Goal: Task Accomplishment & Management: Complete application form

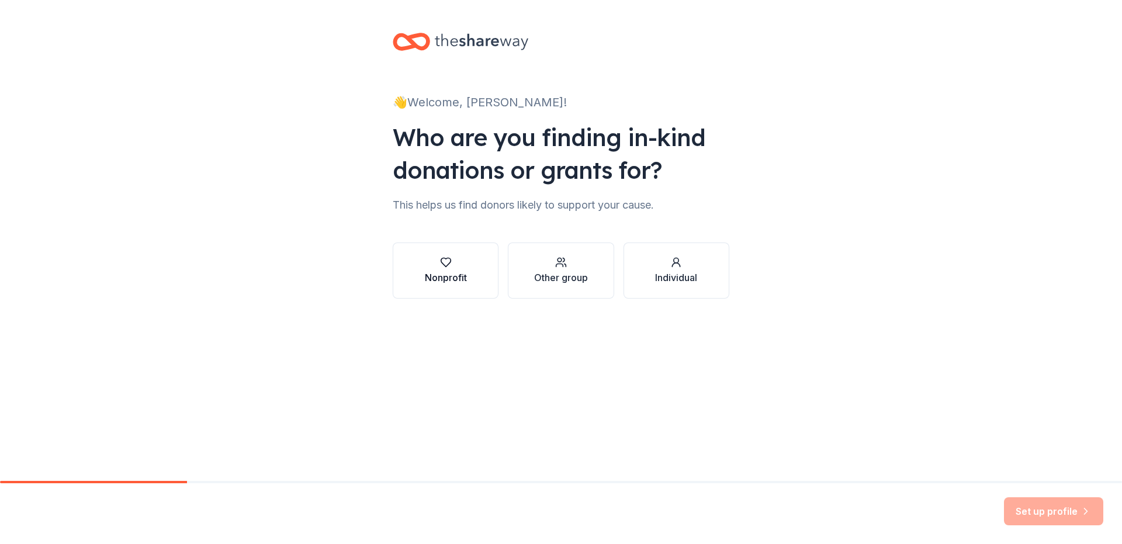
click at [457, 277] on div "Nonprofit" at bounding box center [446, 278] width 42 height 14
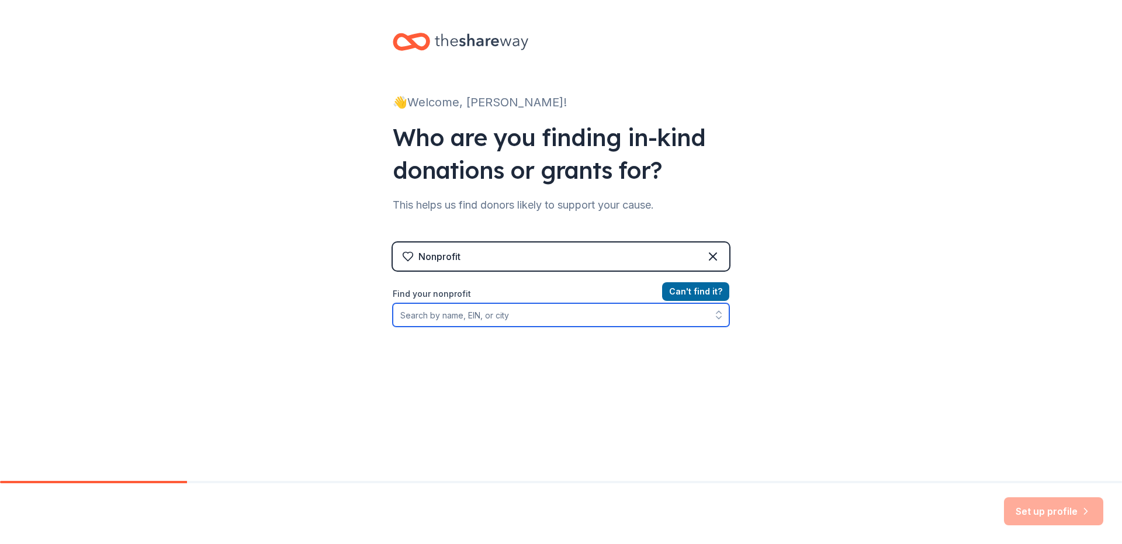
click at [473, 319] on input "Find your nonprofit" at bounding box center [561, 314] width 337 height 23
type input "[US_EMPLOYER_IDENTIFICATION_NUMBER]"
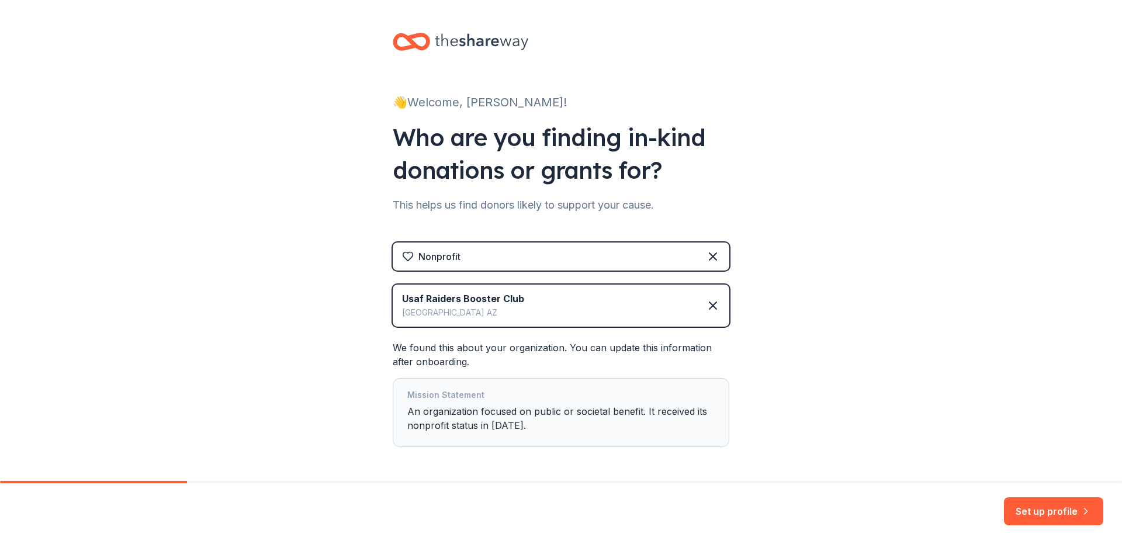
click at [507, 427] on div "Mission Statement An organization focused on public or societal benefit. It rec…" at bounding box center [560, 412] width 307 height 49
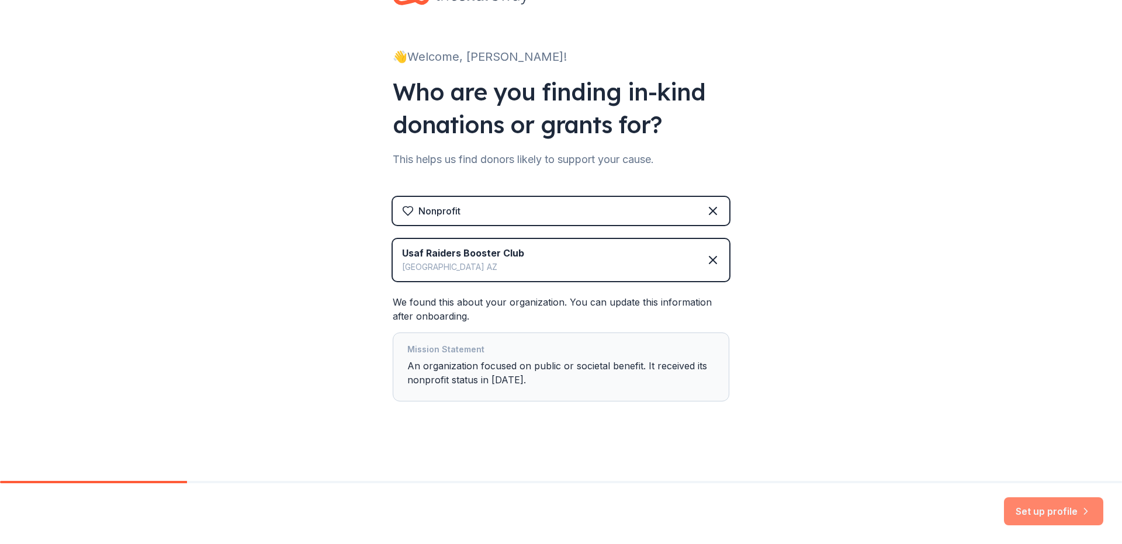
click at [1033, 512] on button "Set up profile" at bounding box center [1053, 511] width 99 height 28
click at [670, 410] on div "Nonprofit Usaf Raiders Booster Club Tucson AZ We found this about your organiza…" at bounding box center [561, 311] width 337 height 228
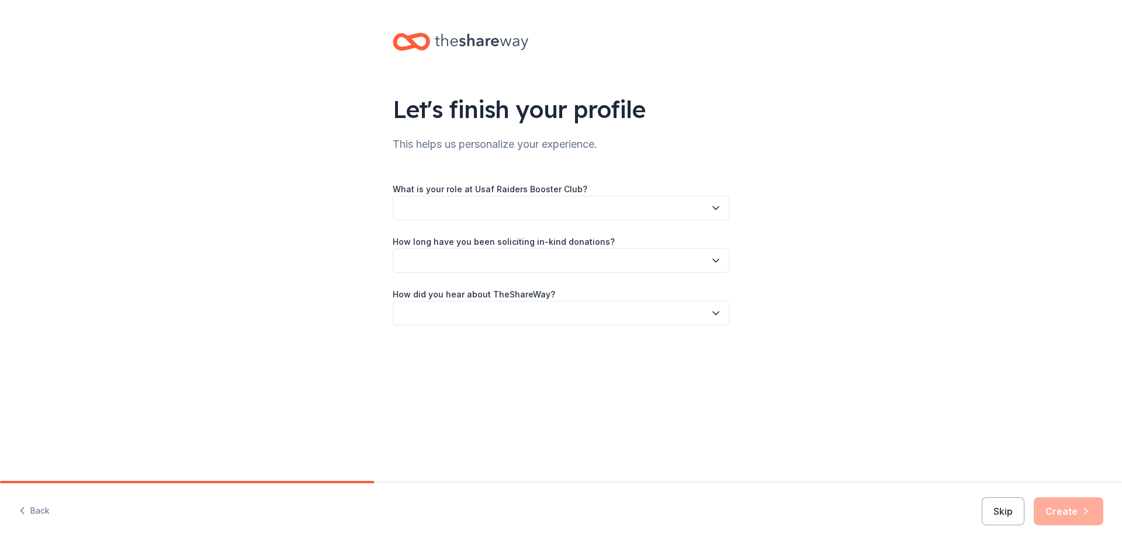
click at [603, 217] on button "button" at bounding box center [561, 208] width 337 height 25
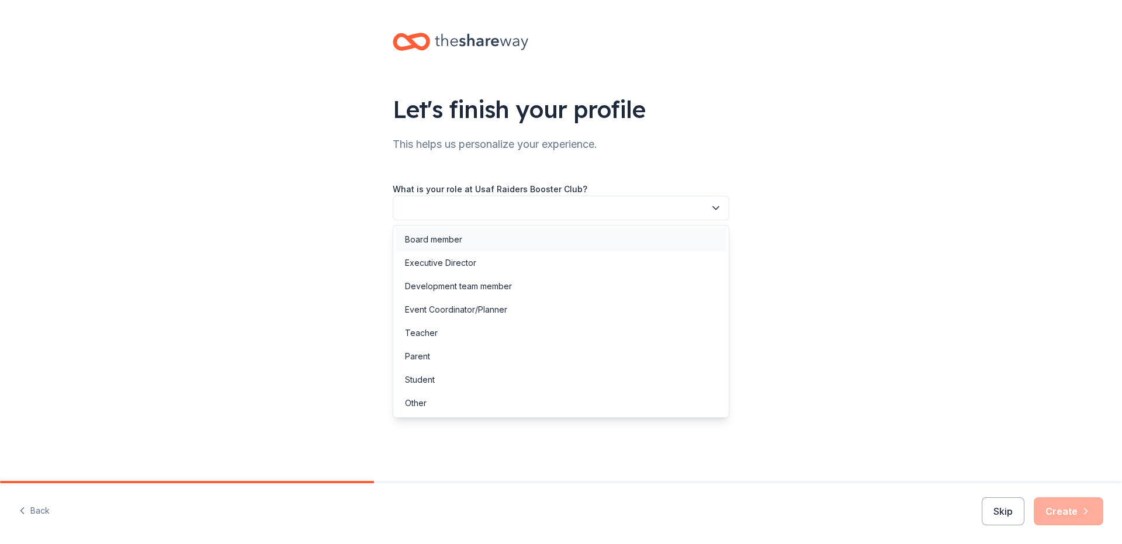
click at [478, 243] on div "Board member" at bounding box center [561, 239] width 331 height 23
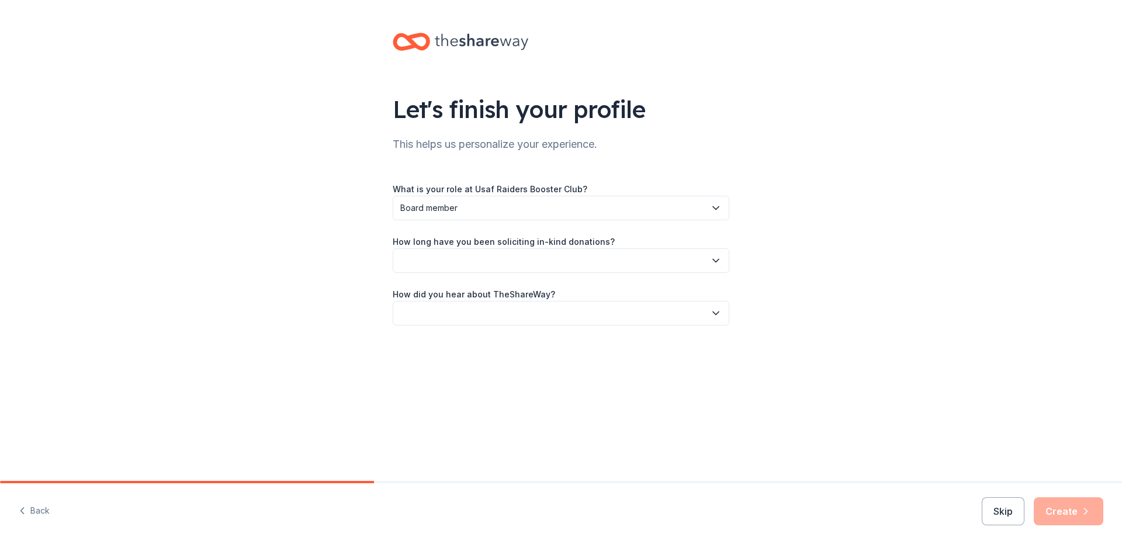
click at [480, 258] on button "button" at bounding box center [561, 260] width 337 height 25
click at [478, 289] on div "This is my first time!" at bounding box center [442, 292] width 74 height 14
click at [476, 308] on button "button" at bounding box center [561, 313] width 337 height 25
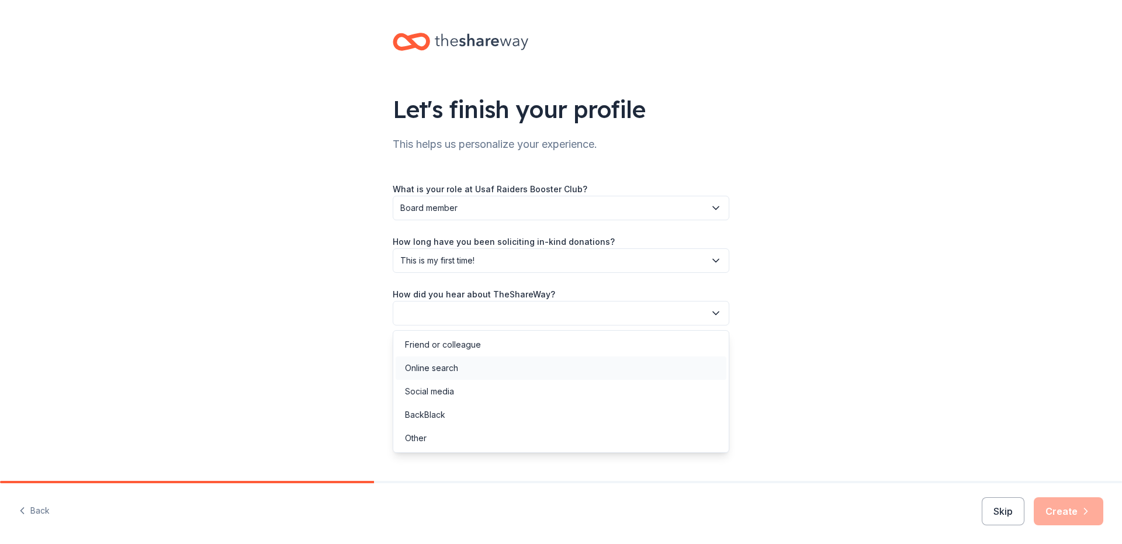
click at [464, 371] on div "Online search" at bounding box center [561, 368] width 331 height 23
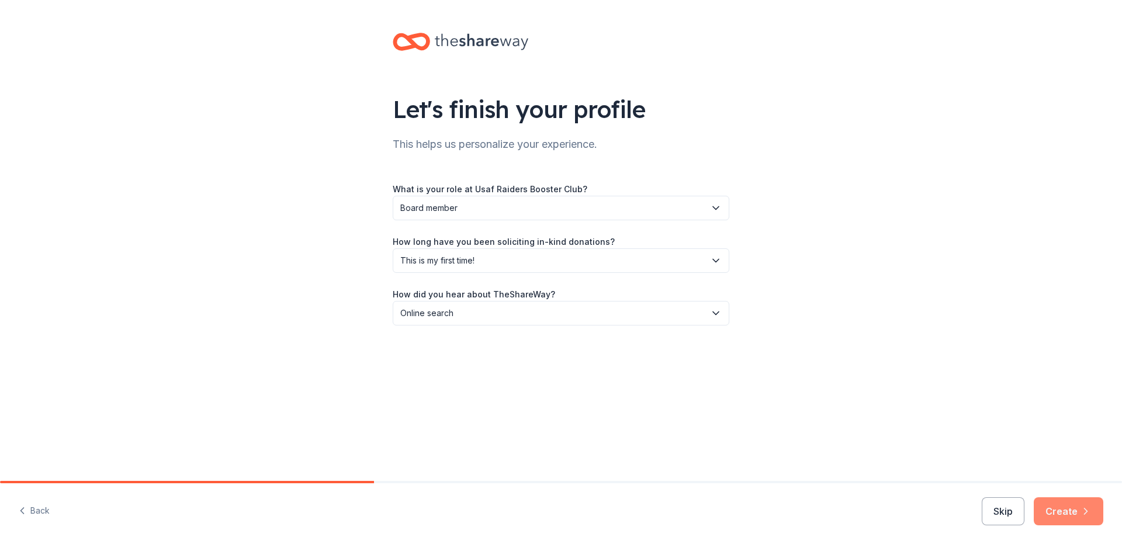
click at [1063, 506] on button "Create" at bounding box center [1069, 511] width 70 height 28
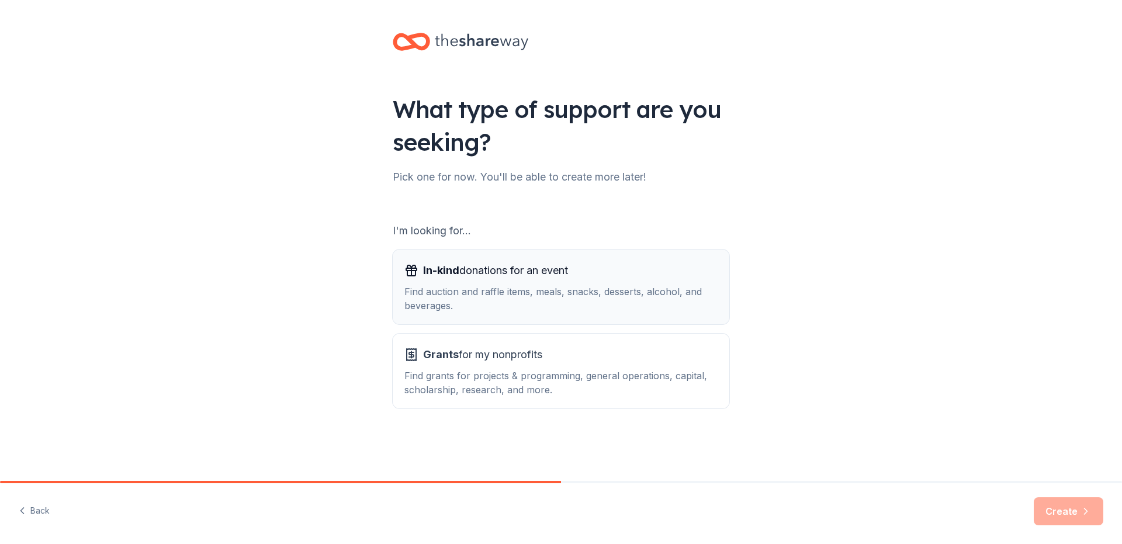
click at [534, 302] on div "Find auction and raffle items, meals, snacks, desserts, alcohol, and beverages." at bounding box center [561, 299] width 313 height 28
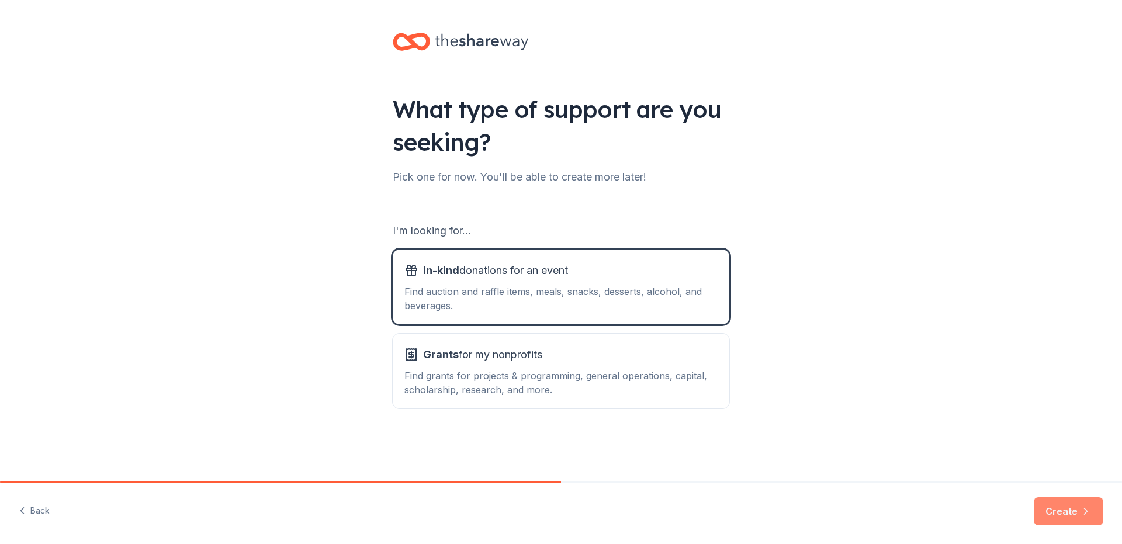
click at [1059, 505] on button "Create" at bounding box center [1069, 511] width 70 height 28
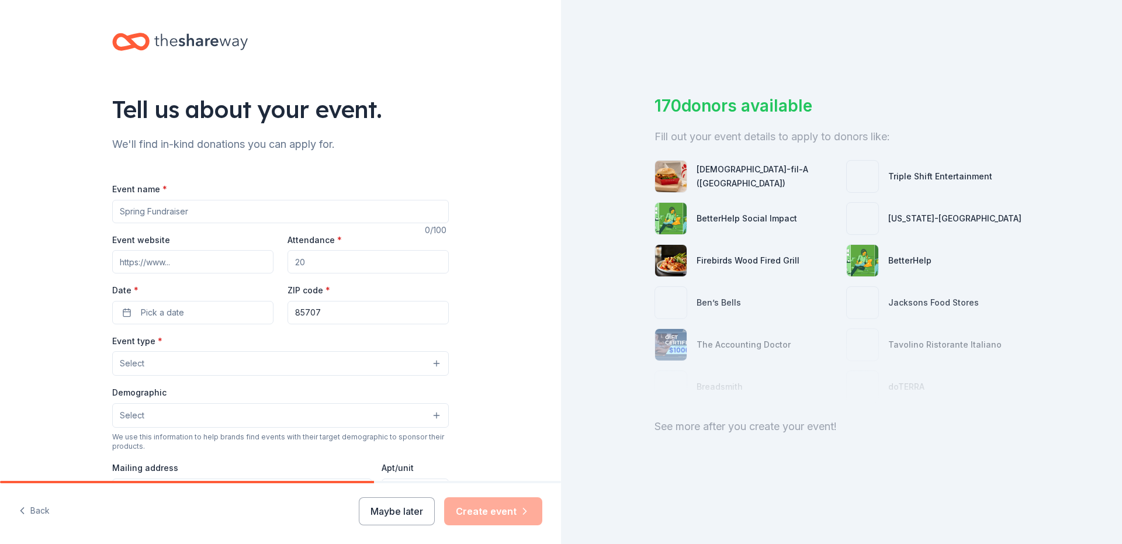
scroll to position [58, 0]
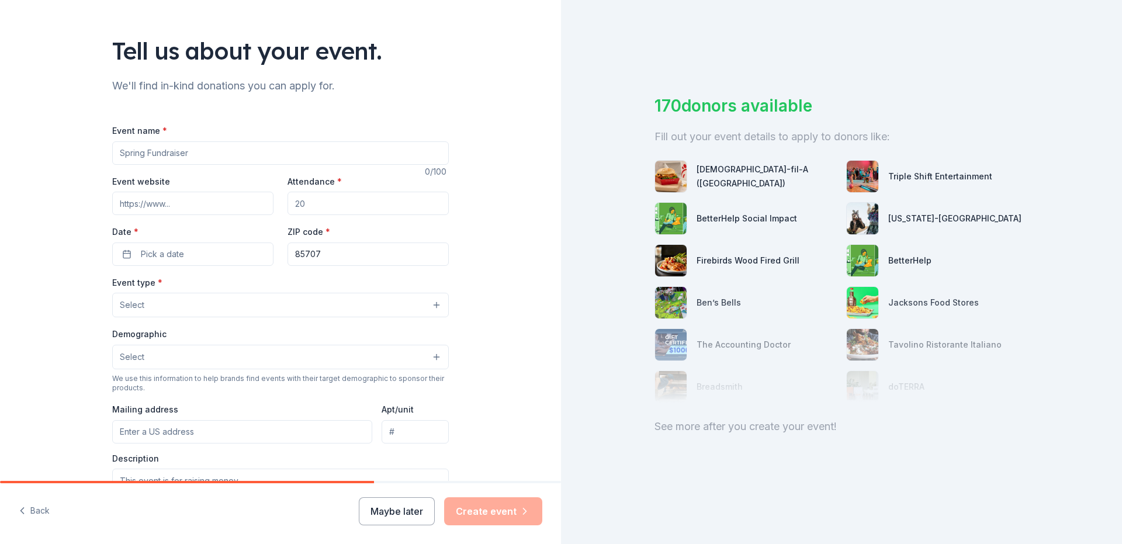
click at [258, 160] on input "Event name *" at bounding box center [280, 152] width 337 height 23
type input "2025 Holiday Party"
click at [323, 206] on input "Attendance *" at bounding box center [368, 203] width 161 height 23
type input "150"
click at [215, 260] on button "Pick a date" at bounding box center [192, 254] width 161 height 23
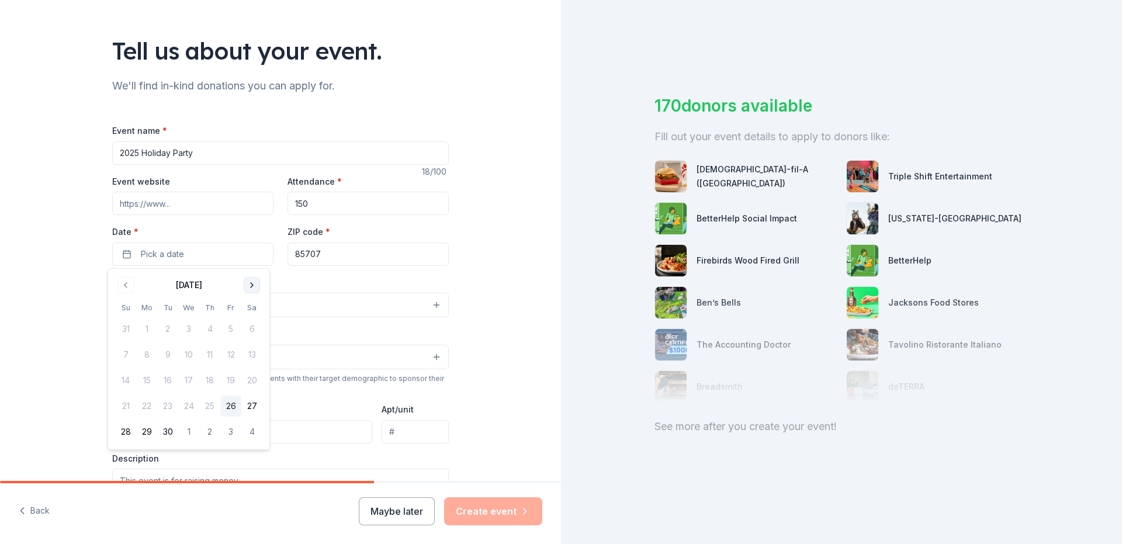
click at [253, 287] on button "Go to next month" at bounding box center [252, 285] width 16 height 16
click at [231, 357] on button "12" at bounding box center [230, 354] width 21 height 21
click at [333, 276] on div "Event type * Select" at bounding box center [280, 296] width 337 height 43
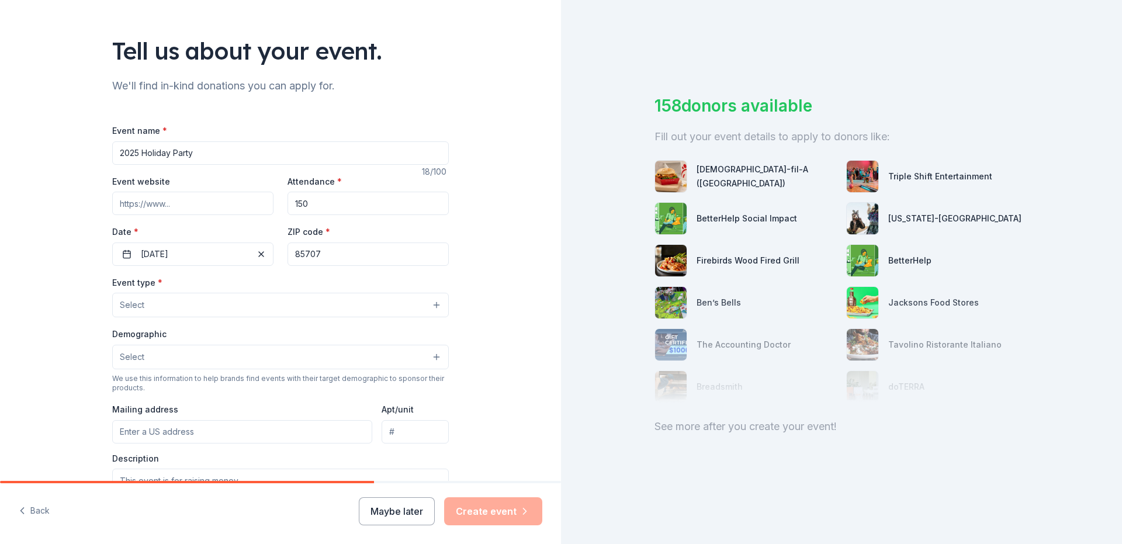
click at [206, 302] on button "Select" at bounding box center [280, 305] width 337 height 25
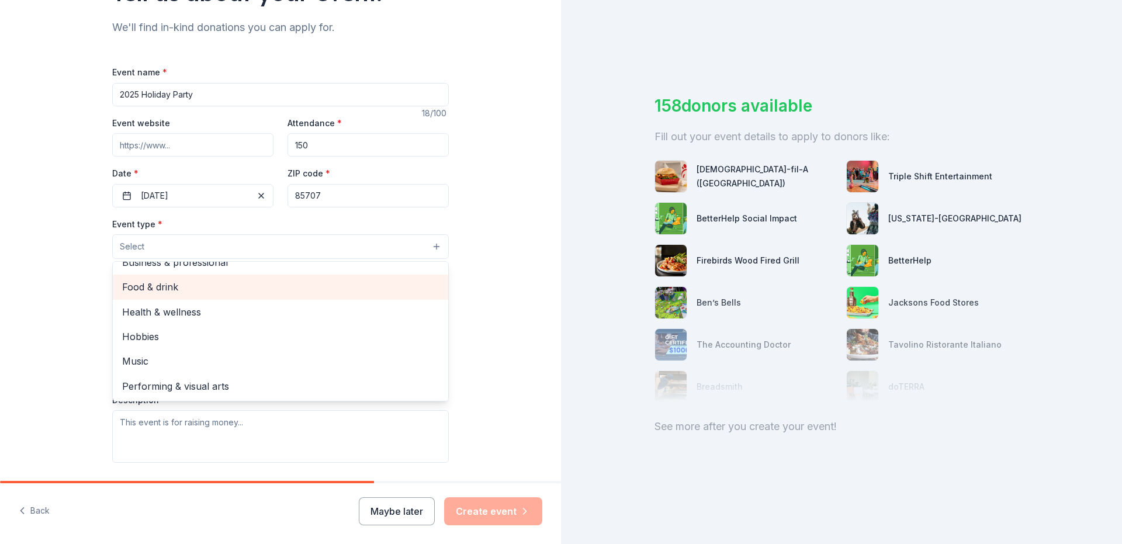
scroll to position [0, 0]
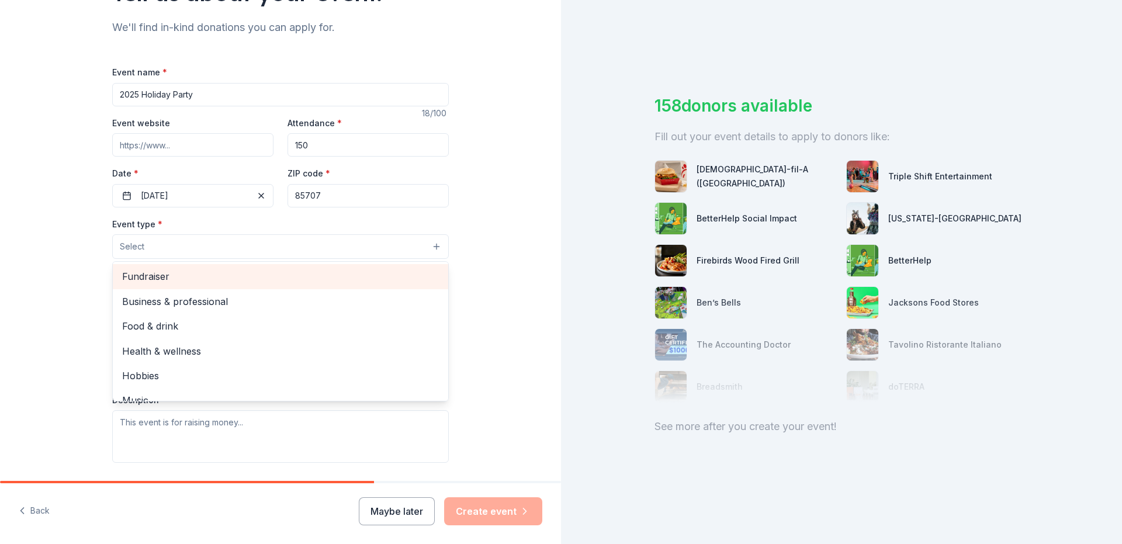
click at [245, 271] on span "Fundraiser" at bounding box center [280, 276] width 317 height 15
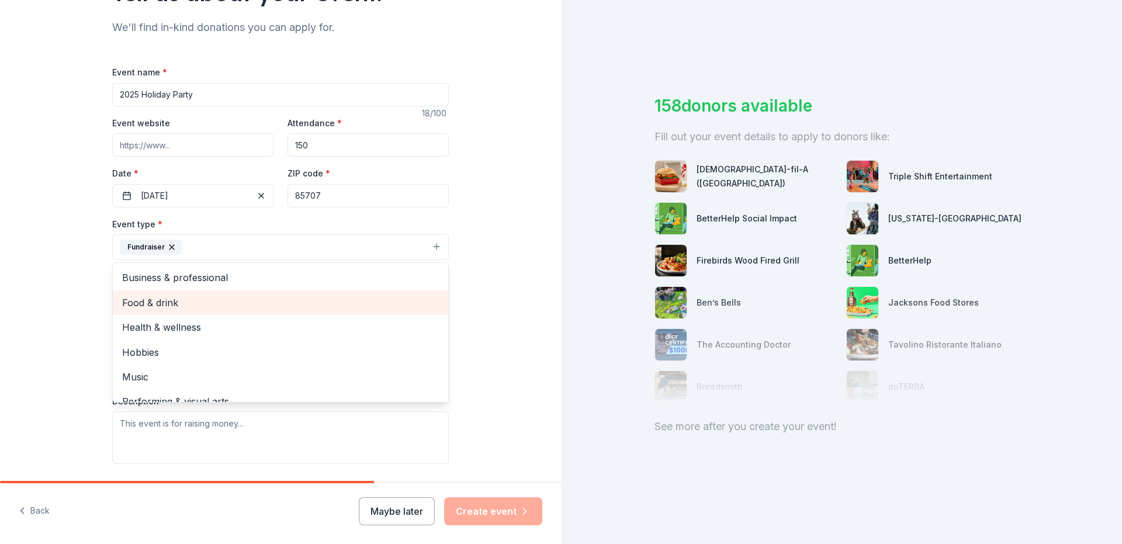
click at [247, 302] on span "Food & drink" at bounding box center [280, 302] width 317 height 15
click at [180, 310] on span "Health & wellness" at bounding box center [280, 302] width 317 height 15
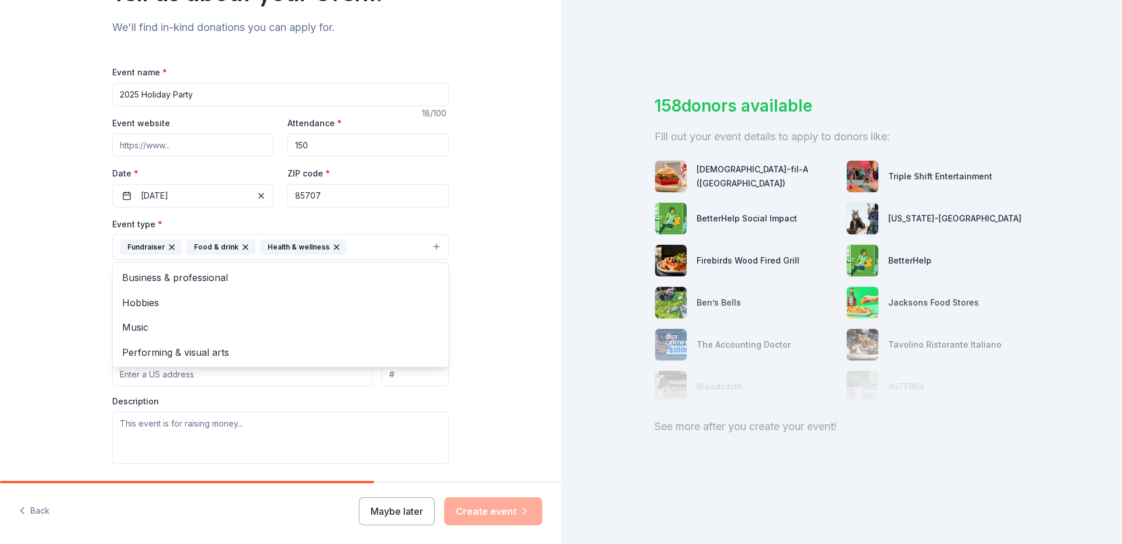
click at [73, 284] on div "Tell us about your event. We'll find in-kind donations you can apply for. Event…" at bounding box center [280, 272] width 561 height 779
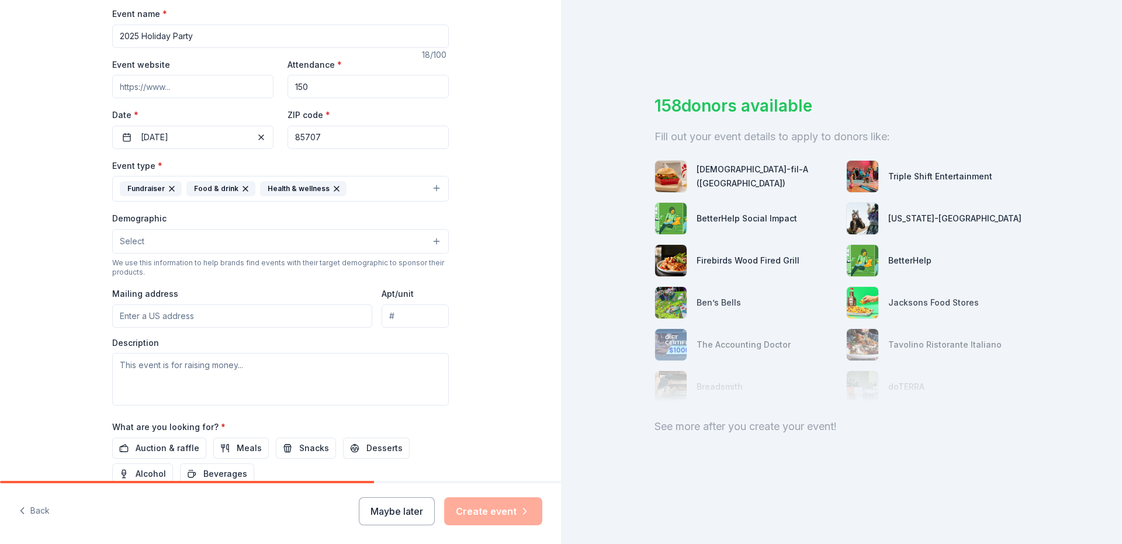
click at [230, 244] on button "Select" at bounding box center [280, 241] width 337 height 25
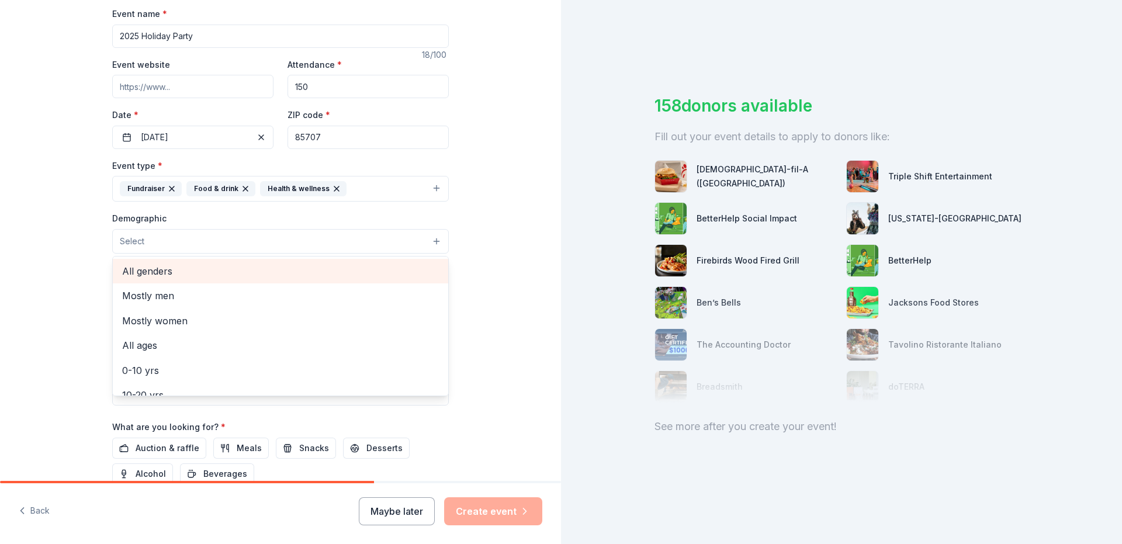
click at [178, 272] on span "All genders" at bounding box center [280, 271] width 317 height 15
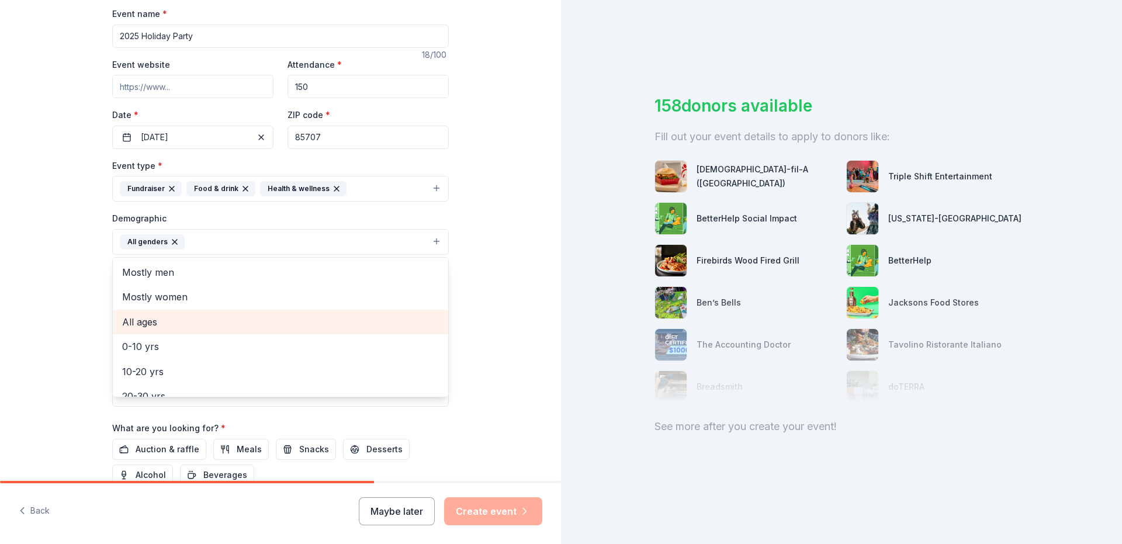
click at [173, 315] on span "All ages" at bounding box center [280, 321] width 317 height 15
click at [68, 275] on div "Tell us about your event. We'll find in-kind donations you can apply for. Event…" at bounding box center [280, 215] width 561 height 780
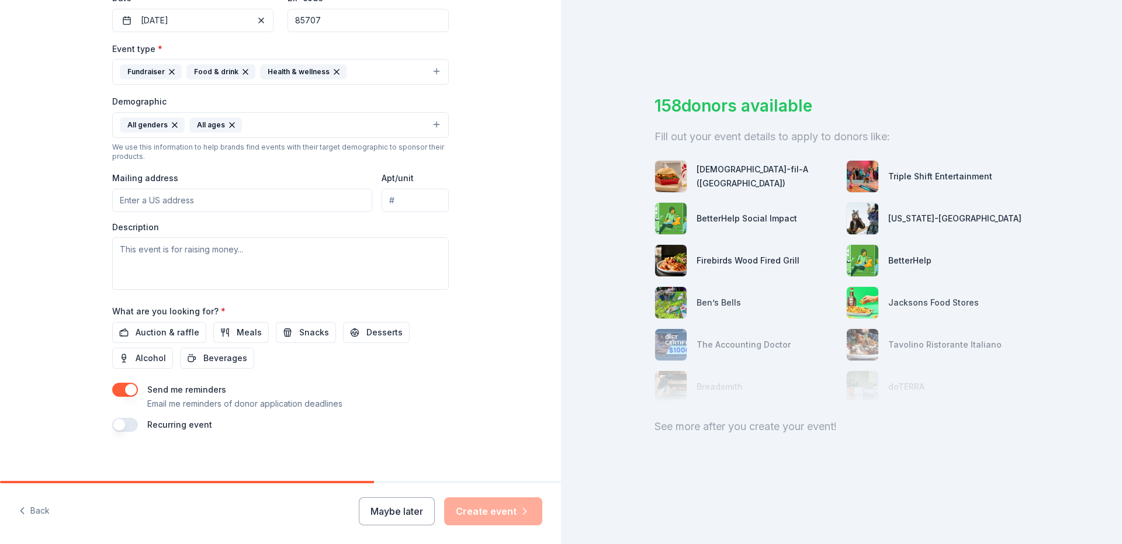
scroll to position [299, 0]
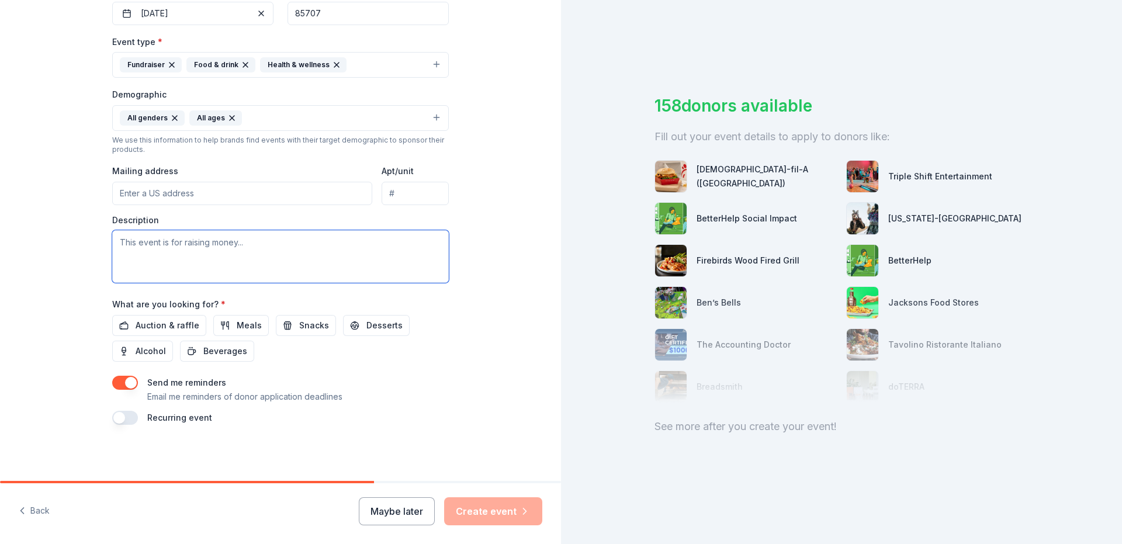
click at [185, 242] on textarea at bounding box center [280, 256] width 337 height 53
paste textarea "612 ACOMS Booster Club are seeking to raise funds for future events and help bo…"
click at [160, 242] on textarea "612 ACOMS Booster Club are seeking to raise funds for future events and help bo…" at bounding box center [280, 256] width 337 height 53
click at [284, 254] on textarea "612 AOC Booster Club are seeking to raise funds for future events and help boos…" at bounding box center [280, 256] width 337 height 53
paste textarea "Your gifts will go directly to the troops and families of the 612 ACOMS Booster…"
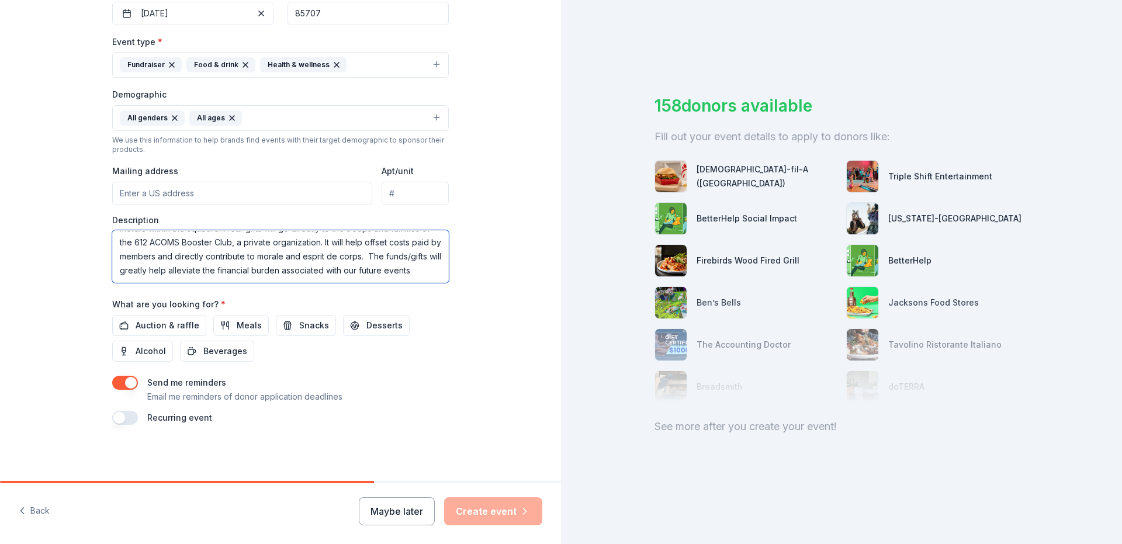
scroll to position [0, 0]
click at [216, 269] on textarea "612 AOC Booster Club are seeking to raise funds for future events and help boos…" at bounding box center [280, 256] width 337 height 53
type textarea "612 AOC Booster Club are seeking to raise funds for future events and help boos…"
click at [167, 322] on span "Auction & raffle" at bounding box center [168, 326] width 64 height 14
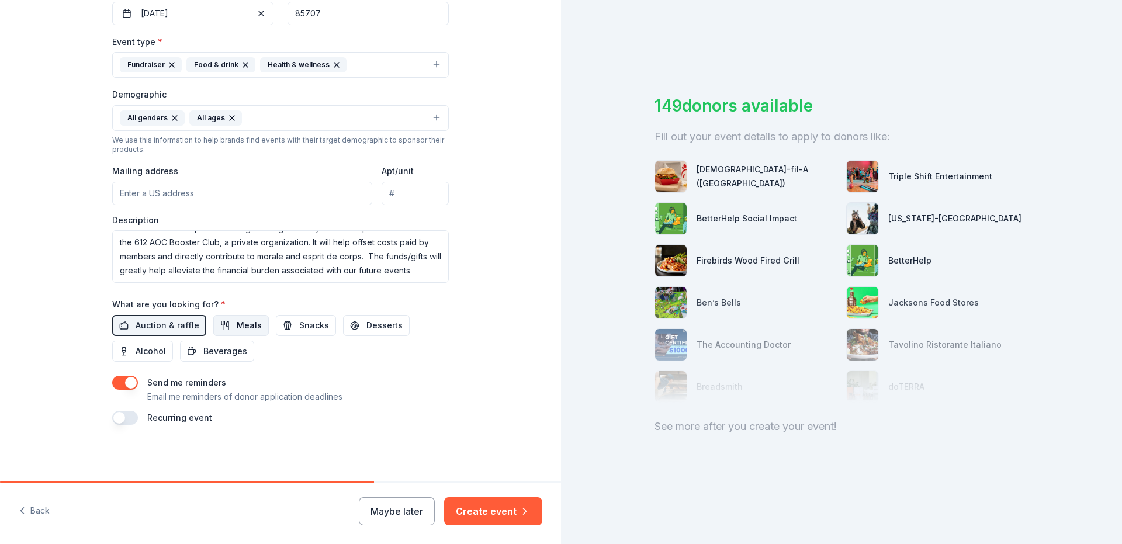
click at [237, 327] on span "Meals" at bounding box center [249, 326] width 25 height 14
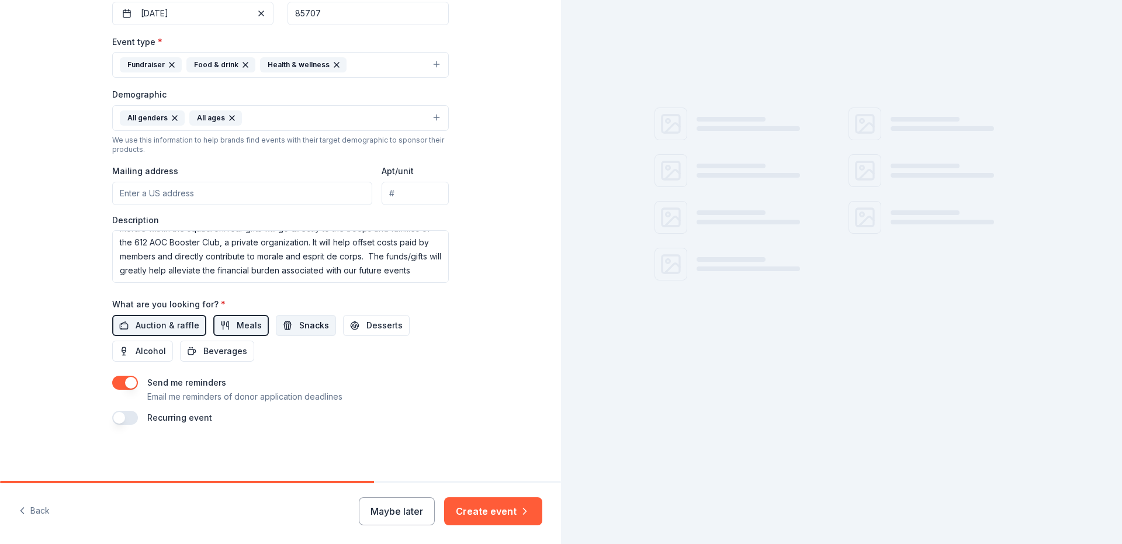
click at [299, 323] on span "Snacks" at bounding box center [314, 326] width 30 height 14
click at [367, 326] on span "Desserts" at bounding box center [385, 326] width 36 height 14
click at [137, 353] on span "Alcohol" at bounding box center [151, 351] width 30 height 14
click at [203, 345] on span "Beverages" at bounding box center [225, 351] width 44 height 14
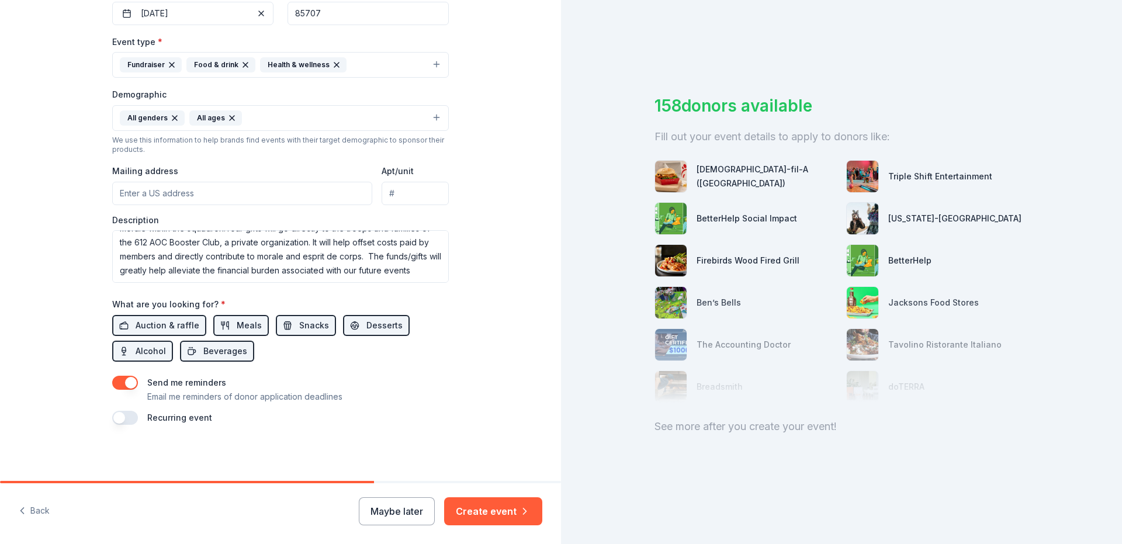
scroll to position [182, 0]
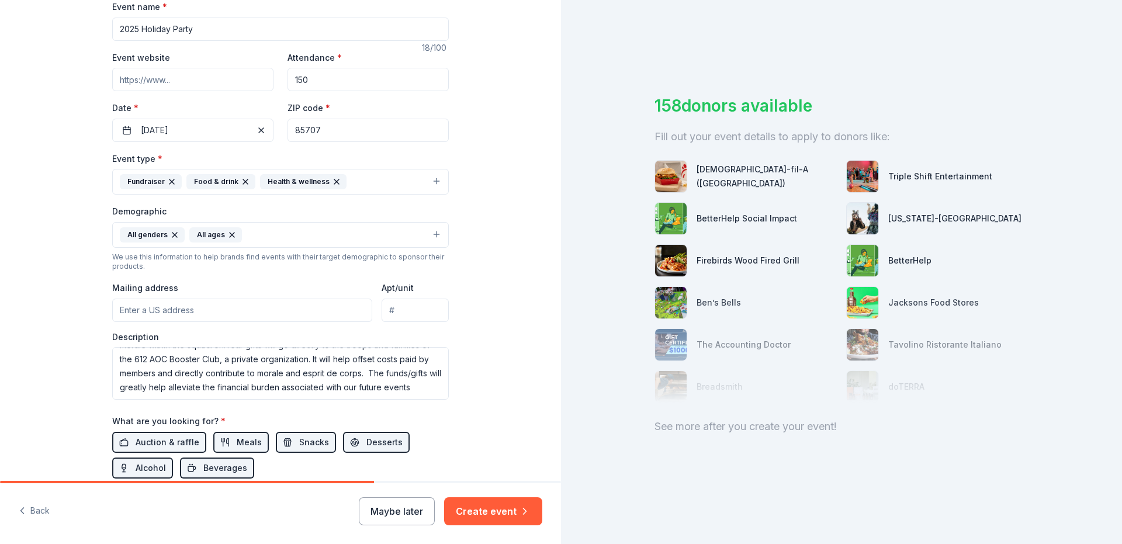
click at [211, 312] on input "Mailing address" at bounding box center [242, 310] width 260 height 23
click at [150, 312] on input "undefined East Gafford Way, Tucson, AZ, 85708" at bounding box center [242, 310] width 260 height 23
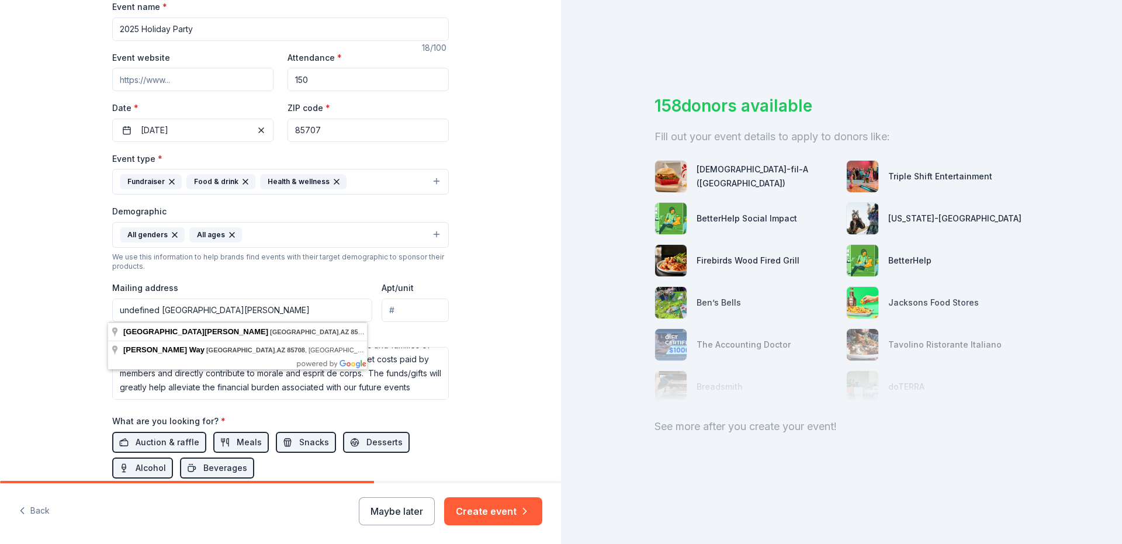
click at [143, 307] on input "undefined East Gafford Way, Tucson, AZ, 85708" at bounding box center [242, 310] width 260 height 23
drag, startPoint x: 157, startPoint y: 307, endPoint x: 96, endPoint y: 303, distance: 60.4
click at [96, 303] on div "Tell us about your event. We'll find in-kind donations you can apply for. Event…" at bounding box center [281, 208] width 374 height 780
drag, startPoint x: 156, startPoint y: 310, endPoint x: 95, endPoint y: 306, distance: 61.6
click at [94, 306] on div "Tell us about your event. We'll find in-kind donations you can apply for. Event…" at bounding box center [281, 208] width 374 height 780
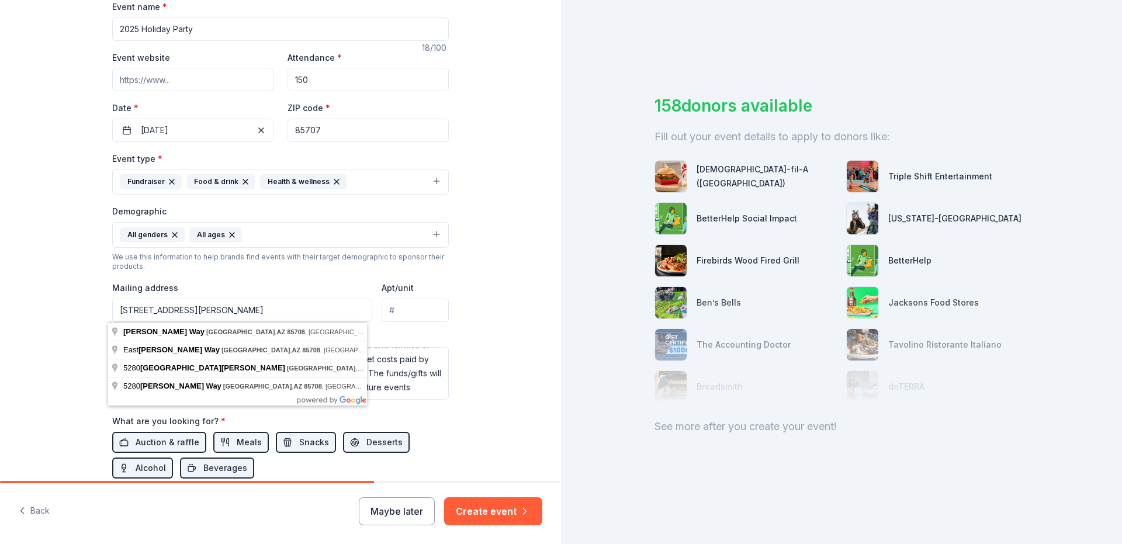
click at [94, 306] on div "Tell us about your event. We'll find in-kind donations you can apply for. Event…" at bounding box center [281, 208] width 374 height 780
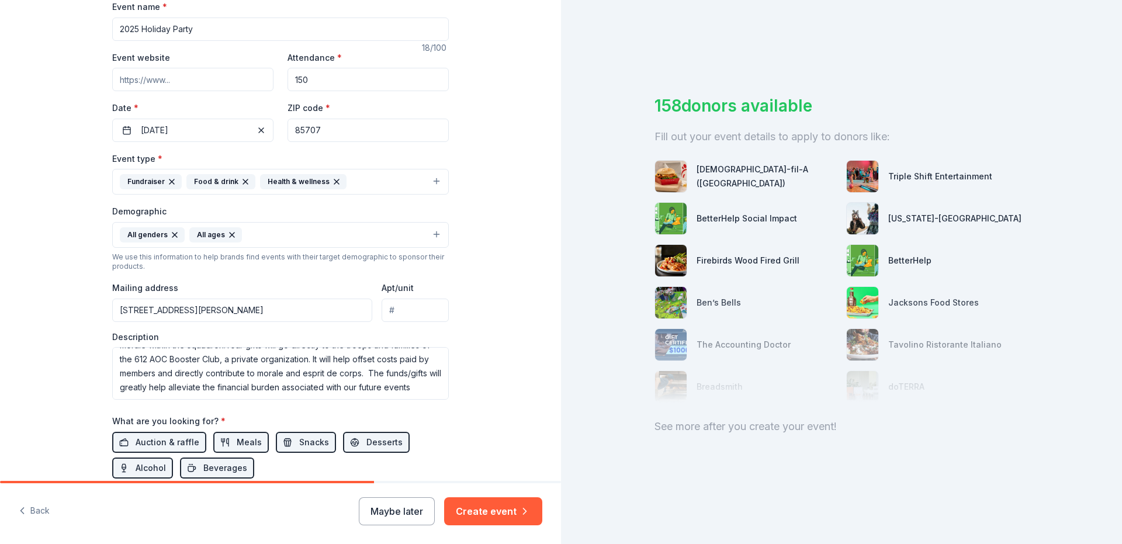
click at [137, 309] on input "5280East Gafford Way, Tucson, AZ, 85708" at bounding box center [242, 310] width 260 height 23
click at [60, 325] on div "Tell us about your event. We'll find in-kind donations you can apply for. Event…" at bounding box center [280, 208] width 561 height 780
click at [300, 311] on input "5280 East Gafford Way, Tucson, AZ, 85708" at bounding box center [242, 310] width 260 height 23
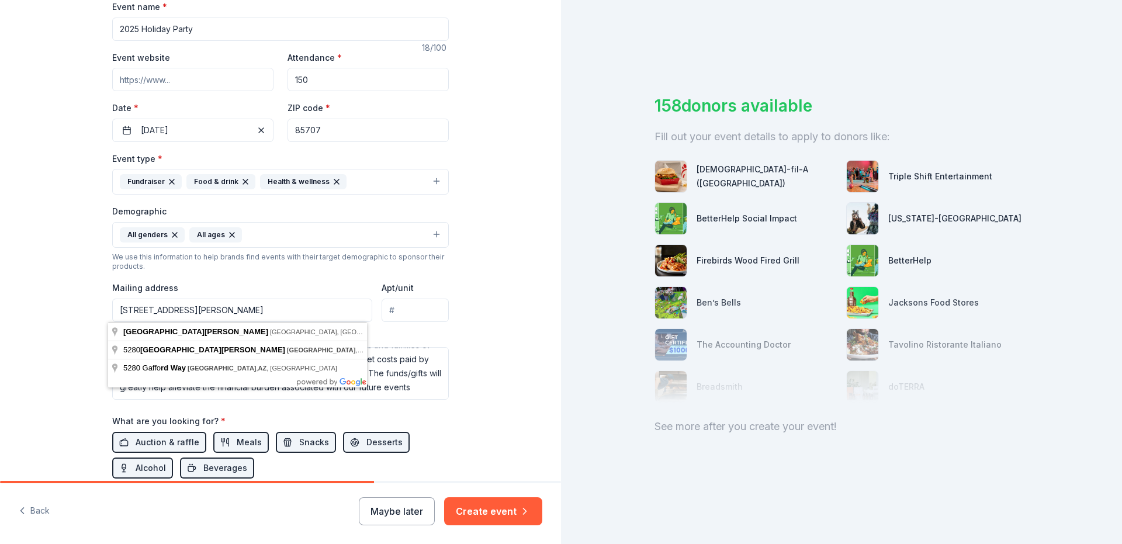
type input "5280 East Gafford Way, Tucson, AZ, 85707"
click at [77, 327] on div "Tell us about your event. We'll find in-kind donations you can apply for. Event…" at bounding box center [280, 208] width 561 height 780
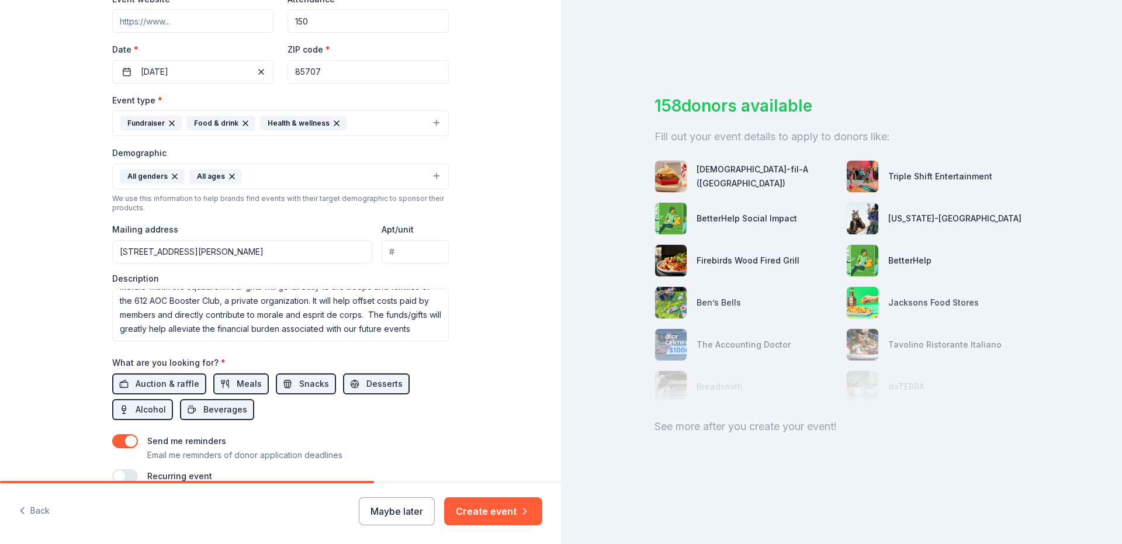
scroll to position [299, 0]
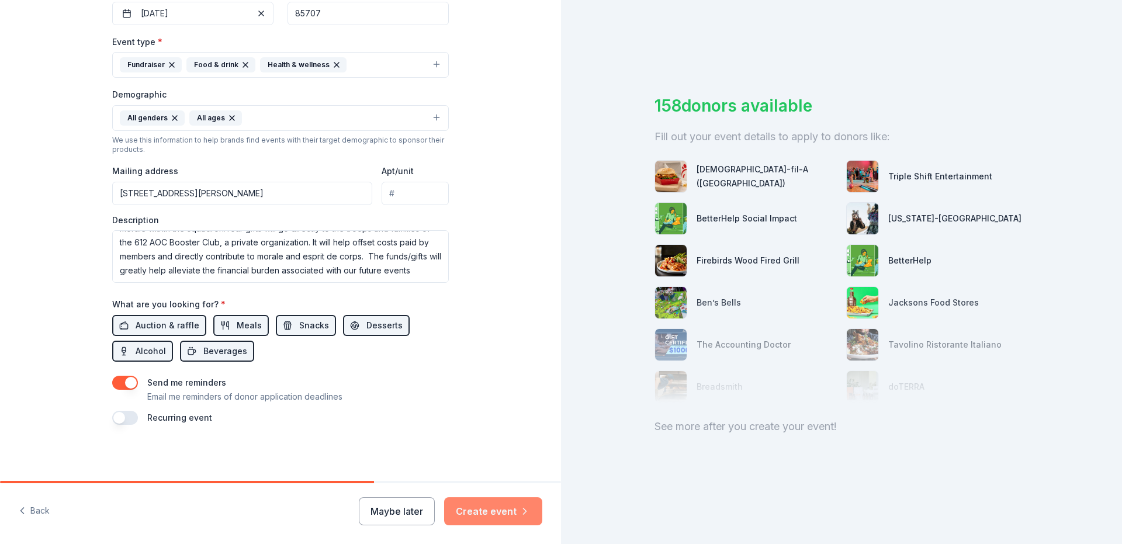
click at [506, 506] on button "Create event" at bounding box center [493, 511] width 98 height 28
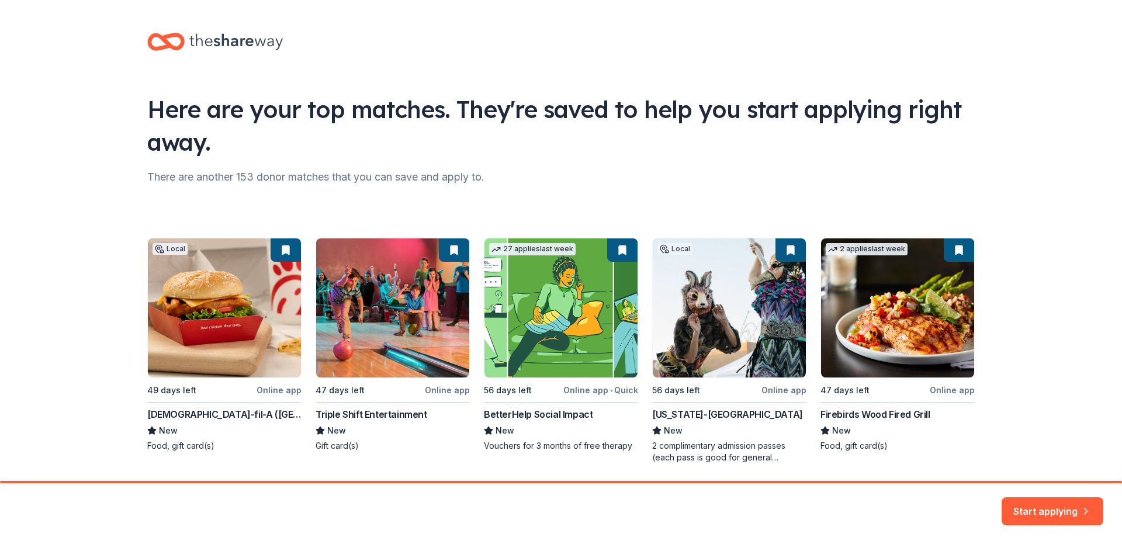
scroll to position [39, 0]
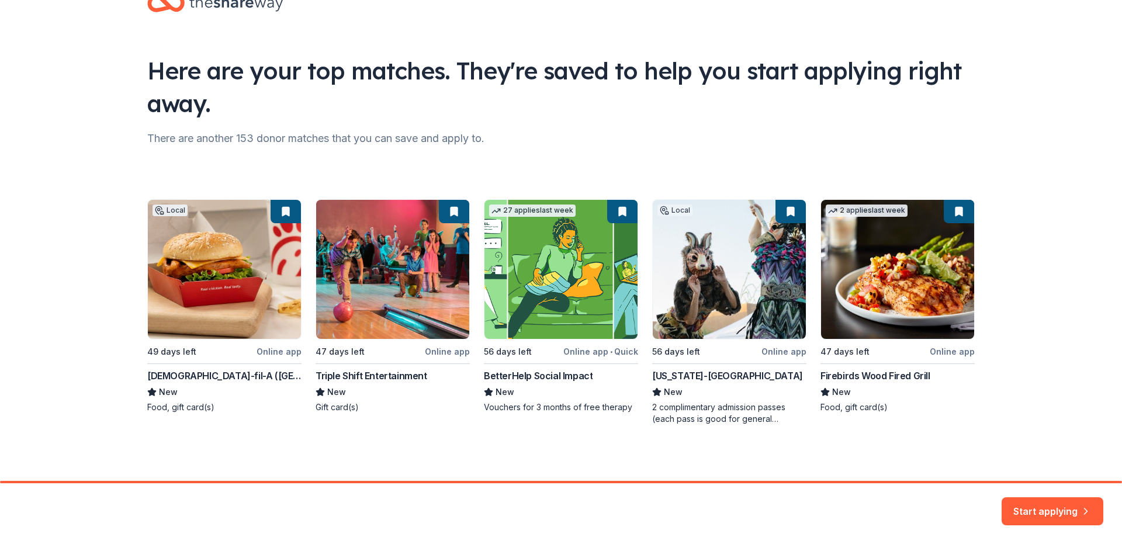
click at [214, 285] on div "Local 49 days left Online app Chick-fil-A (Tucson) New Food, gift card(s) 47 da…" at bounding box center [561, 312] width 828 height 226
click at [1036, 501] on button "Start applying" at bounding box center [1053, 505] width 102 height 28
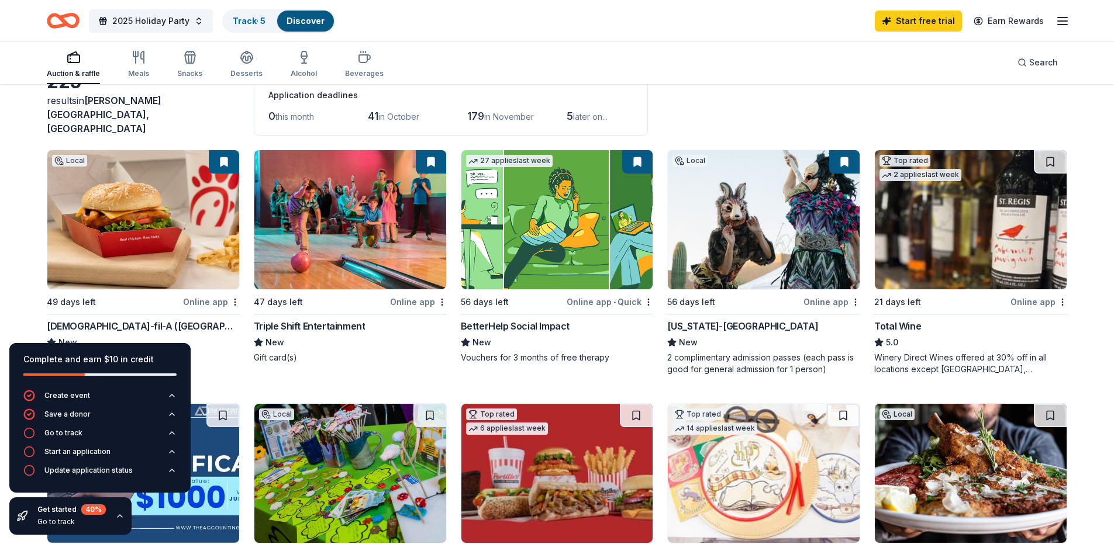
scroll to position [117, 0]
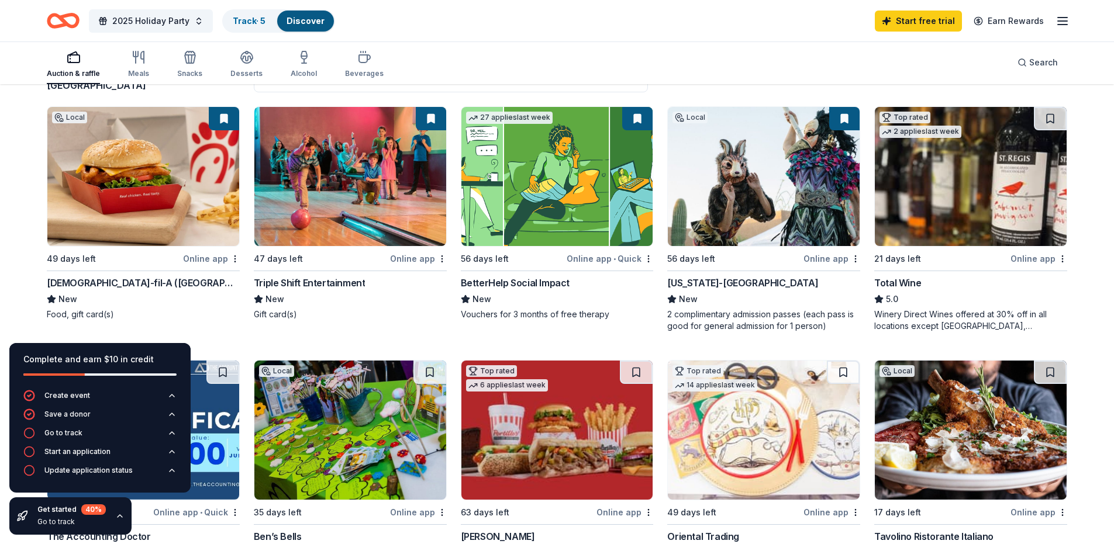
click at [172, 208] on img at bounding box center [143, 176] width 192 height 139
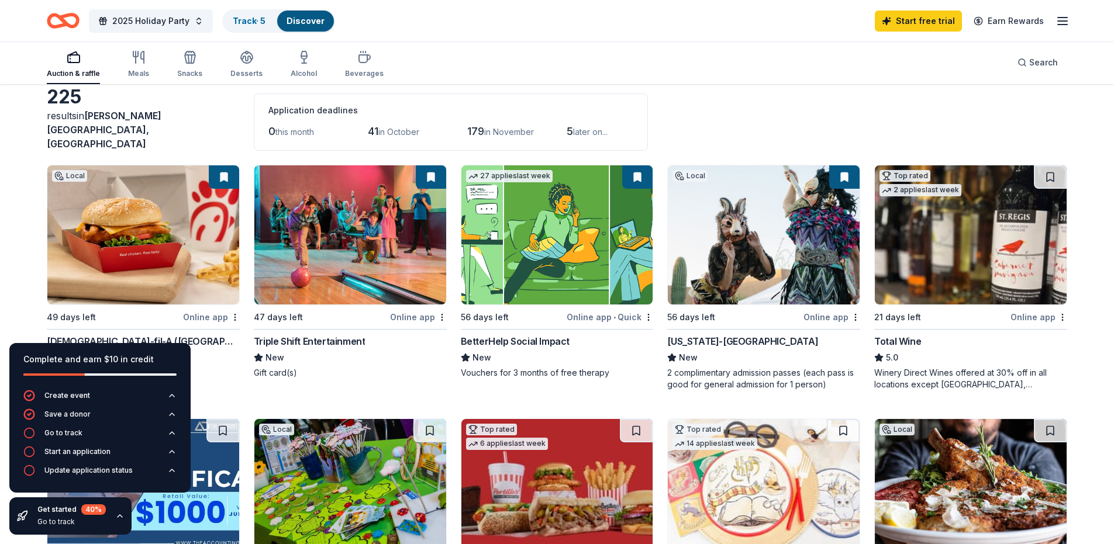
click at [762, 258] on img at bounding box center [764, 234] width 192 height 139
click at [967, 268] on img at bounding box center [970, 234] width 192 height 139
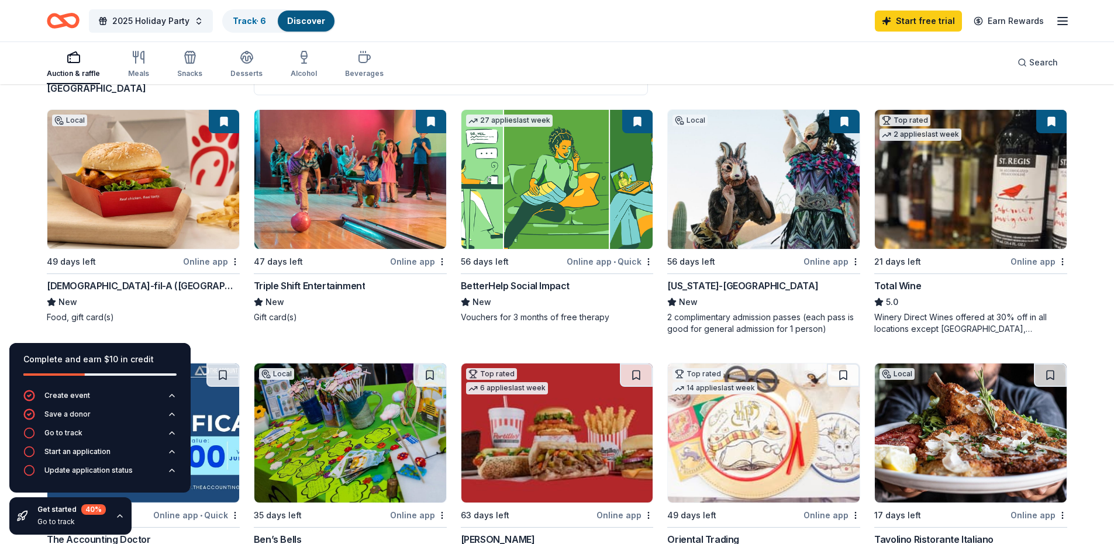
scroll to position [117, 0]
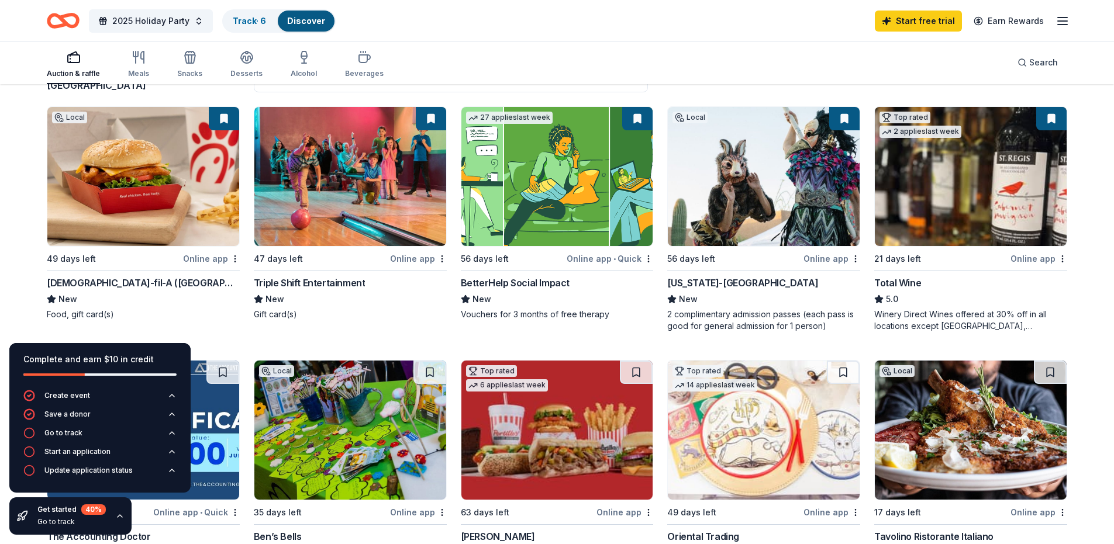
click at [1050, 108] on button at bounding box center [1051, 118] width 30 height 23
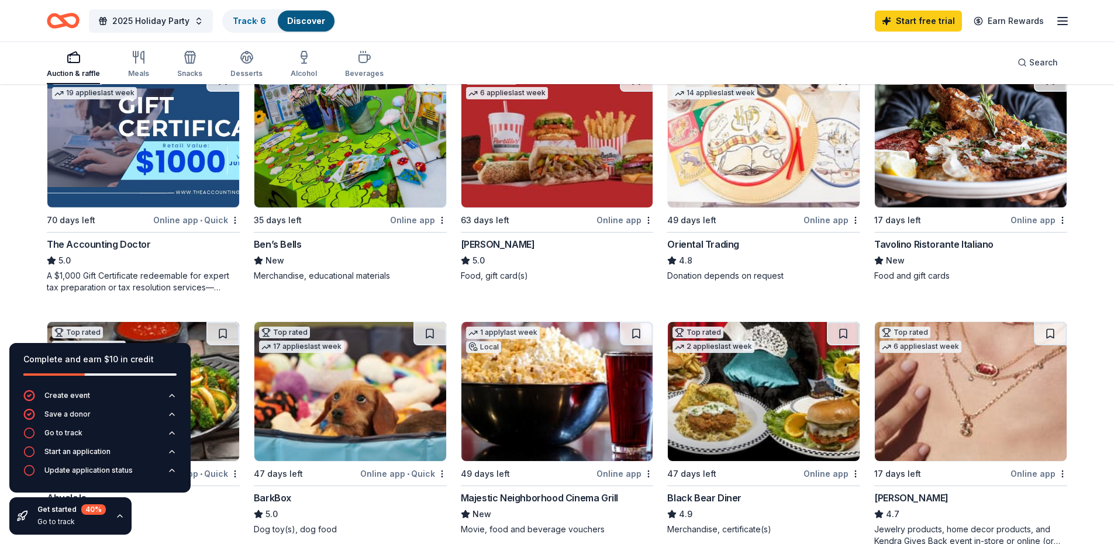
scroll to position [351, 0]
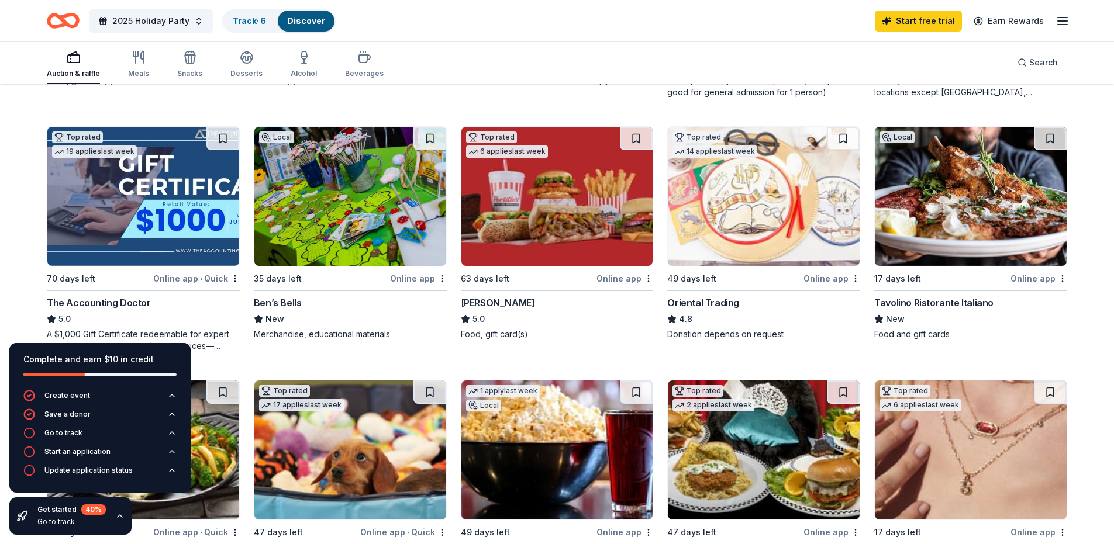
click at [598, 215] on img at bounding box center [557, 196] width 192 height 139
click at [641, 132] on button at bounding box center [636, 138] width 33 height 23
click at [949, 226] on img at bounding box center [970, 196] width 192 height 139
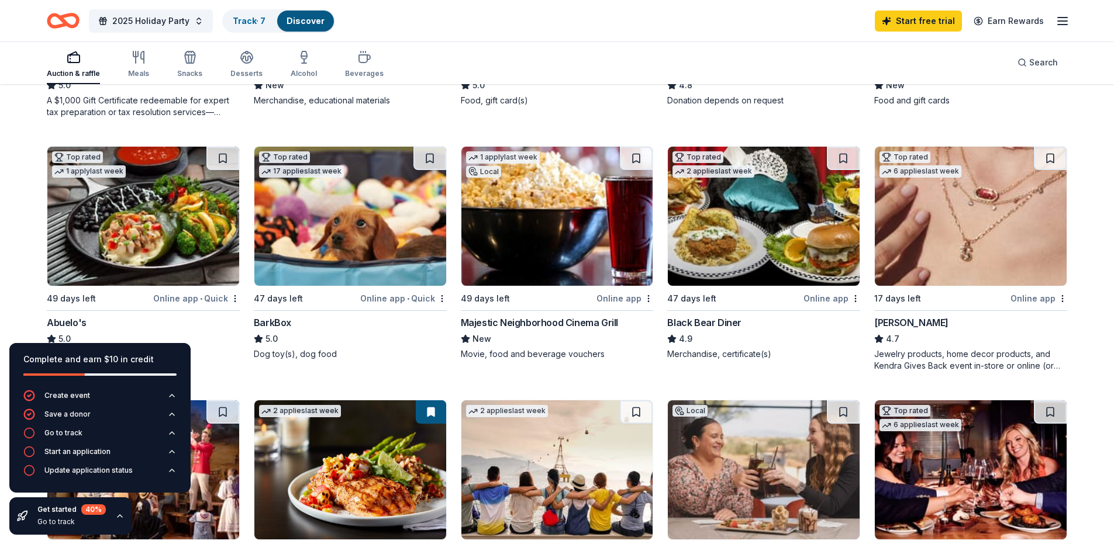
scroll to position [643, 0]
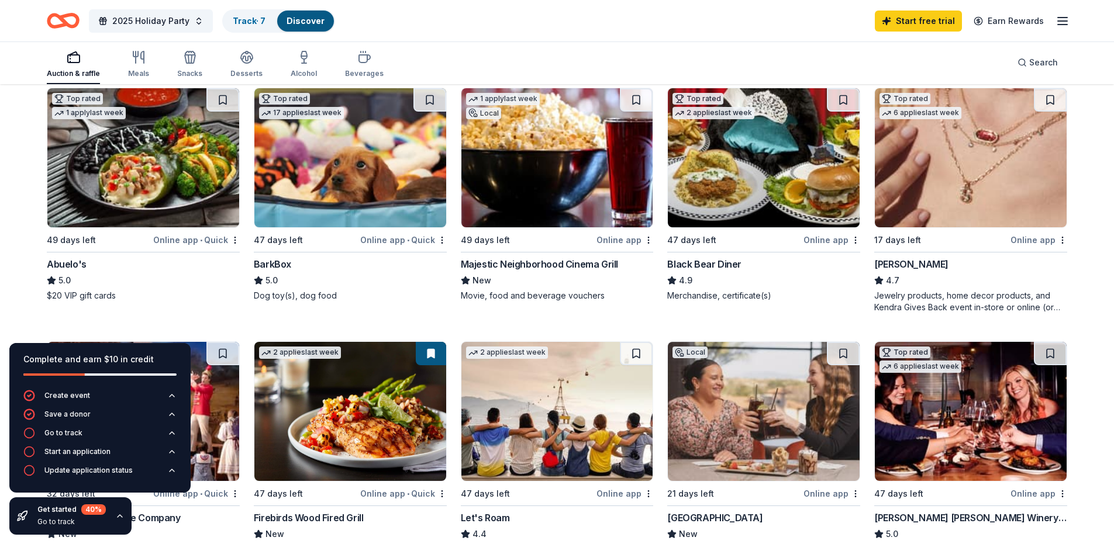
click at [117, 160] on img at bounding box center [143, 157] width 192 height 139
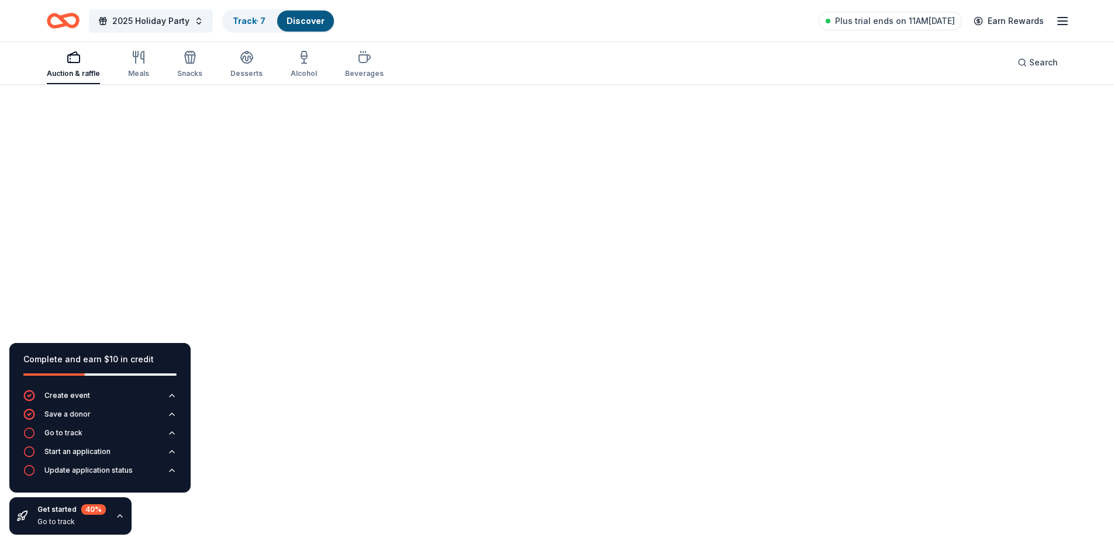
scroll to position [85, 0]
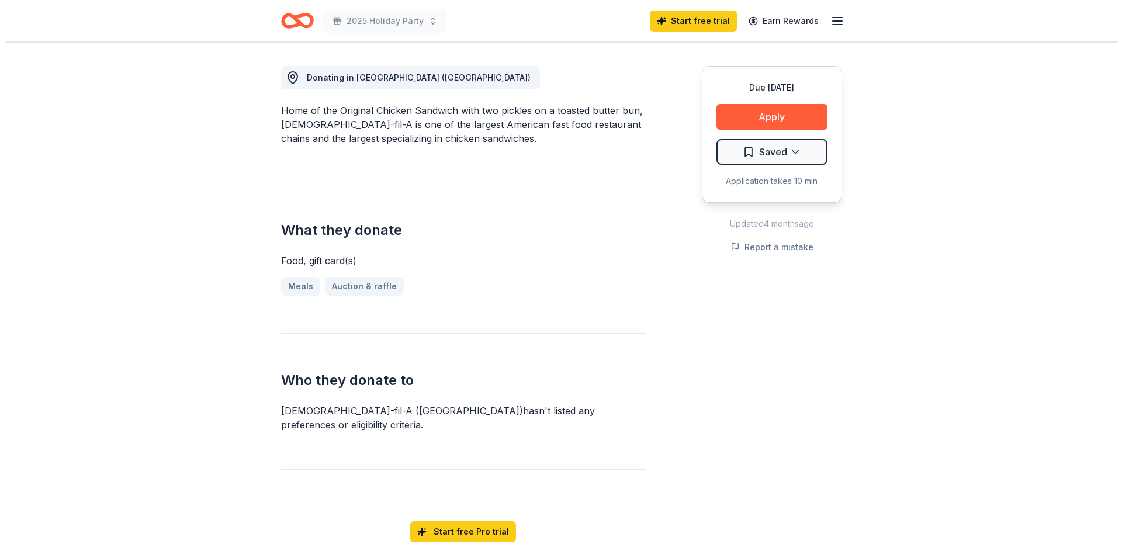
scroll to position [175, 0]
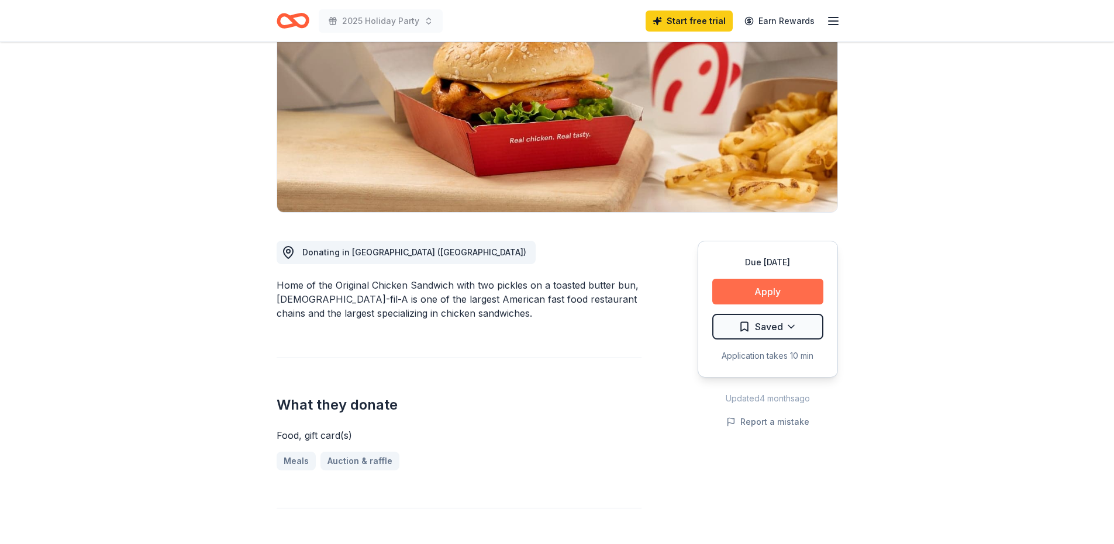
click at [787, 279] on button "Apply" at bounding box center [767, 292] width 111 height 26
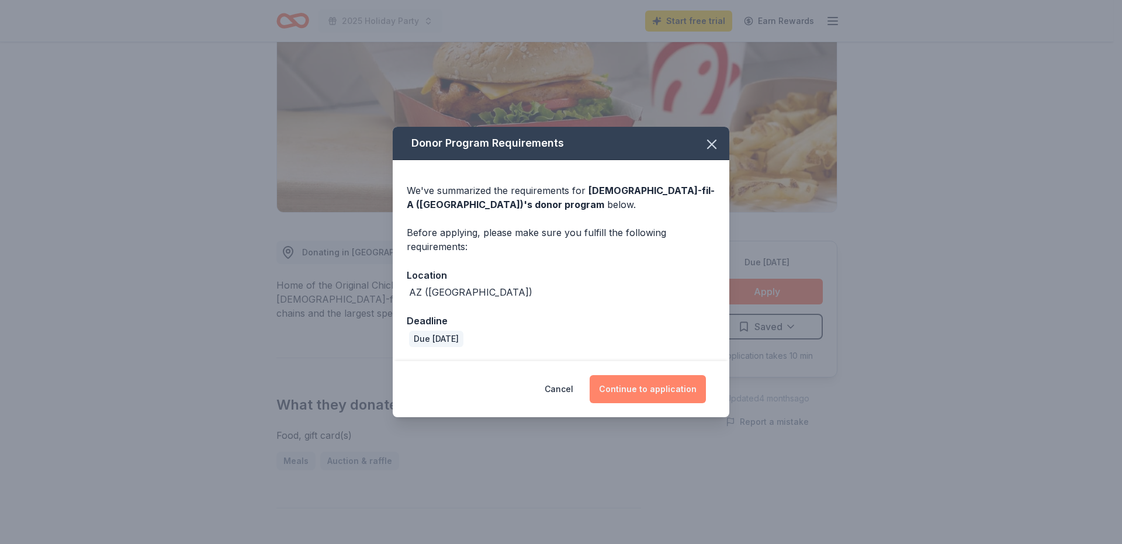
click at [646, 390] on button "Continue to application" at bounding box center [648, 389] width 116 height 28
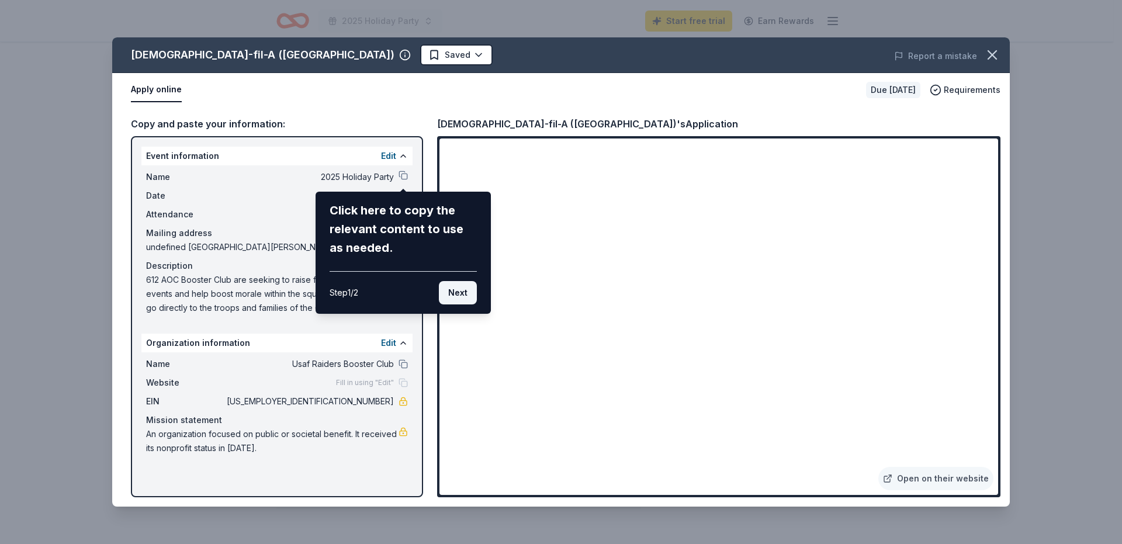
click at [451, 295] on button "Next" at bounding box center [458, 292] width 38 height 23
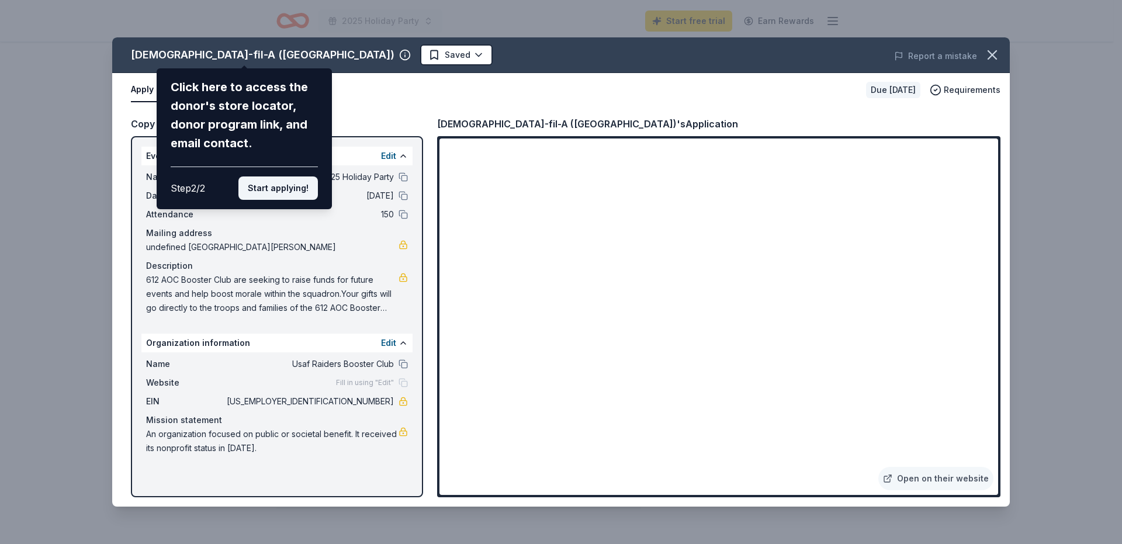
click at [296, 188] on button "Start applying!" at bounding box center [277, 188] width 79 height 23
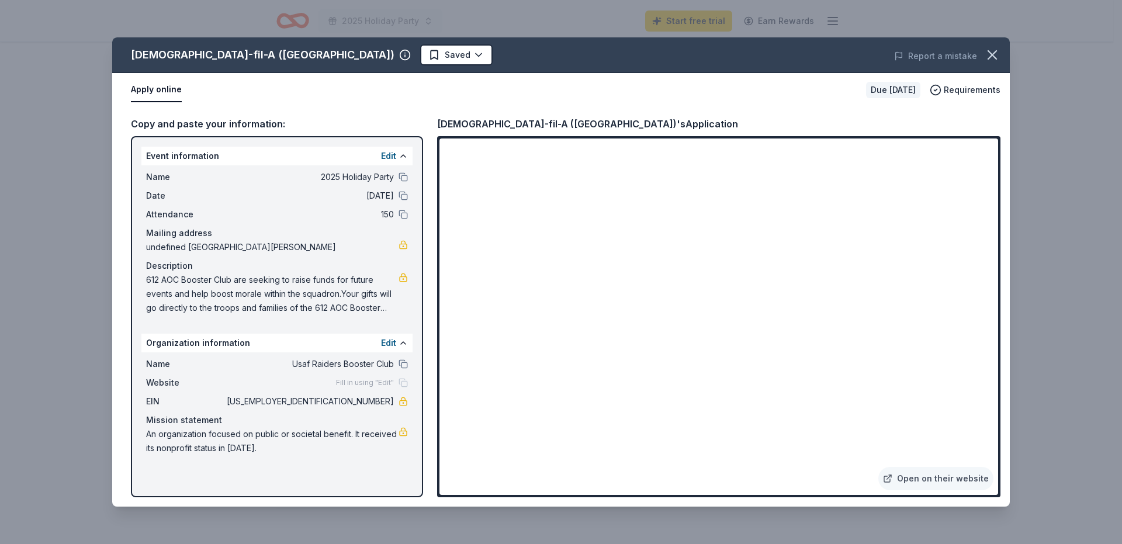
click at [654, 447] on div "Chick-fil-A (Tucson) Saved Report a mistake Apply online Due in 49 days Require…" at bounding box center [561, 271] width 898 height 469
drag, startPoint x: 993, startPoint y: 181, endPoint x: 992, endPoint y: 202, distance: 20.5
click at [992, 202] on div "Chick-fil-A (Tucson) Saved Report a mistake Apply online Due in 49 days Require…" at bounding box center [561, 271] width 898 height 469
click at [741, 345] on div "Chick-fil-A (Tucson) Saved Report a mistake Apply online Due in 49 days Require…" at bounding box center [561, 271] width 898 height 469
drag, startPoint x: 186, startPoint y: 246, endPoint x: 292, endPoint y: 250, distance: 106.4
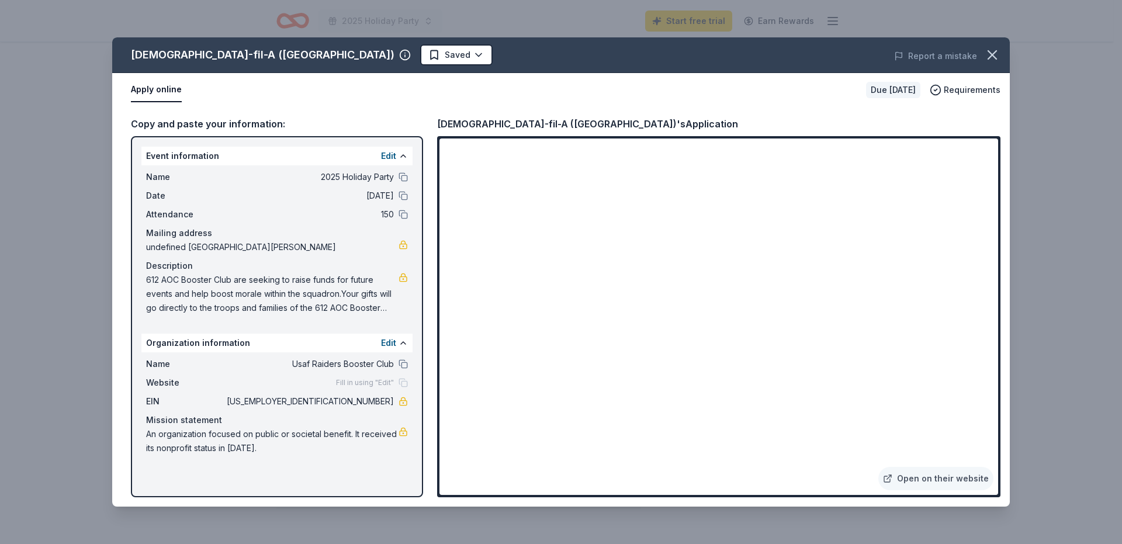
click at [292, 250] on span "undefined [GEOGRAPHIC_DATA][PERSON_NAME]" at bounding box center [272, 247] width 253 height 14
click at [997, 57] on icon "button" at bounding box center [992, 55] width 16 height 16
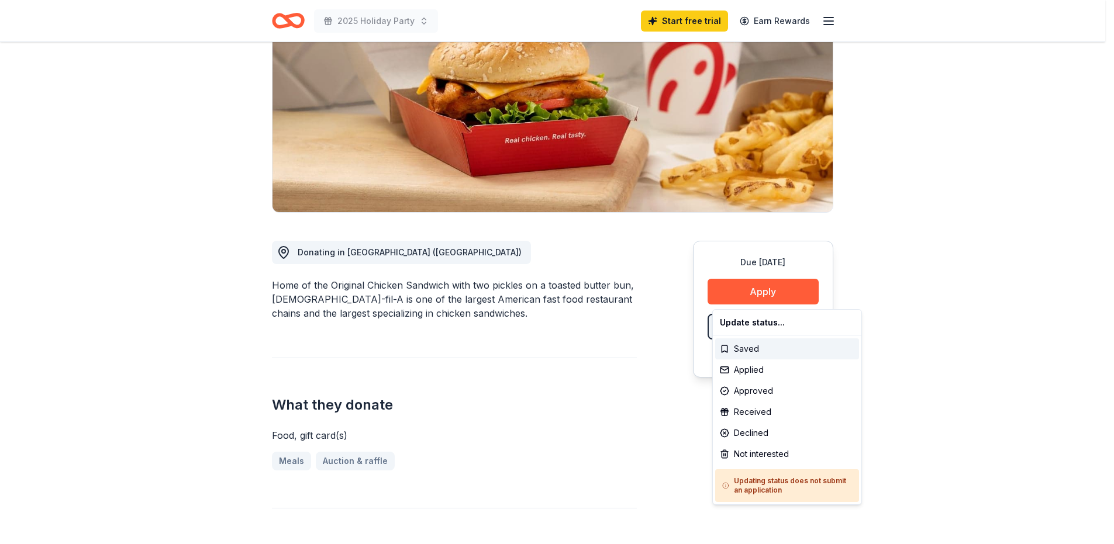
click at [755, 319] on span "Saved" at bounding box center [764, 326] width 28 height 15
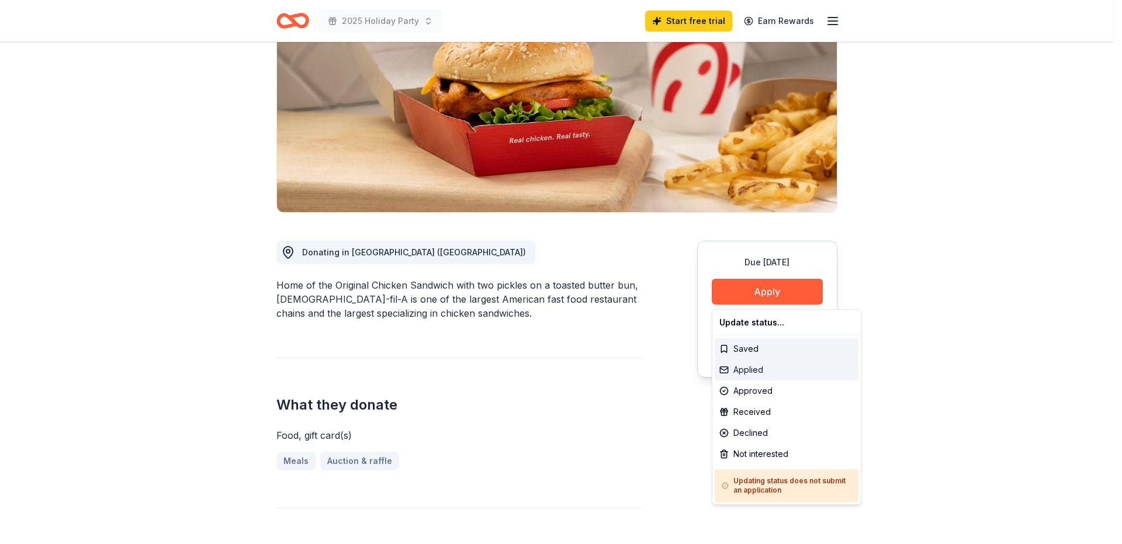
click at [756, 371] on div "Applied" at bounding box center [787, 369] width 144 height 21
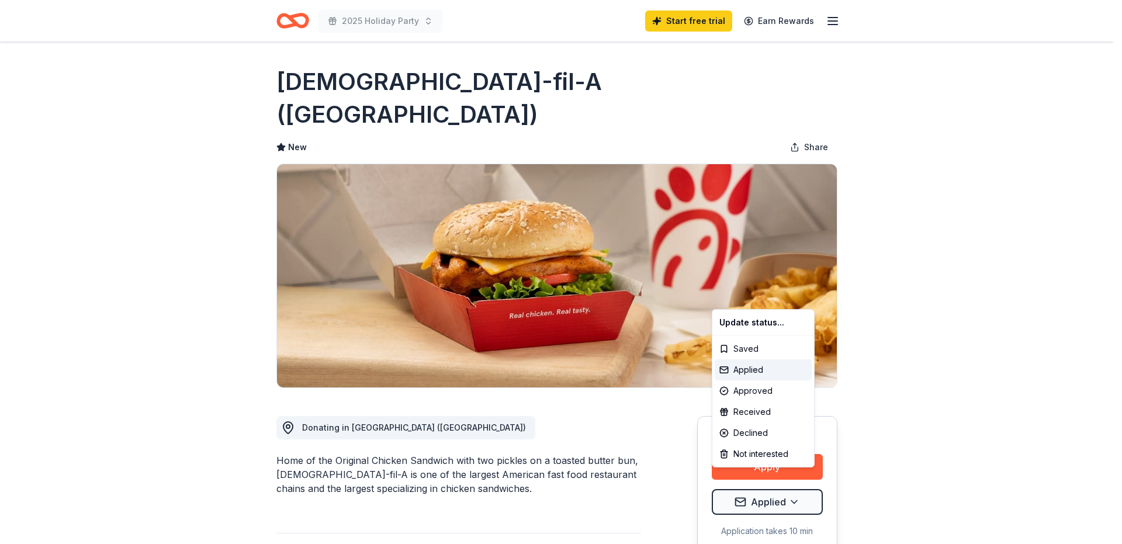
scroll to position [0, 0]
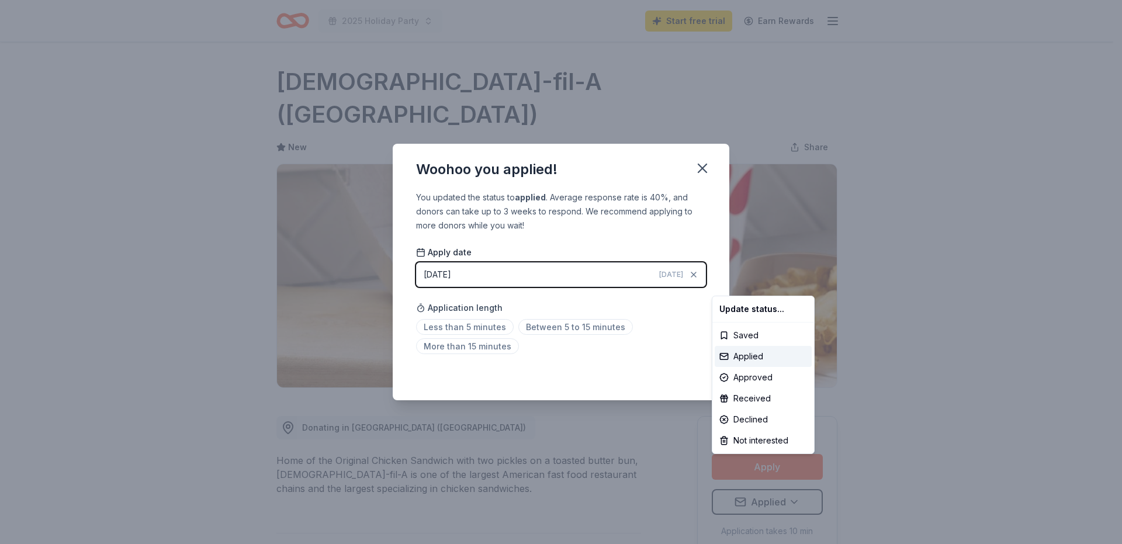
click at [526, 276] on html "2025 Holiday Party Start free trial Earn Rewards Due in 49 days Share Chick-fil…" at bounding box center [561, 272] width 1122 height 544
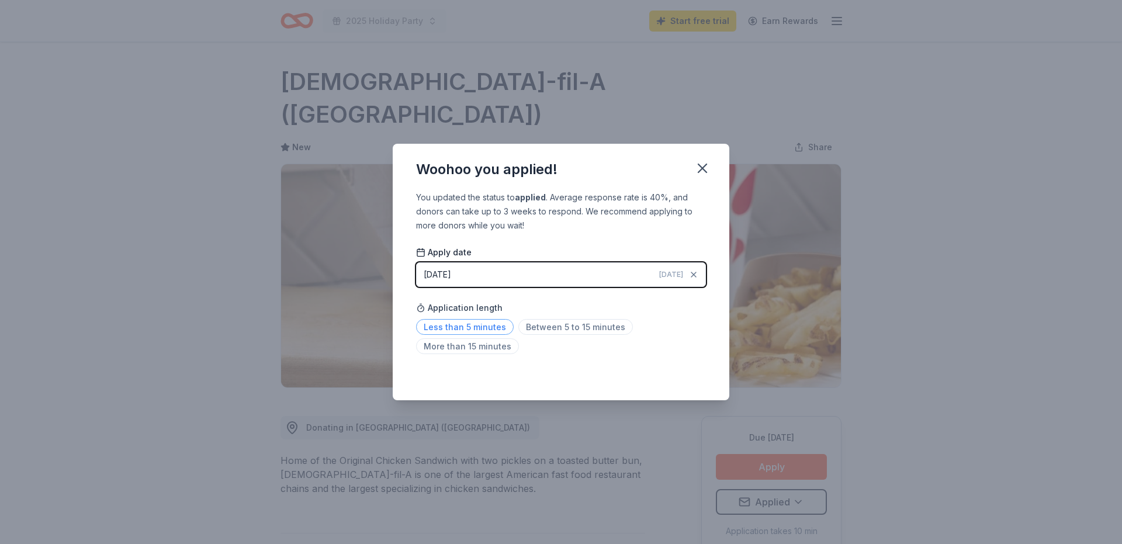
click at [492, 328] on span "Less than 5 minutes" at bounding box center [465, 327] width 98 height 16
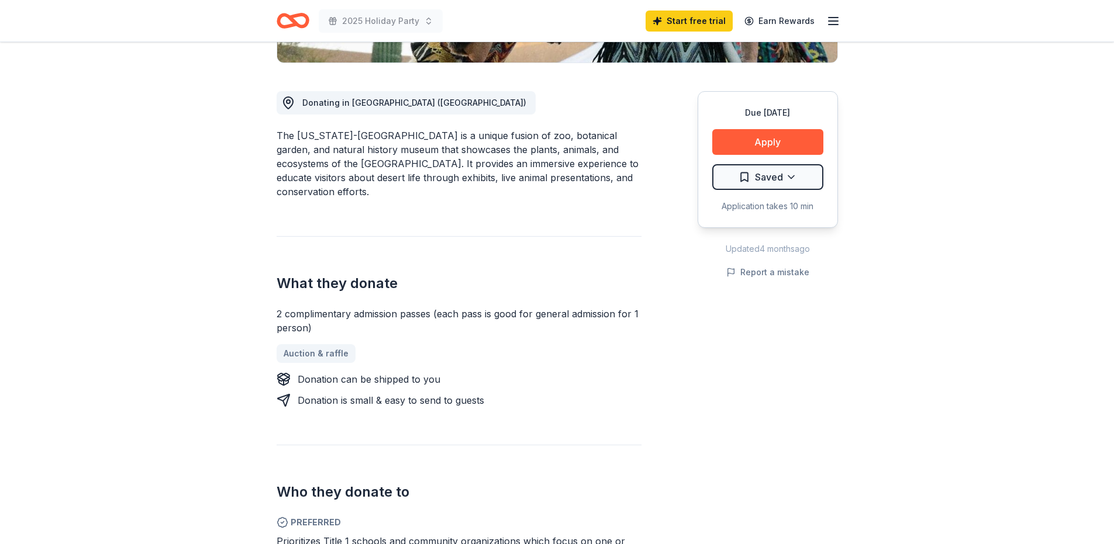
scroll to position [117, 0]
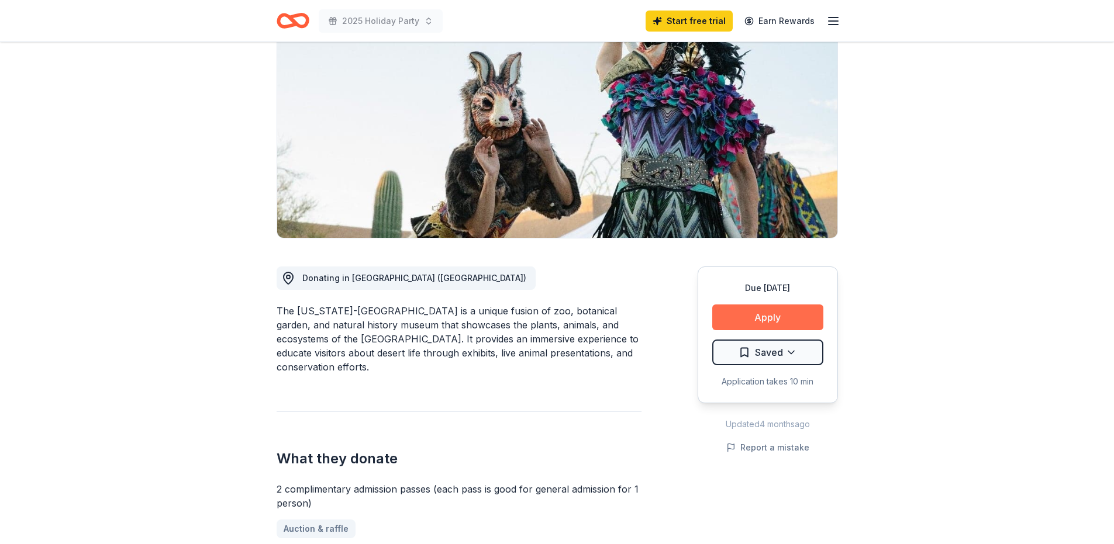
click at [757, 307] on button "Apply" at bounding box center [767, 318] width 111 height 26
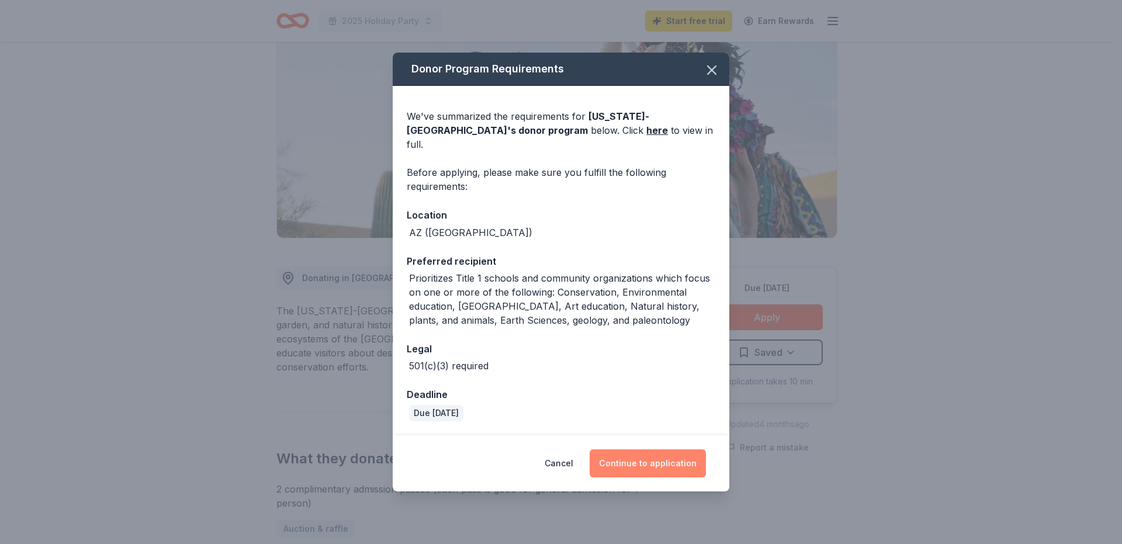
click at [649, 458] on button "Continue to application" at bounding box center [648, 464] width 116 height 28
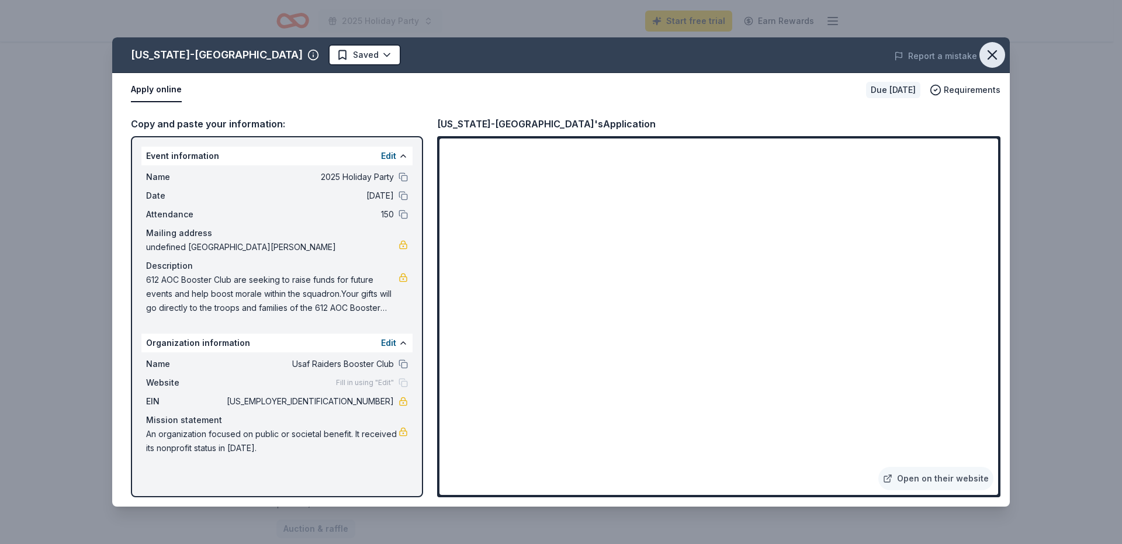
click at [995, 57] on icon "button" at bounding box center [992, 55] width 8 height 8
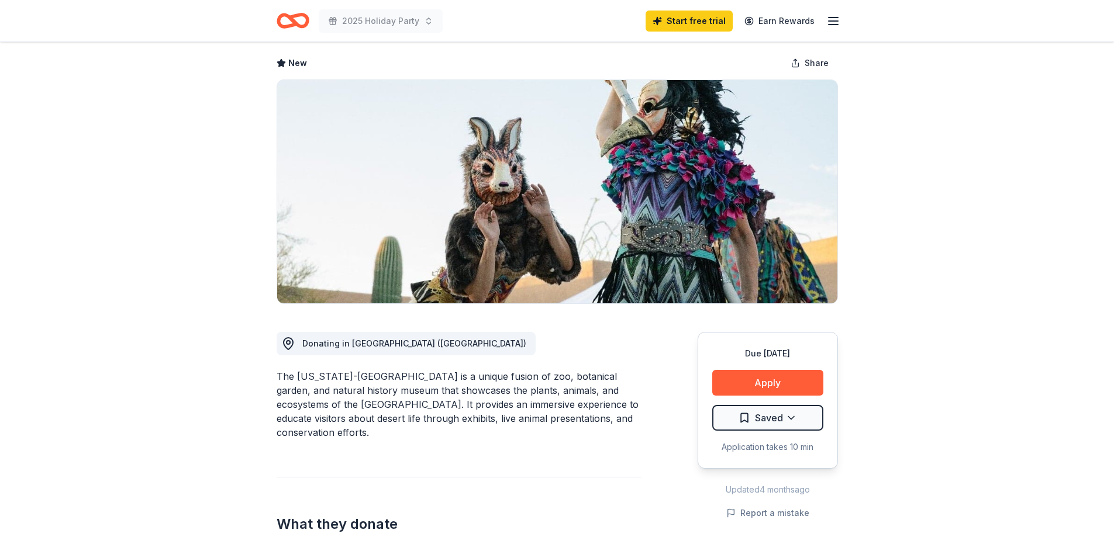
scroll to position [234, 0]
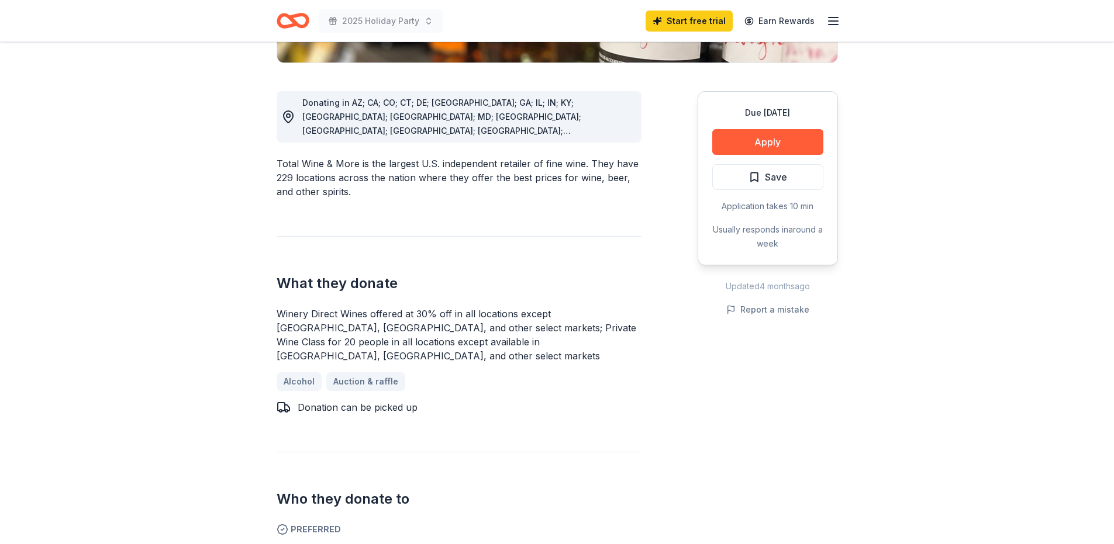
scroll to position [234, 0]
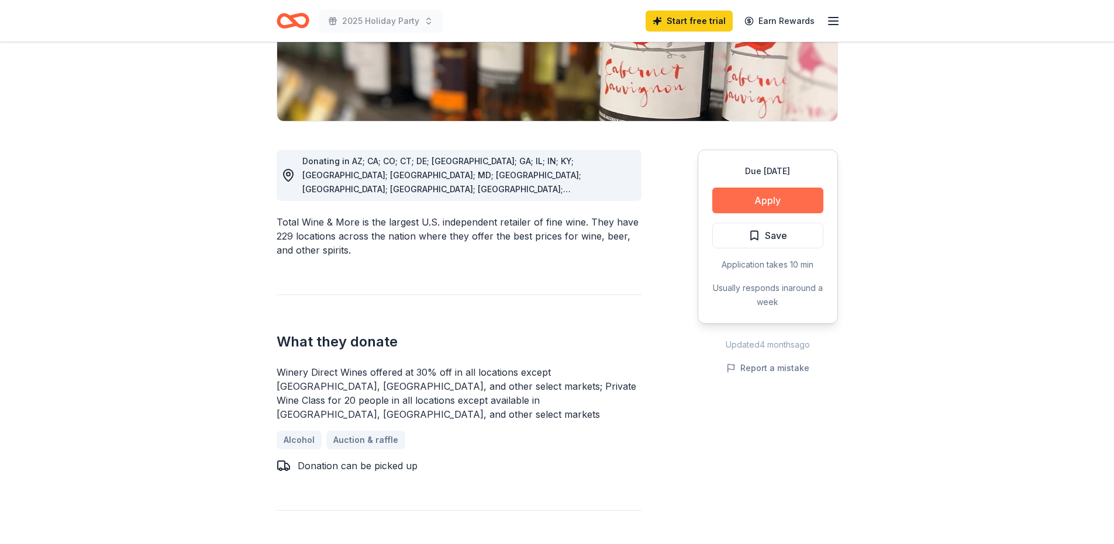
click at [799, 203] on button "Apply" at bounding box center [767, 201] width 111 height 26
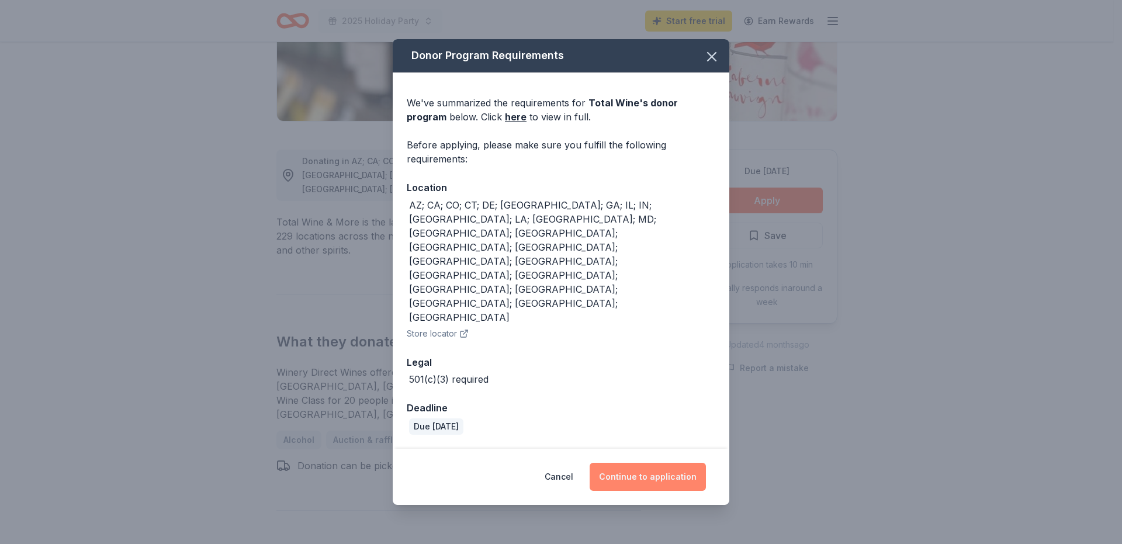
click at [649, 463] on button "Continue to application" at bounding box center [648, 477] width 116 height 28
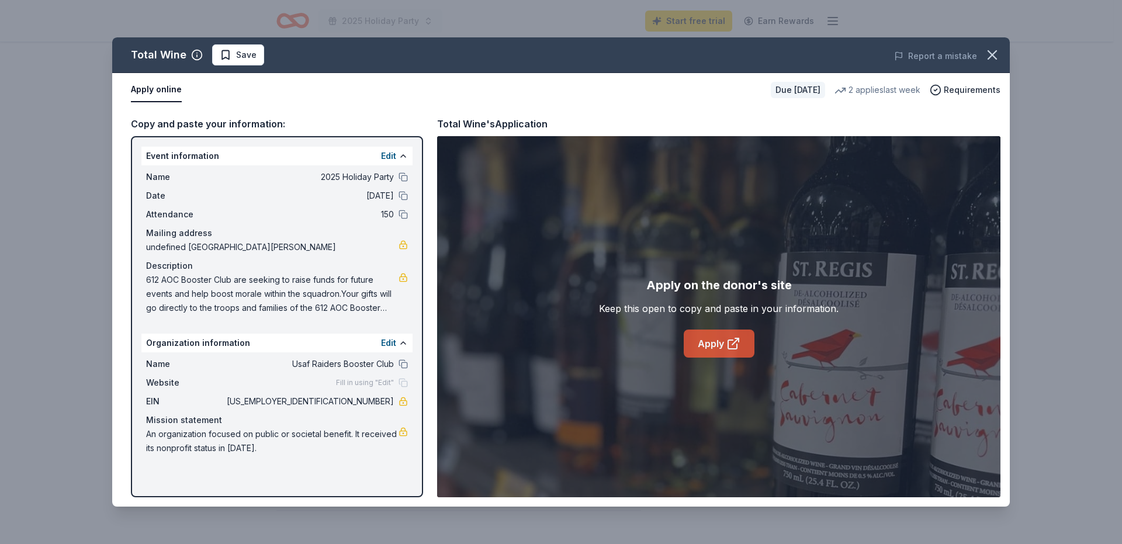
click at [717, 343] on link "Apply" at bounding box center [719, 344] width 71 height 28
click at [997, 60] on icon "button" at bounding box center [992, 55] width 16 height 16
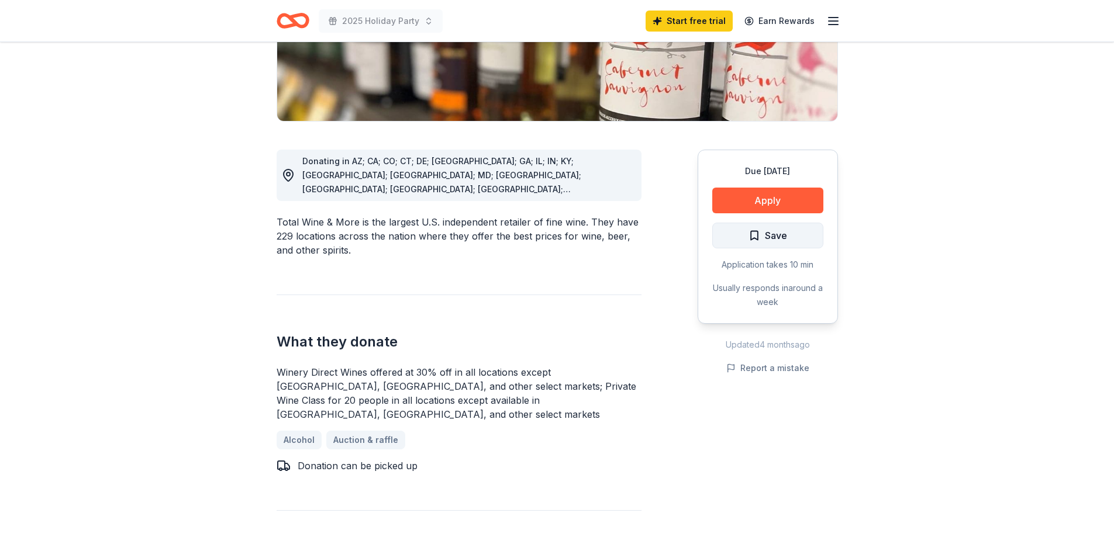
click at [776, 240] on span "Save" at bounding box center [776, 235] width 22 height 15
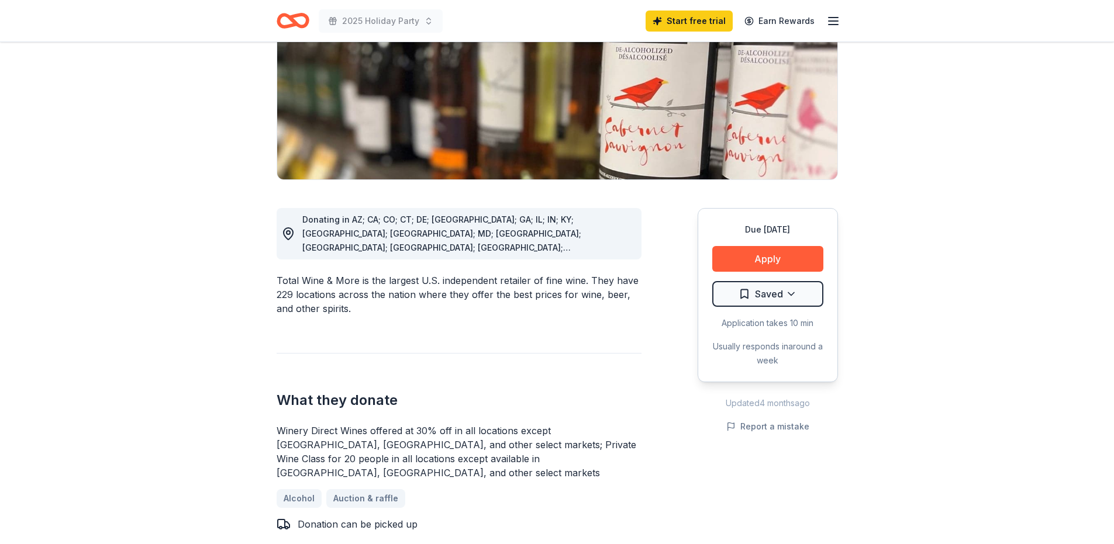
scroll to position [0, 0]
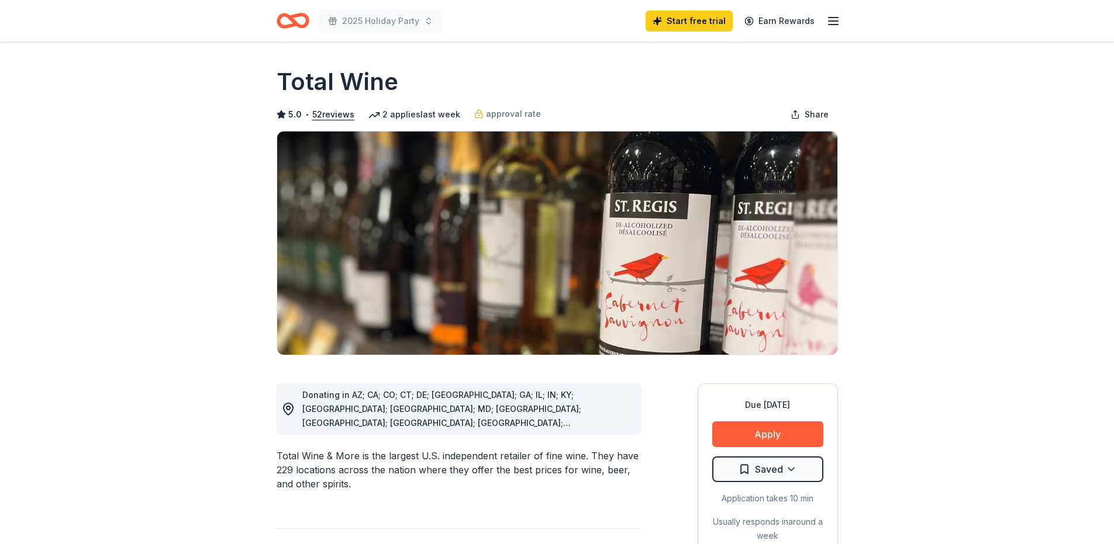
click at [832, 26] on icon "button" at bounding box center [833, 21] width 14 height 14
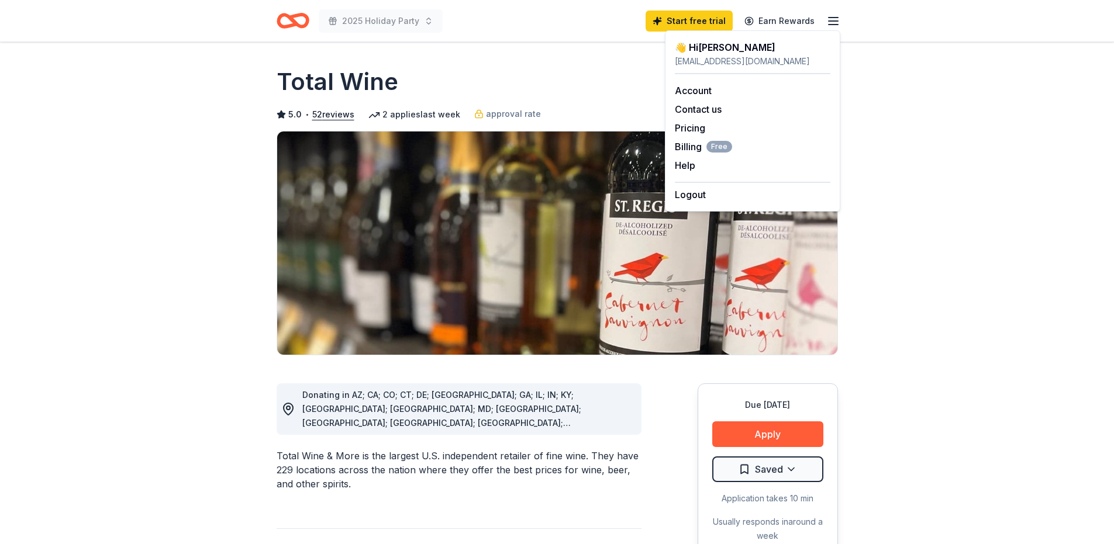
click at [832, 26] on icon "button" at bounding box center [833, 21] width 14 height 14
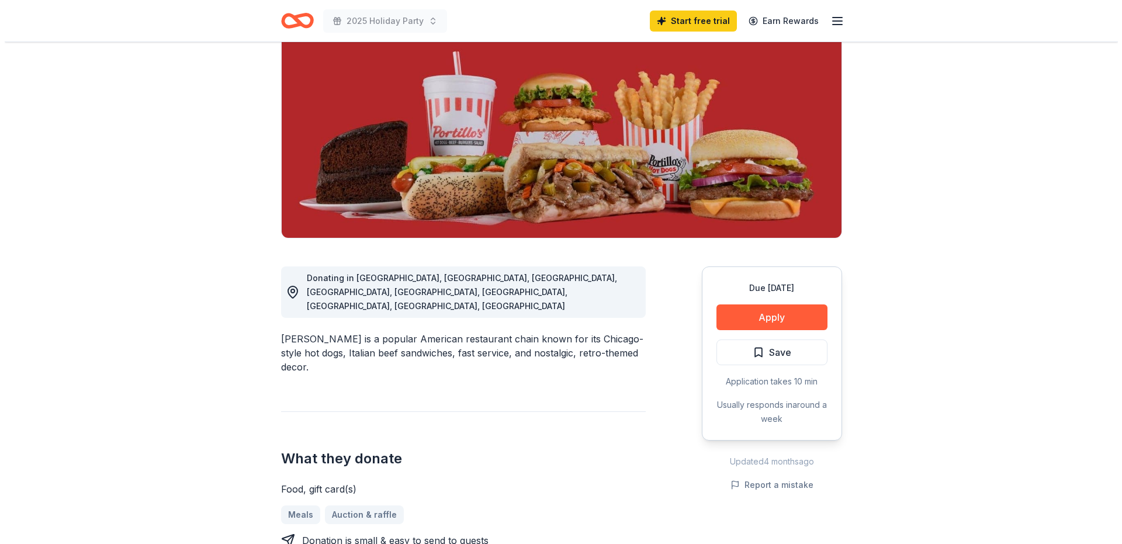
scroll to position [175, 0]
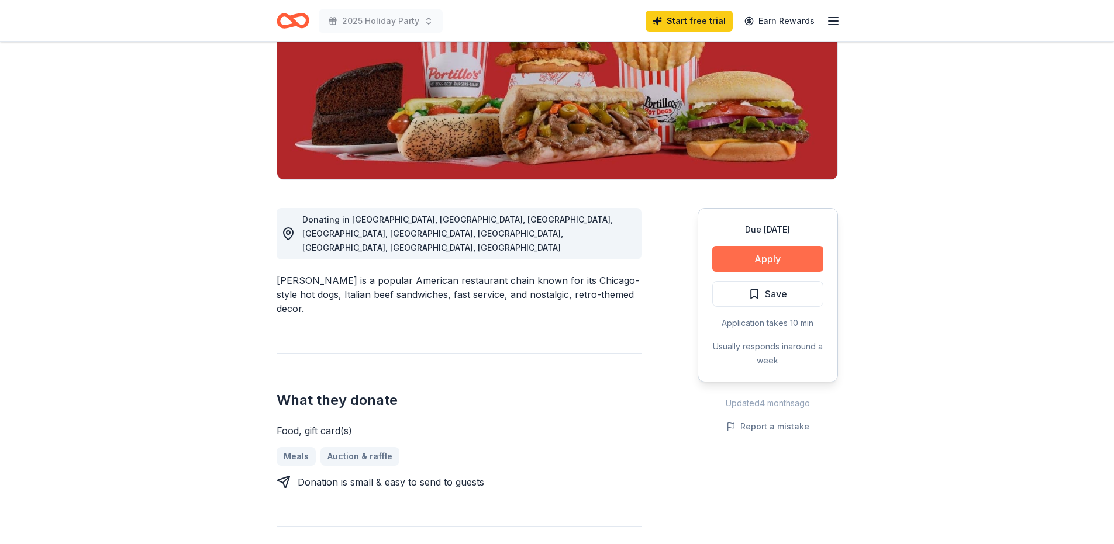
click at [794, 261] on button "Apply" at bounding box center [767, 259] width 111 height 26
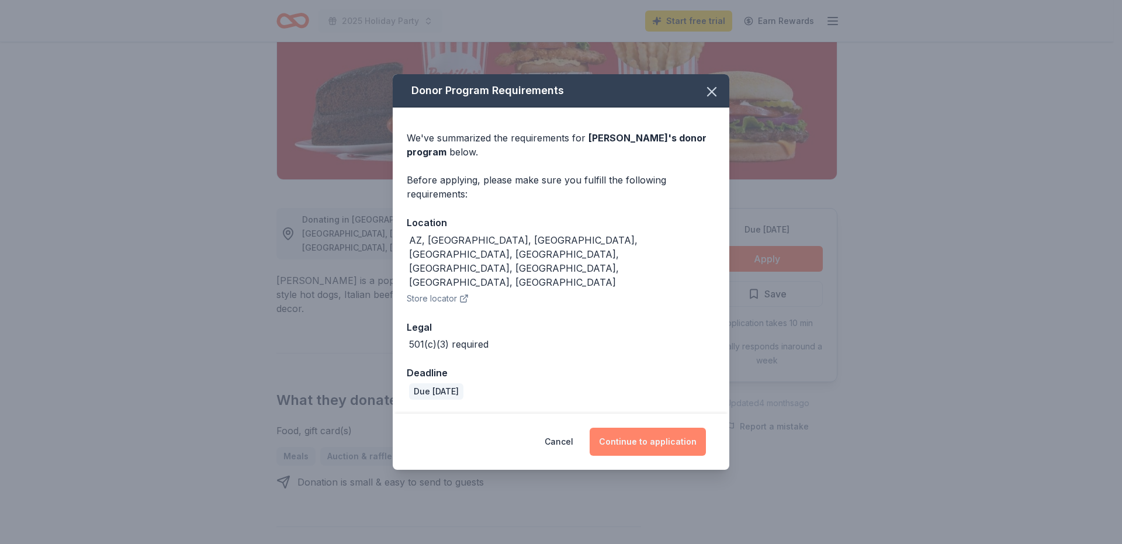
click at [638, 428] on button "Continue to application" at bounding box center [648, 442] width 116 height 28
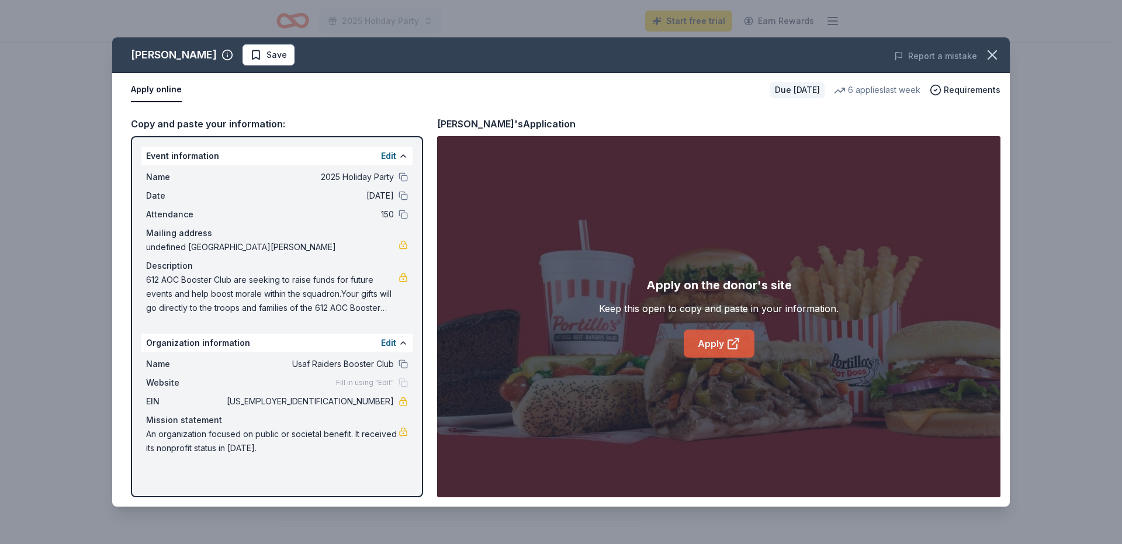
click at [710, 352] on link "Apply" at bounding box center [719, 344] width 71 height 28
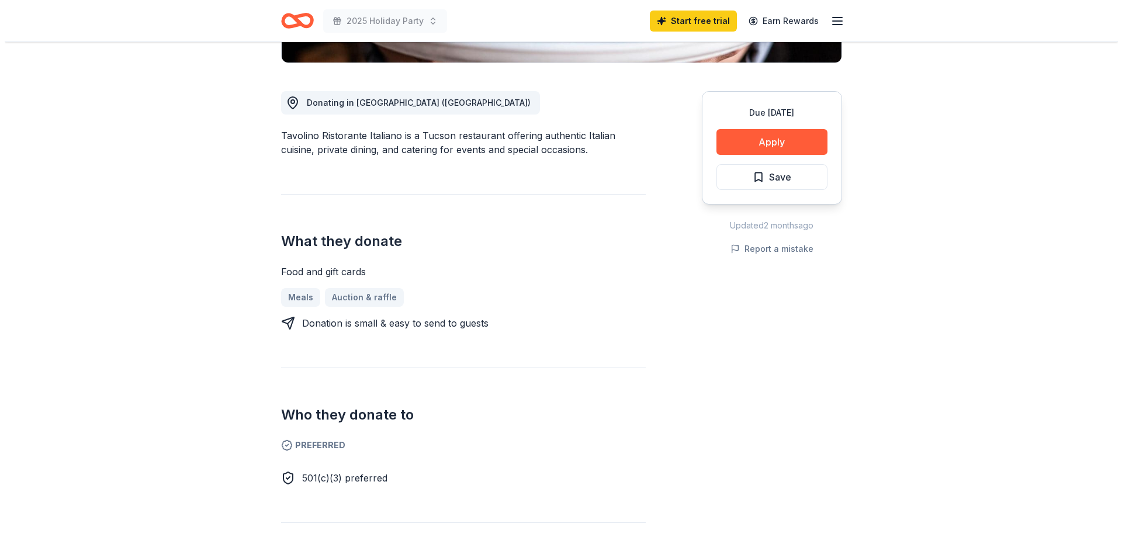
scroll to position [117, 0]
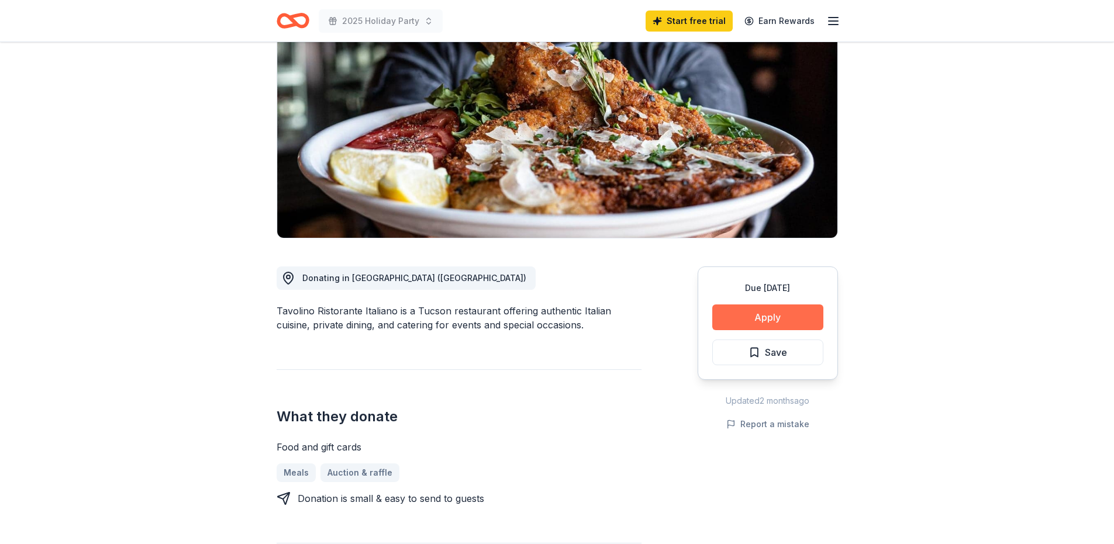
click at [770, 321] on button "Apply" at bounding box center [767, 318] width 111 height 26
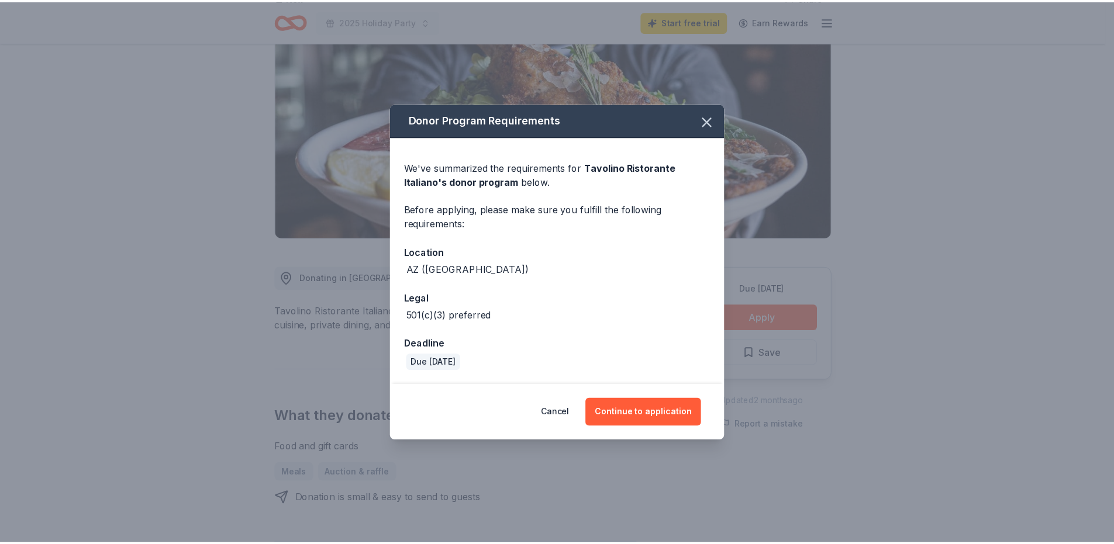
scroll to position [1010, 0]
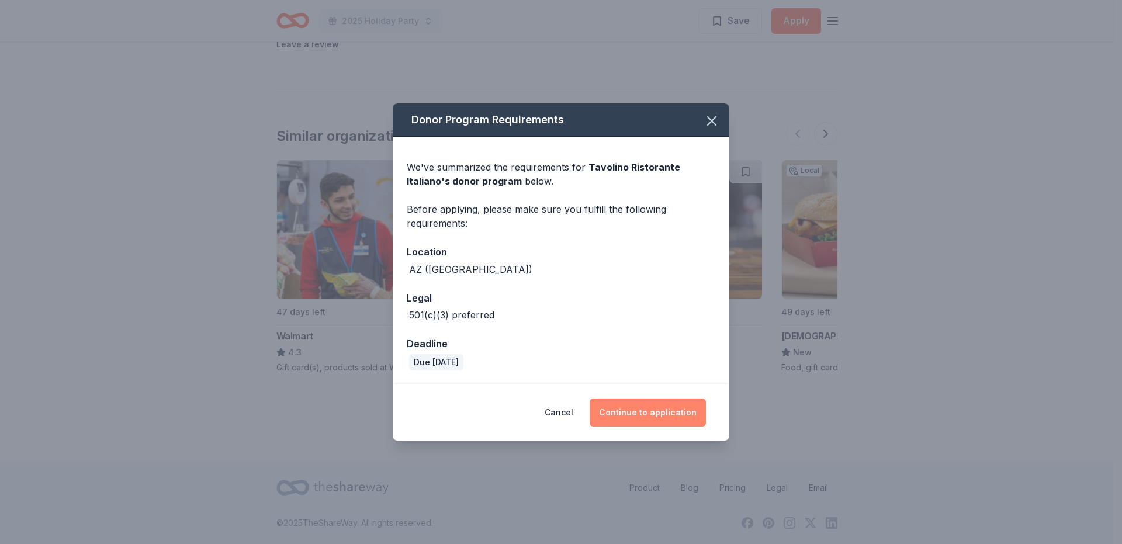
click at [665, 409] on button "Continue to application" at bounding box center [648, 413] width 116 height 28
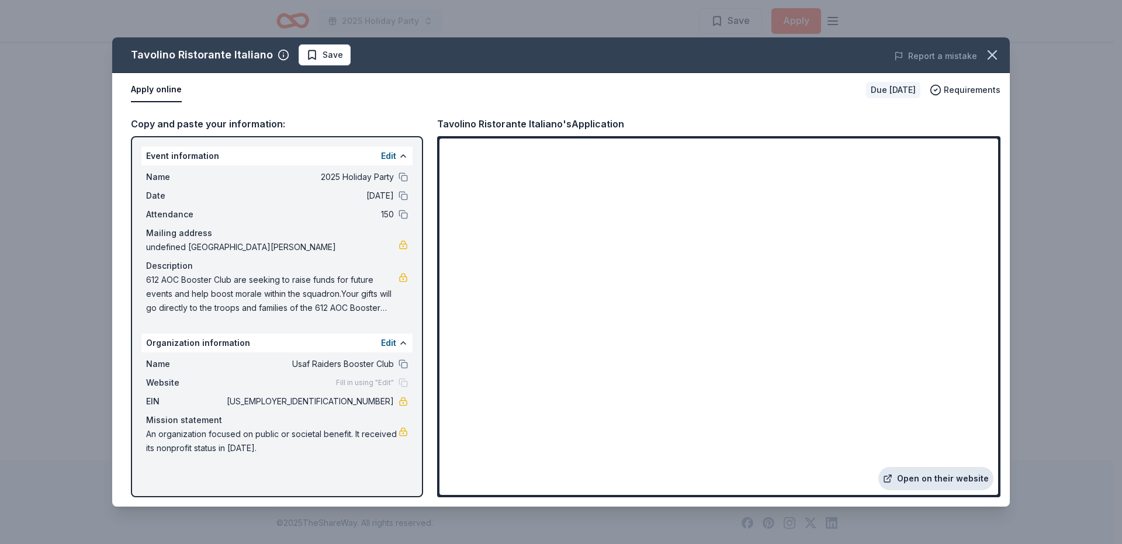
click at [919, 476] on link "Open on their website" at bounding box center [936, 478] width 115 height 23
click at [989, 49] on icon "button" at bounding box center [992, 55] width 16 height 16
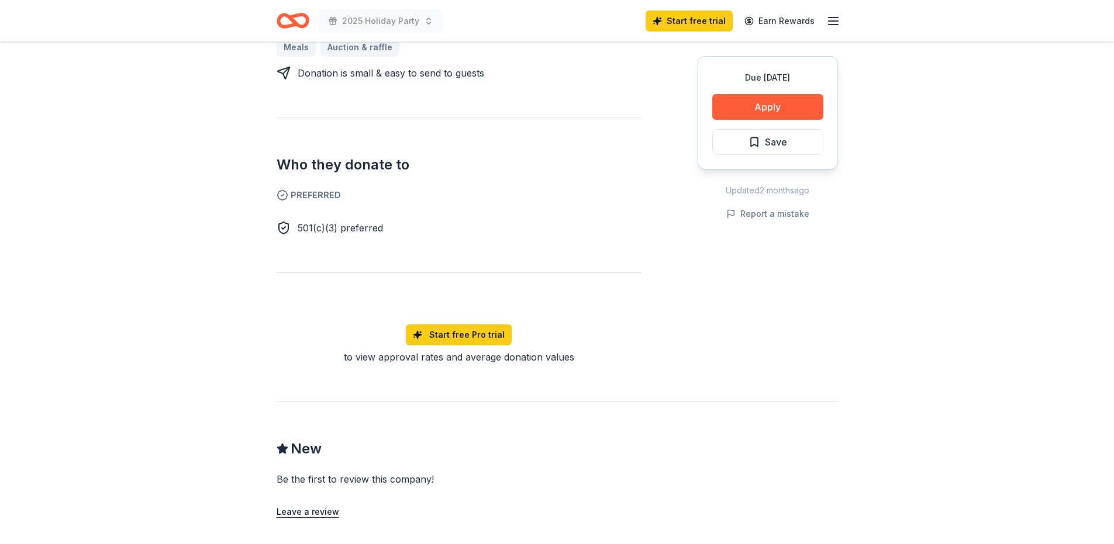
scroll to position [133, 0]
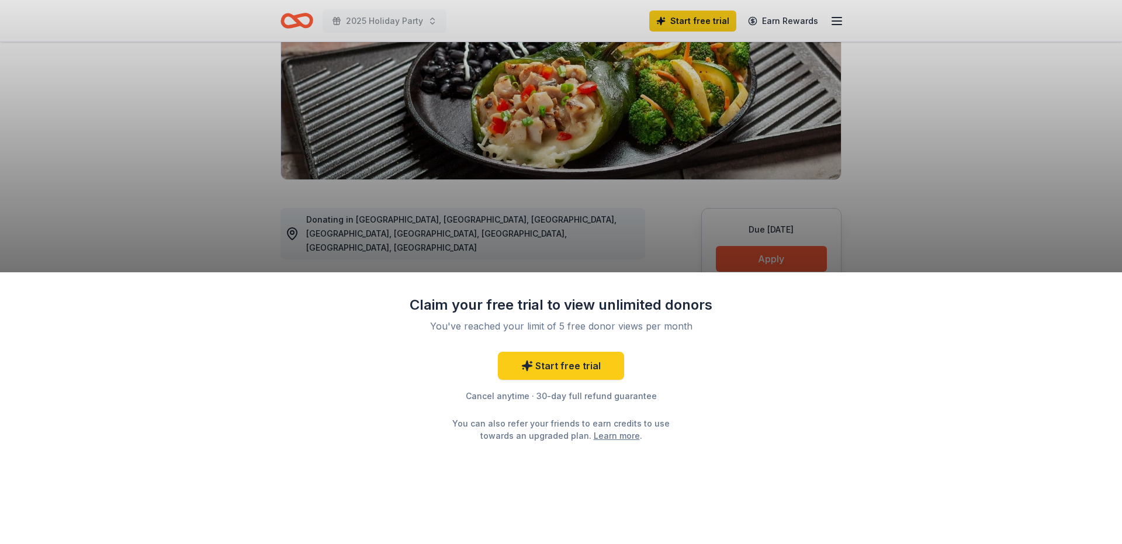
scroll to position [234, 0]
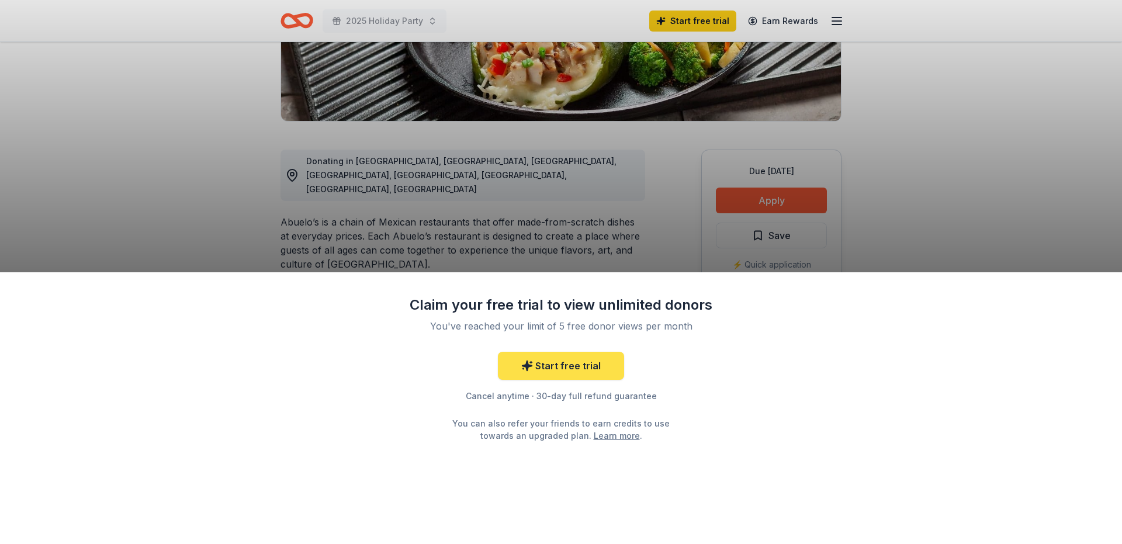
click at [552, 361] on link "Start free trial" at bounding box center [561, 366] width 126 height 28
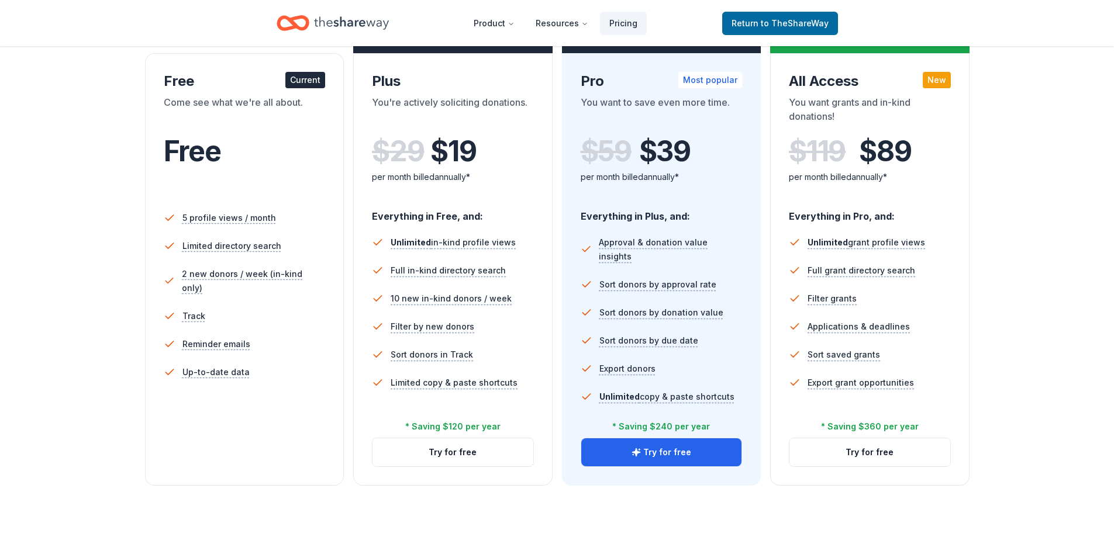
scroll to position [231, 0]
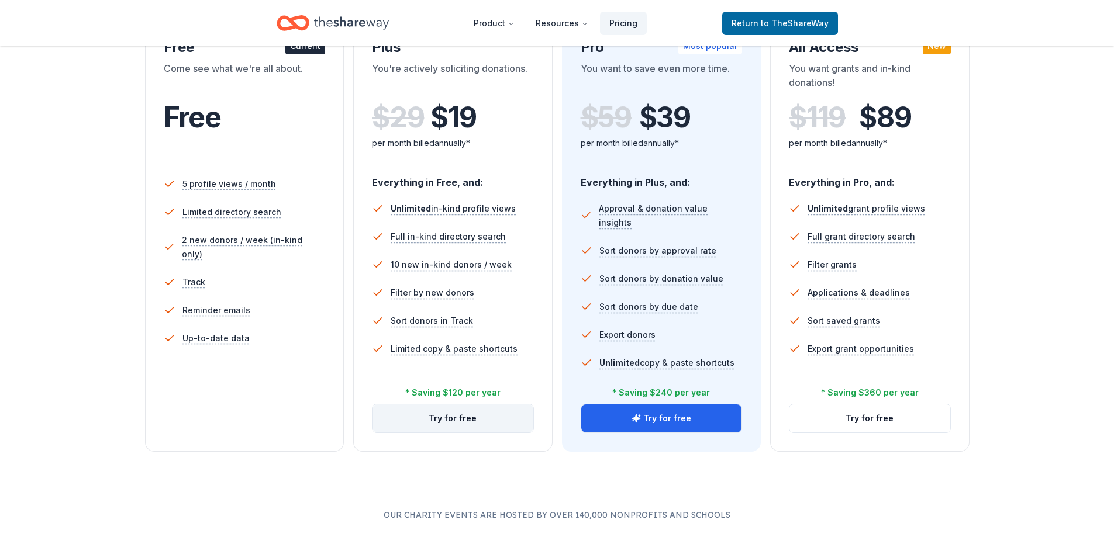
click at [466, 421] on button "Try for free" at bounding box center [452, 419] width 161 height 28
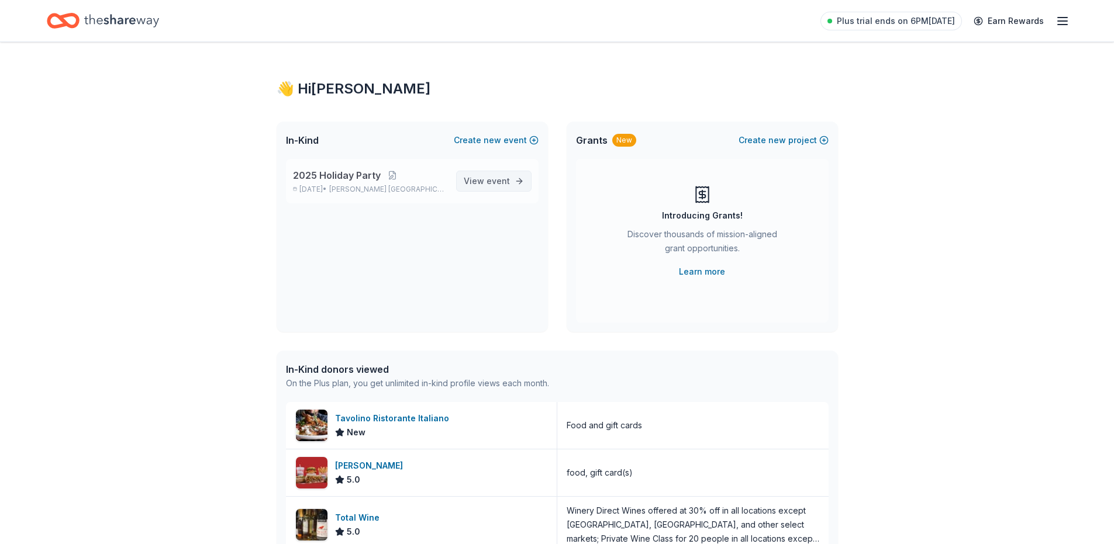
click at [510, 181] on link "View event" at bounding box center [493, 181] width 75 height 21
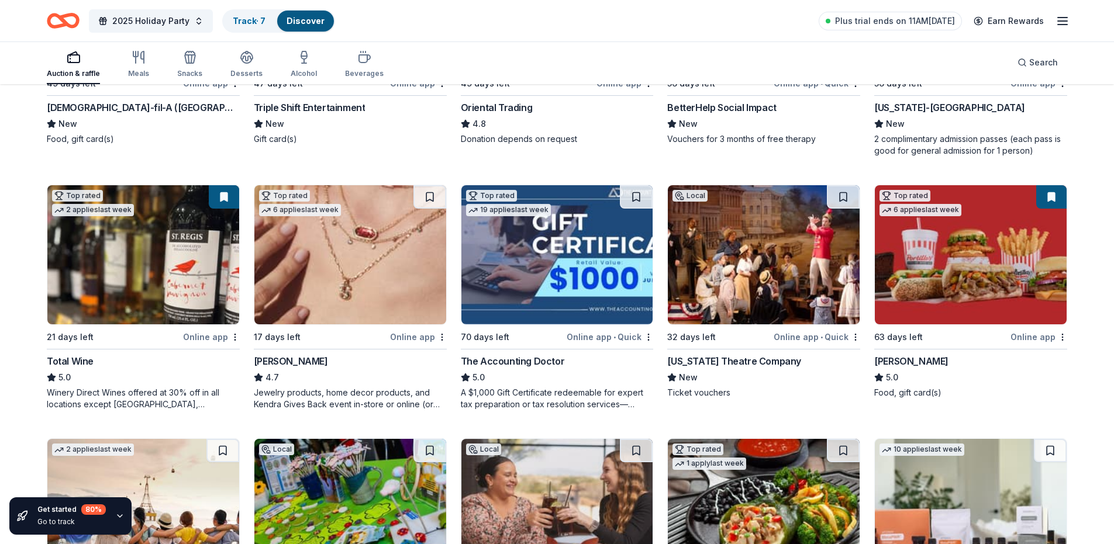
scroll to position [351, 0]
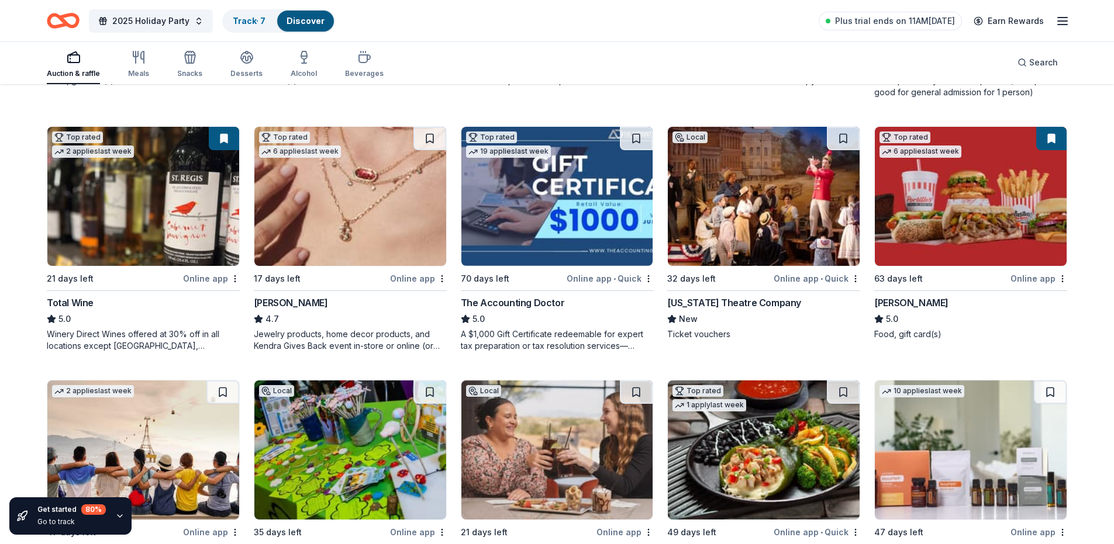
drag, startPoint x: 70, startPoint y: 181, endPoint x: 101, endPoint y: 187, distance: 31.1
click at [101, 187] on img at bounding box center [143, 196] width 192 height 139
click at [360, 224] on img at bounding box center [350, 196] width 192 height 139
click at [434, 127] on button at bounding box center [429, 138] width 33 height 23
click at [809, 209] on img at bounding box center [764, 196] width 192 height 139
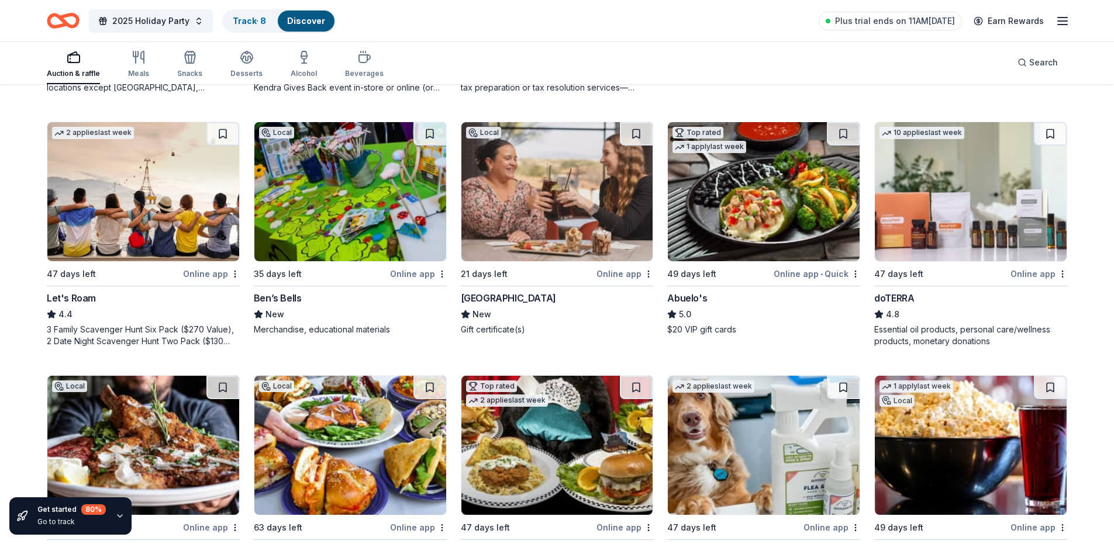
scroll to position [643, 0]
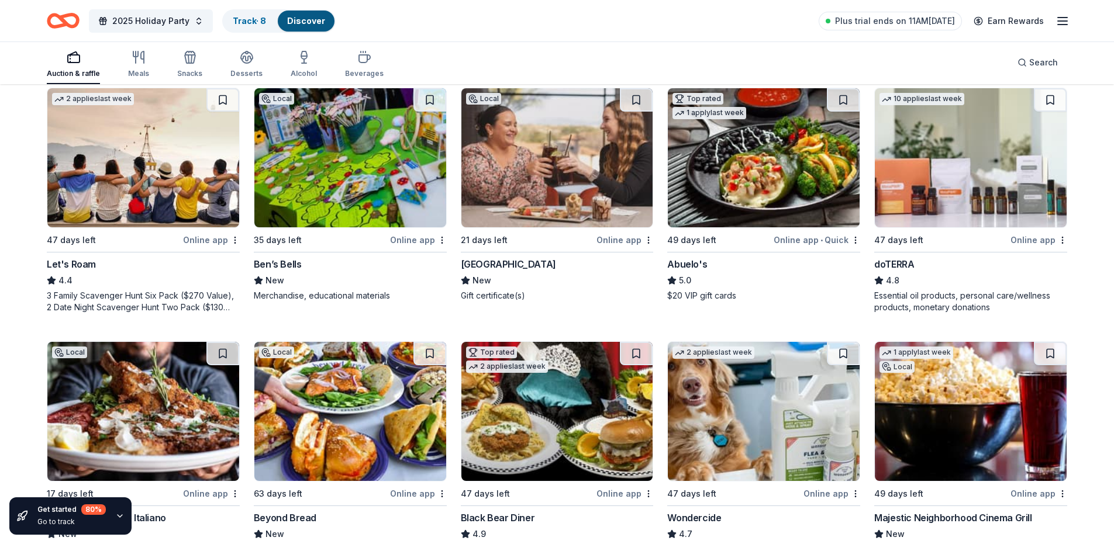
click at [550, 208] on img at bounding box center [557, 157] width 192 height 139
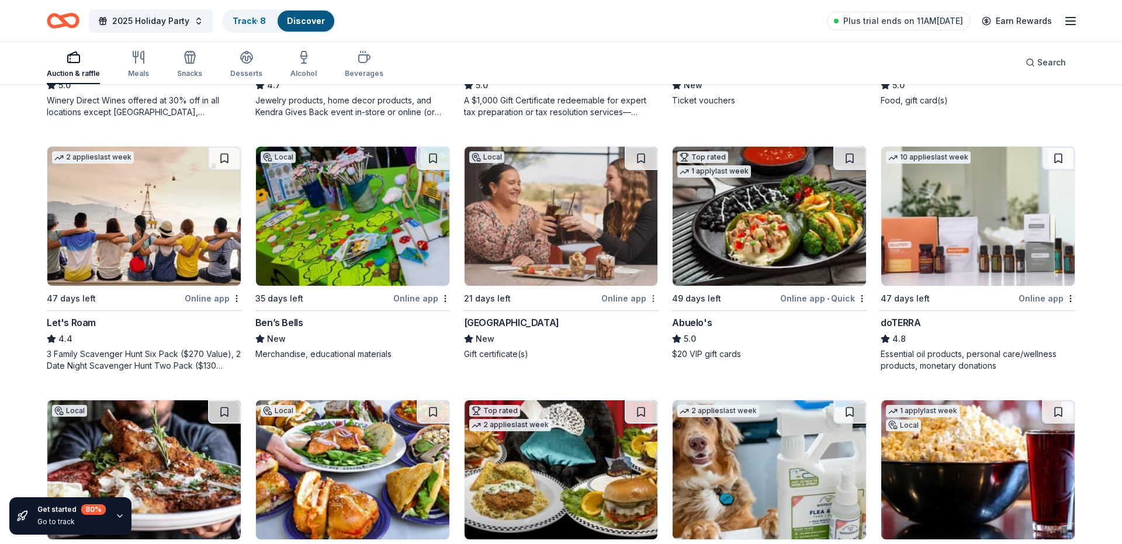
click at [649, 294] on button "button" at bounding box center [653, 298] width 9 height 9
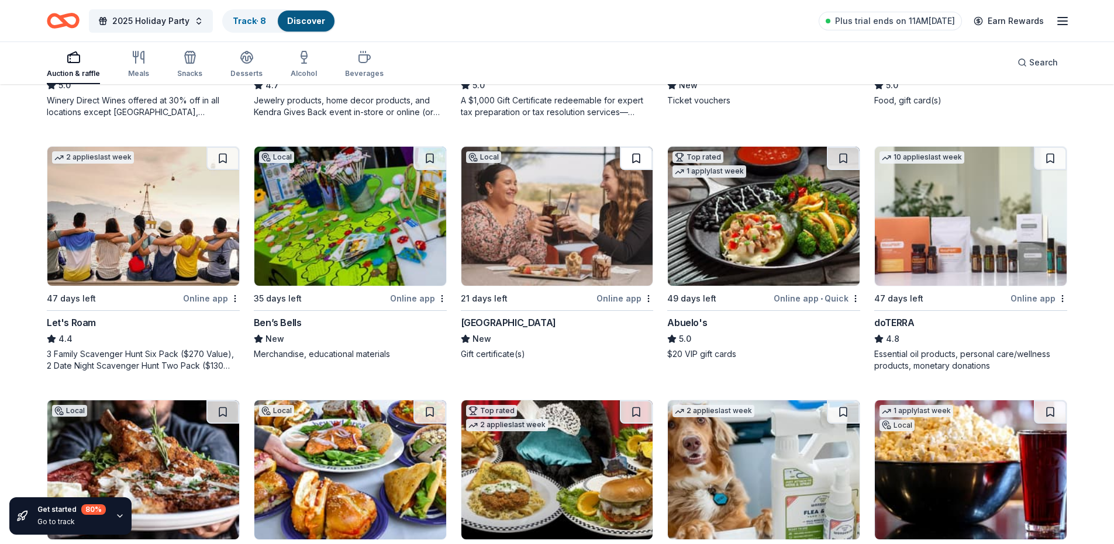
click at [634, 152] on button at bounding box center [636, 158] width 33 height 23
click at [634, 152] on button at bounding box center [637, 158] width 30 height 23
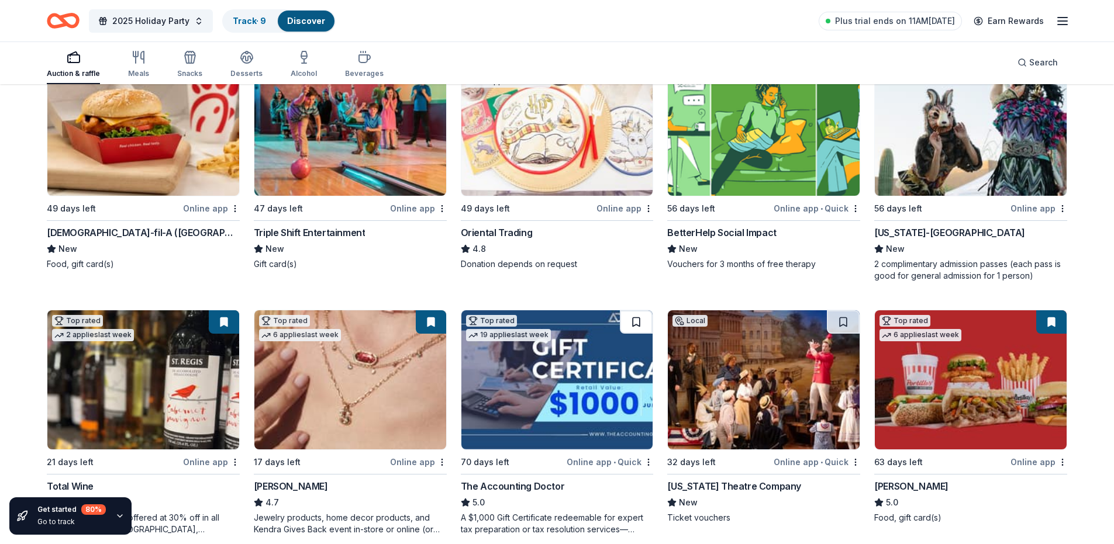
scroll to position [117, 0]
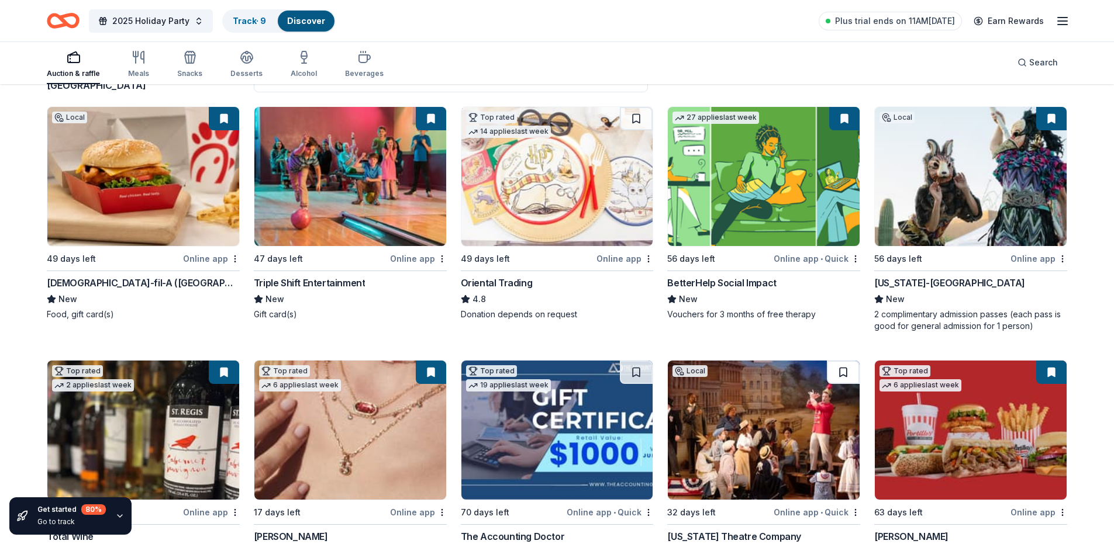
click at [843, 361] on button at bounding box center [843, 372] width 33 height 23
click at [1050, 109] on button at bounding box center [1051, 118] width 30 height 23
click at [1048, 114] on button at bounding box center [1051, 118] width 30 height 23
click at [1047, 141] on img at bounding box center [970, 176] width 192 height 139
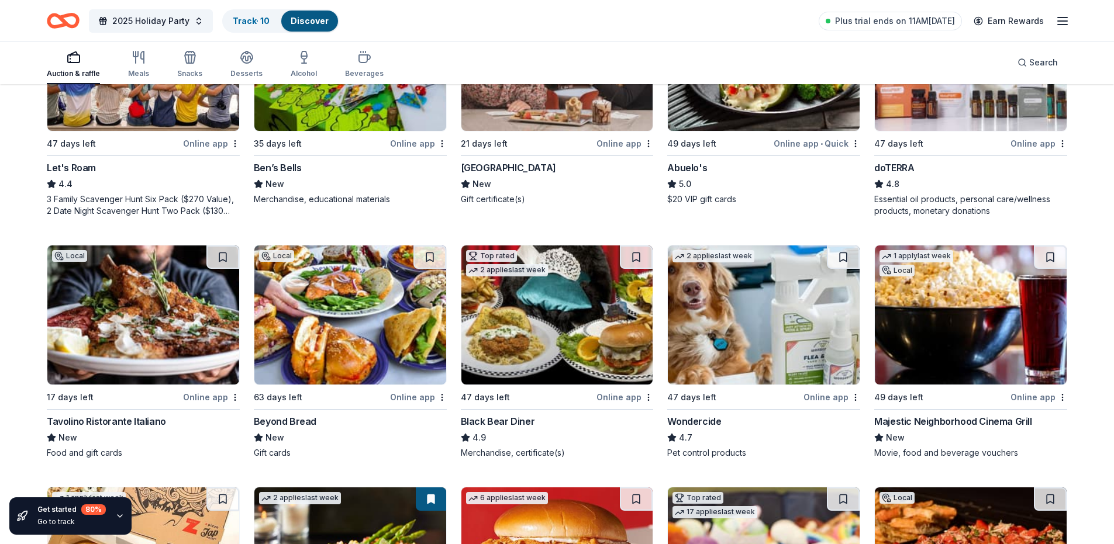
scroll to position [798, 0]
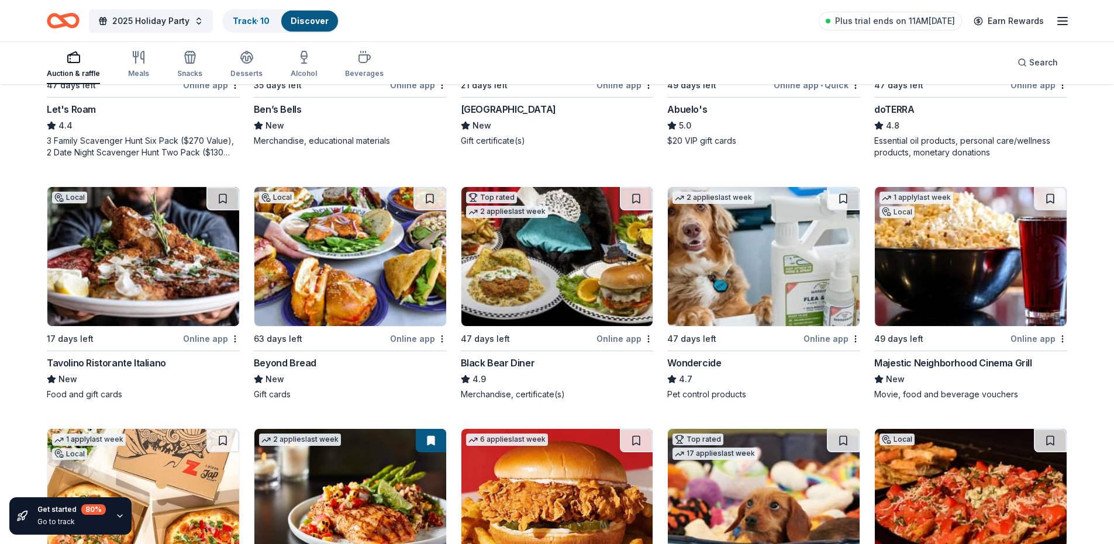
click at [339, 276] on img at bounding box center [350, 256] width 192 height 139
click at [571, 277] on img at bounding box center [557, 256] width 192 height 139
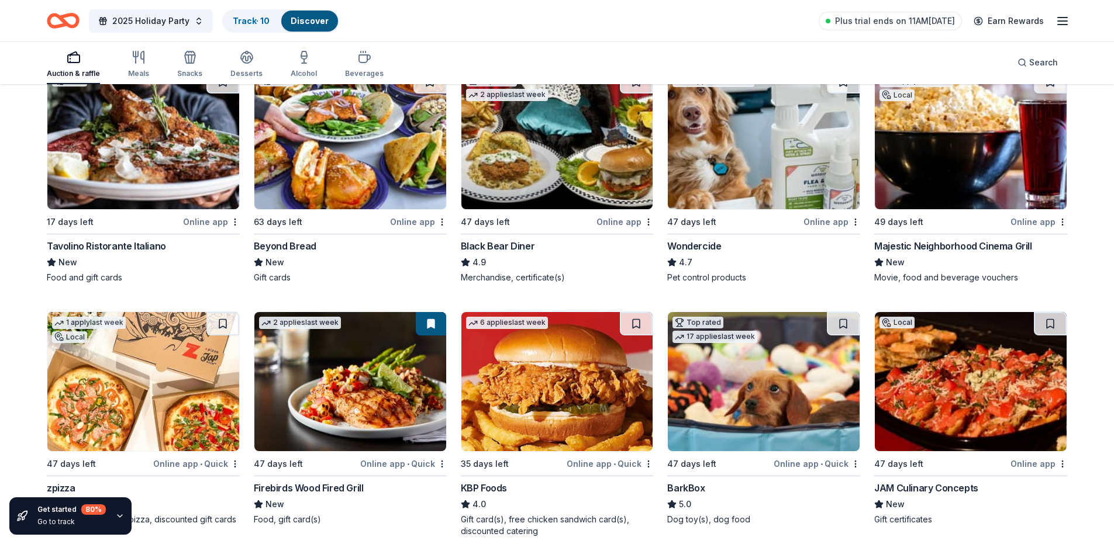
scroll to position [973, 0]
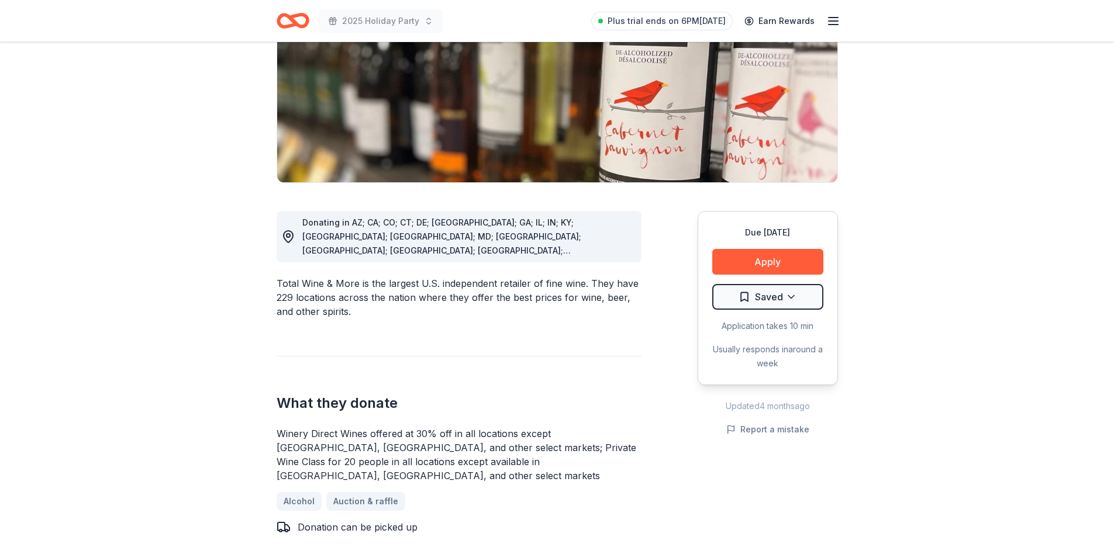
scroll to position [234, 0]
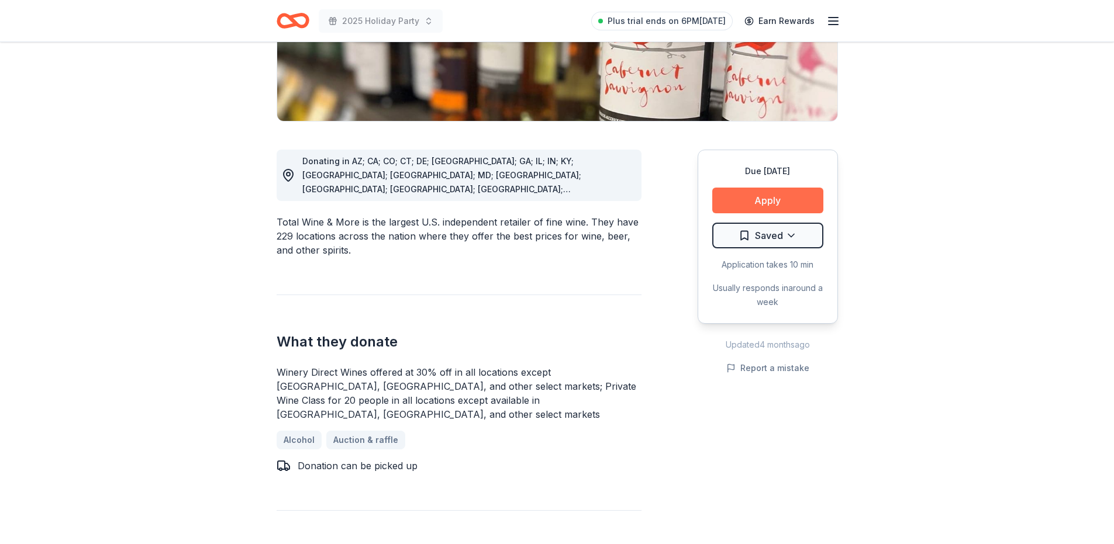
click at [759, 195] on button "Apply" at bounding box center [767, 201] width 111 height 26
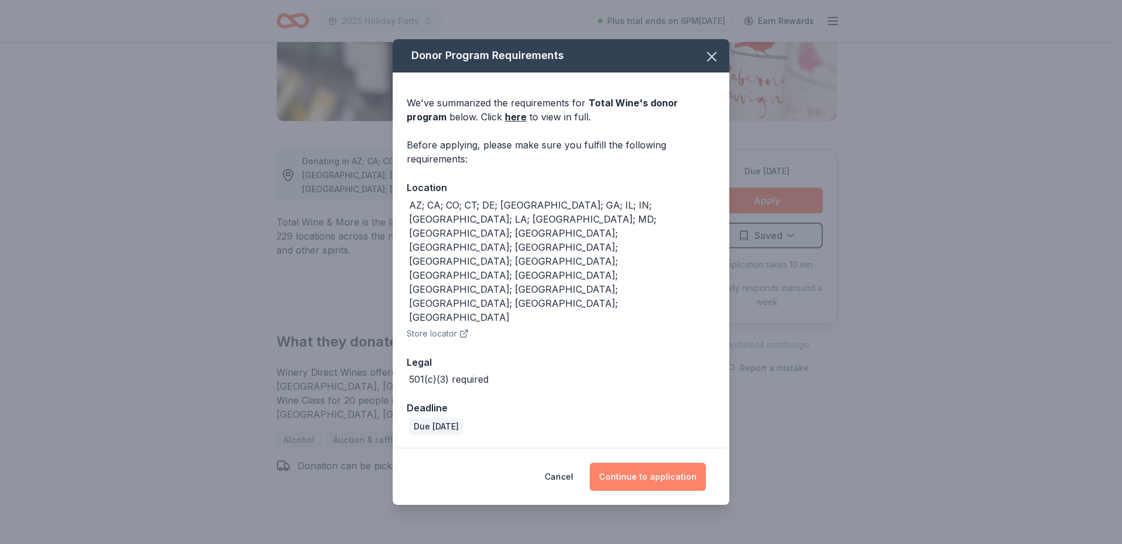
click at [662, 463] on button "Continue to application" at bounding box center [648, 477] width 116 height 28
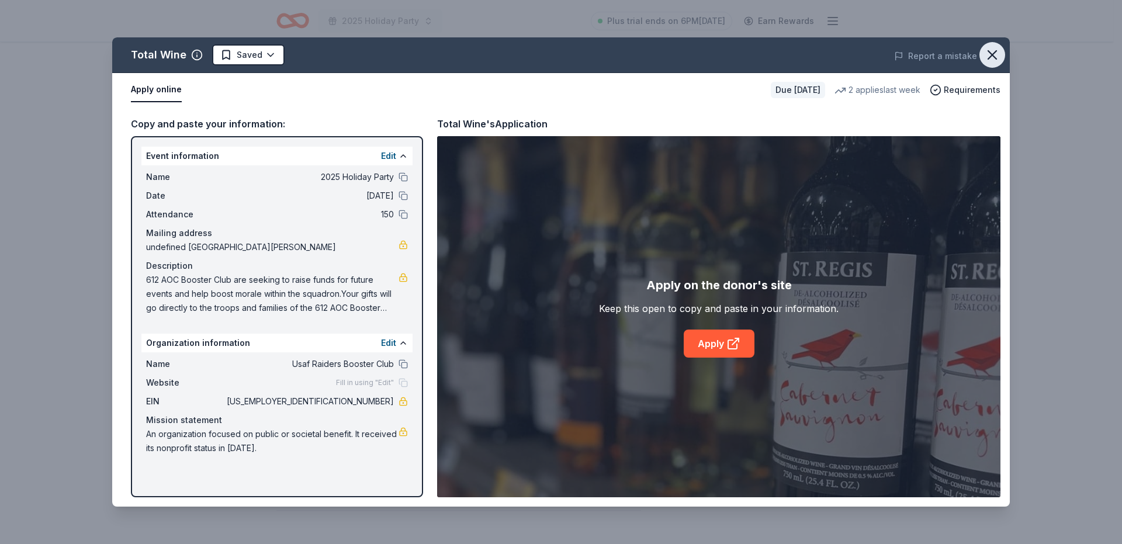
click at [992, 56] on icon "button" at bounding box center [992, 55] width 8 height 8
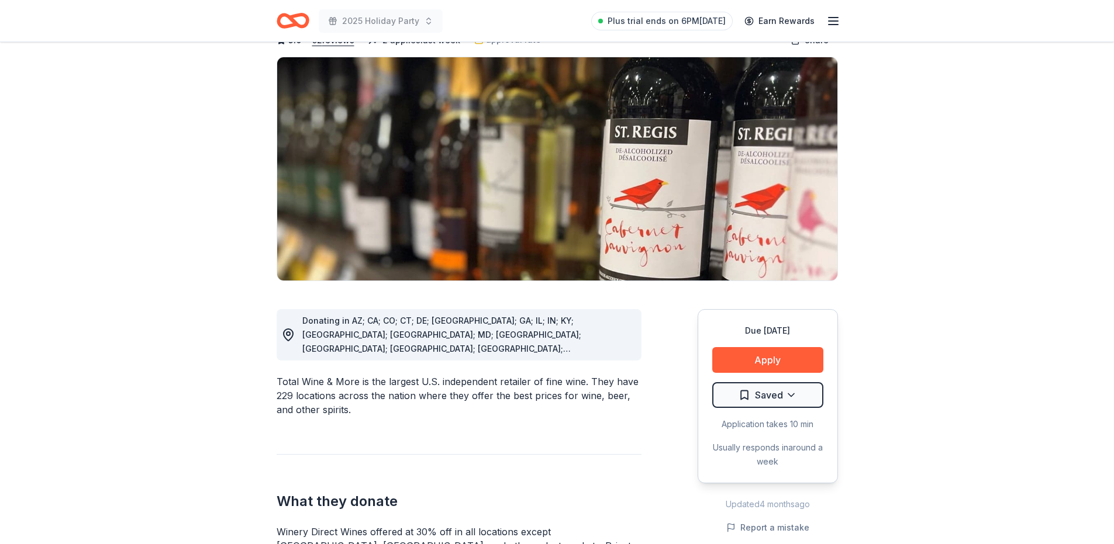
scroll to position [0, 0]
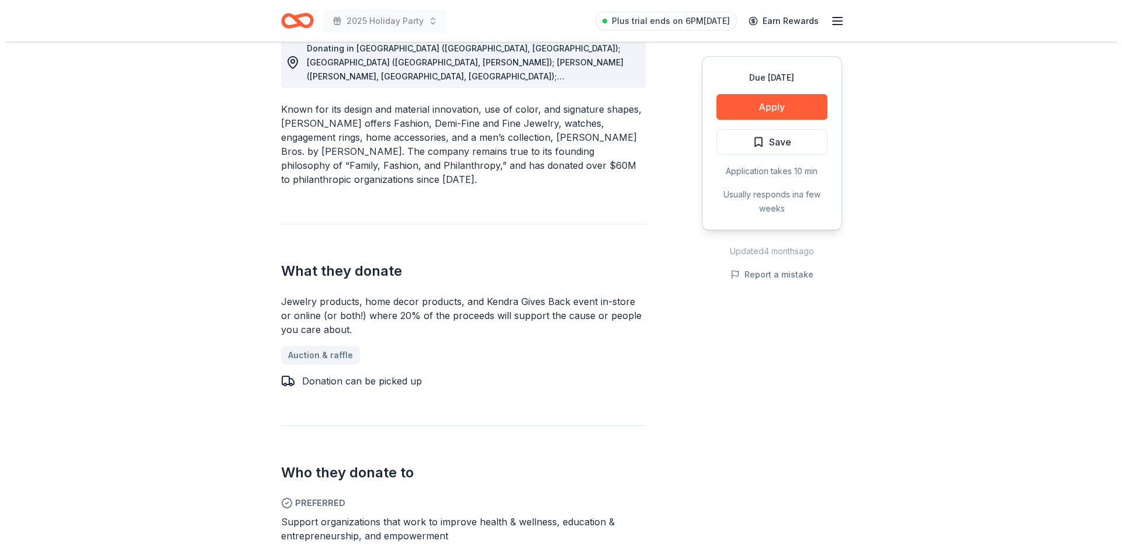
scroll to position [292, 0]
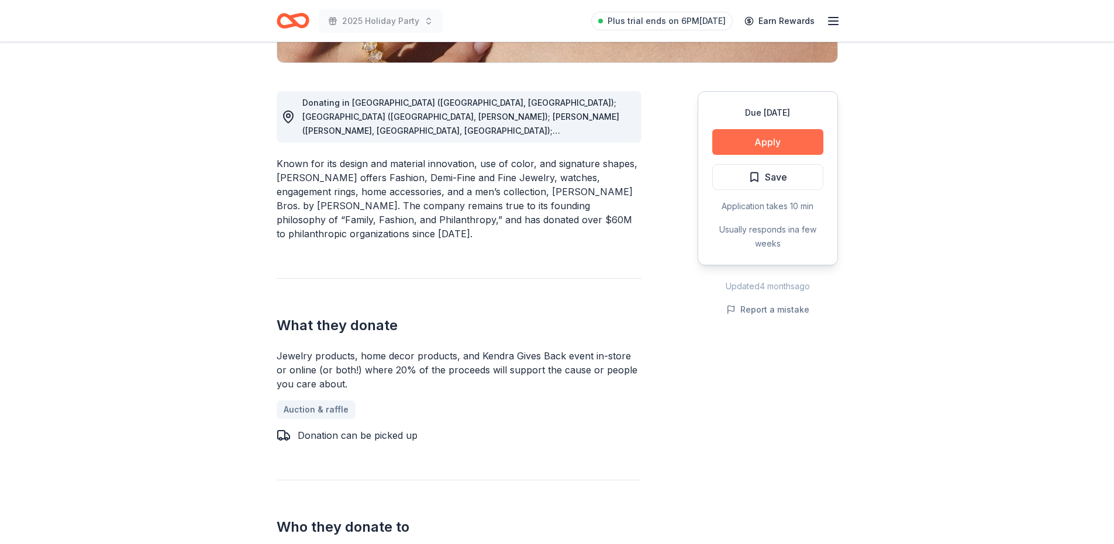
click at [773, 145] on button "Apply" at bounding box center [767, 142] width 111 height 26
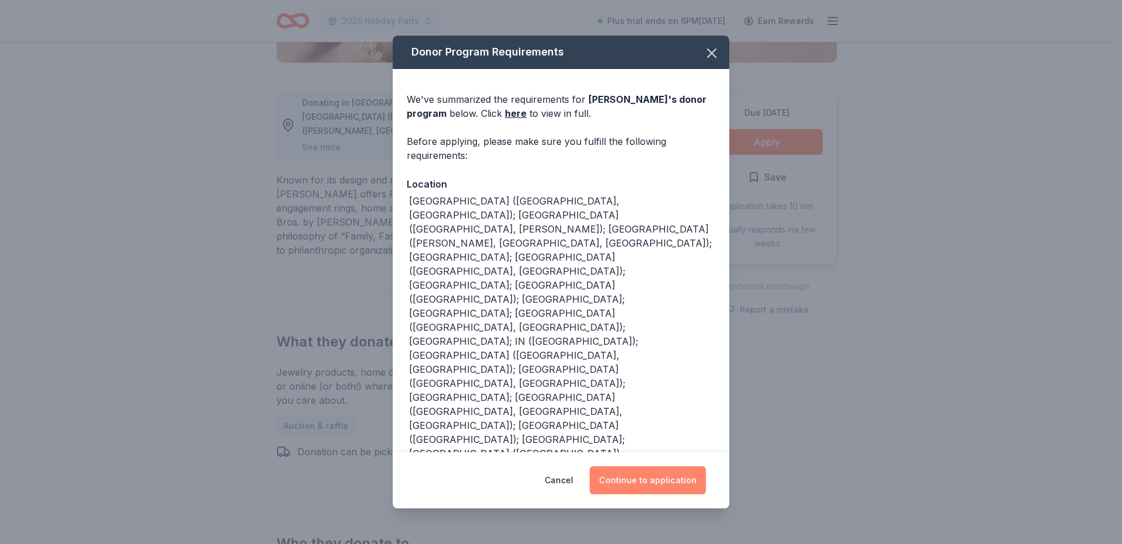
click at [651, 478] on button "Continue to application" at bounding box center [648, 480] width 116 height 28
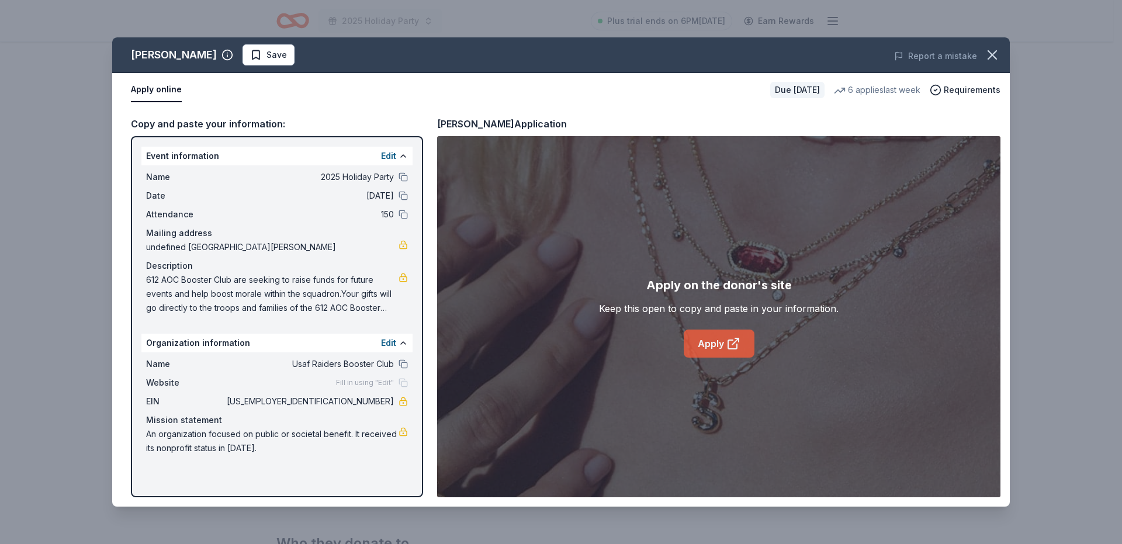
click at [727, 344] on icon at bounding box center [734, 344] width 14 height 14
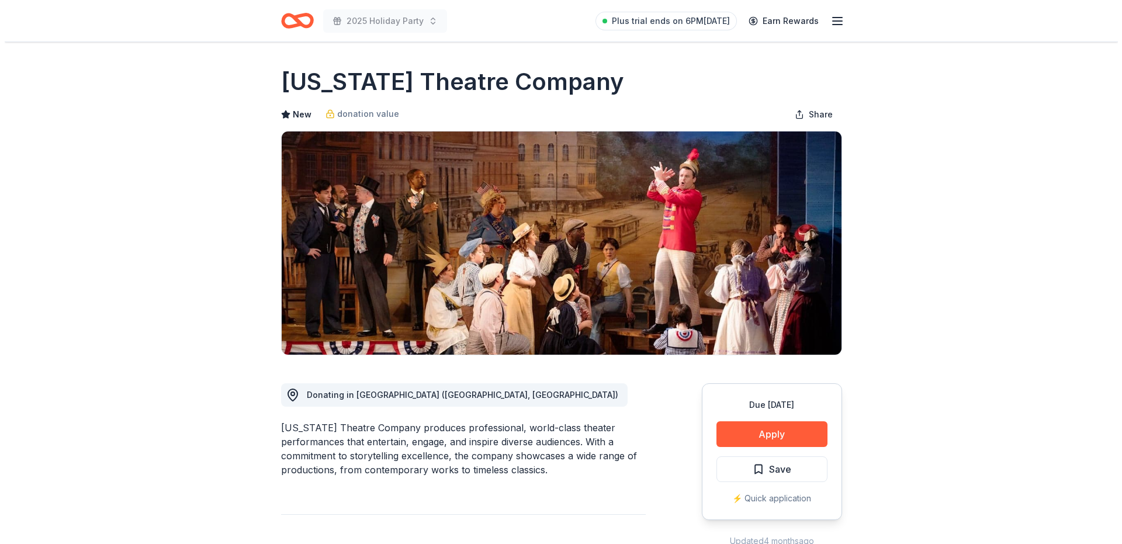
scroll to position [58, 0]
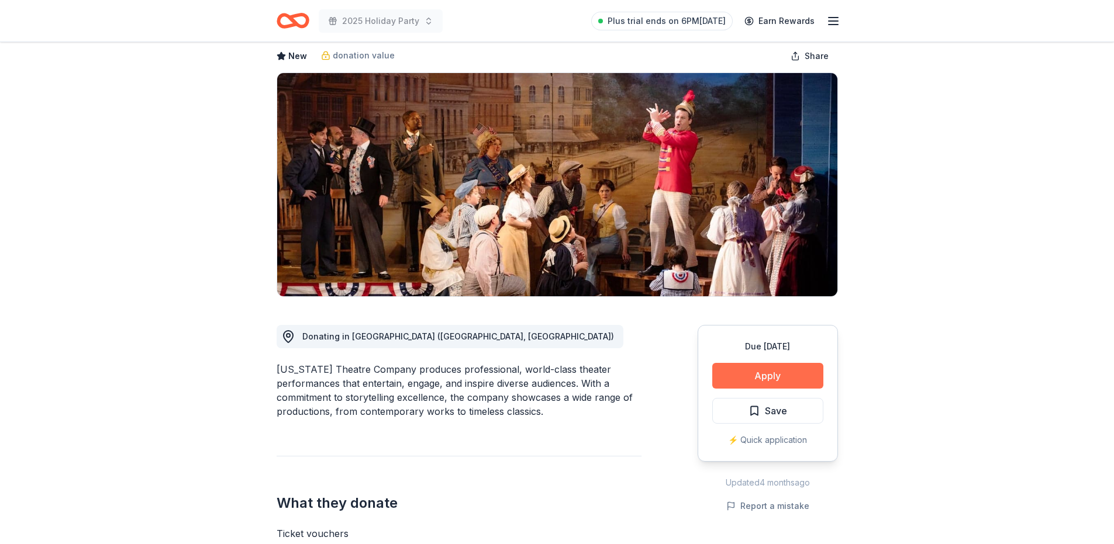
click at [766, 378] on button "Apply" at bounding box center [767, 376] width 111 height 26
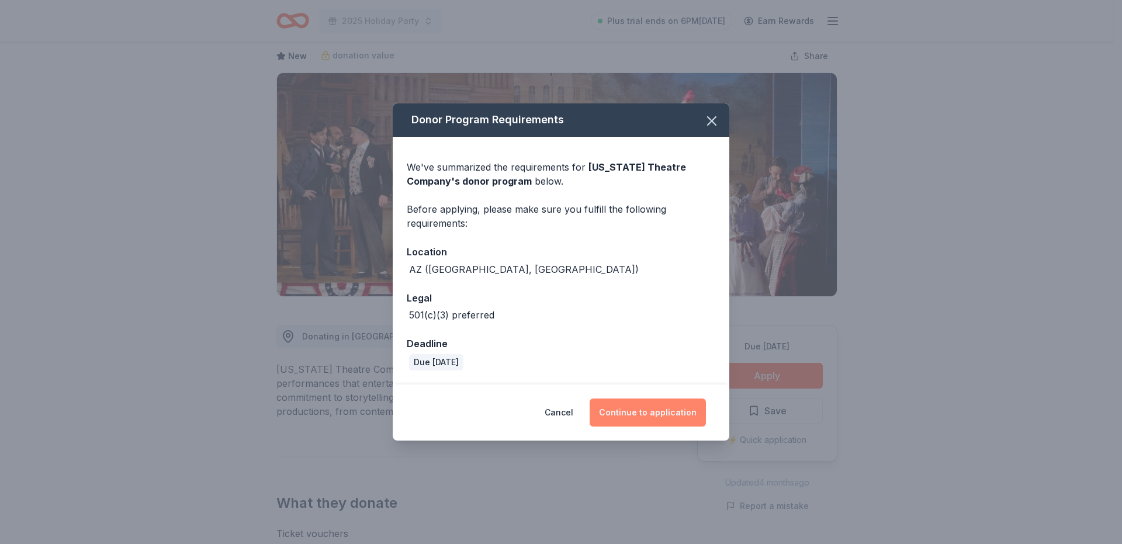
click at [631, 415] on button "Continue to application" at bounding box center [648, 413] width 116 height 28
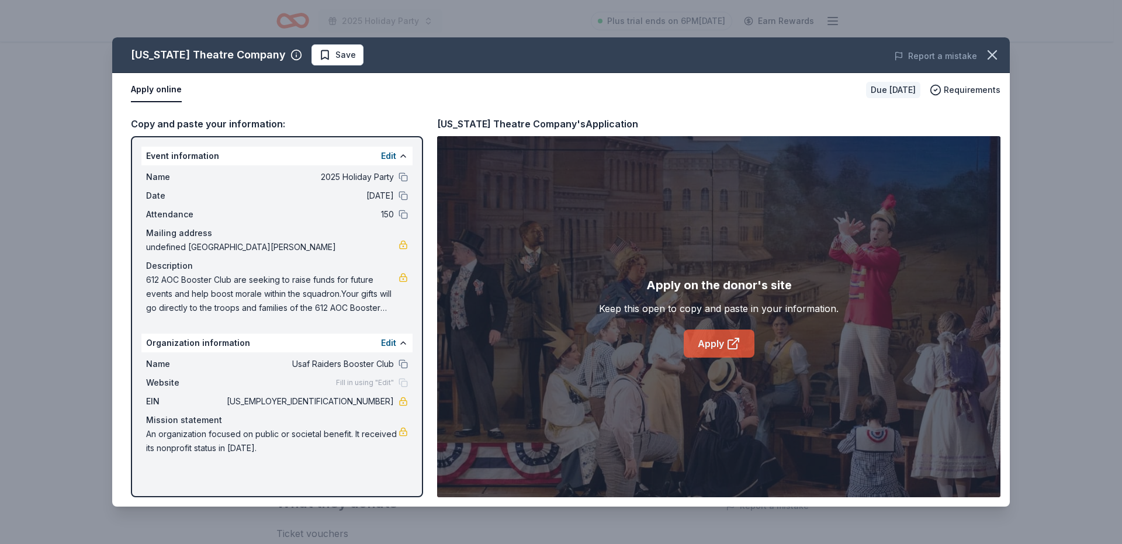
click at [734, 343] on icon at bounding box center [735, 341] width 6 height 6
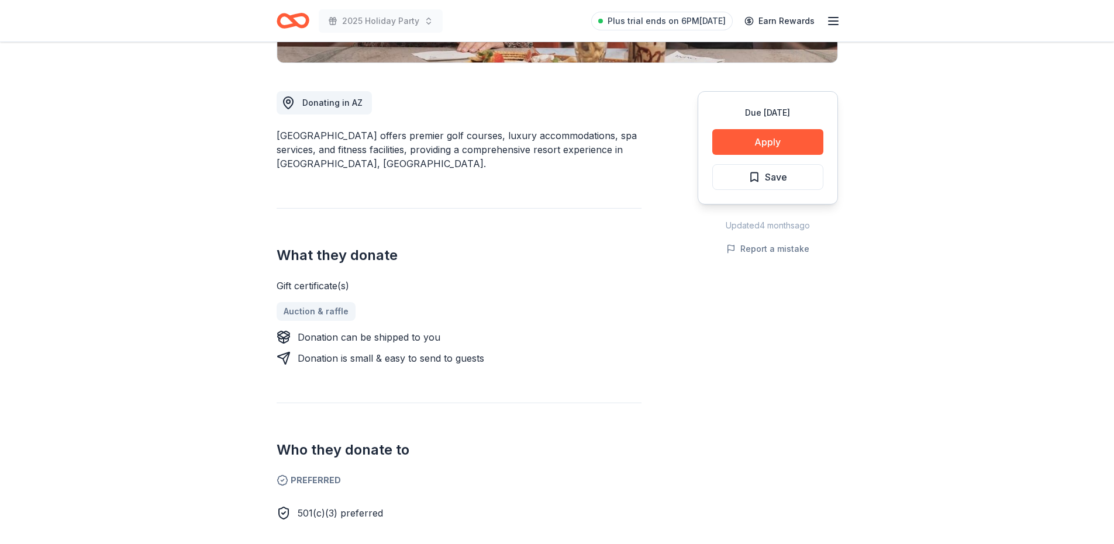
scroll to position [234, 0]
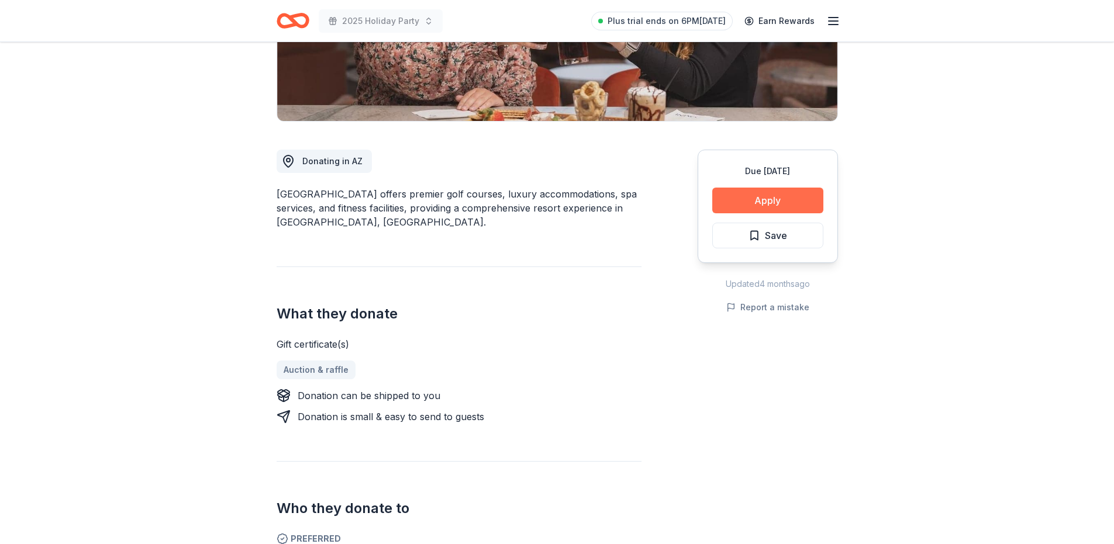
click at [787, 202] on button "Apply" at bounding box center [767, 201] width 111 height 26
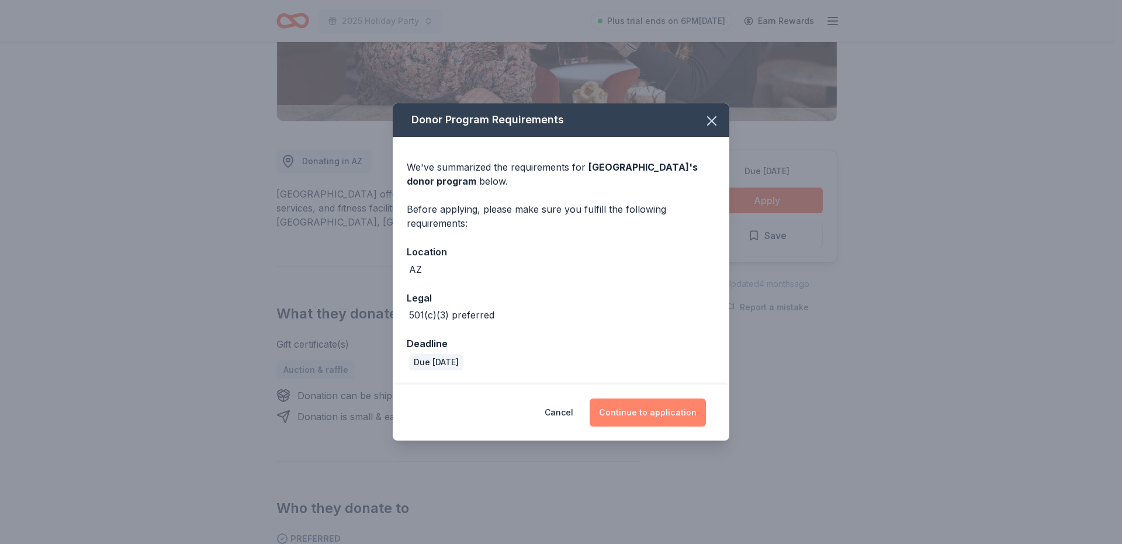
click at [647, 410] on button "Continue to application" at bounding box center [648, 413] width 116 height 28
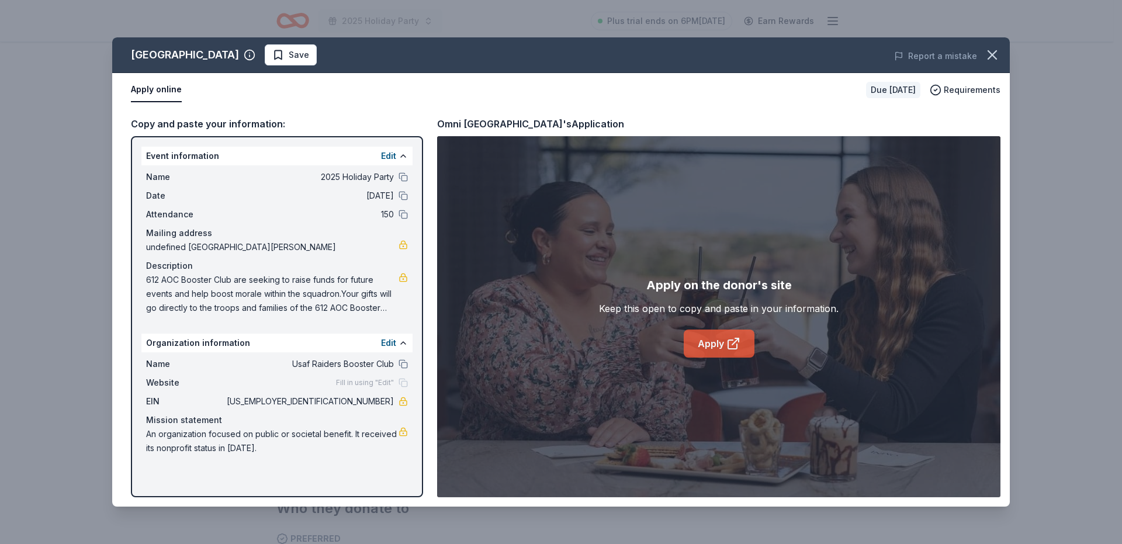
click at [717, 337] on link "Apply" at bounding box center [719, 344] width 71 height 28
click at [989, 55] on icon "button" at bounding box center [992, 55] width 16 height 16
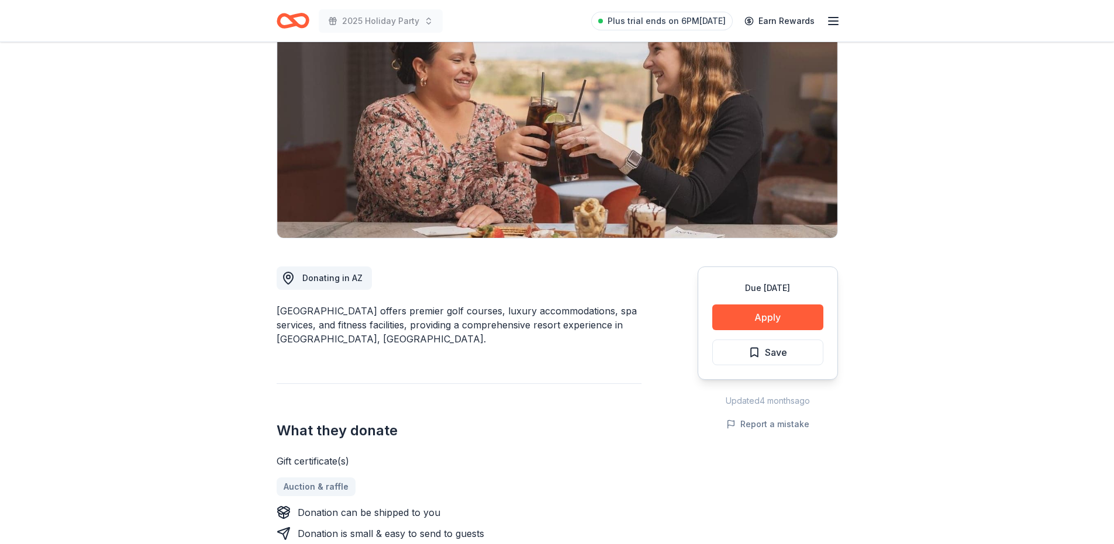
scroll to position [58, 0]
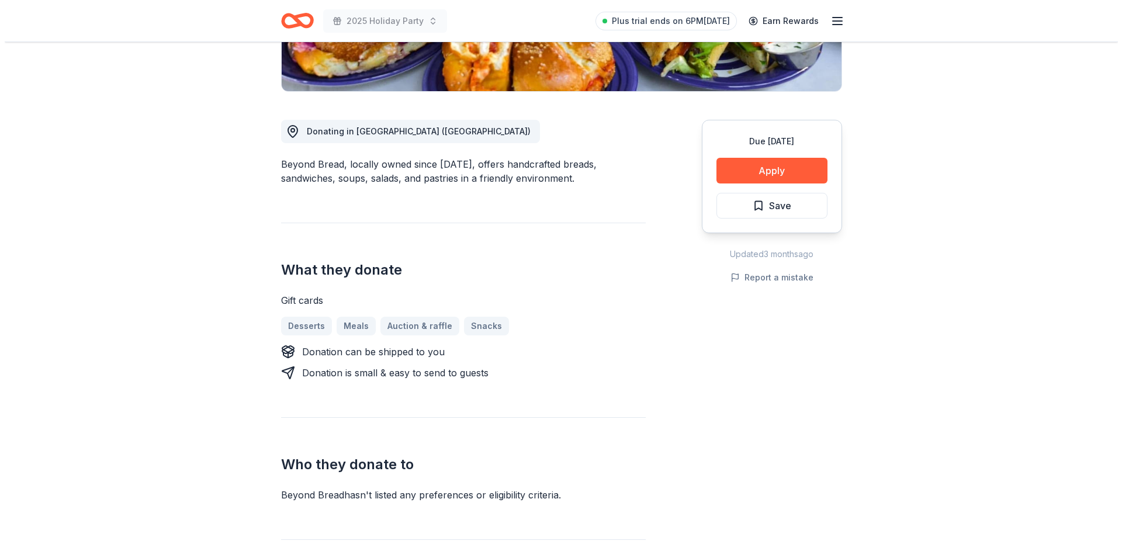
scroll to position [175, 0]
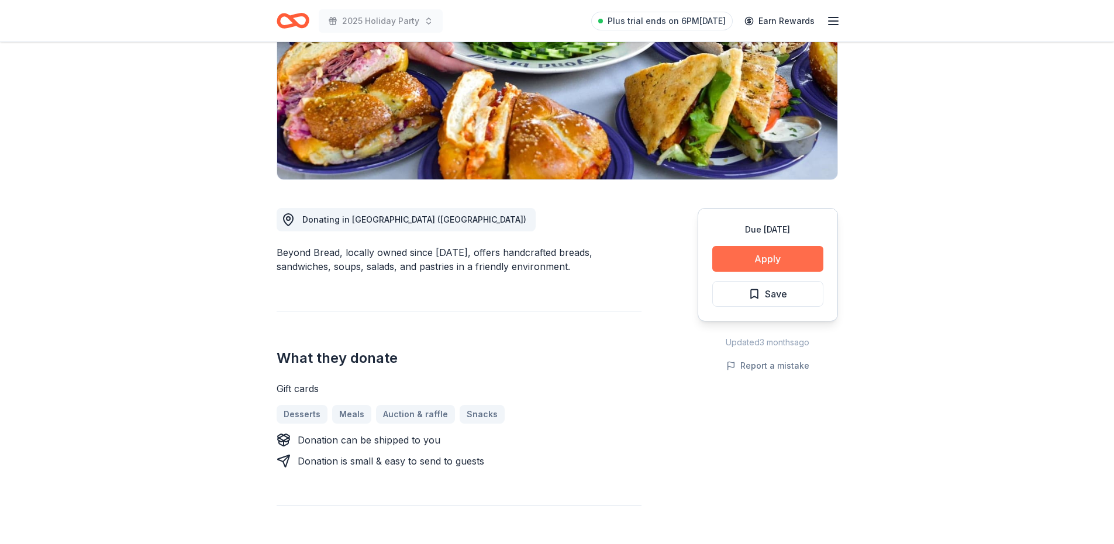
click at [752, 259] on button "Apply" at bounding box center [767, 259] width 111 height 26
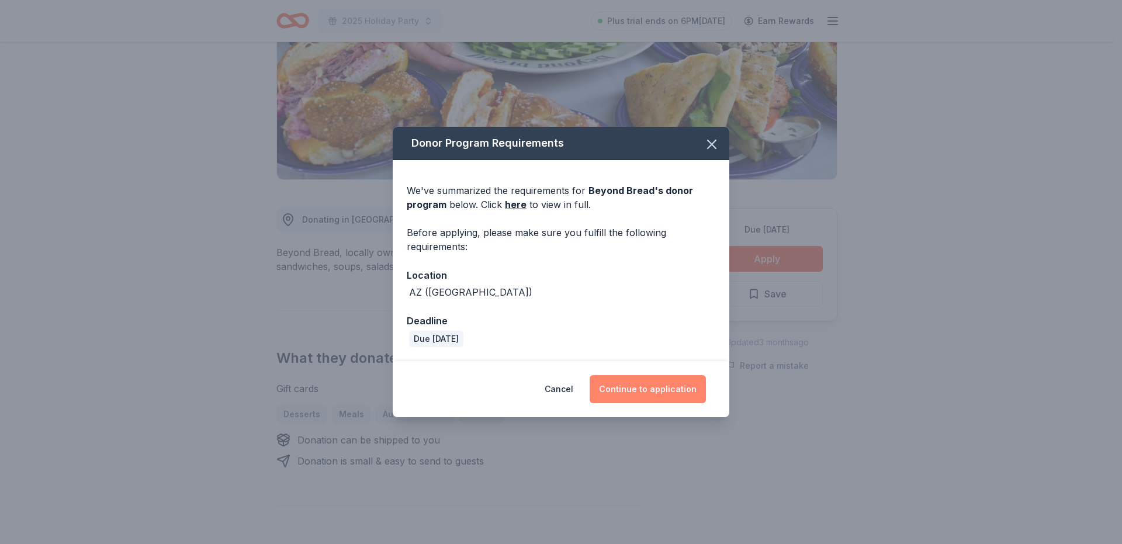
click at [649, 386] on button "Continue to application" at bounding box center [648, 389] width 116 height 28
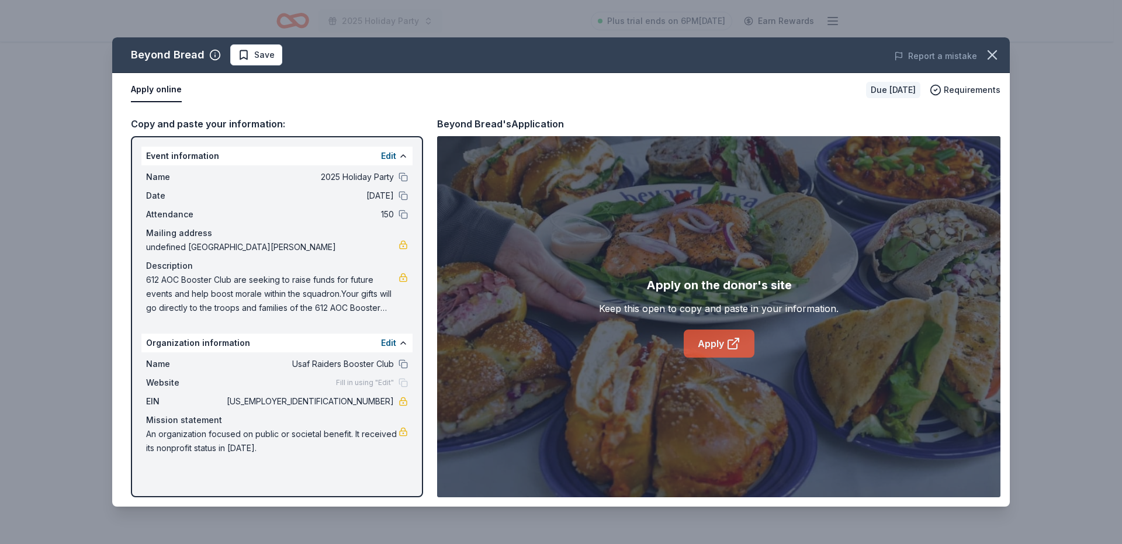
click at [705, 334] on link "Apply" at bounding box center [719, 344] width 71 height 28
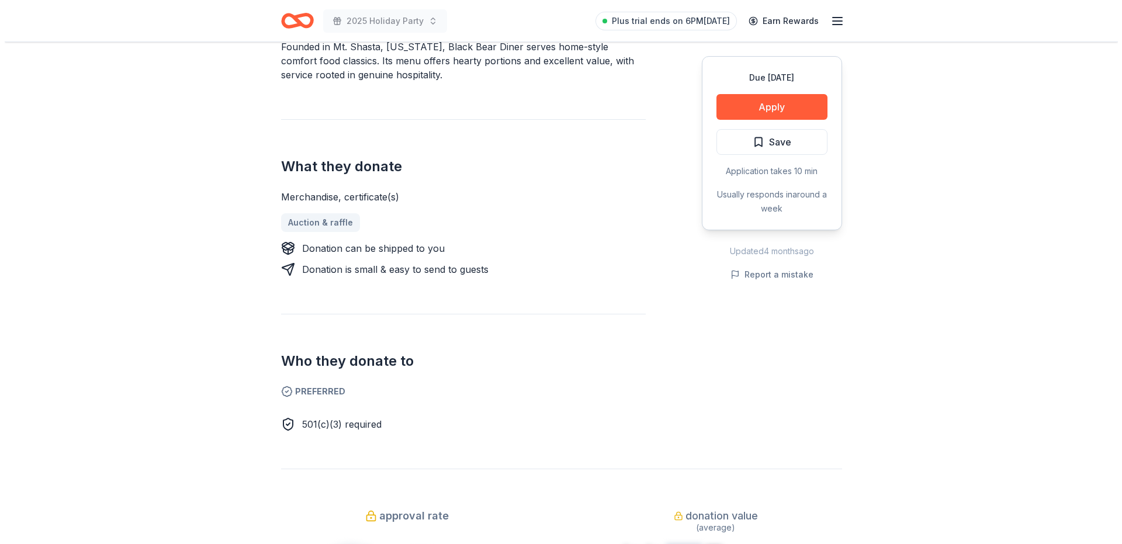
scroll to position [234, 0]
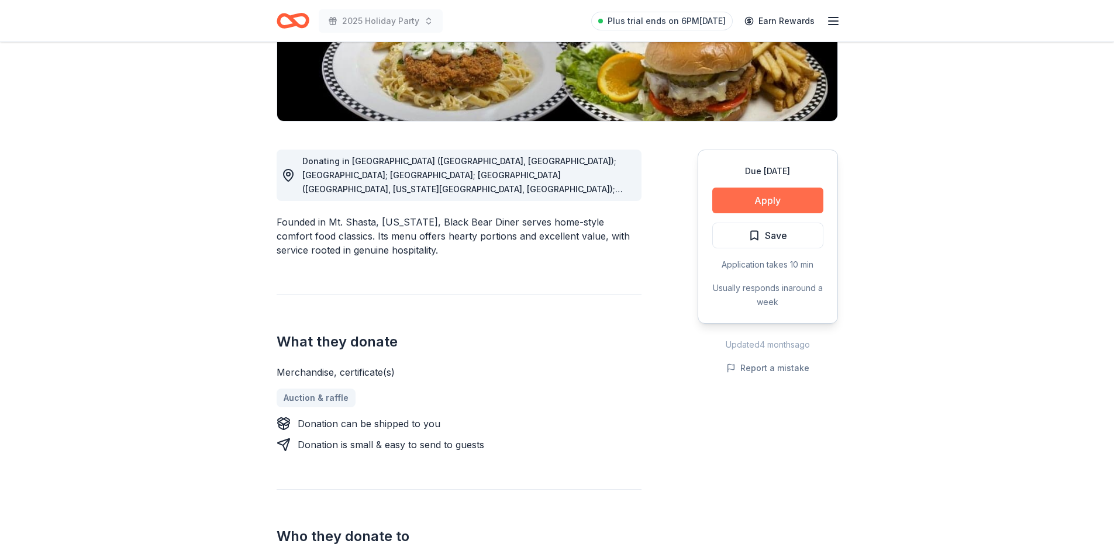
click at [762, 204] on button "Apply" at bounding box center [767, 201] width 111 height 26
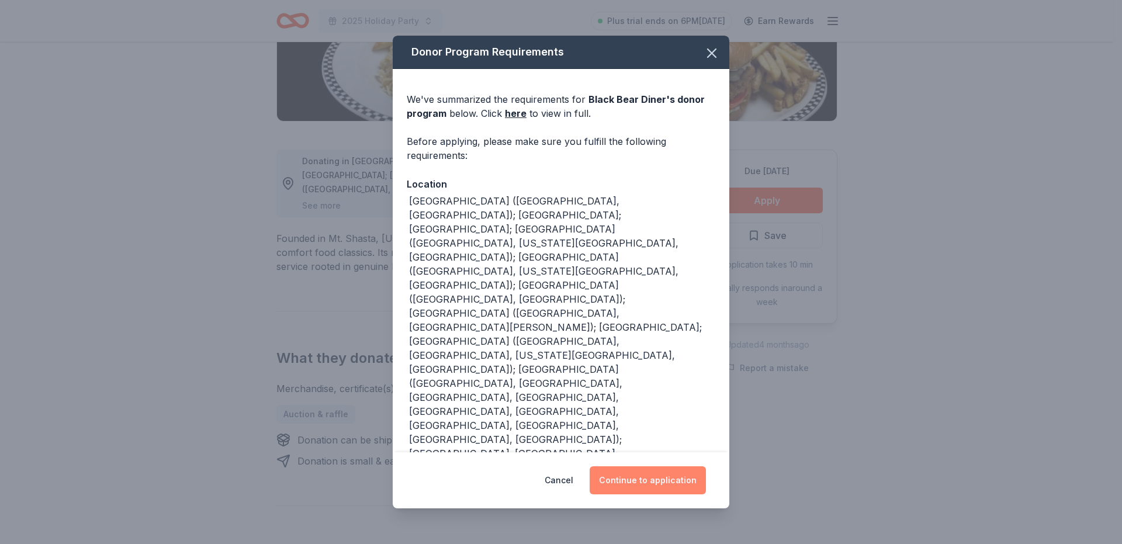
click at [641, 466] on button "Continue to application" at bounding box center [648, 480] width 116 height 28
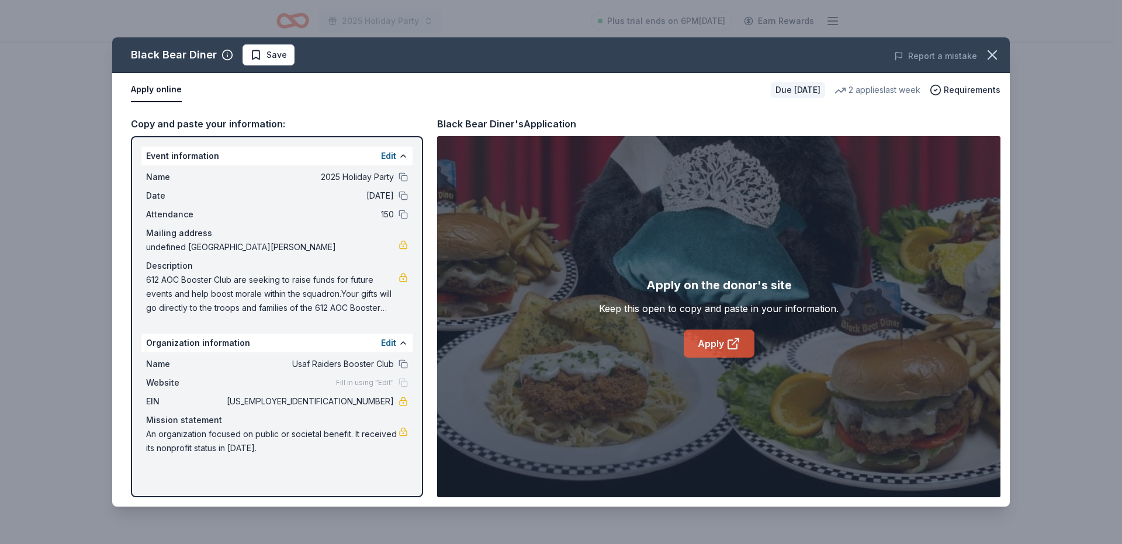
click at [712, 349] on link "Apply" at bounding box center [719, 344] width 71 height 28
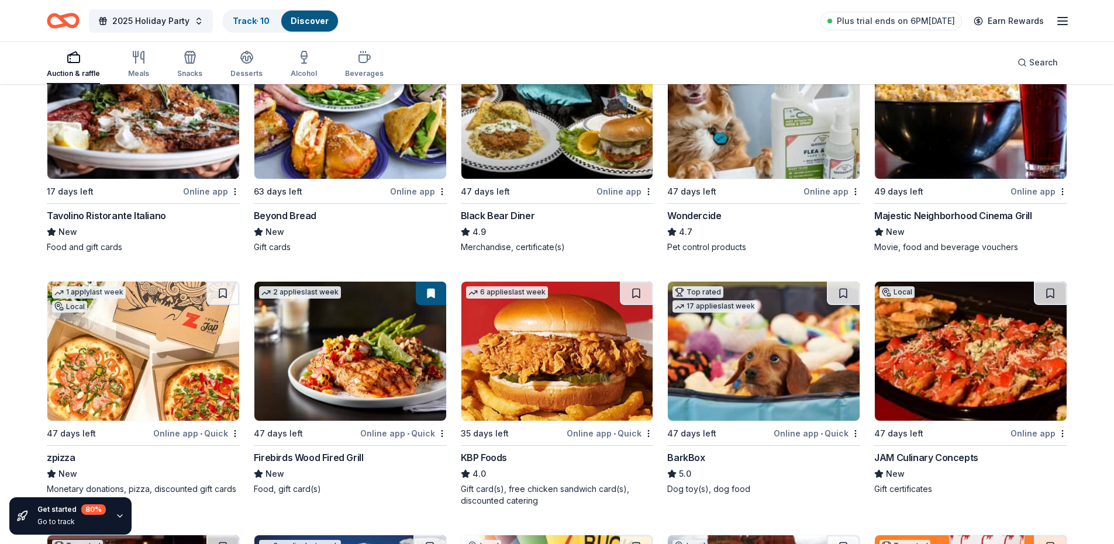
scroll to position [877, 0]
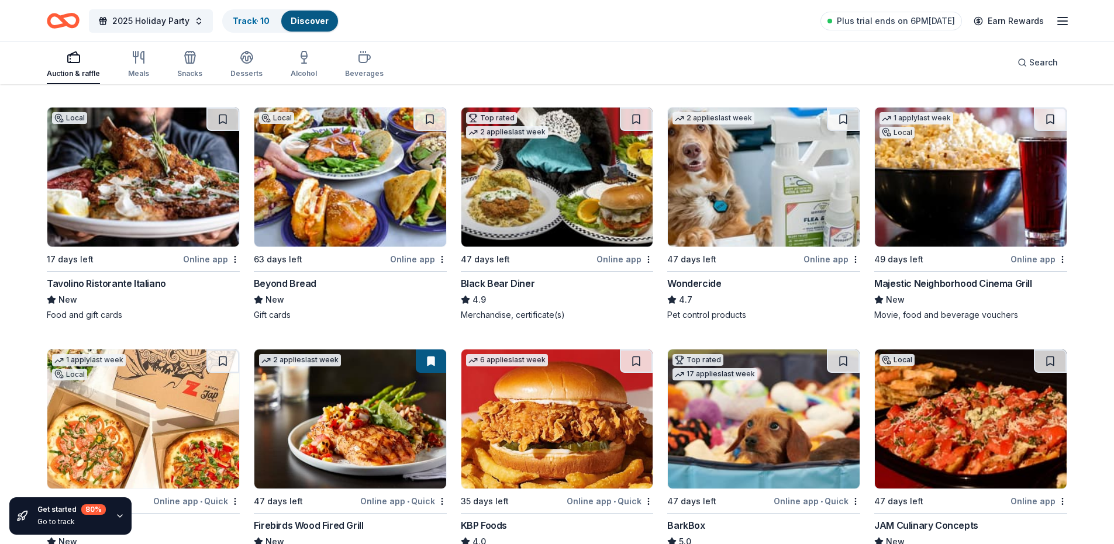
click at [548, 213] on img at bounding box center [557, 177] width 192 height 139
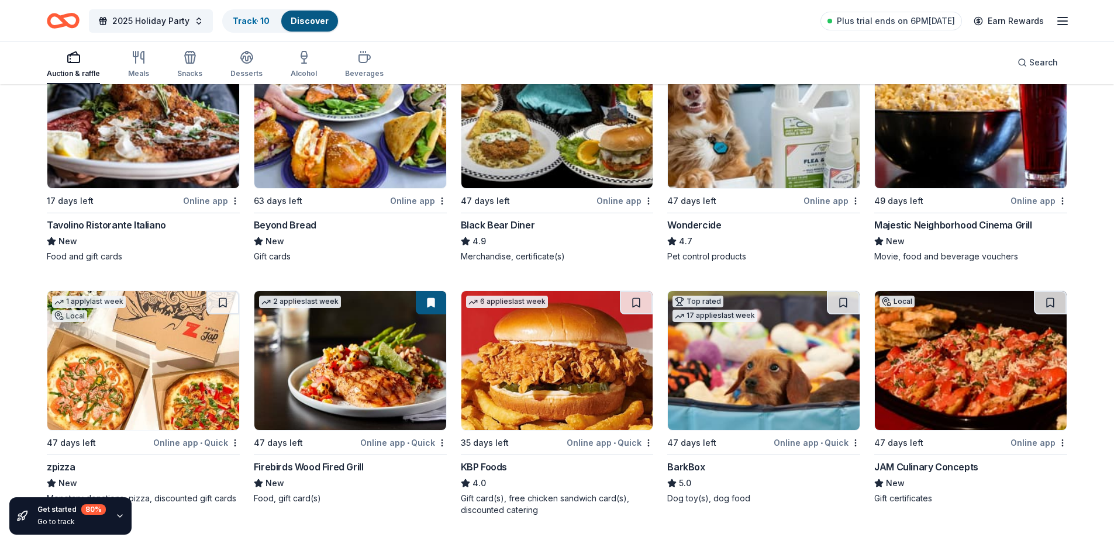
scroll to position [1053, 0]
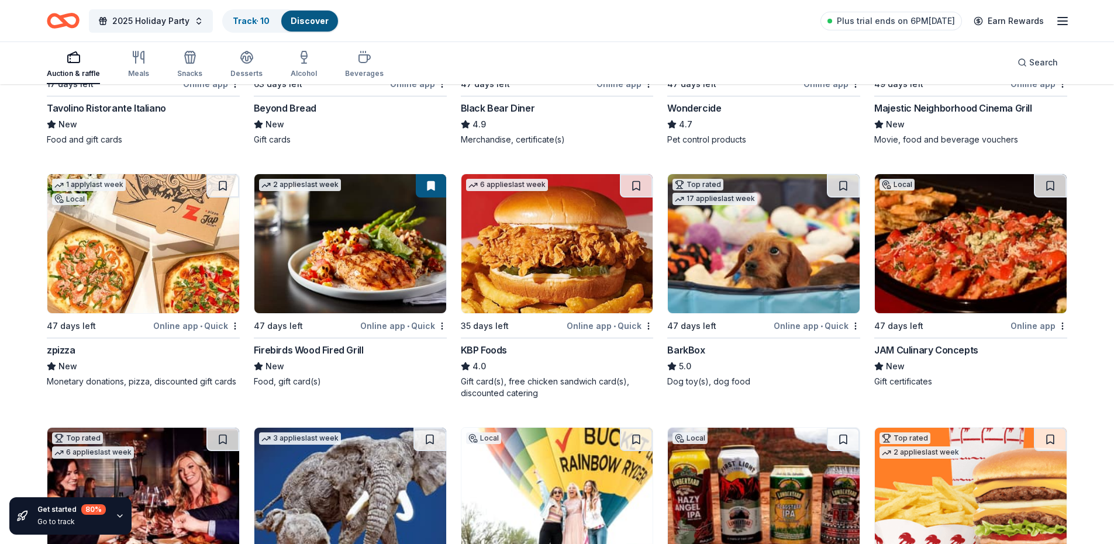
click at [168, 253] on img at bounding box center [143, 243] width 192 height 139
click at [369, 259] on img at bounding box center [350, 243] width 192 height 139
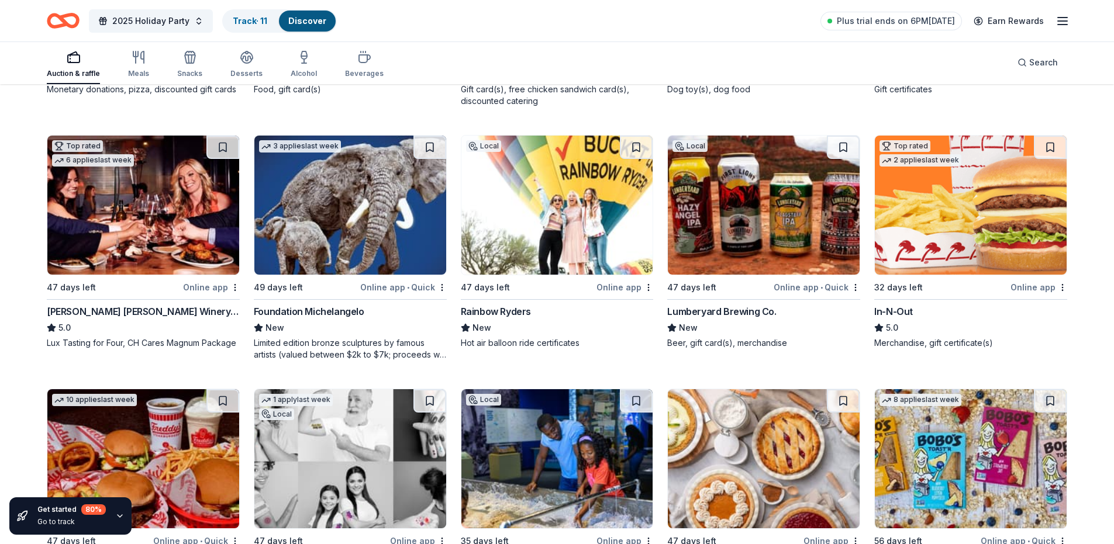
scroll to position [1218, 0]
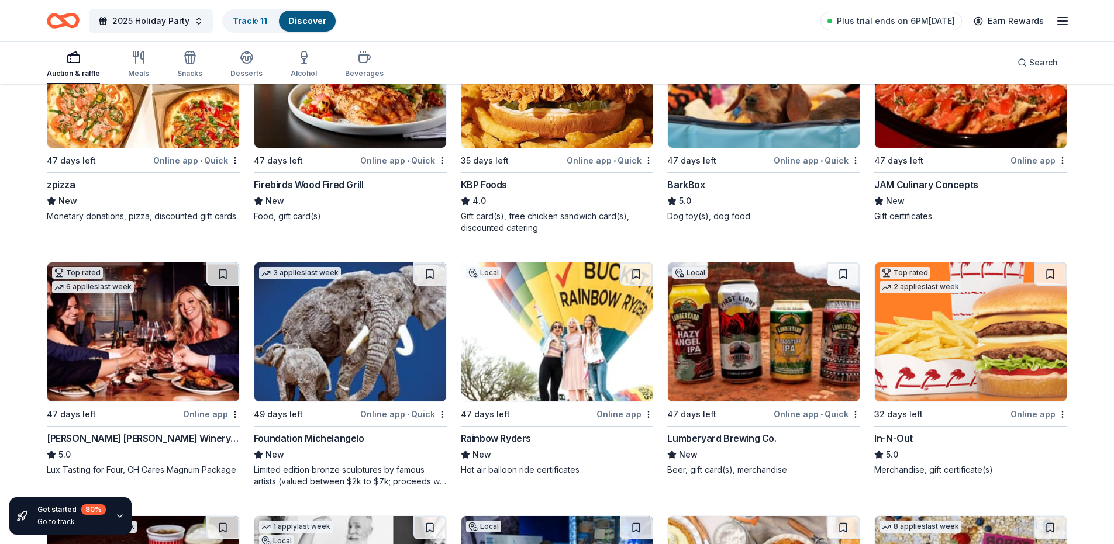
click at [582, 345] on img at bounding box center [557, 331] width 192 height 139
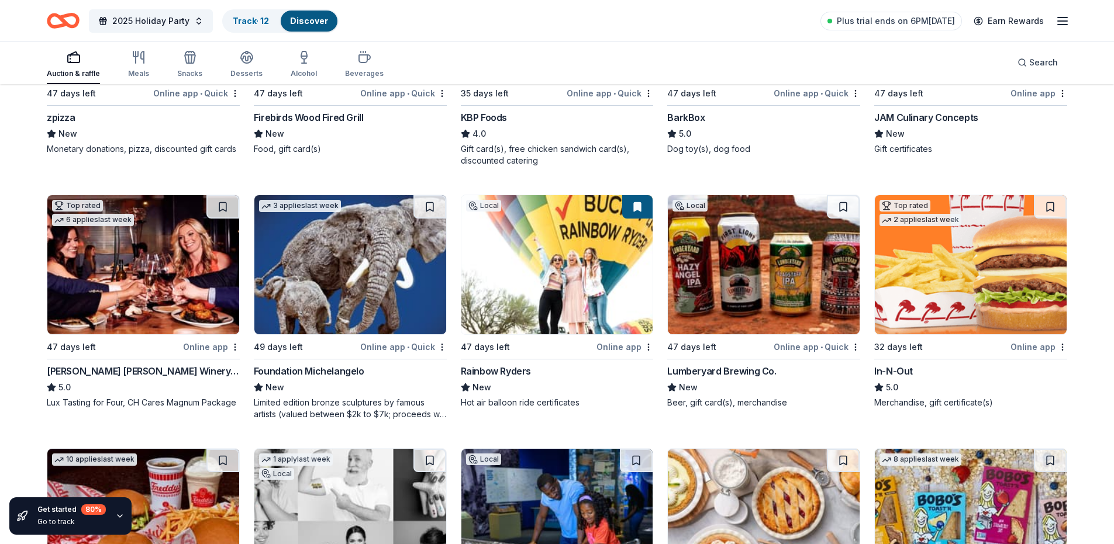
scroll to position [1335, 0]
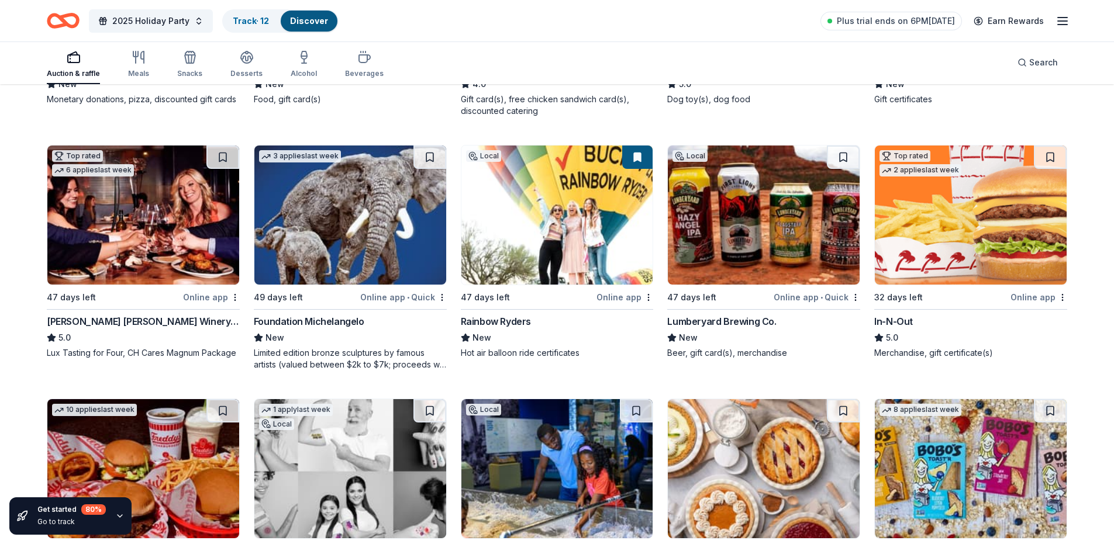
click at [780, 233] on img at bounding box center [764, 215] width 192 height 139
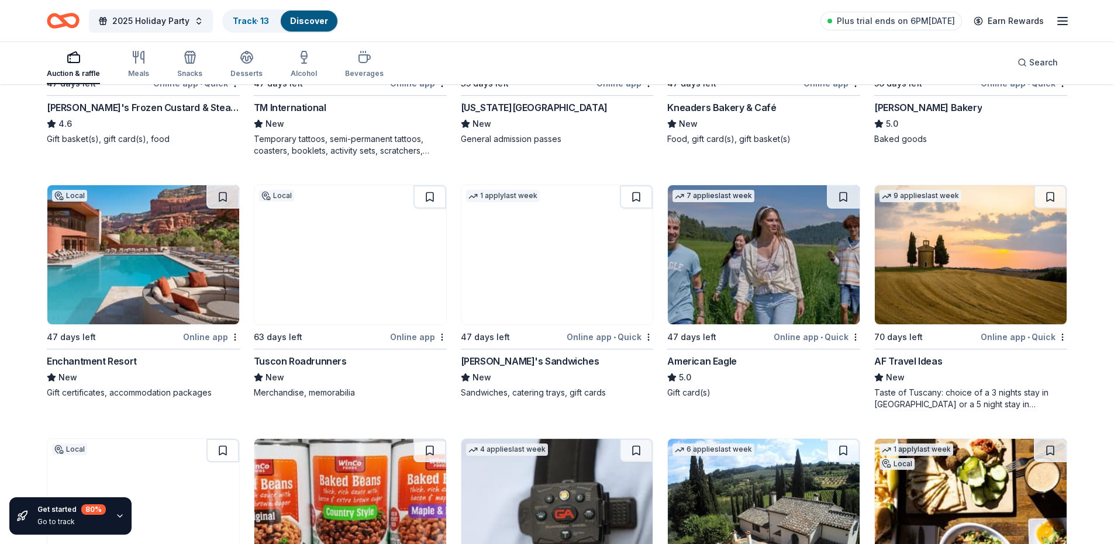
scroll to position [1861, 0]
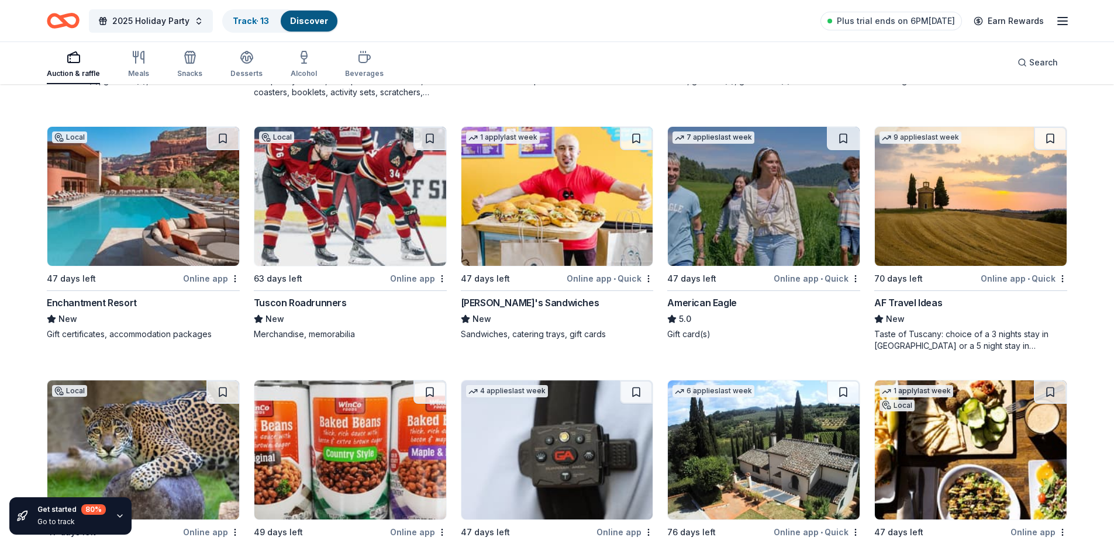
click at [181, 206] on img at bounding box center [143, 196] width 192 height 139
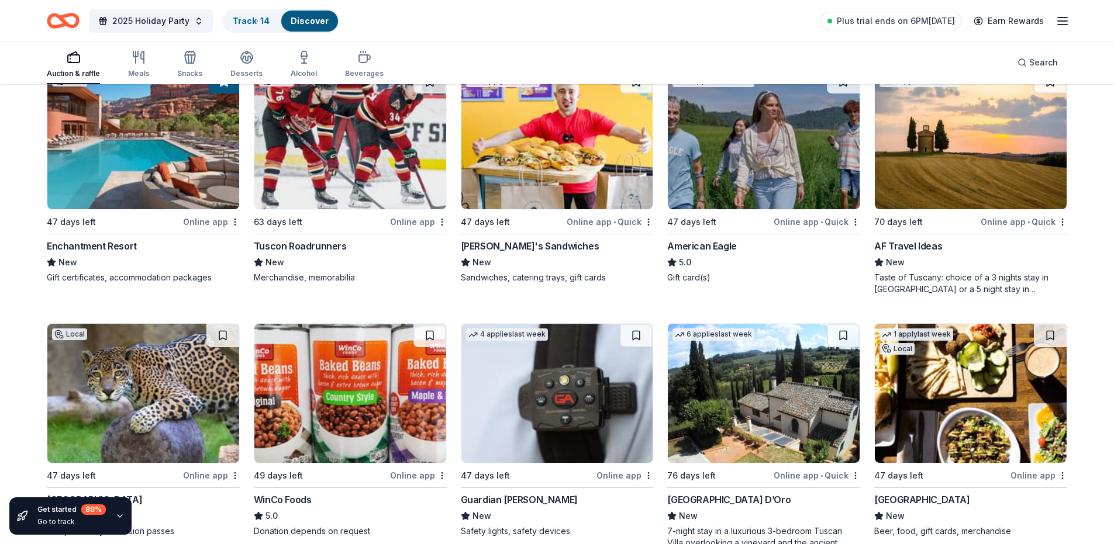
scroll to position [1920, 0]
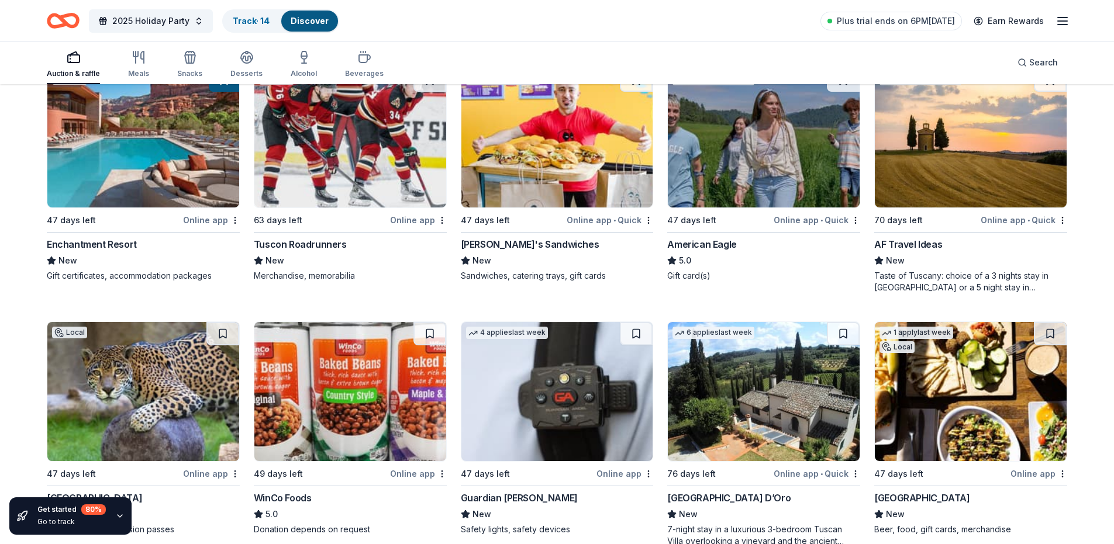
click at [962, 274] on div "Taste of Tuscany: choice of a 3 nights stay in [GEOGRAPHIC_DATA] or a 5 night s…" at bounding box center [970, 281] width 193 height 23
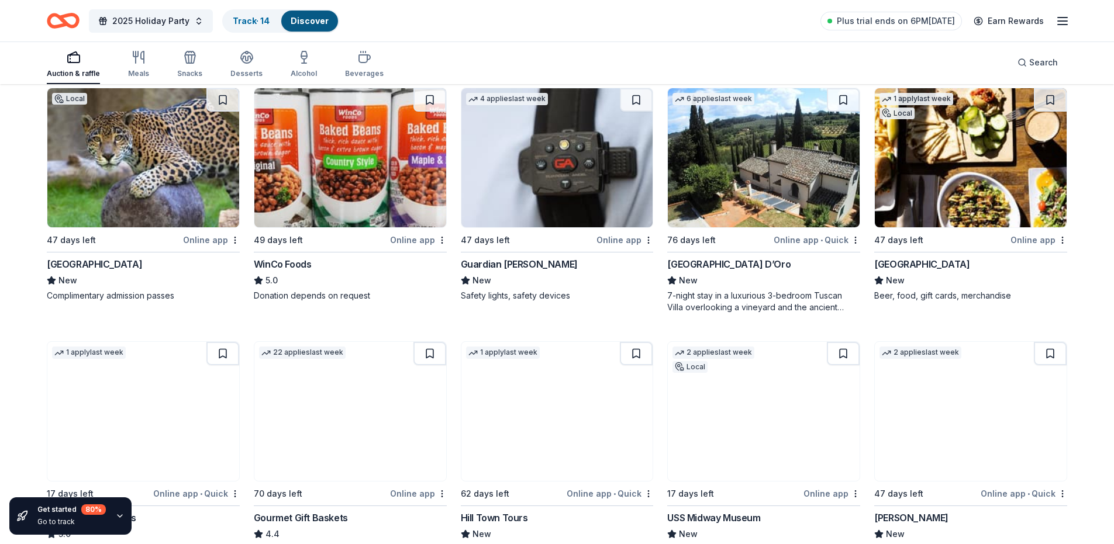
scroll to position [2095, 0]
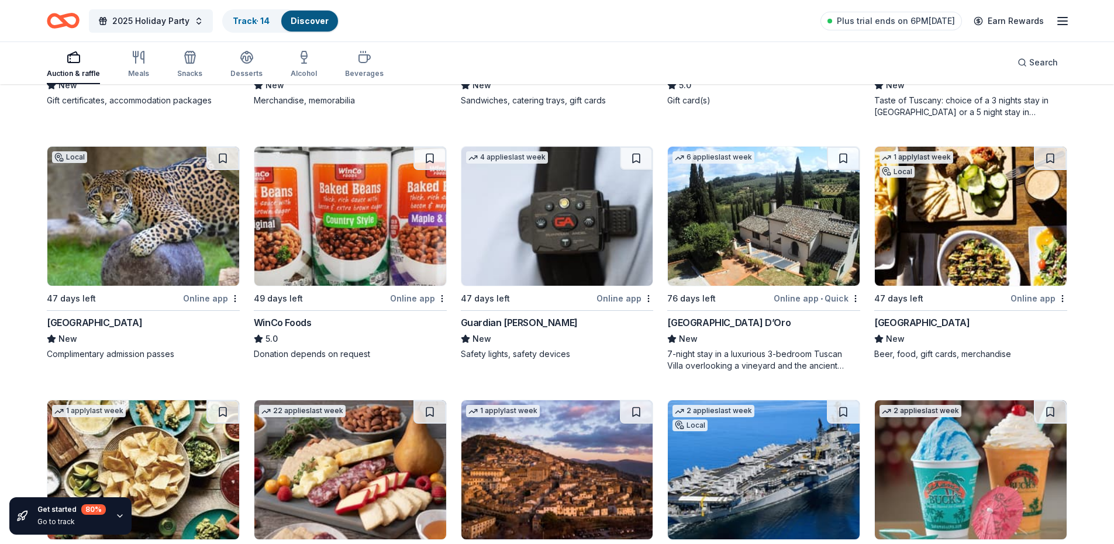
click at [181, 222] on img at bounding box center [143, 216] width 192 height 139
click at [599, 243] on img at bounding box center [557, 216] width 192 height 139
click at [737, 348] on div "7-night stay in a luxurious 3-bedroom Tuscan Villa overlooking a vineyard and t…" at bounding box center [763, 359] width 193 height 23
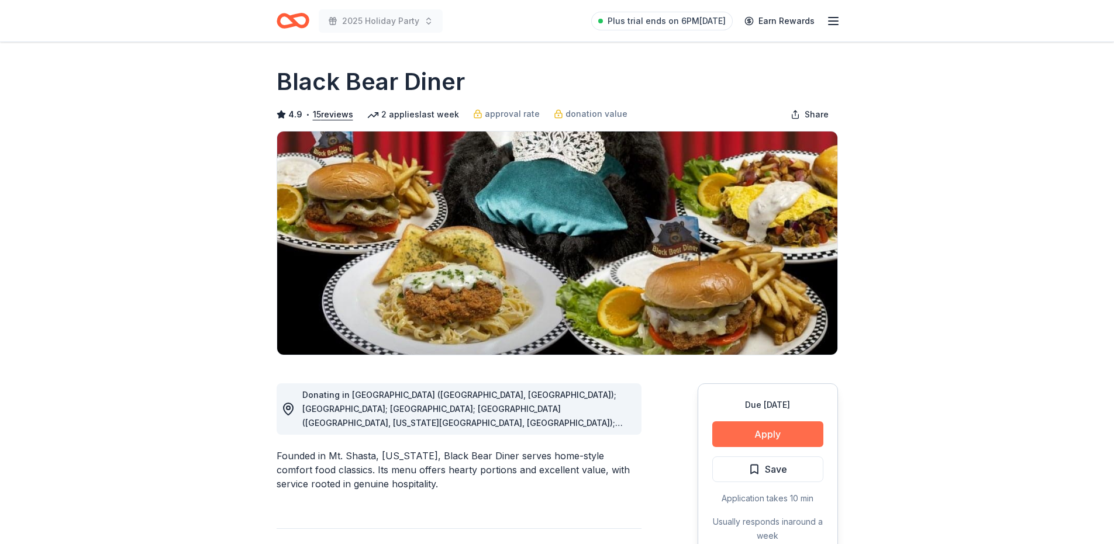
click at [749, 431] on button "Apply" at bounding box center [767, 434] width 111 height 26
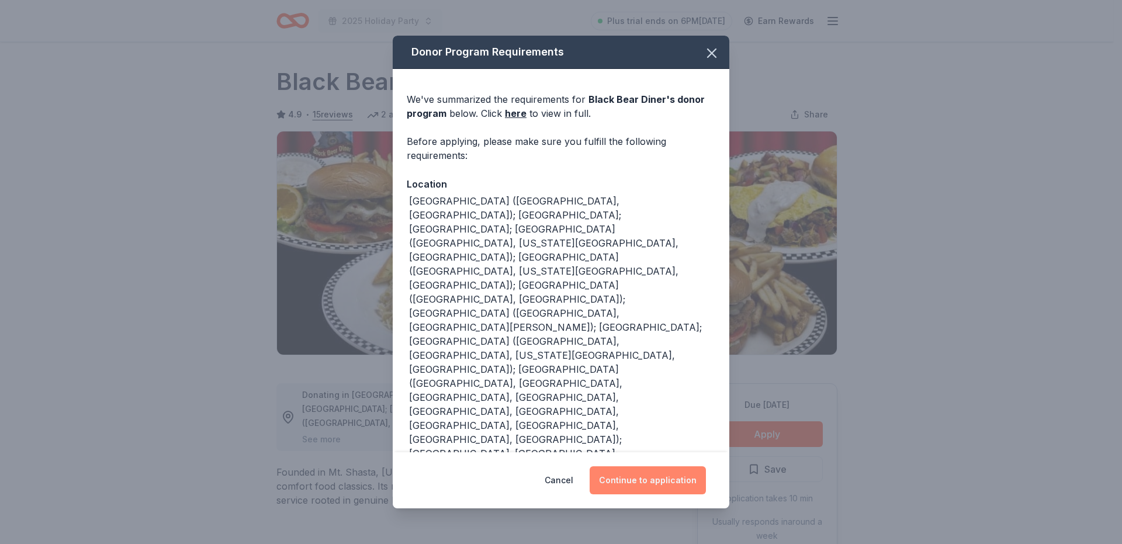
click at [639, 469] on button "Continue to application" at bounding box center [648, 480] width 116 height 28
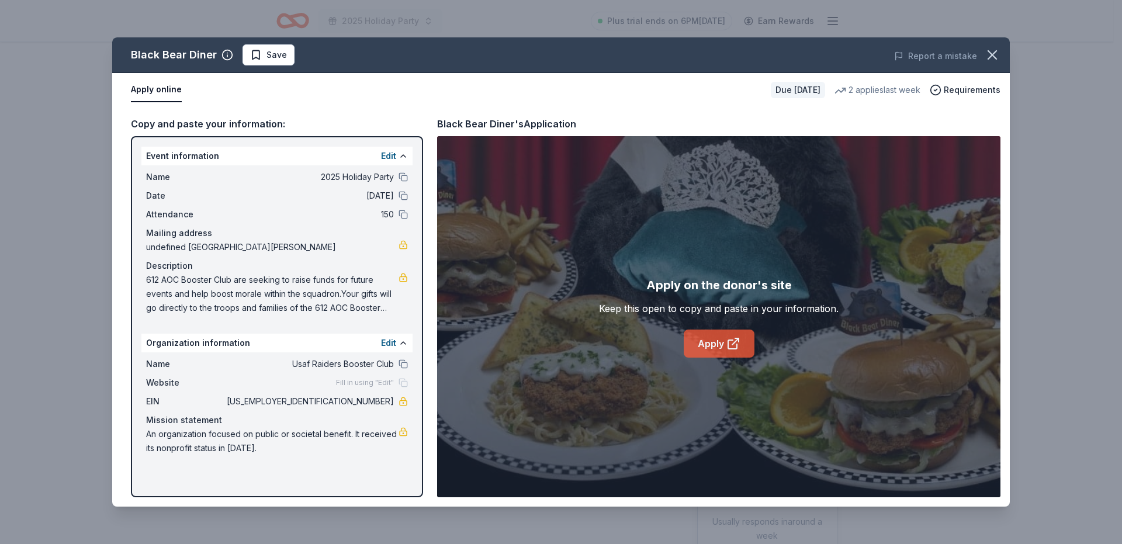
click at [695, 346] on link "Apply" at bounding box center [719, 344] width 71 height 28
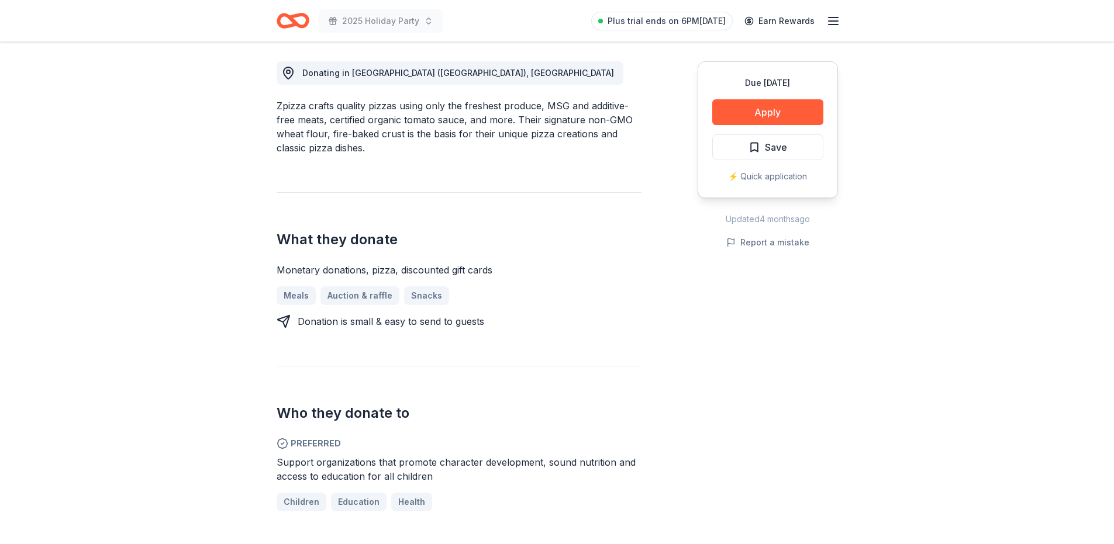
scroll to position [175, 0]
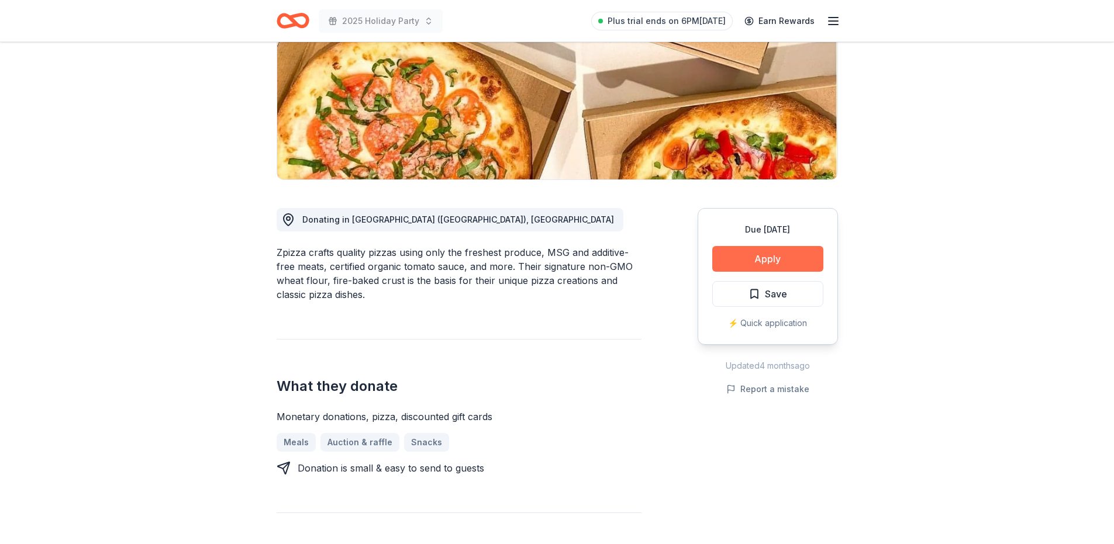
click at [799, 257] on button "Apply" at bounding box center [767, 259] width 111 height 26
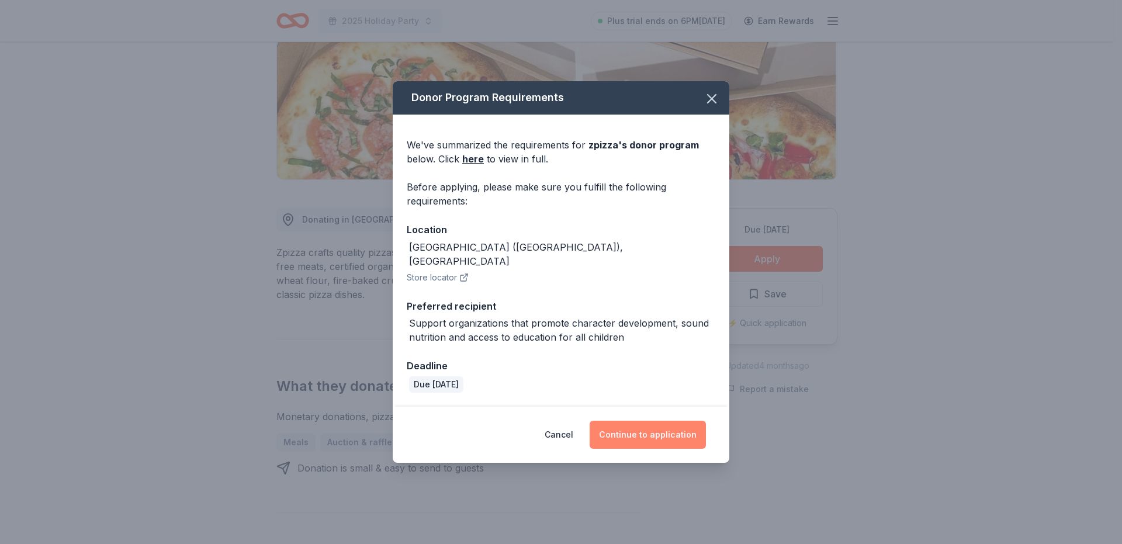
click at [670, 426] on button "Continue to application" at bounding box center [648, 435] width 116 height 28
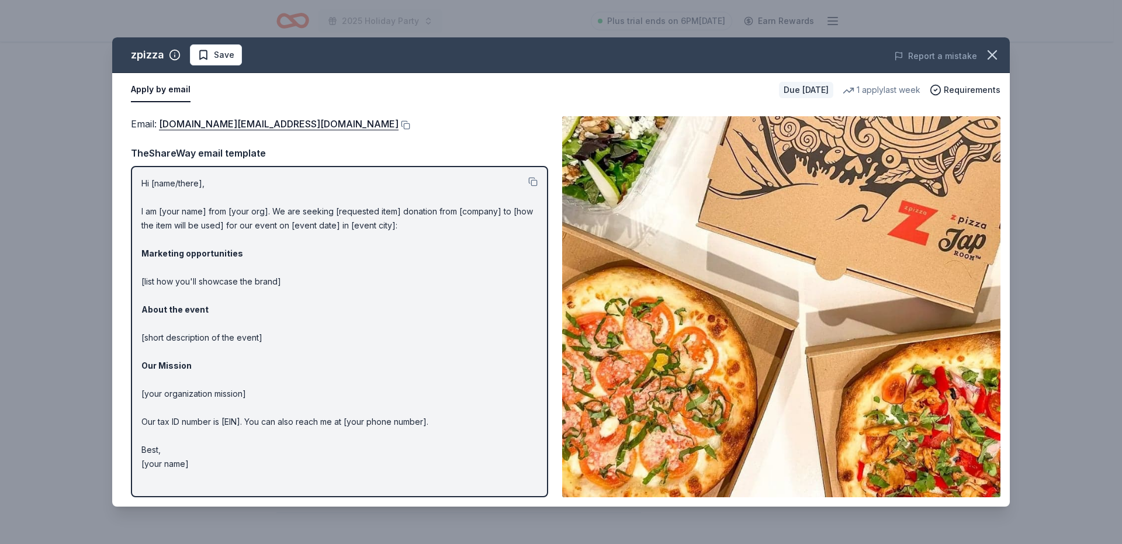
click at [309, 317] on p "Hi [name/there], I am [your name] from [your org]. We are seeking [requested it…" at bounding box center [339, 324] width 396 height 295
drag, startPoint x: 141, startPoint y: 180, endPoint x: 256, endPoint y: 429, distance: 274.4
click at [256, 429] on p "Hi [name/there], I am [your name] from [your org]. We are seeking [requested it…" at bounding box center [339, 324] width 396 height 295
click at [537, 183] on button at bounding box center [532, 181] width 9 height 9
click at [399, 122] on button at bounding box center [405, 124] width 12 height 9
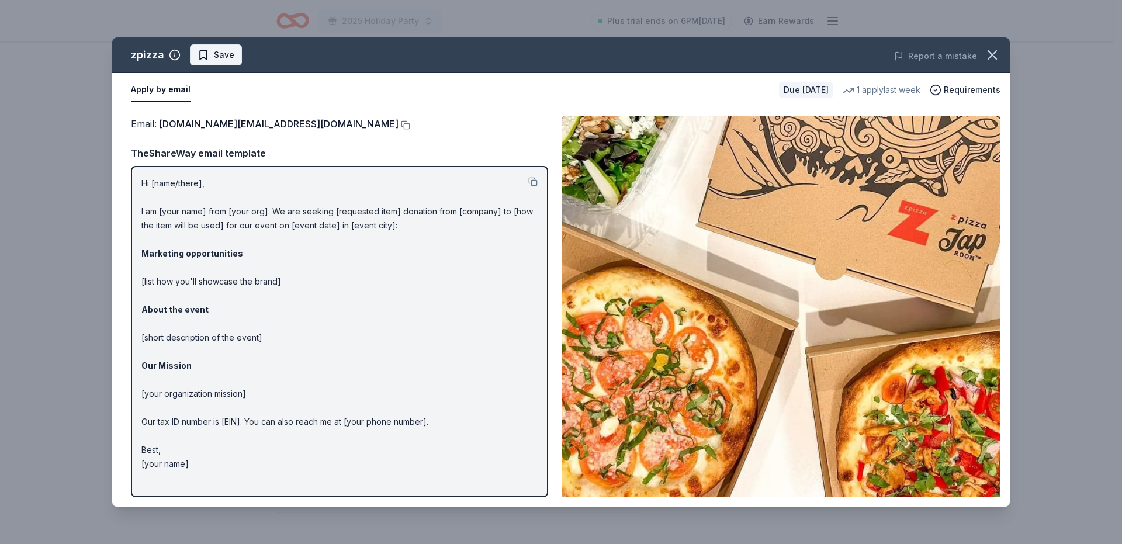
click at [202, 51] on span "Save" at bounding box center [216, 55] width 37 height 14
click at [991, 53] on icon "button" at bounding box center [992, 55] width 8 height 8
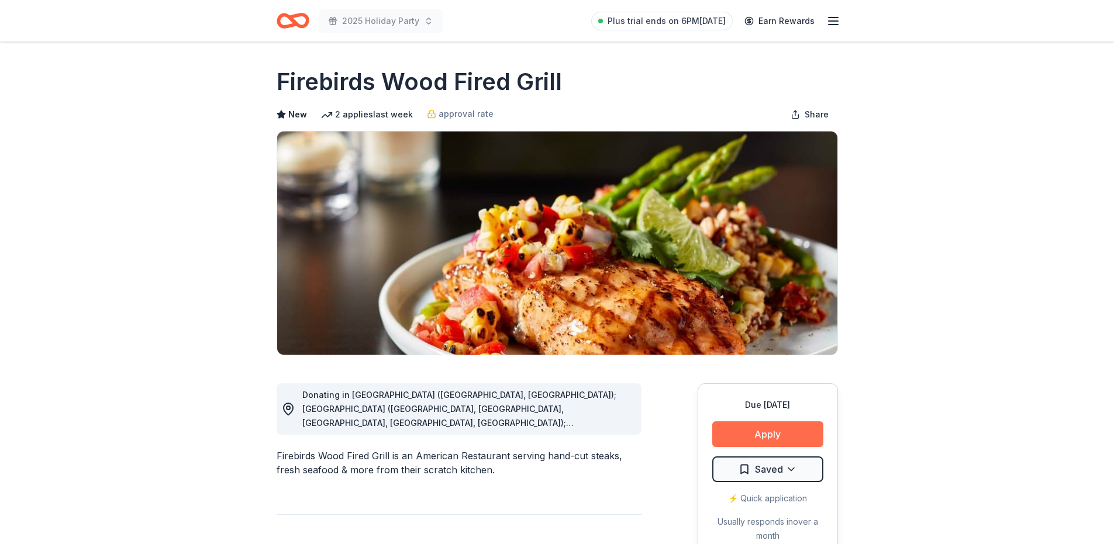
click at [778, 428] on button "Apply" at bounding box center [767, 434] width 111 height 26
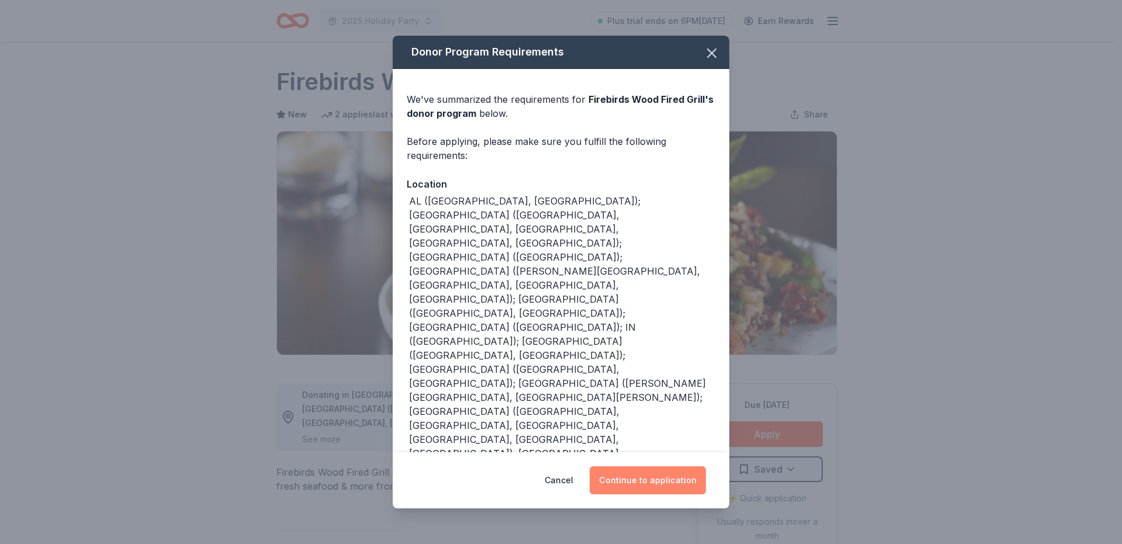
click at [641, 470] on button "Continue to application" at bounding box center [648, 480] width 116 height 28
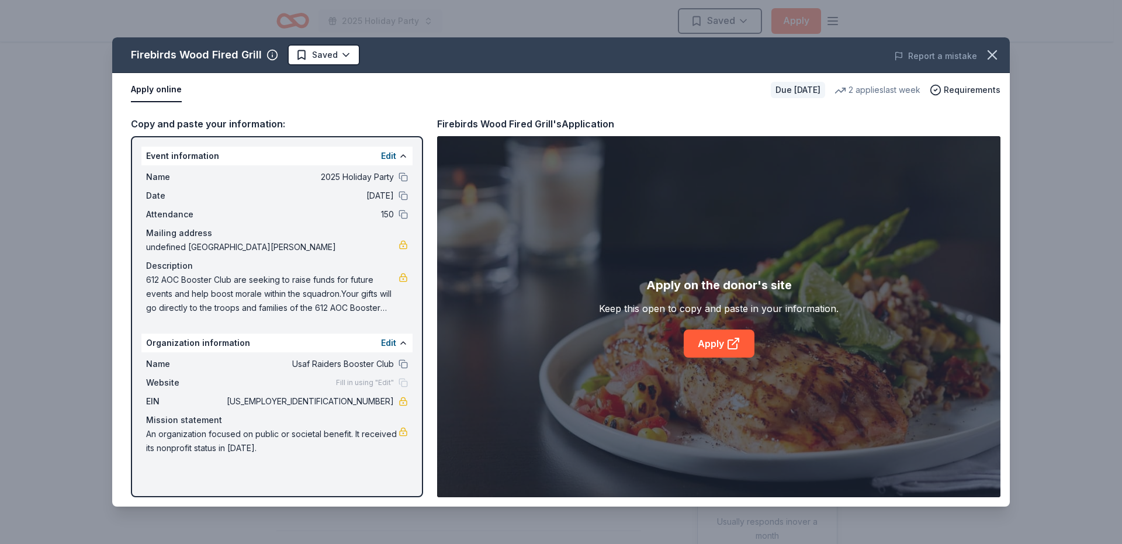
scroll to position [1156, 0]
click at [721, 346] on link "Apply" at bounding box center [719, 344] width 71 height 28
click at [724, 340] on link "Apply" at bounding box center [719, 344] width 71 height 28
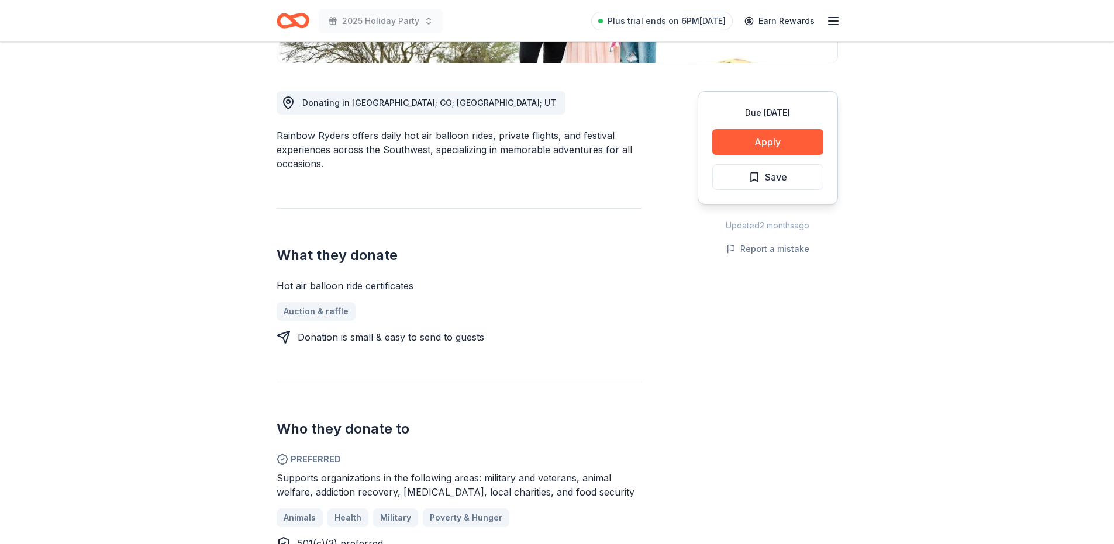
scroll to position [234, 0]
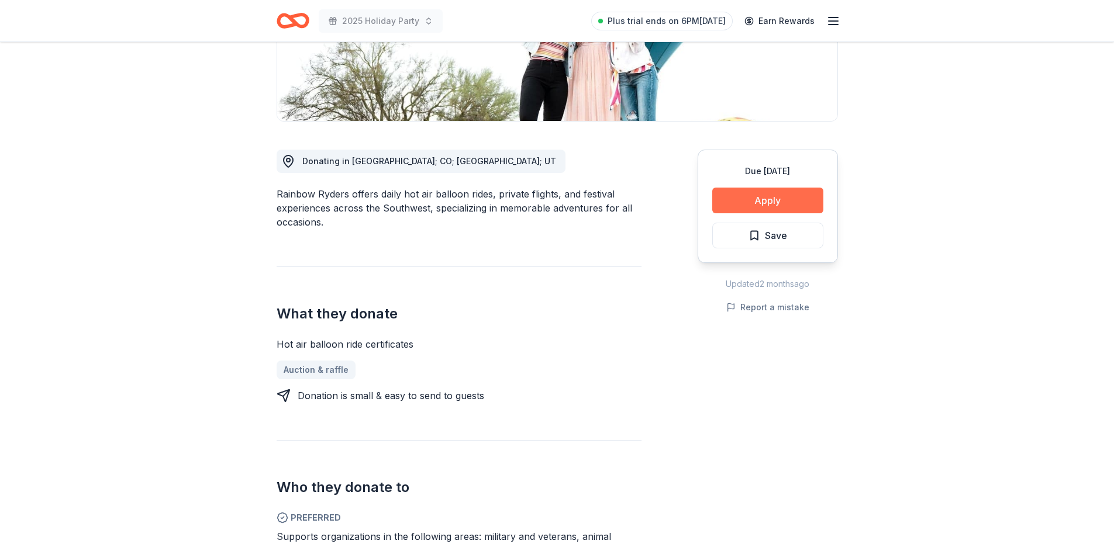
click at [793, 190] on button "Apply" at bounding box center [767, 201] width 111 height 26
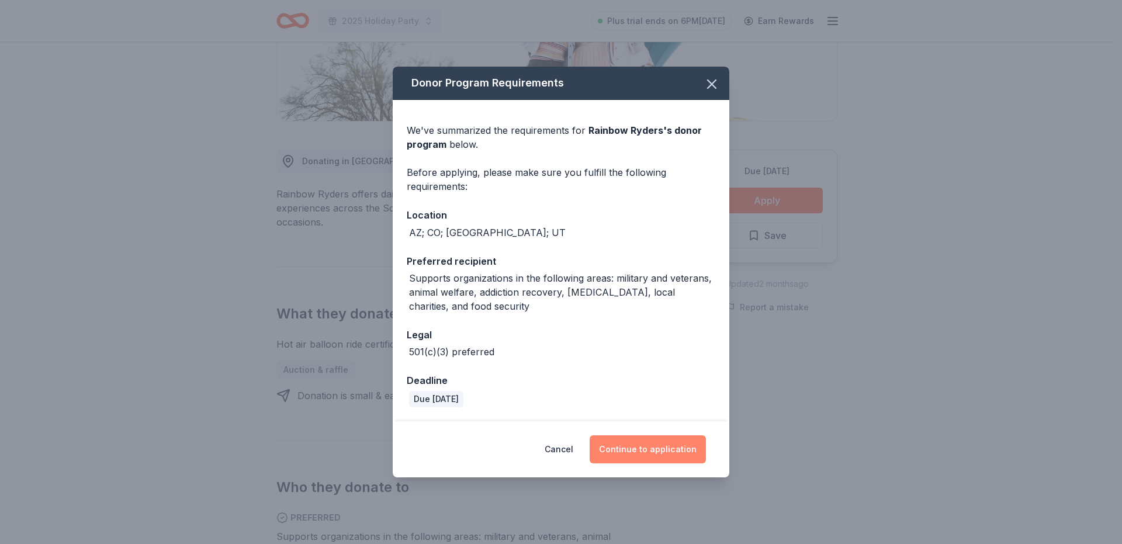
click at [633, 457] on button "Continue to application" at bounding box center [648, 449] width 116 height 28
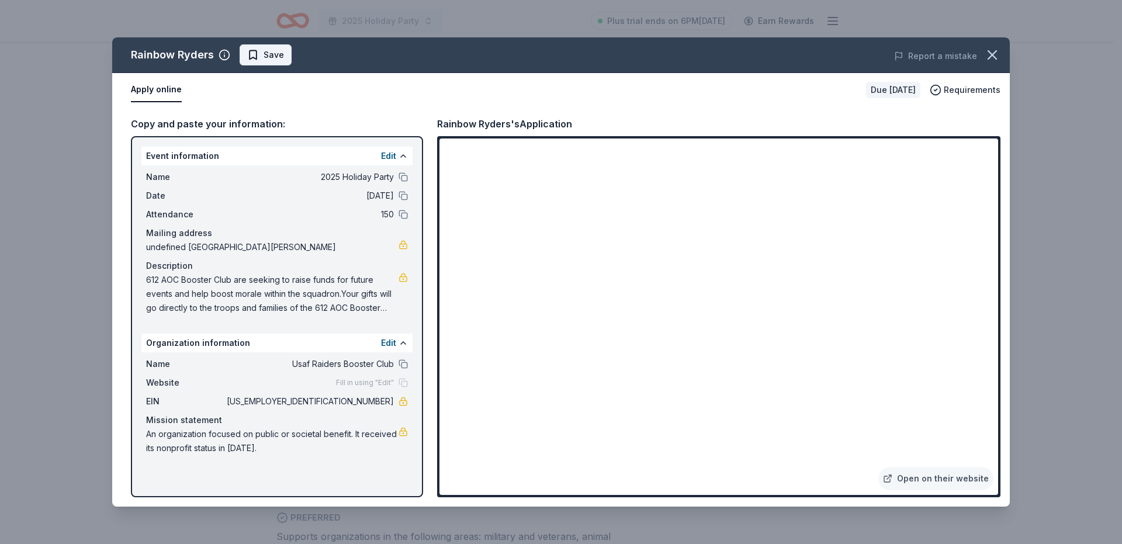
click at [266, 54] on span "Save" at bounding box center [274, 55] width 20 height 14
click at [989, 64] on button "button" at bounding box center [993, 55] width 26 height 26
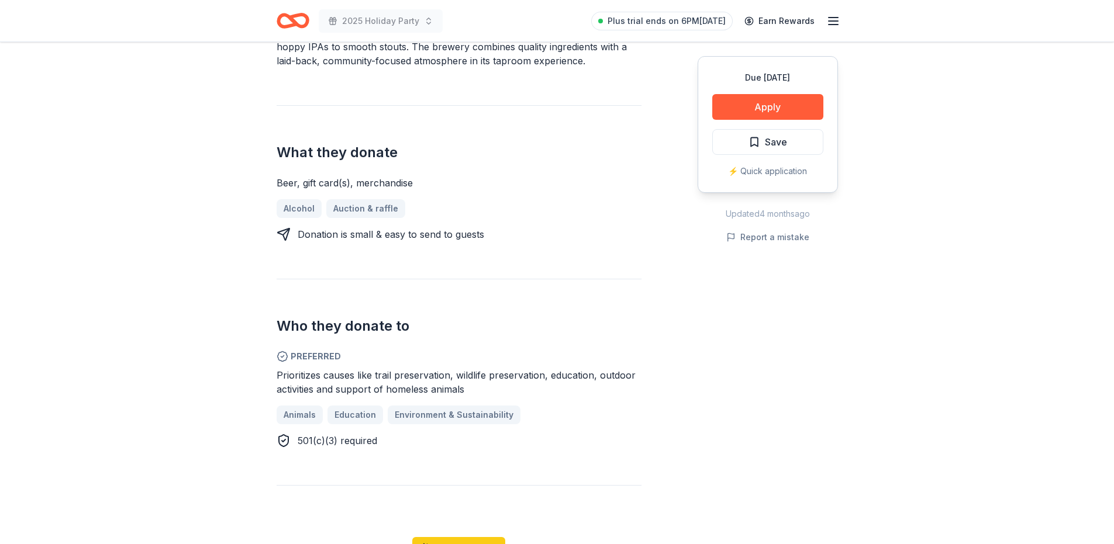
scroll to position [234, 0]
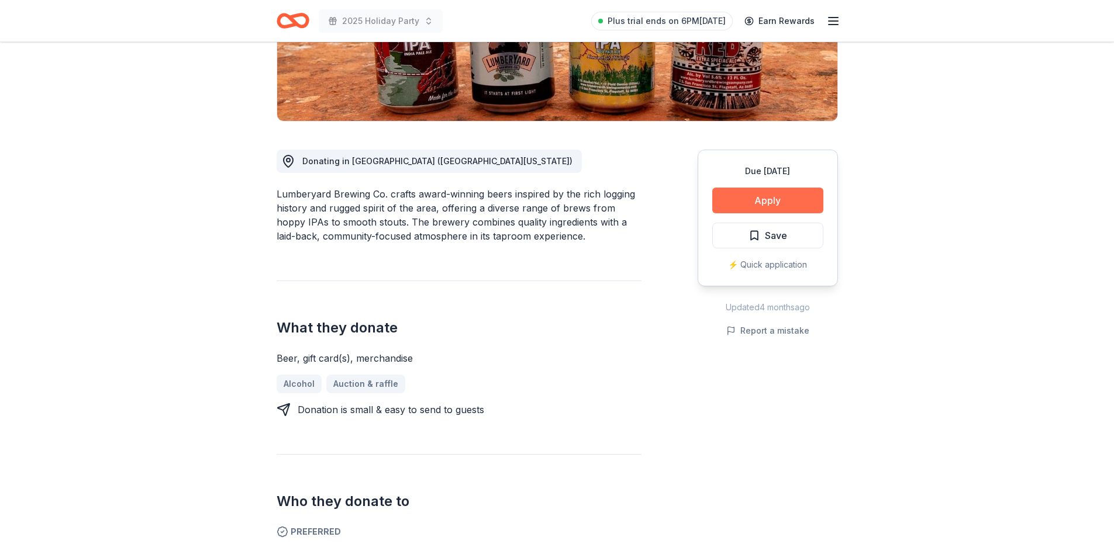
click at [738, 205] on button "Apply" at bounding box center [767, 201] width 111 height 26
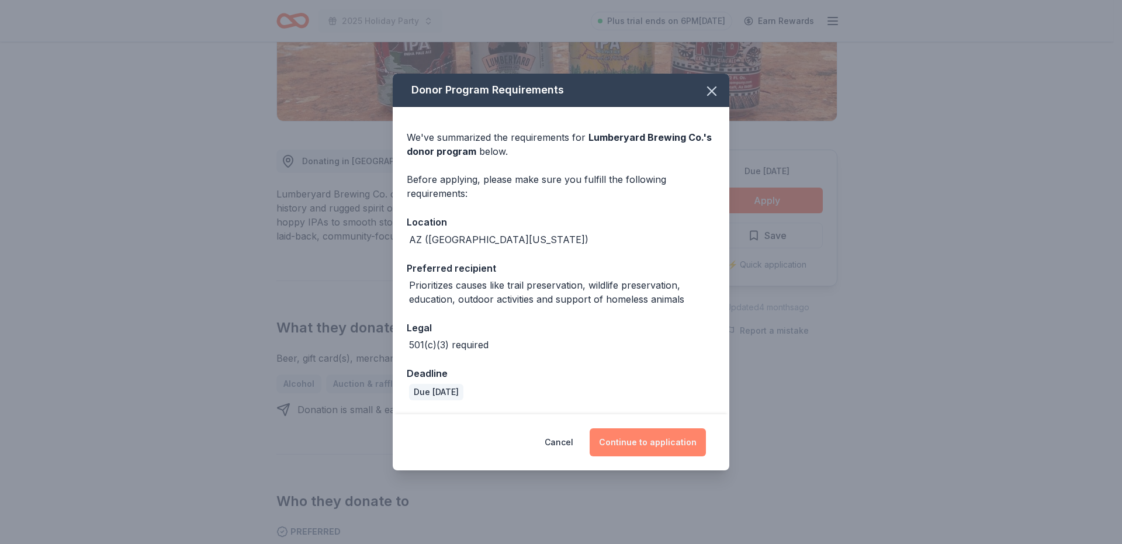
click at [648, 450] on button "Continue to application" at bounding box center [648, 442] width 116 height 28
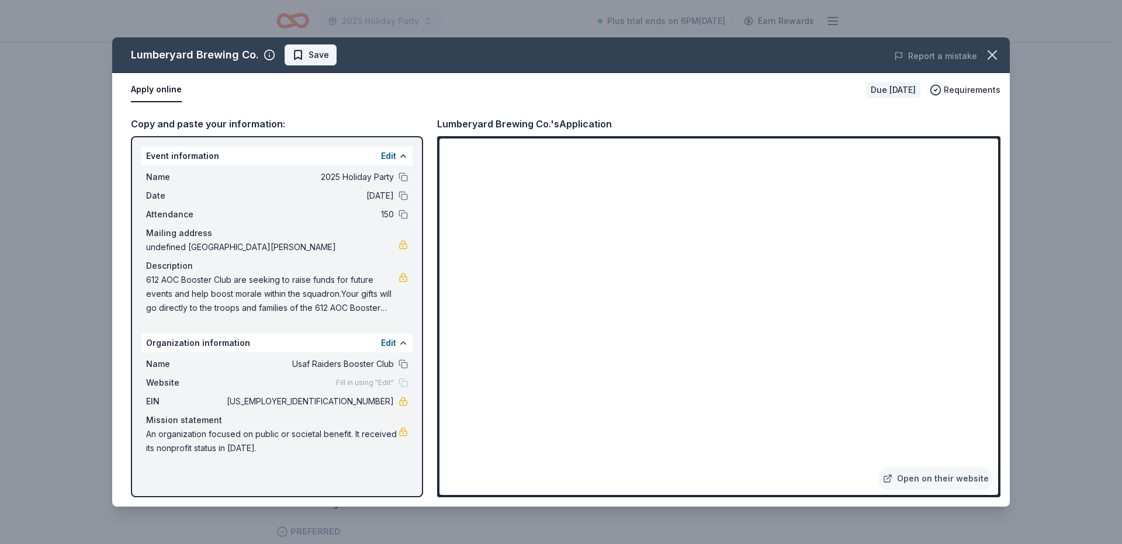
click at [292, 58] on span "Save" at bounding box center [310, 55] width 37 height 14
click at [994, 59] on icon "button" at bounding box center [992, 55] width 16 height 16
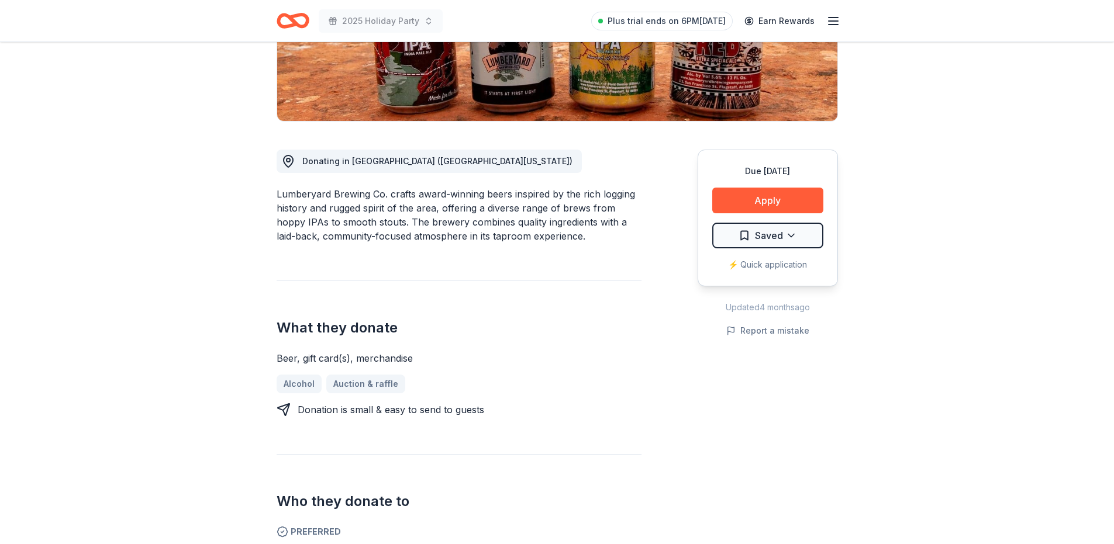
scroll to position [117, 0]
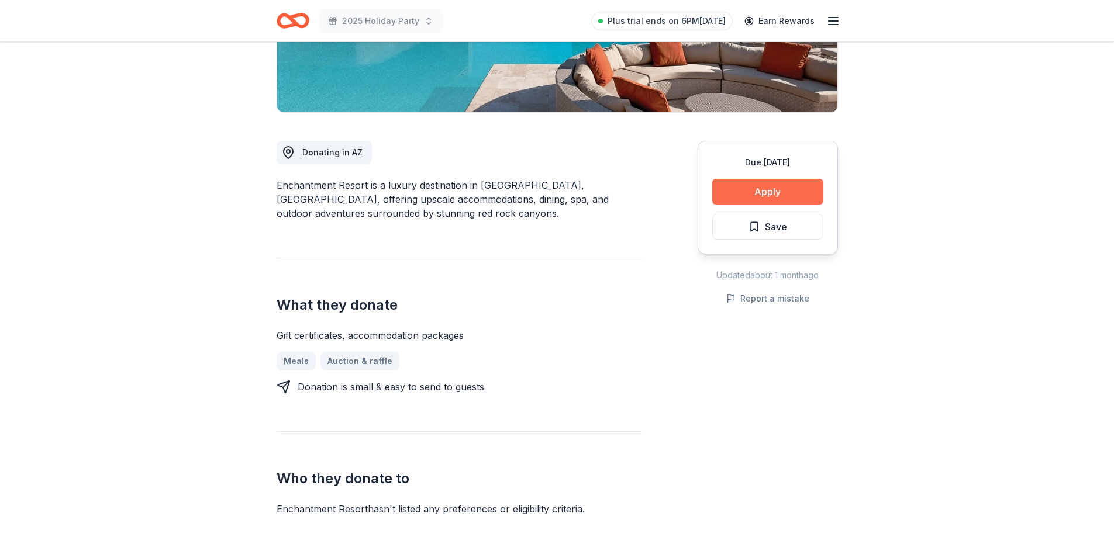
scroll to position [234, 0]
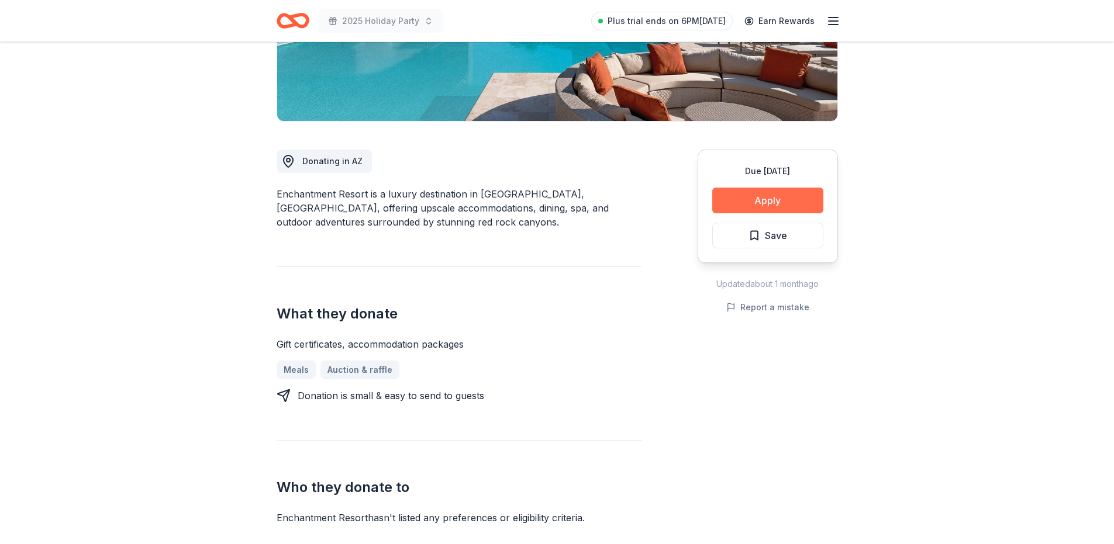
click at [775, 204] on button "Apply" at bounding box center [767, 201] width 111 height 26
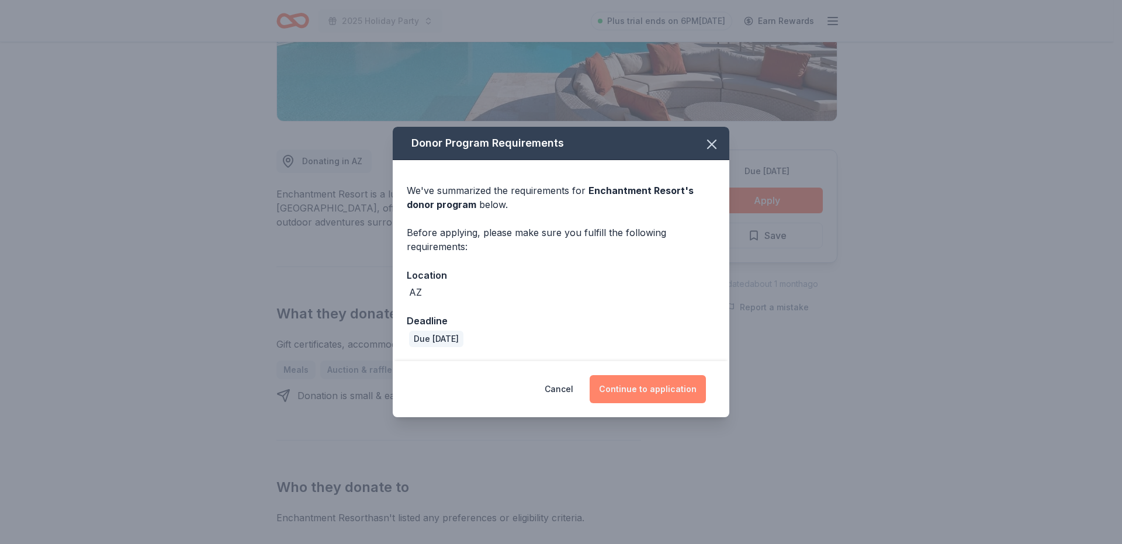
click at [665, 392] on button "Continue to application" at bounding box center [648, 389] width 116 height 28
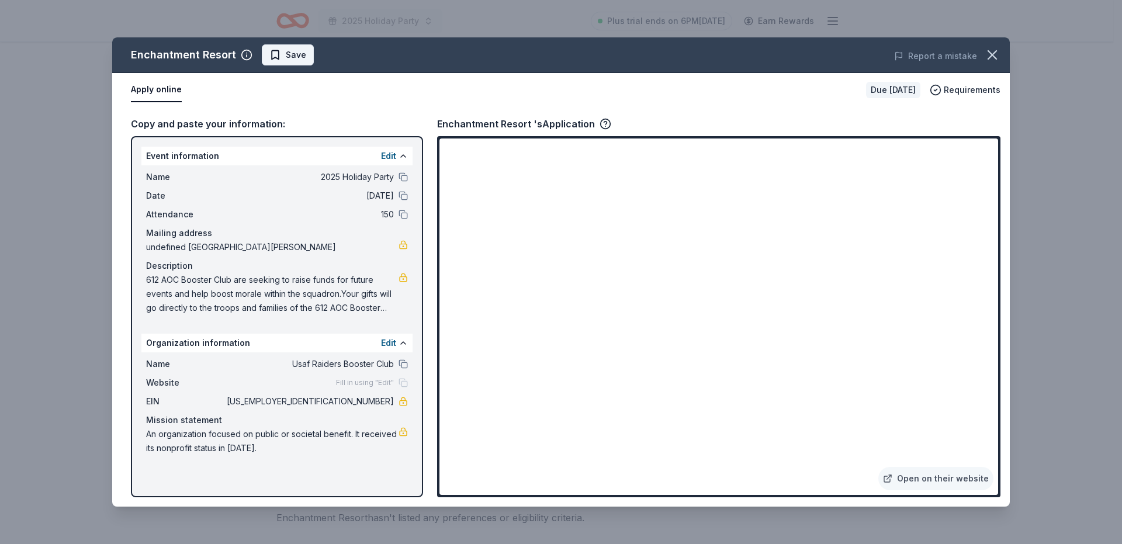
click at [287, 48] on span "Save" at bounding box center [296, 55] width 20 height 14
click at [989, 59] on icon "button" at bounding box center [992, 55] width 8 height 8
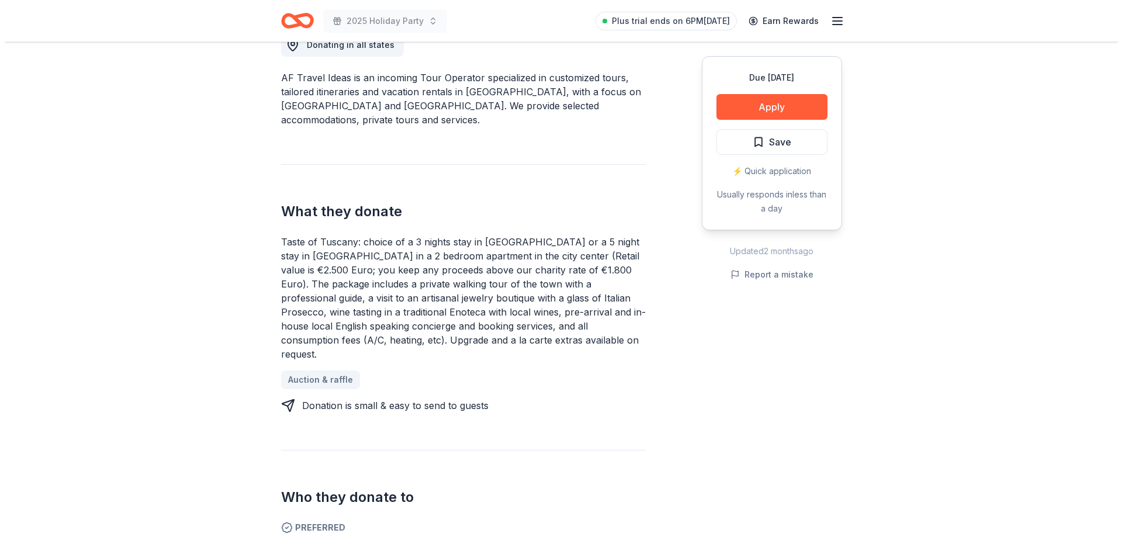
scroll to position [292, 0]
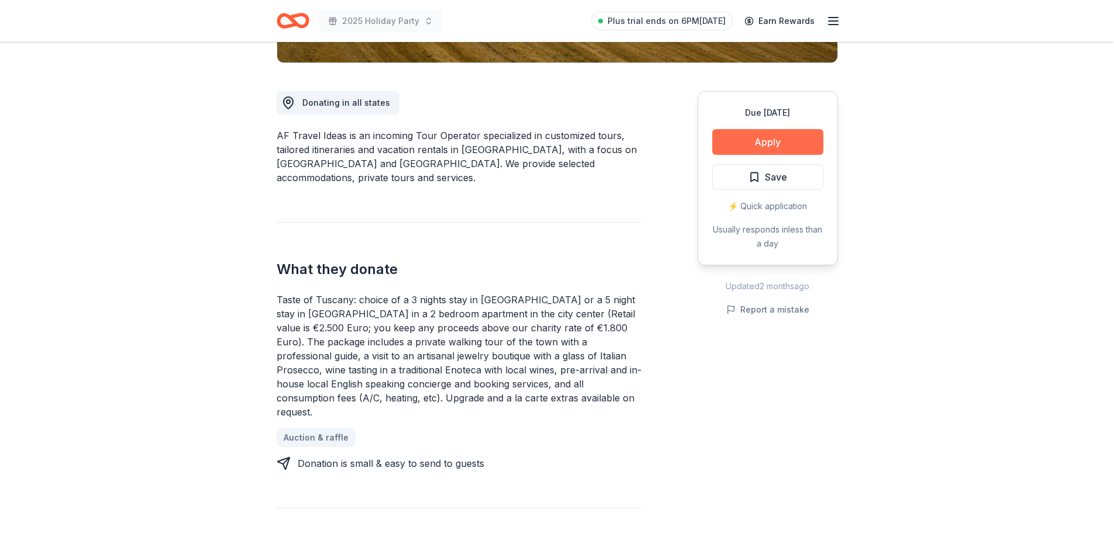
click at [776, 133] on button "Apply" at bounding box center [767, 142] width 111 height 26
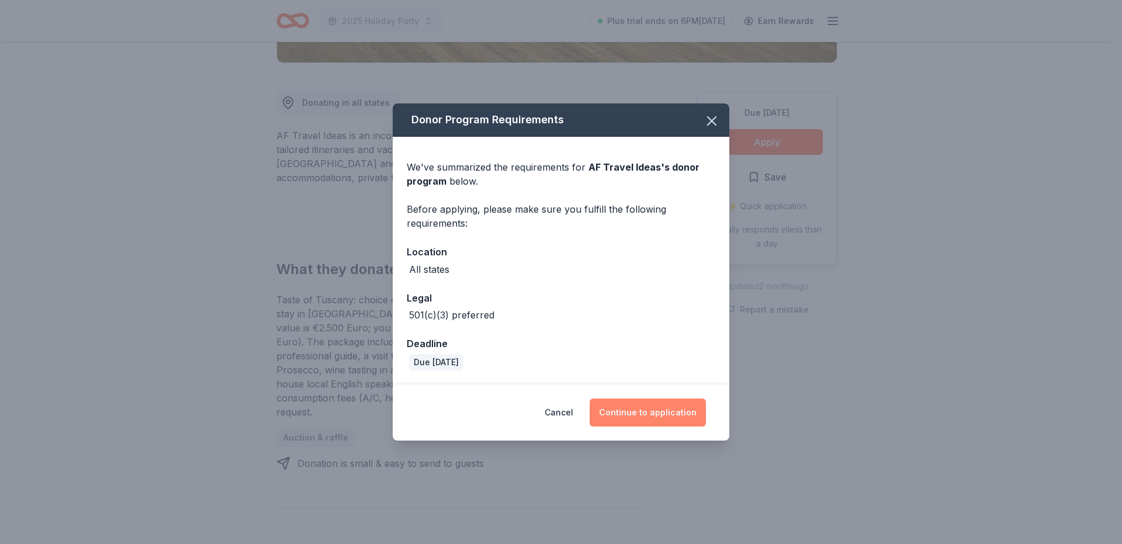
click at [665, 411] on button "Continue to application" at bounding box center [648, 413] width 116 height 28
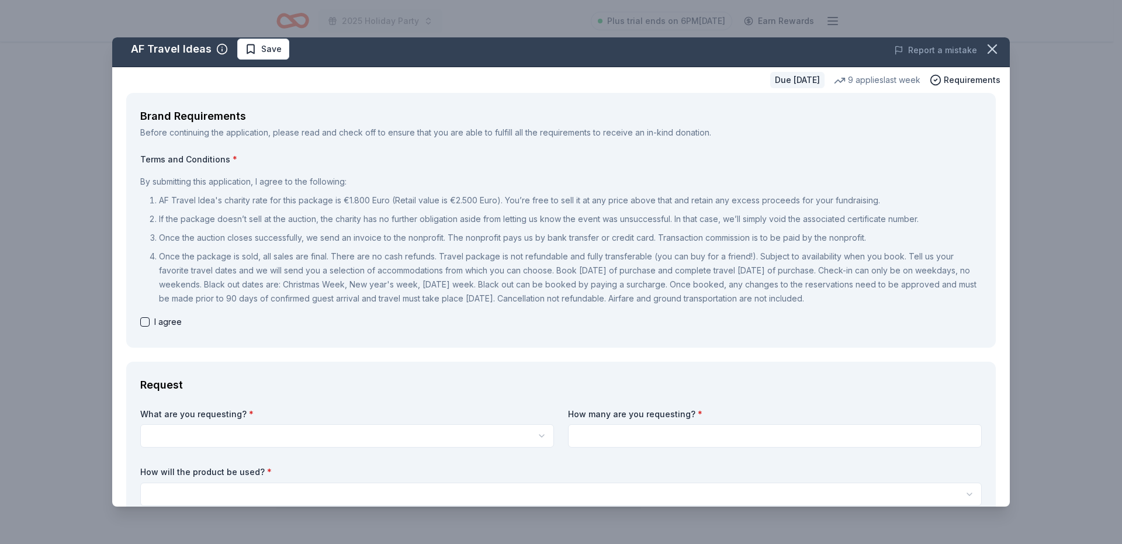
scroll to position [0, 0]
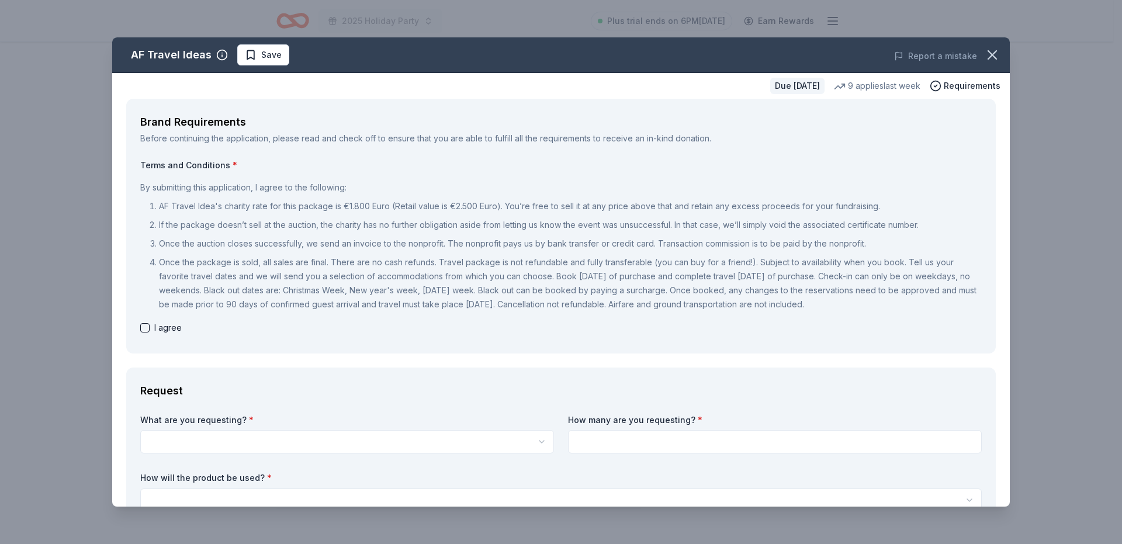
drag, startPoint x: 348, startPoint y: 208, endPoint x: 374, endPoint y: 208, distance: 25.7
click at [374, 208] on p "AF Travel Idea's charity rate for this package is €1.800 Euro (Retail value is …" at bounding box center [570, 206] width 823 height 14
drag, startPoint x: 343, startPoint y: 206, endPoint x: 379, endPoint y: 206, distance: 36.2
click at [379, 206] on p "AF Travel Idea's charity rate for this package is €1.800 Euro (Retail value is …" at bounding box center [570, 206] width 823 height 14
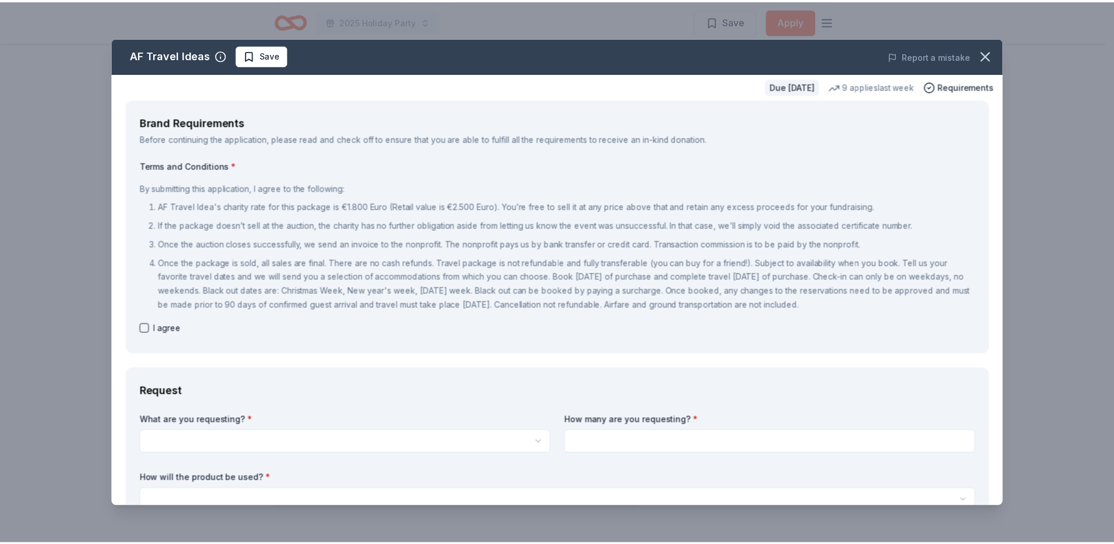
scroll to position [1257, 0]
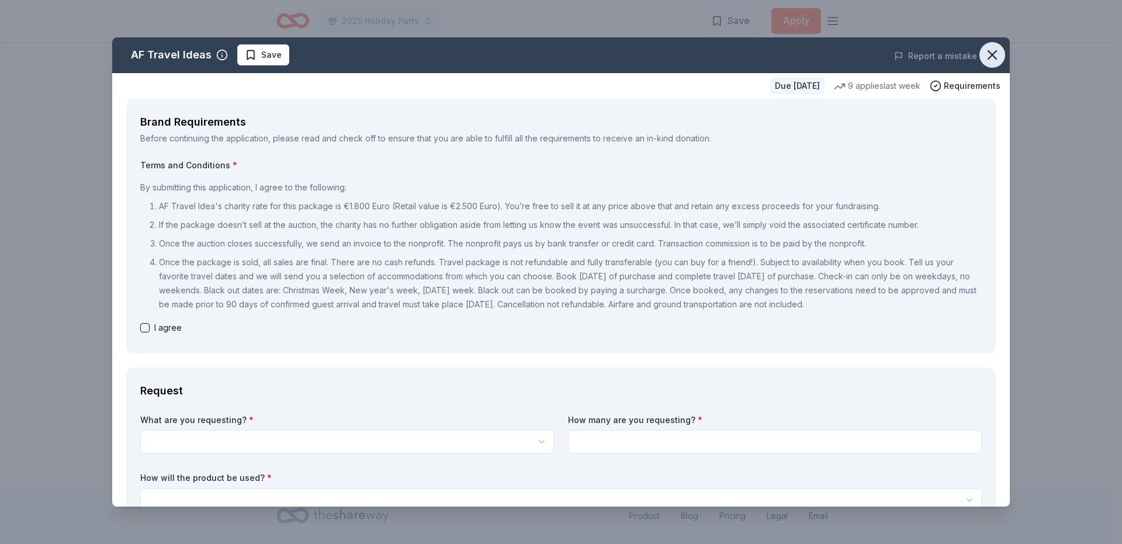
click at [984, 60] on icon "button" at bounding box center [992, 55] width 16 height 16
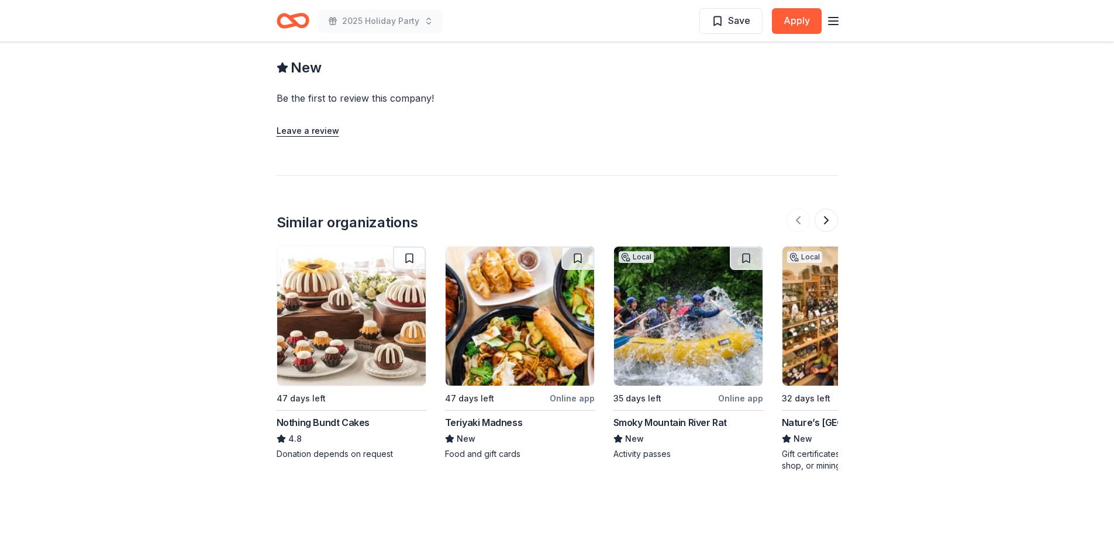
scroll to position [442, 0]
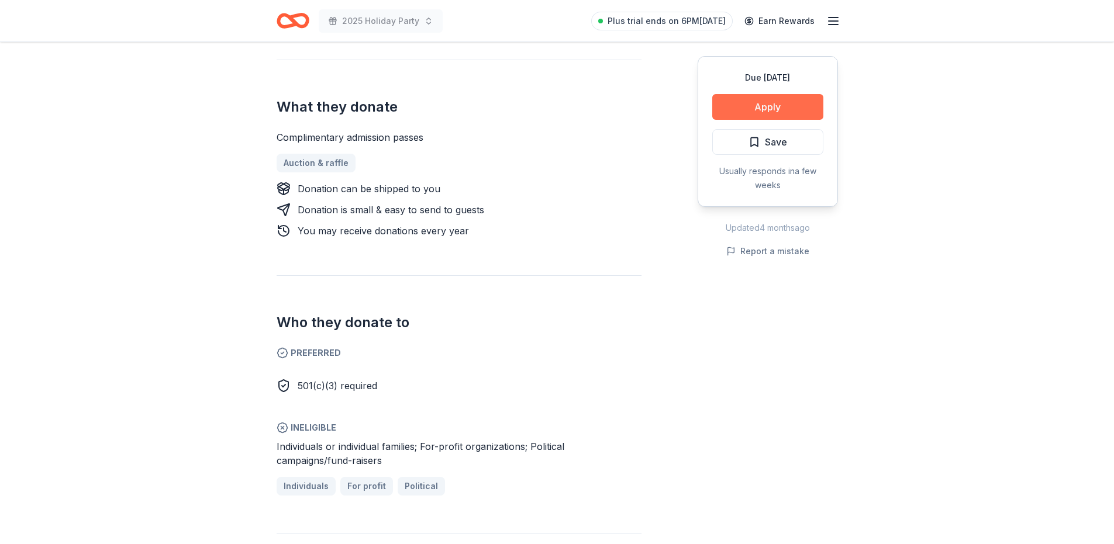
scroll to position [292, 0]
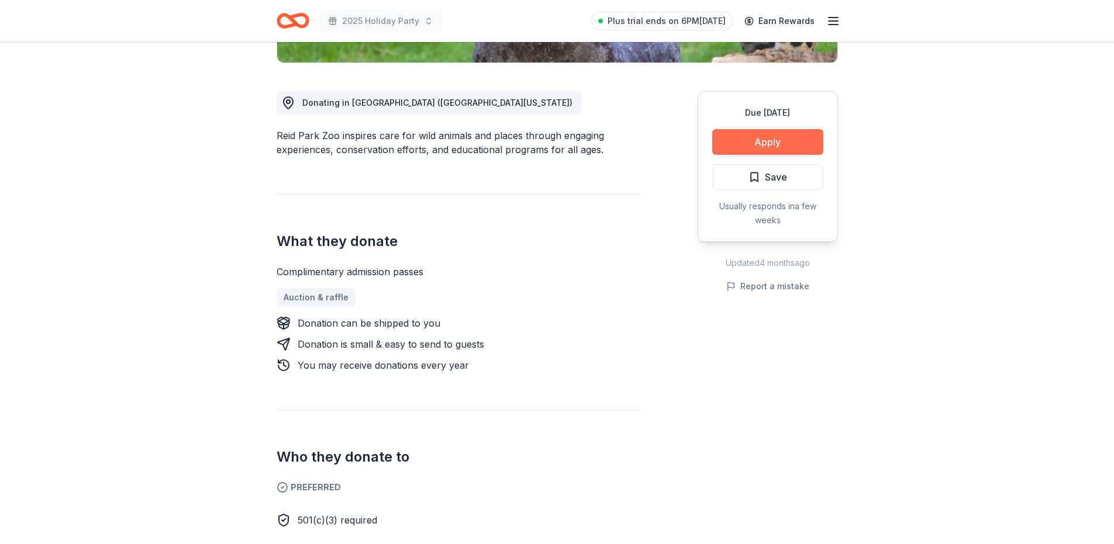
click at [772, 139] on button "Apply" at bounding box center [767, 142] width 111 height 26
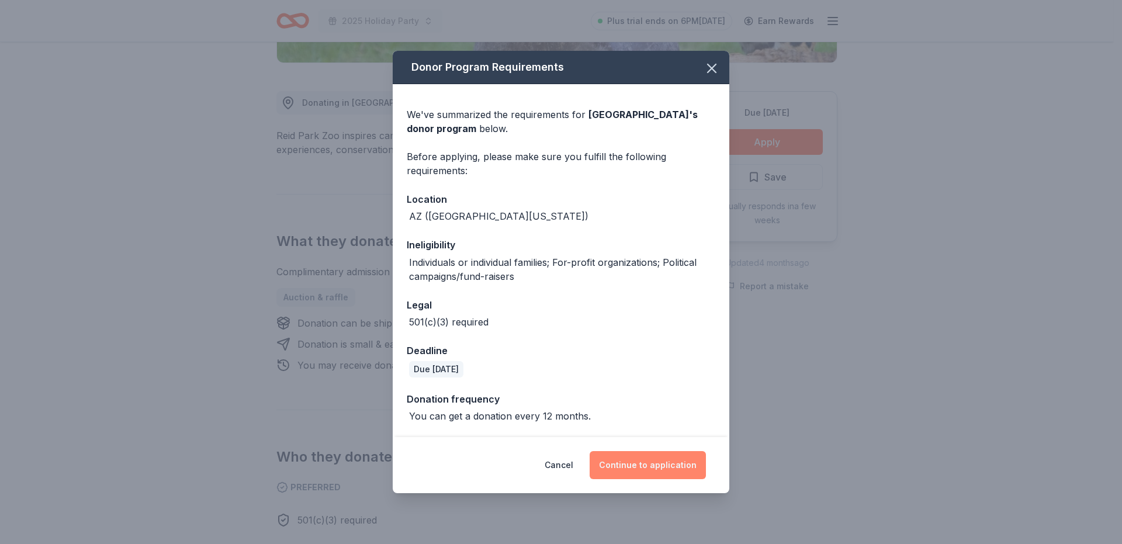
click at [664, 462] on button "Continue to application" at bounding box center [648, 465] width 116 height 28
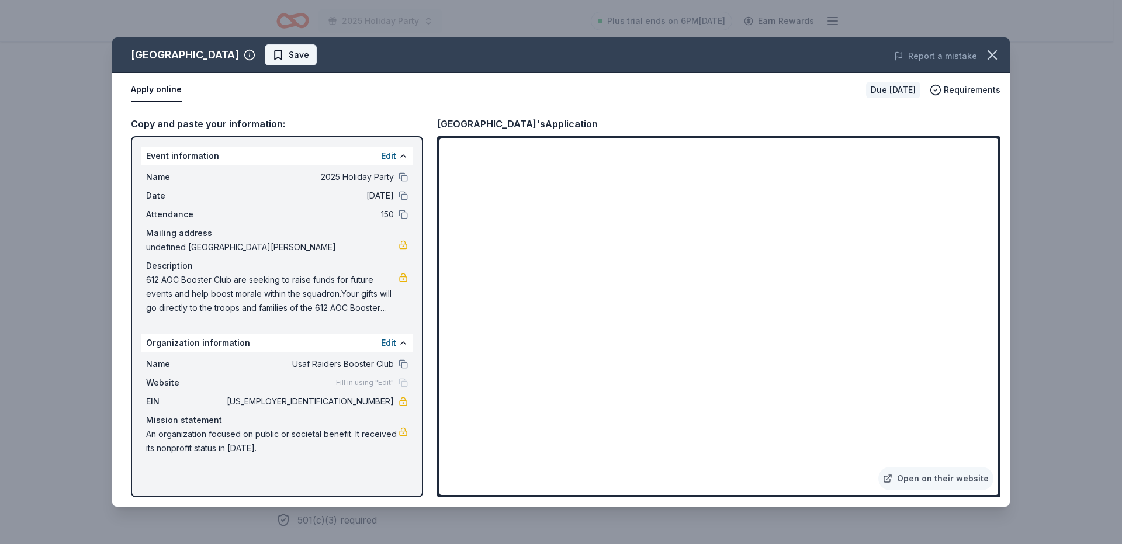
click at [272, 53] on span "Save" at bounding box center [290, 55] width 37 height 14
click at [988, 59] on icon "button" at bounding box center [992, 55] width 8 height 8
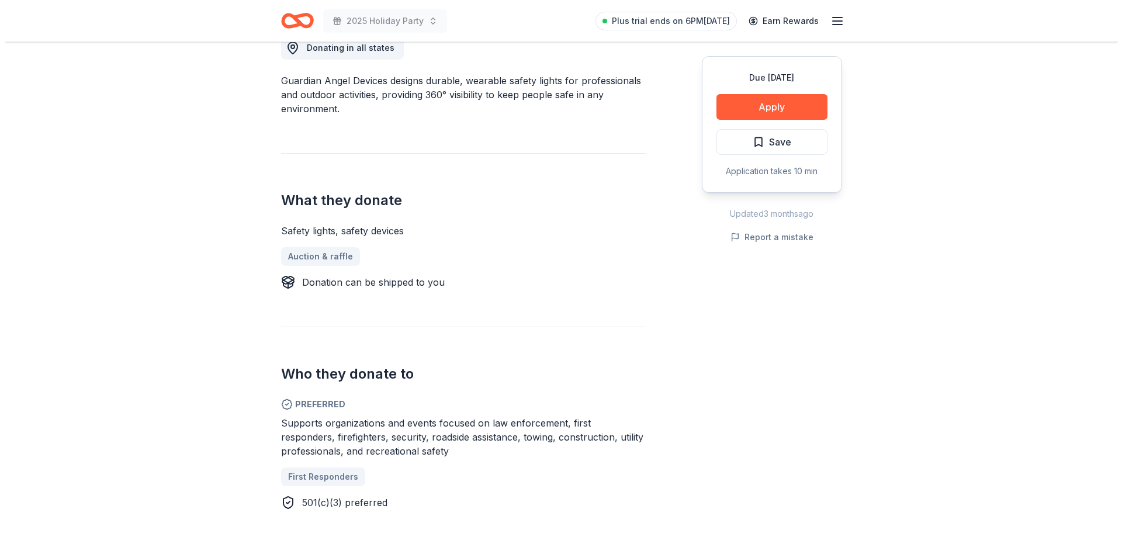
scroll to position [234, 0]
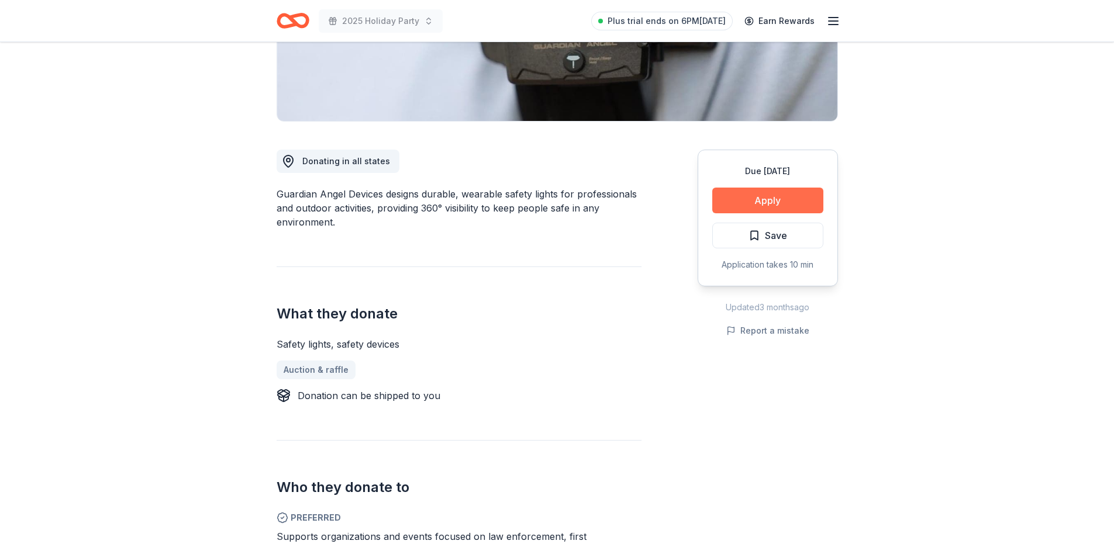
click at [764, 195] on button "Apply" at bounding box center [767, 201] width 111 height 26
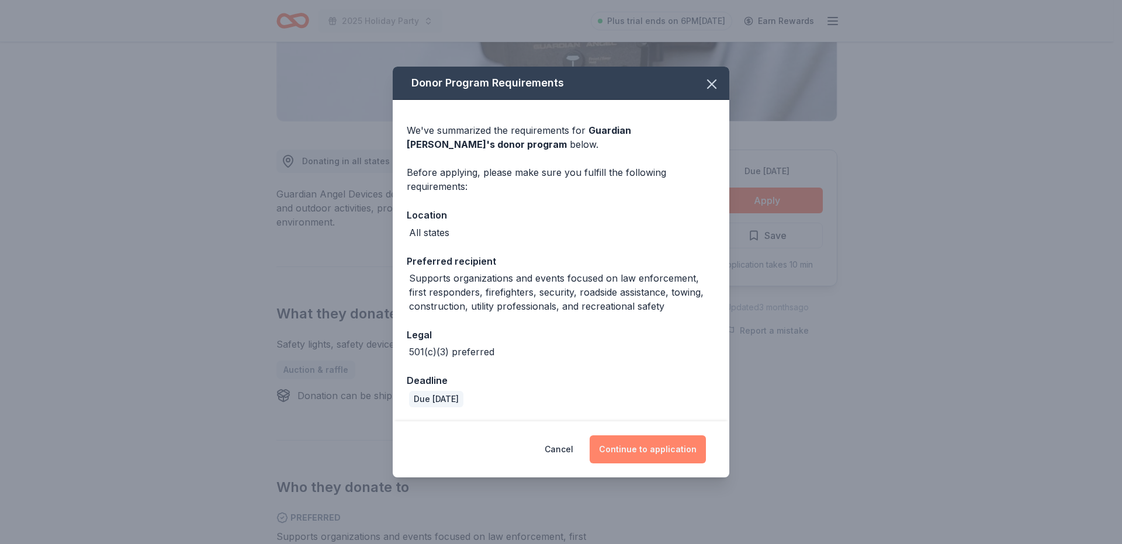
click at [655, 450] on button "Continue to application" at bounding box center [648, 449] width 116 height 28
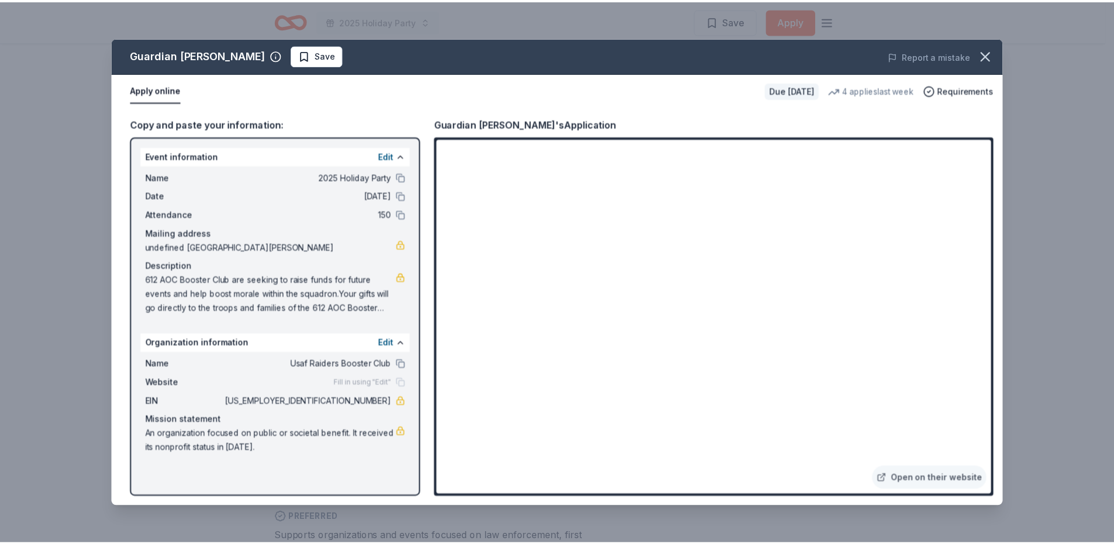
scroll to position [1090, 0]
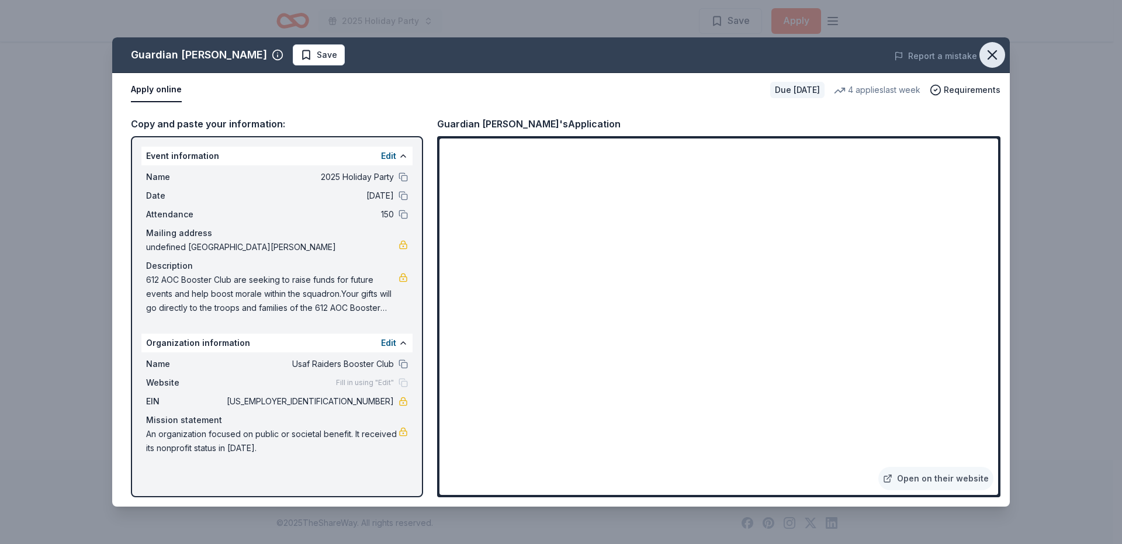
click at [997, 56] on icon "button" at bounding box center [992, 55] width 16 height 16
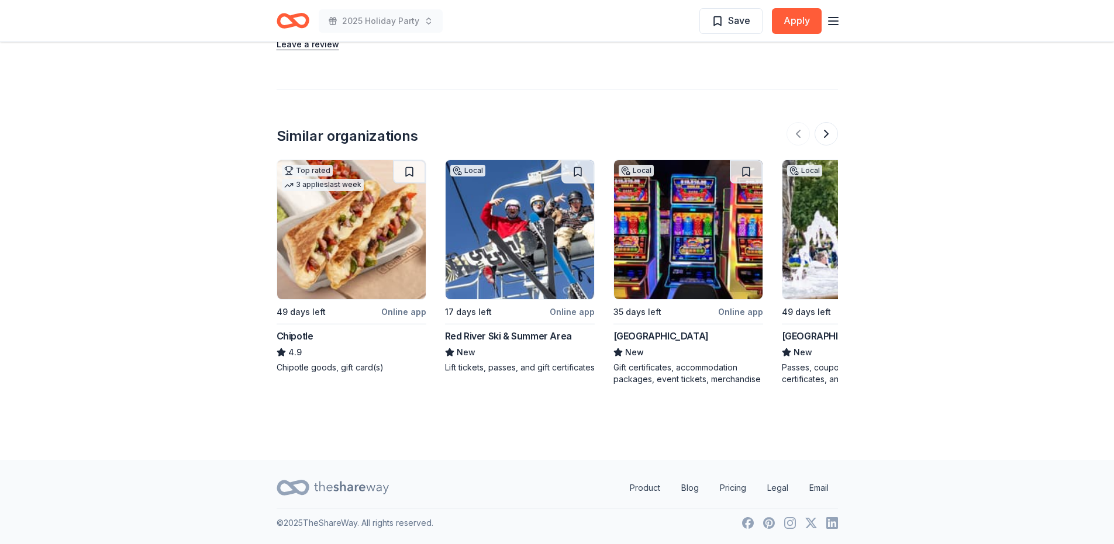
scroll to position [576, 0]
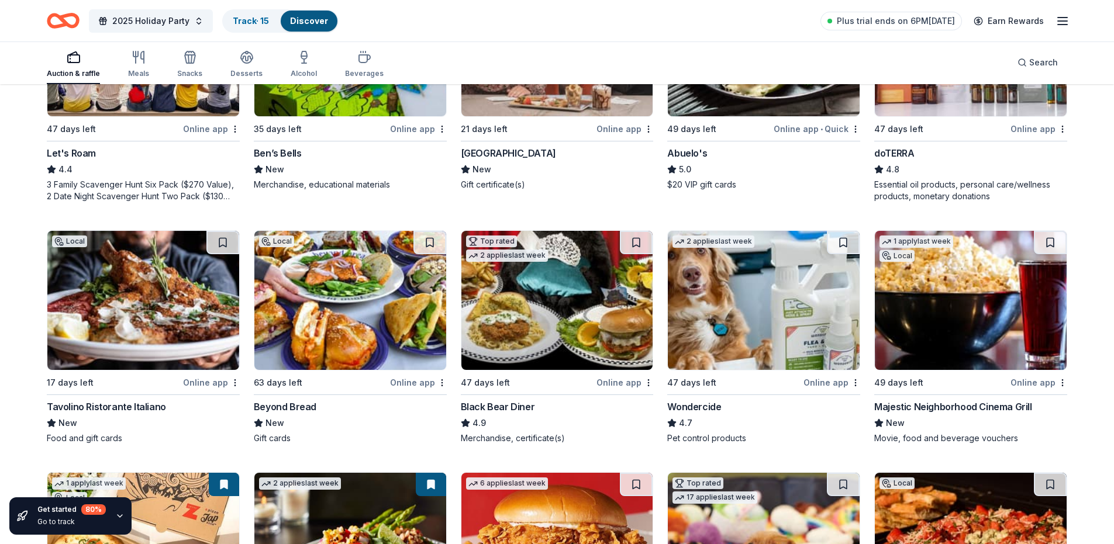
scroll to position [798, 0]
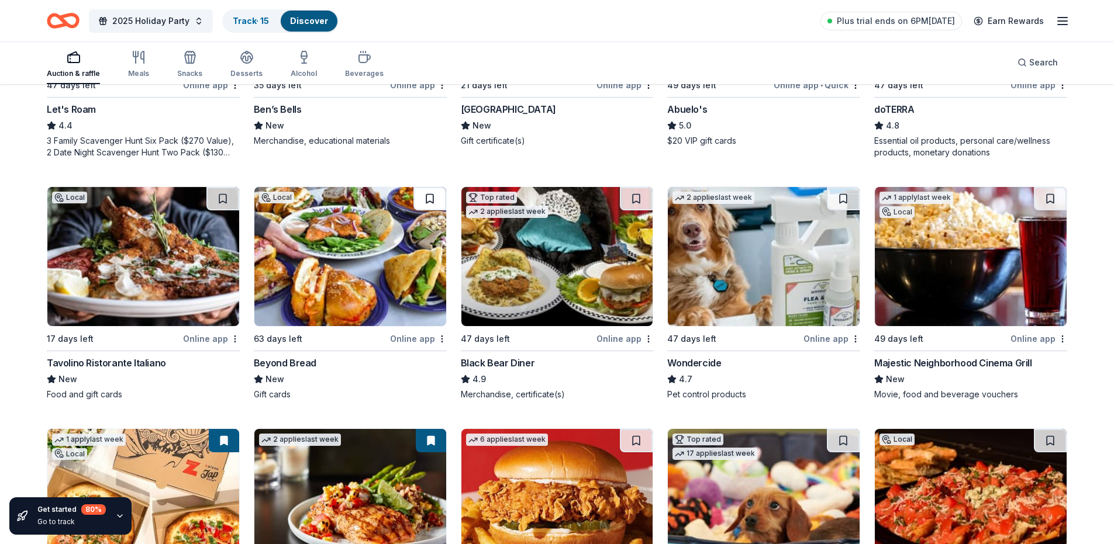
click at [433, 191] on button at bounding box center [429, 198] width 33 height 23
click at [633, 190] on button at bounding box center [636, 198] width 33 height 23
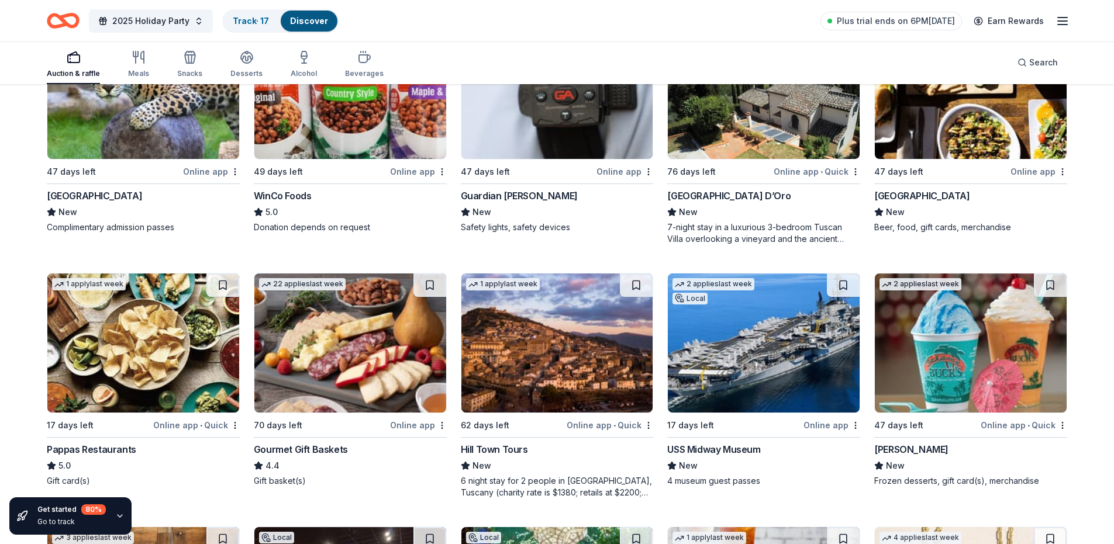
scroll to position [2280, 0]
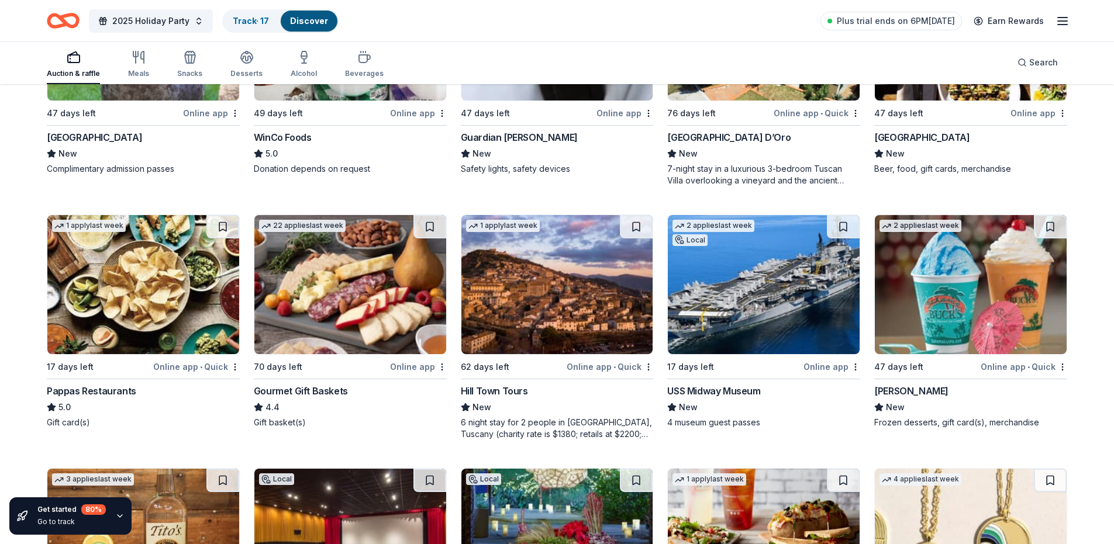
click at [341, 300] on img at bounding box center [350, 284] width 192 height 139
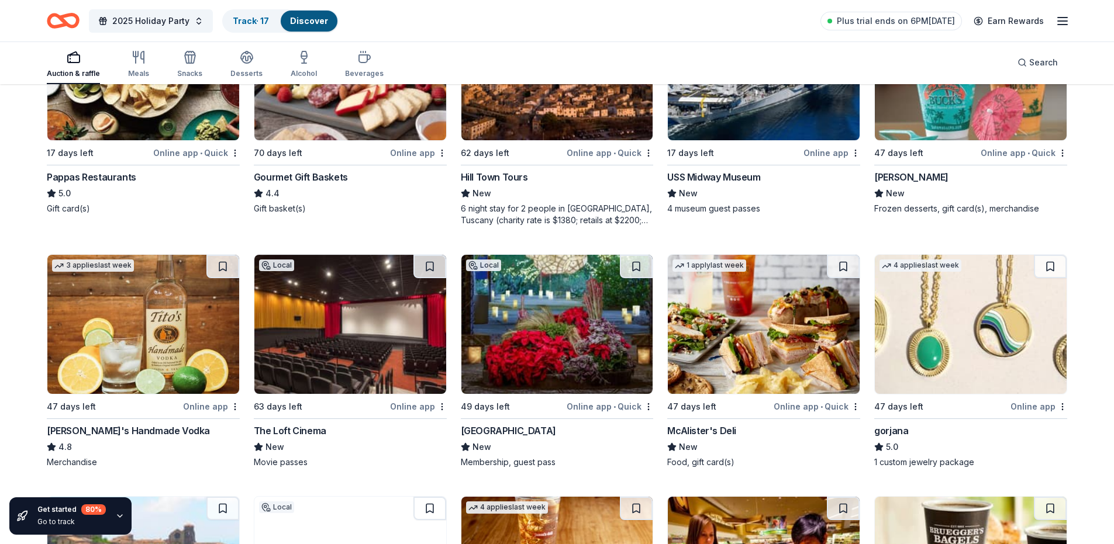
scroll to position [2514, 0]
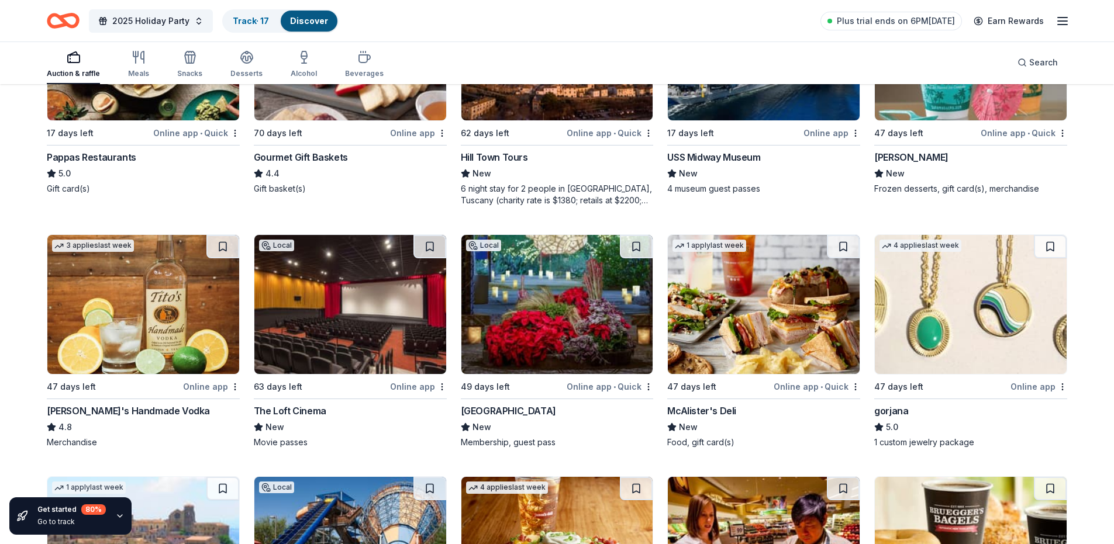
click at [146, 300] on img at bounding box center [143, 304] width 192 height 139
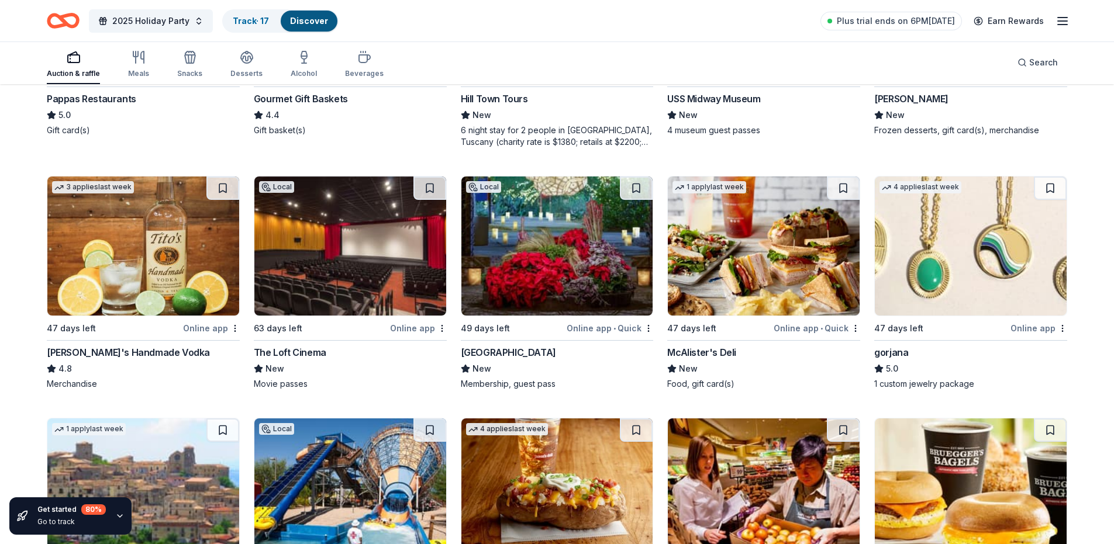
click at [583, 254] on img at bounding box center [557, 246] width 192 height 139
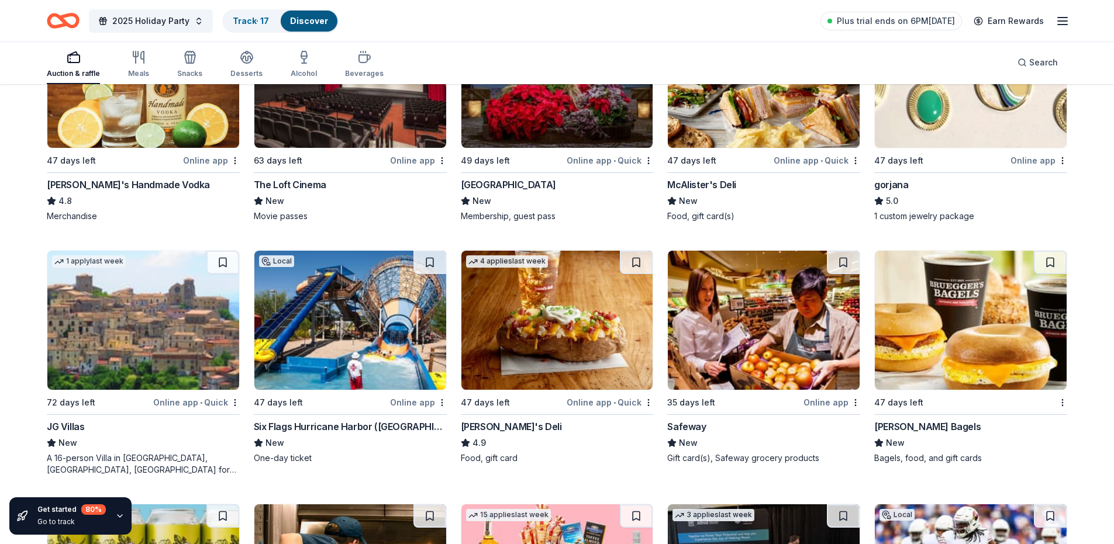
scroll to position [2799, 0]
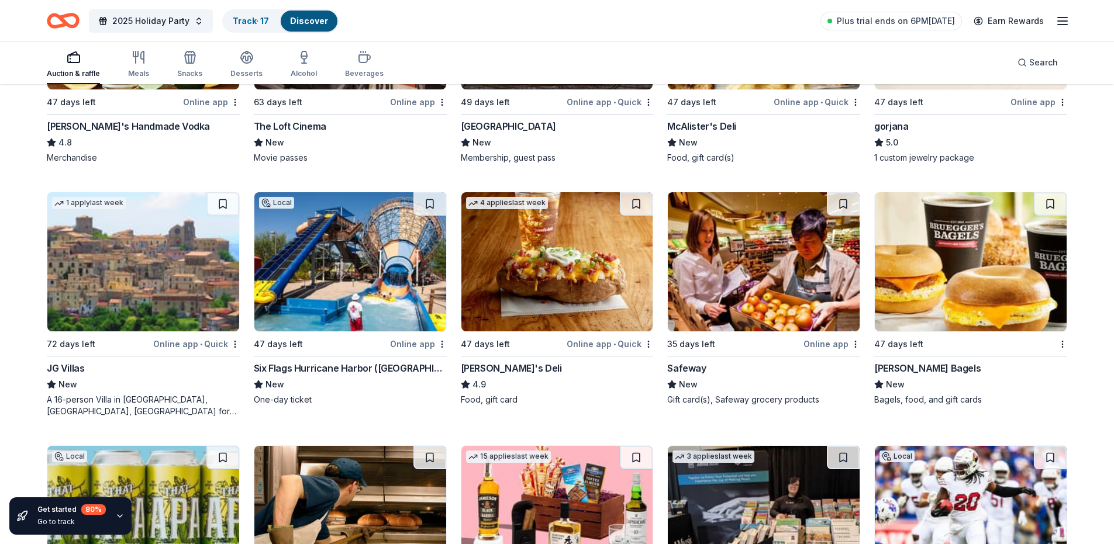
click at [352, 260] on img at bounding box center [350, 261] width 192 height 139
click at [768, 279] on img at bounding box center [764, 261] width 192 height 139
click at [957, 261] on img at bounding box center [970, 261] width 192 height 139
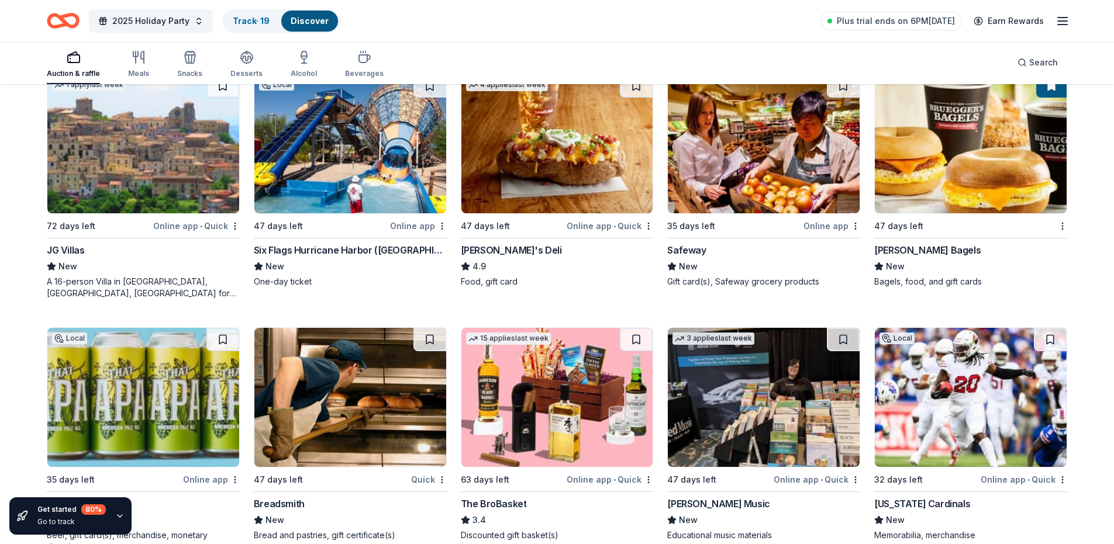
scroll to position [3033, 0]
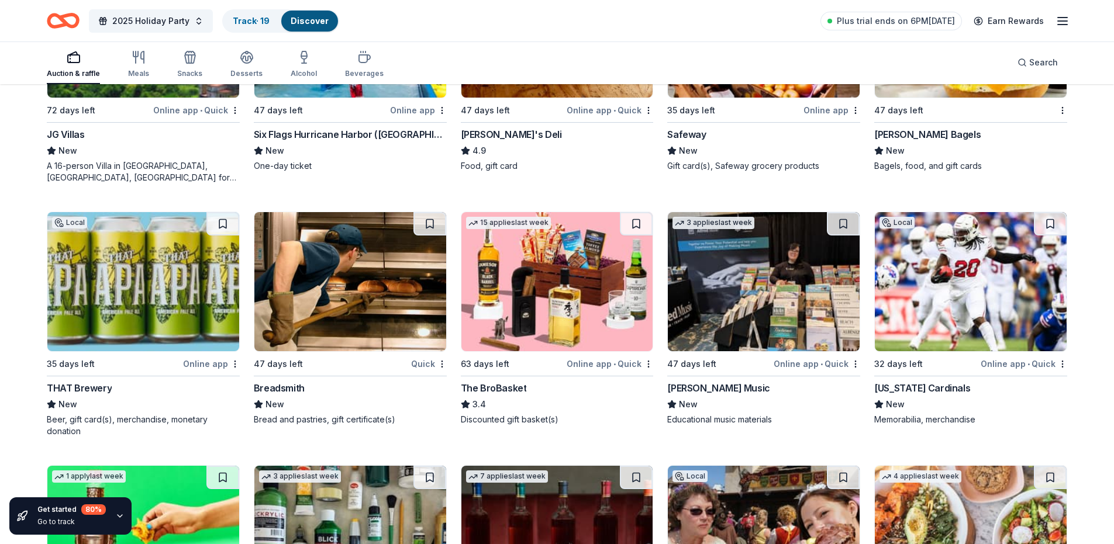
click at [520, 311] on img at bounding box center [557, 281] width 192 height 139
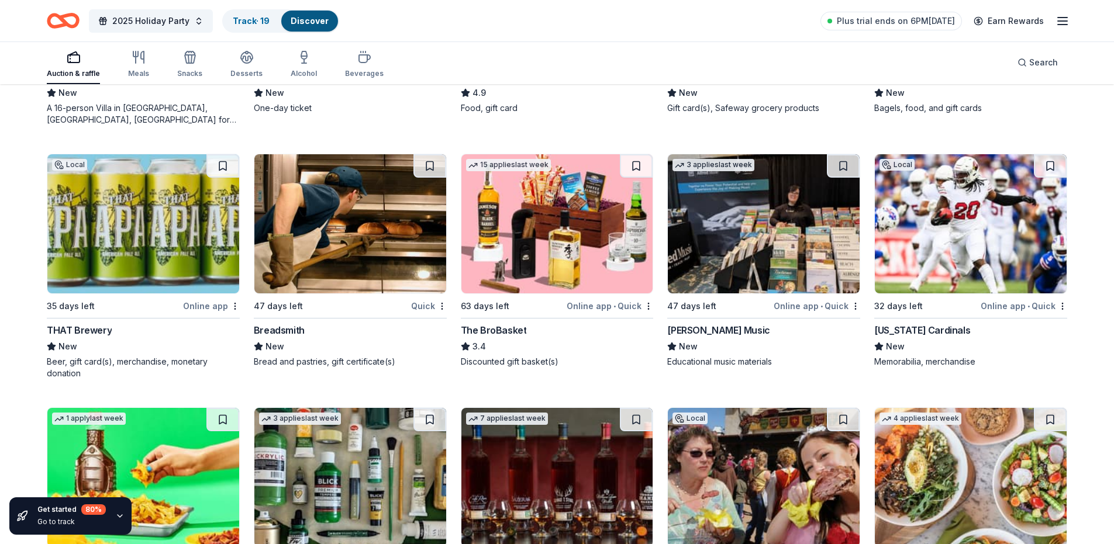
scroll to position [3091, 0]
click at [1007, 228] on img at bounding box center [970, 223] width 192 height 139
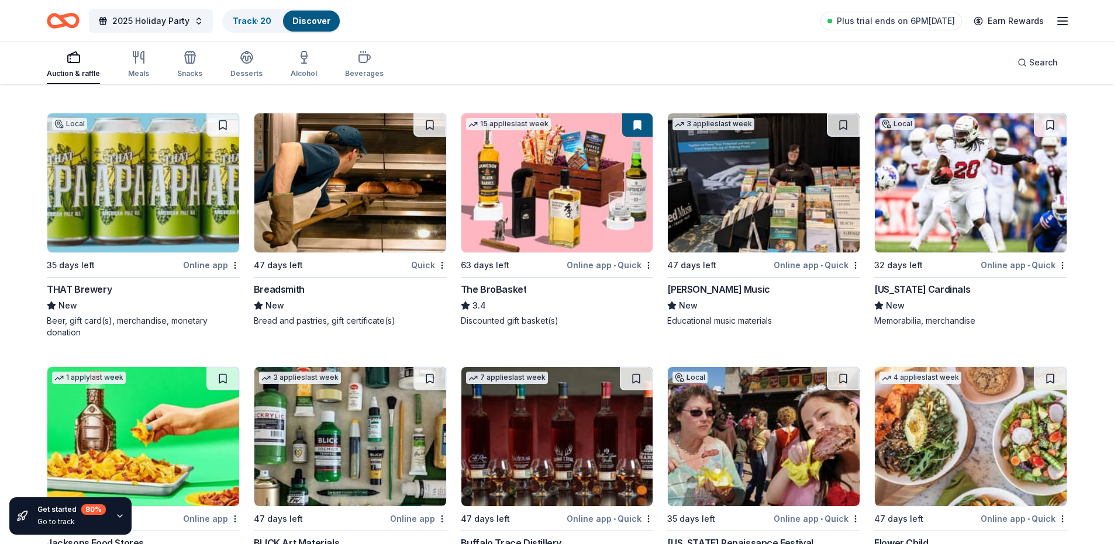
scroll to position [3150, 0]
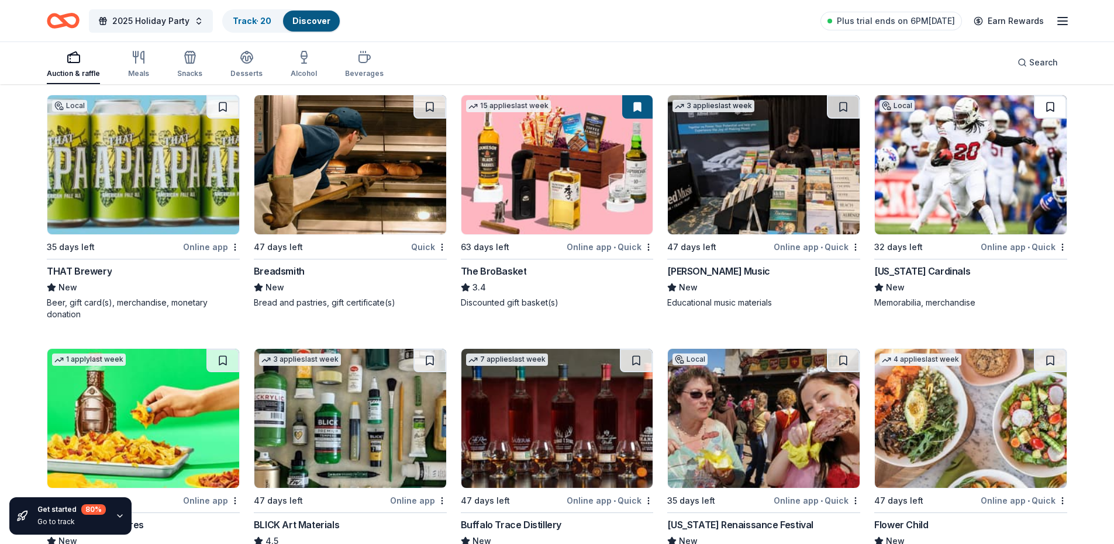
click at [1053, 96] on button at bounding box center [1049, 106] width 33 height 23
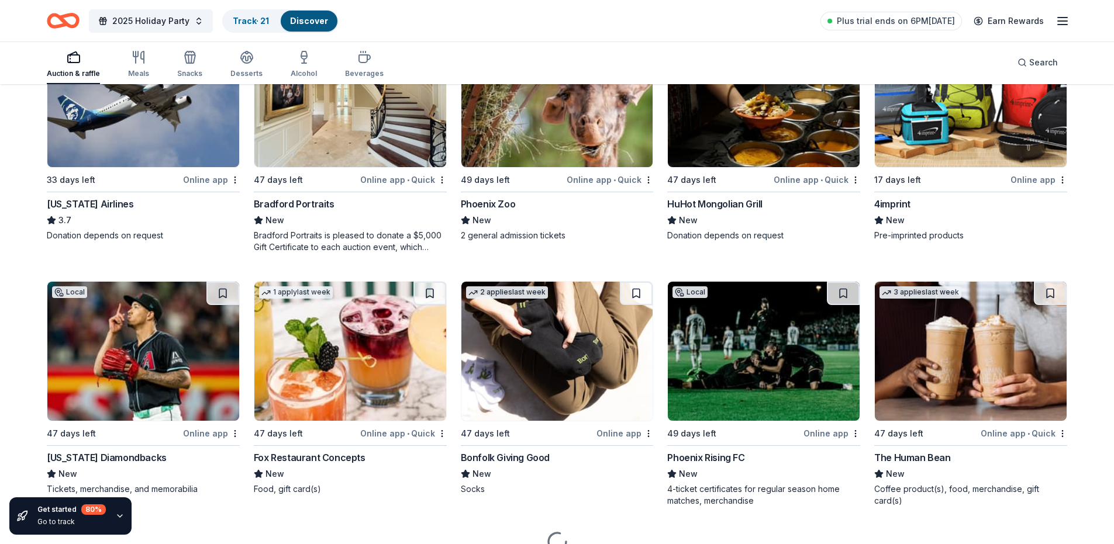
scroll to position [3772, 0]
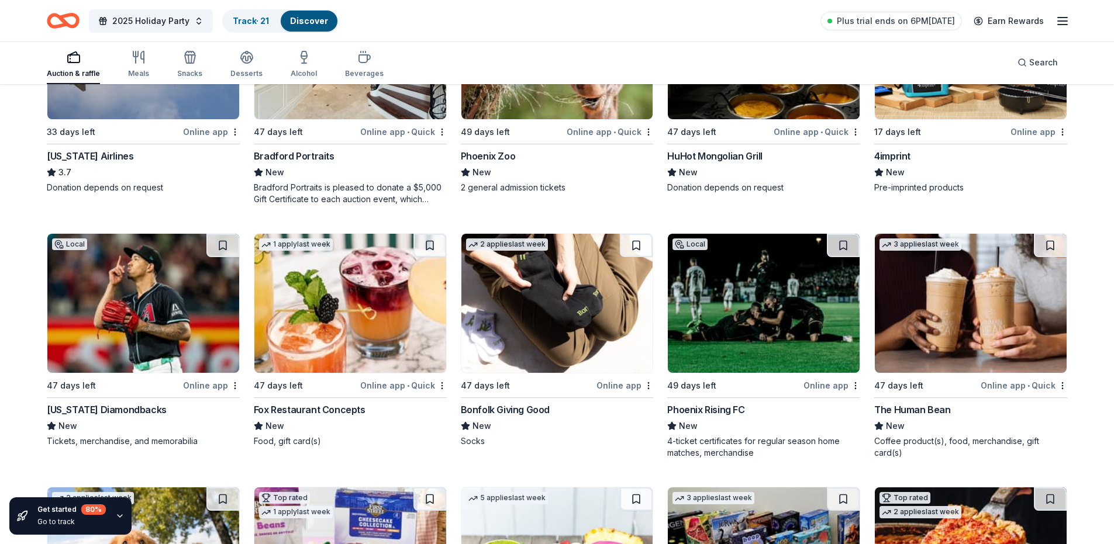
click at [154, 320] on img at bounding box center [143, 303] width 192 height 139
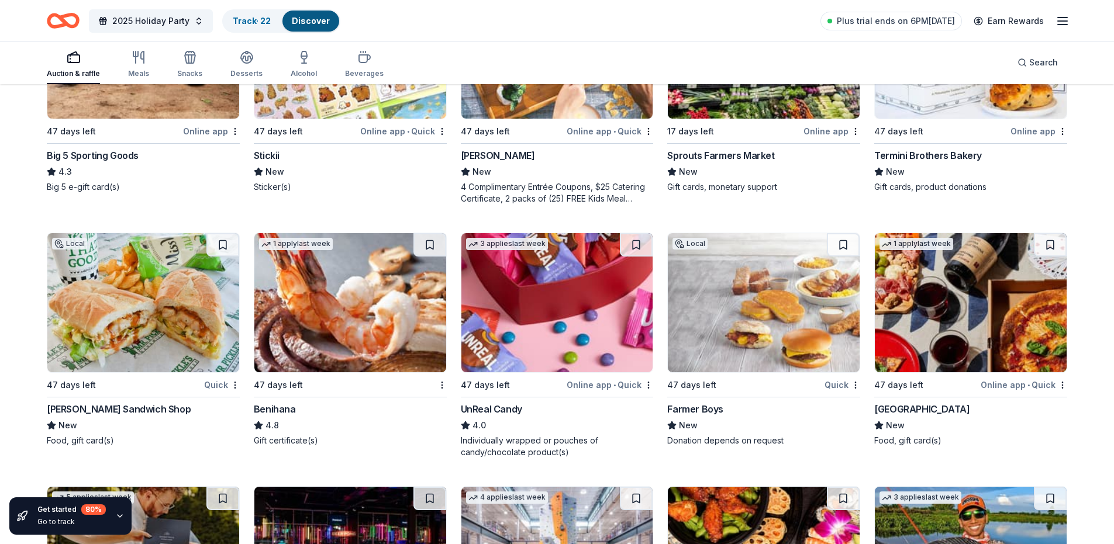
scroll to position [5306, 0]
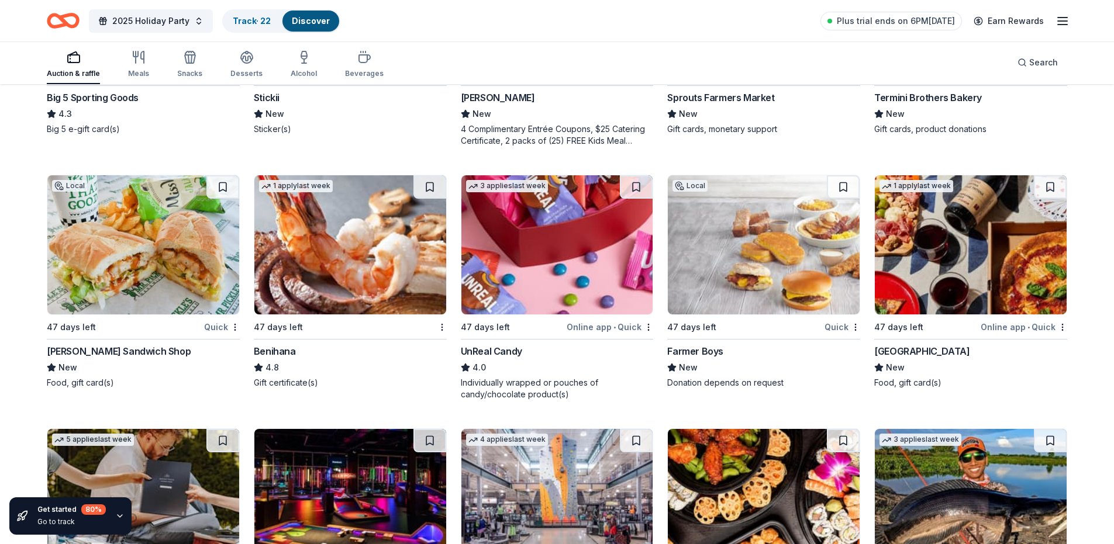
click at [933, 259] on img at bounding box center [970, 244] width 192 height 139
click at [362, 275] on img at bounding box center [350, 244] width 192 height 139
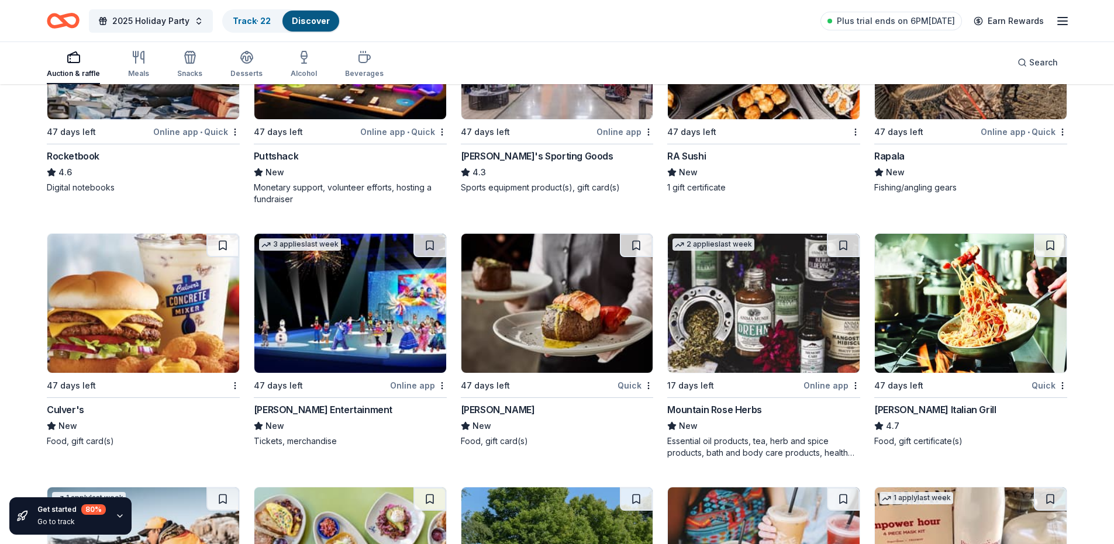
scroll to position [5813, 0]
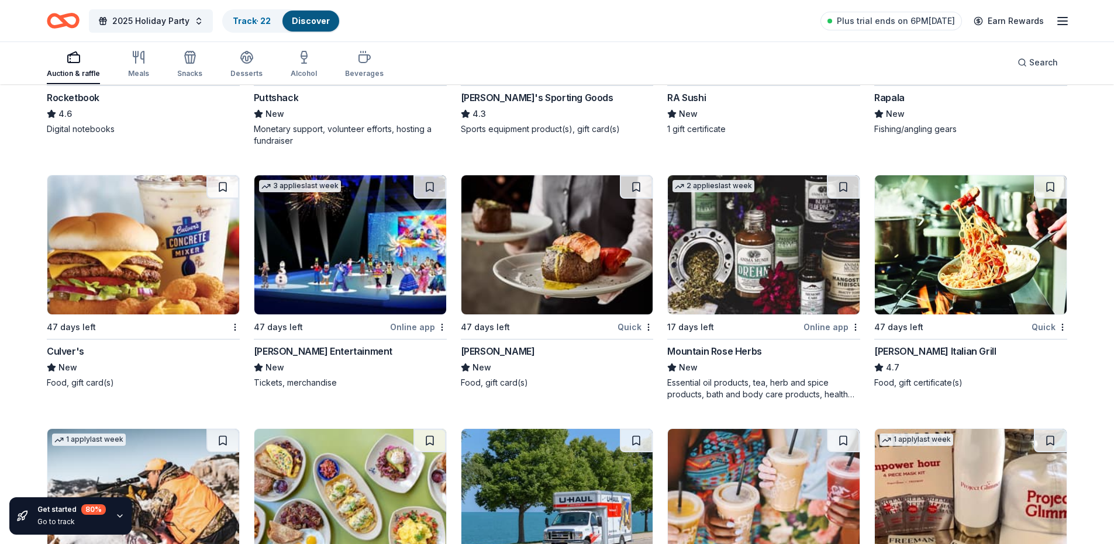
click at [567, 271] on img at bounding box center [557, 244] width 192 height 139
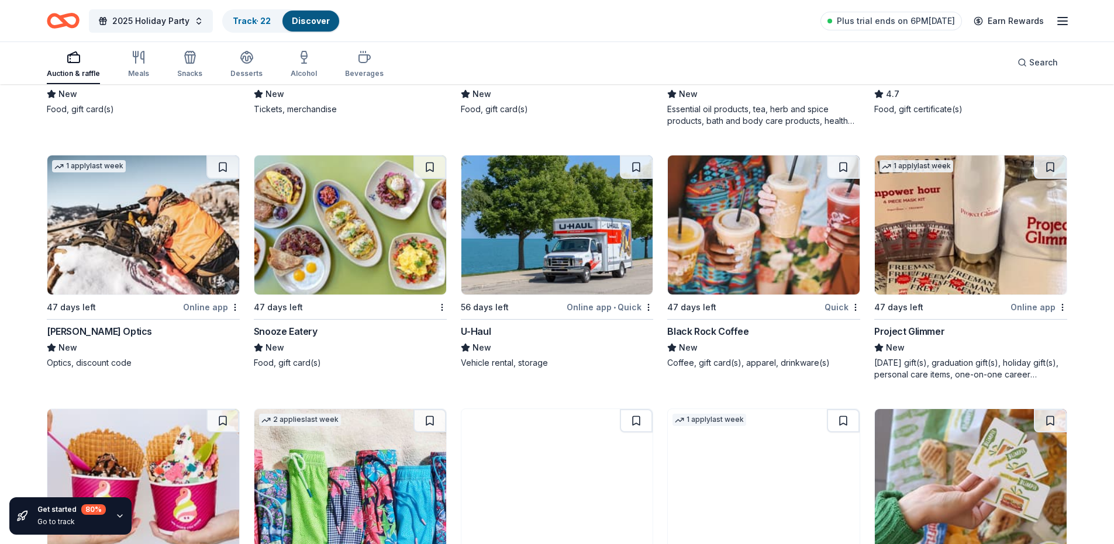
scroll to position [6106, 0]
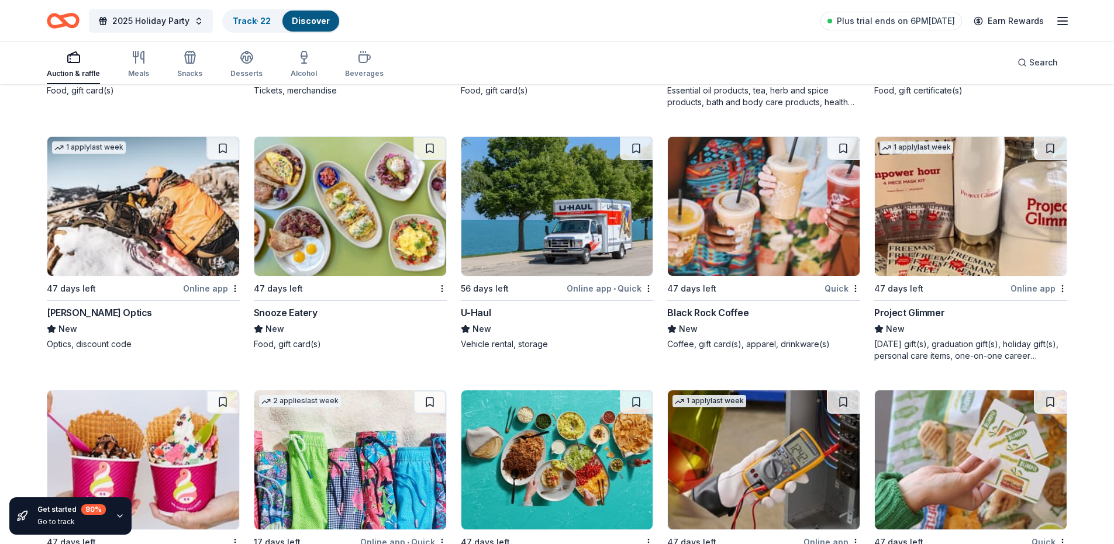
click at [755, 226] on img at bounding box center [764, 206] width 192 height 139
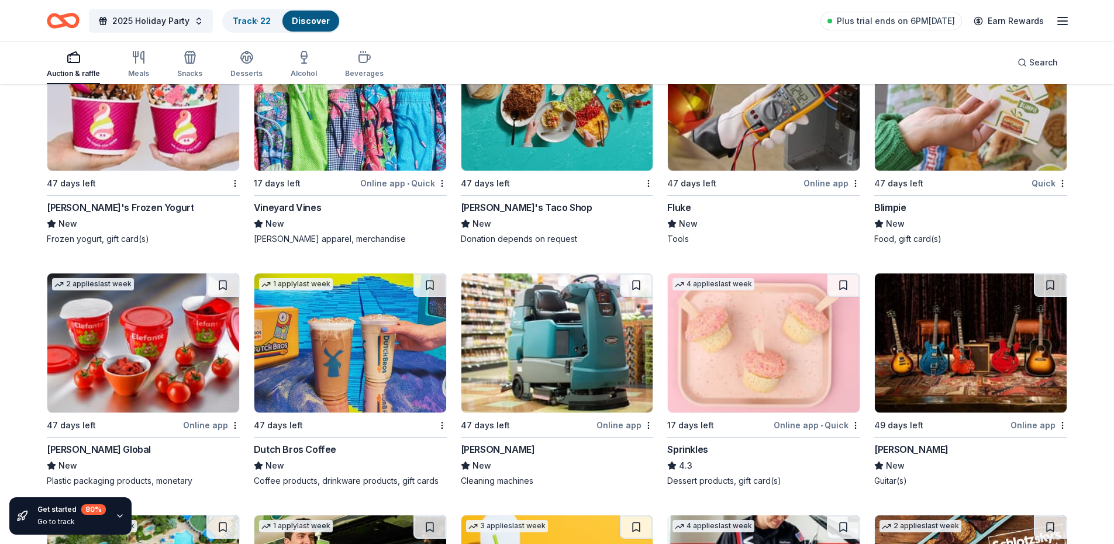
scroll to position [6543, 0]
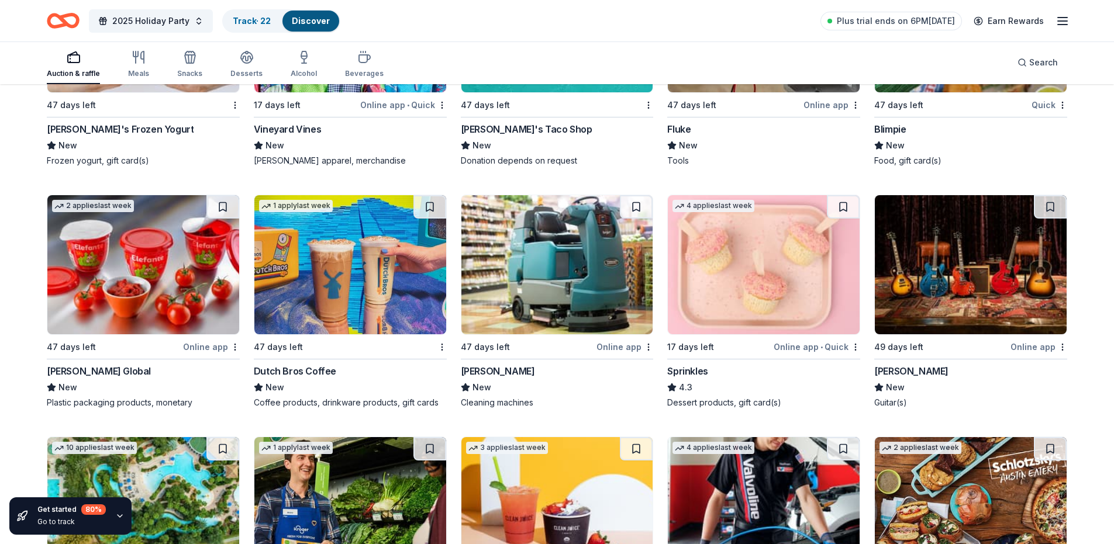
click at [320, 285] on img at bounding box center [350, 264] width 192 height 139
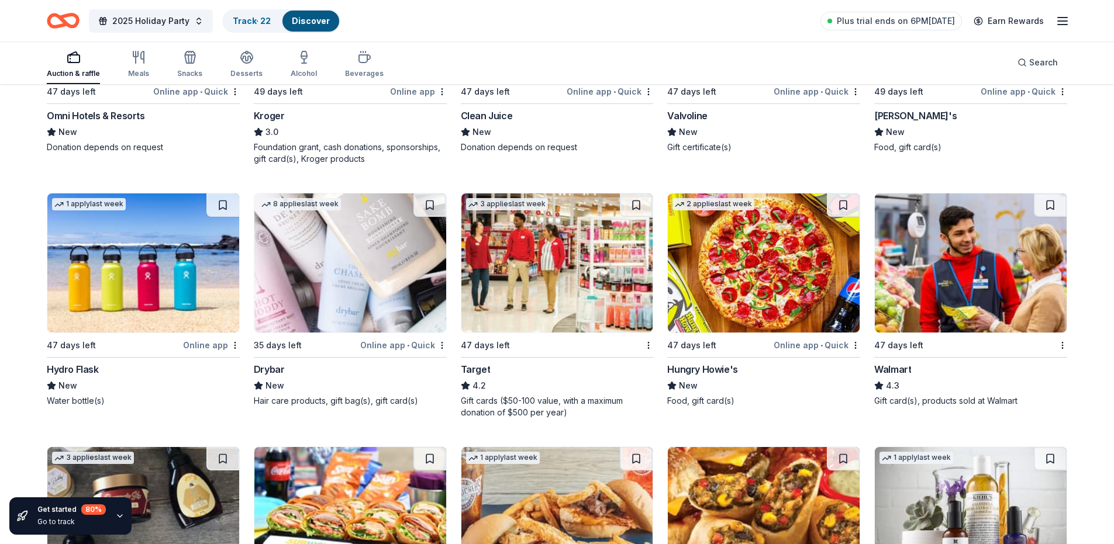
scroll to position [7097, 0]
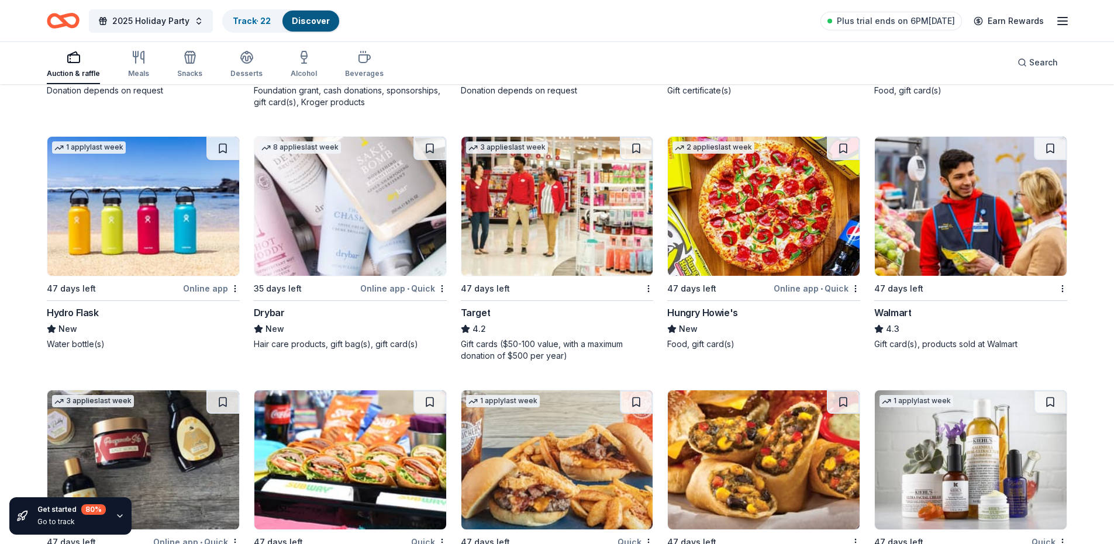
click at [735, 220] on img at bounding box center [764, 206] width 192 height 139
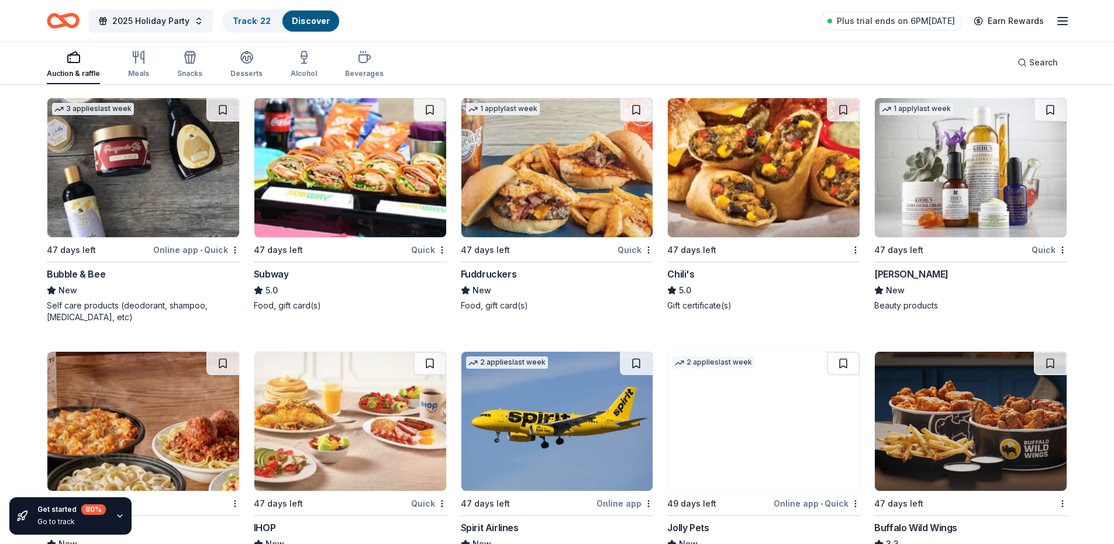
scroll to position [7506, 0]
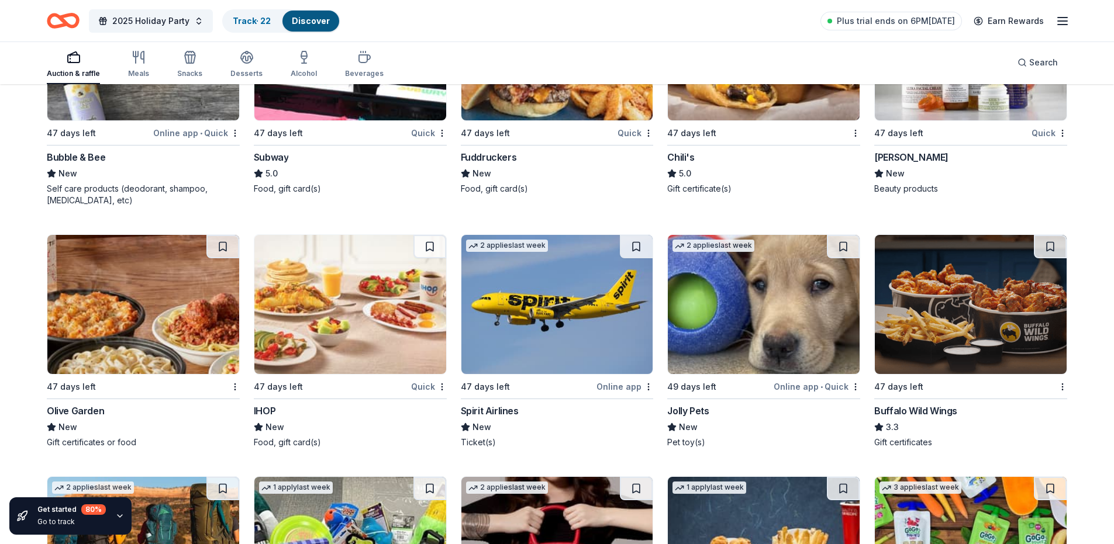
click at [540, 326] on img at bounding box center [557, 304] width 192 height 139
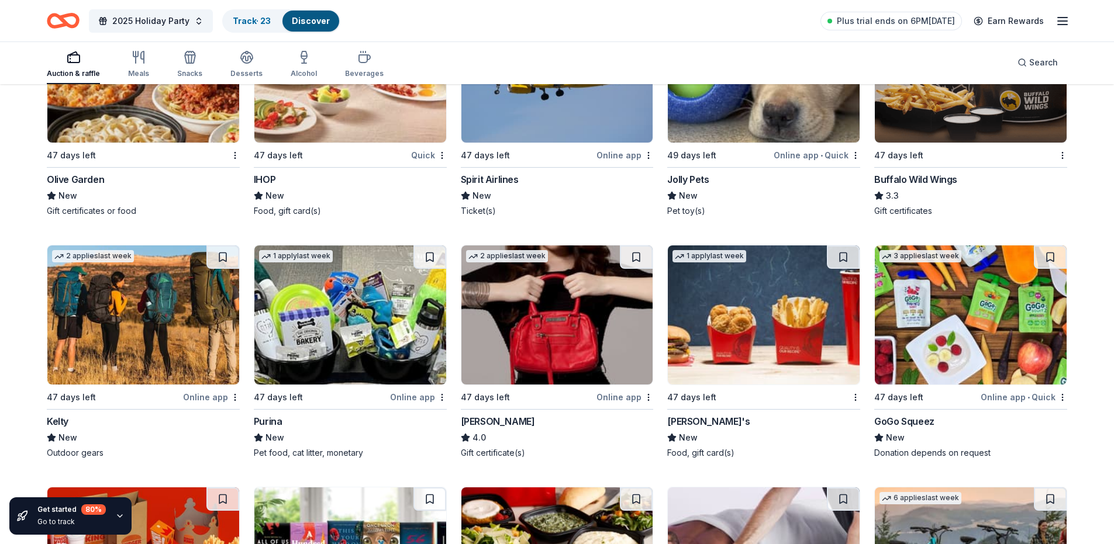
scroll to position [7796, 0]
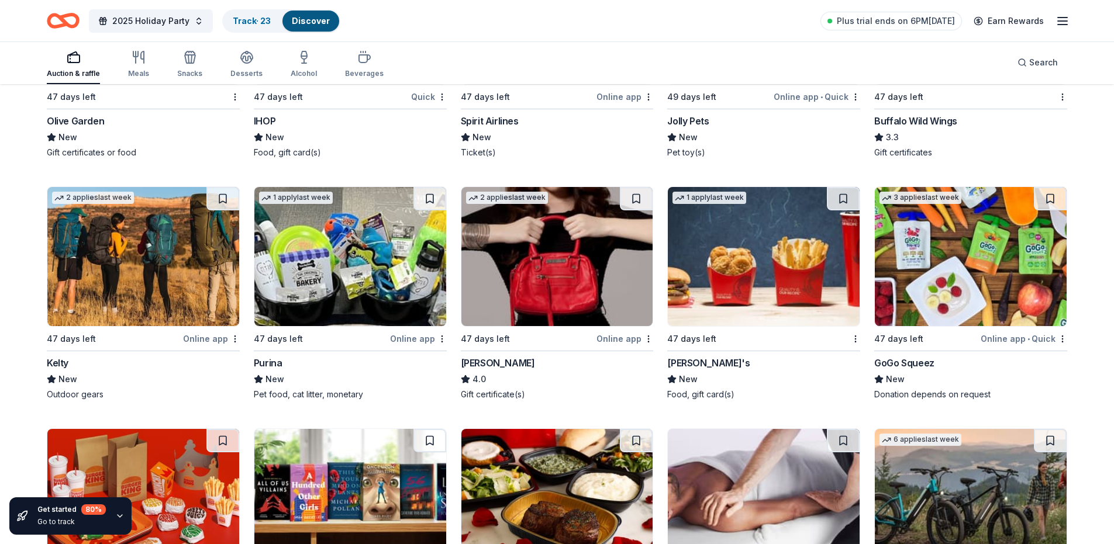
click at [351, 256] on img at bounding box center [350, 256] width 192 height 139
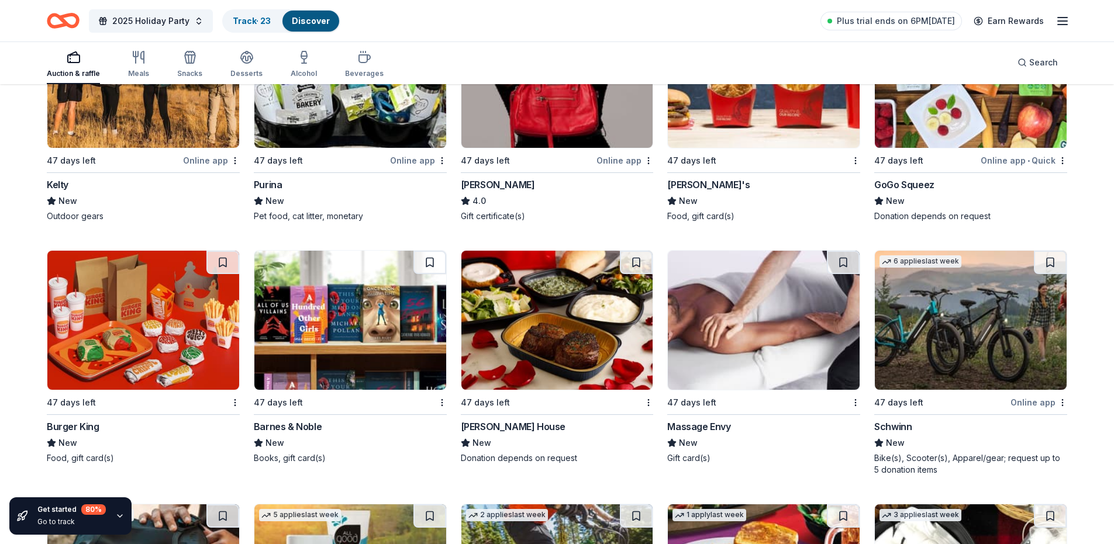
scroll to position [8033, 0]
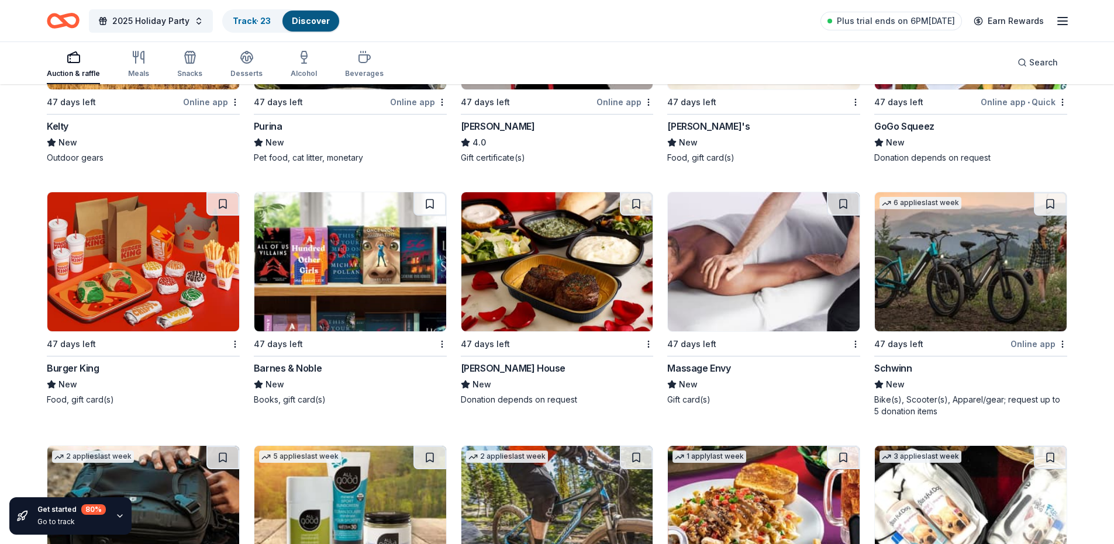
click at [388, 299] on img at bounding box center [350, 261] width 192 height 139
click at [555, 277] on img at bounding box center [557, 261] width 192 height 139
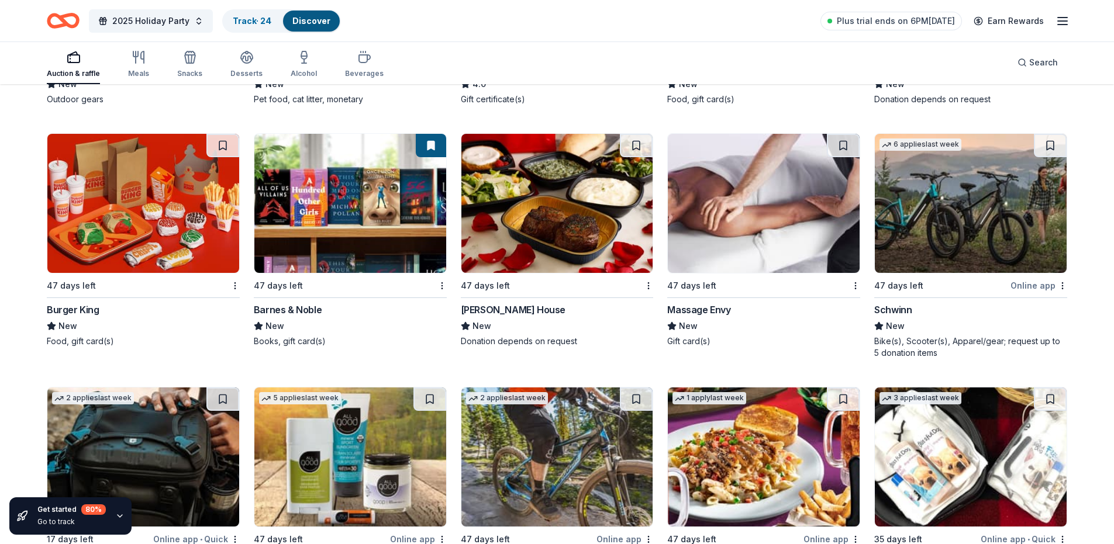
click at [729, 253] on img at bounding box center [764, 203] width 192 height 139
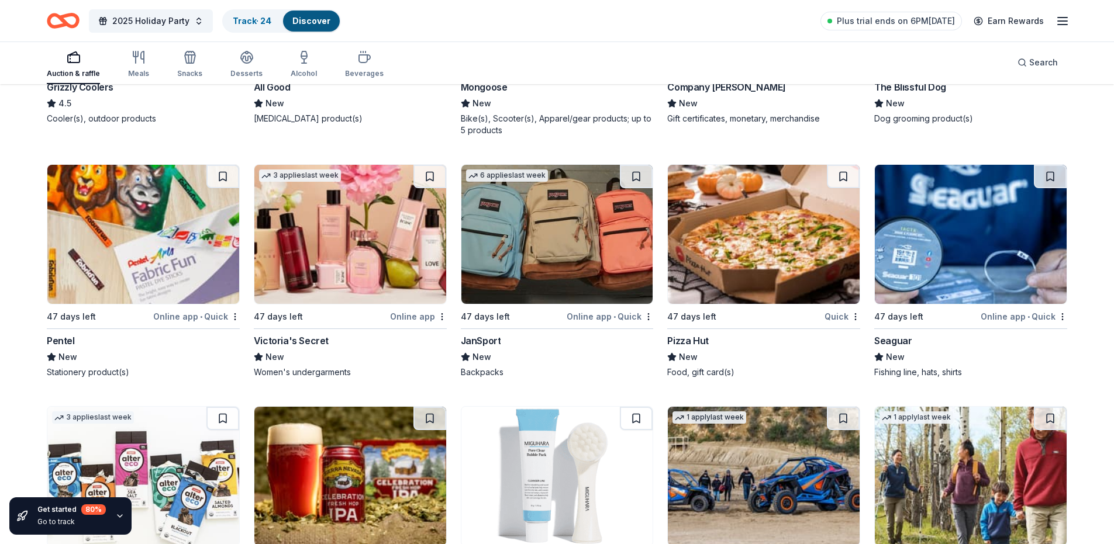
scroll to position [8596, 0]
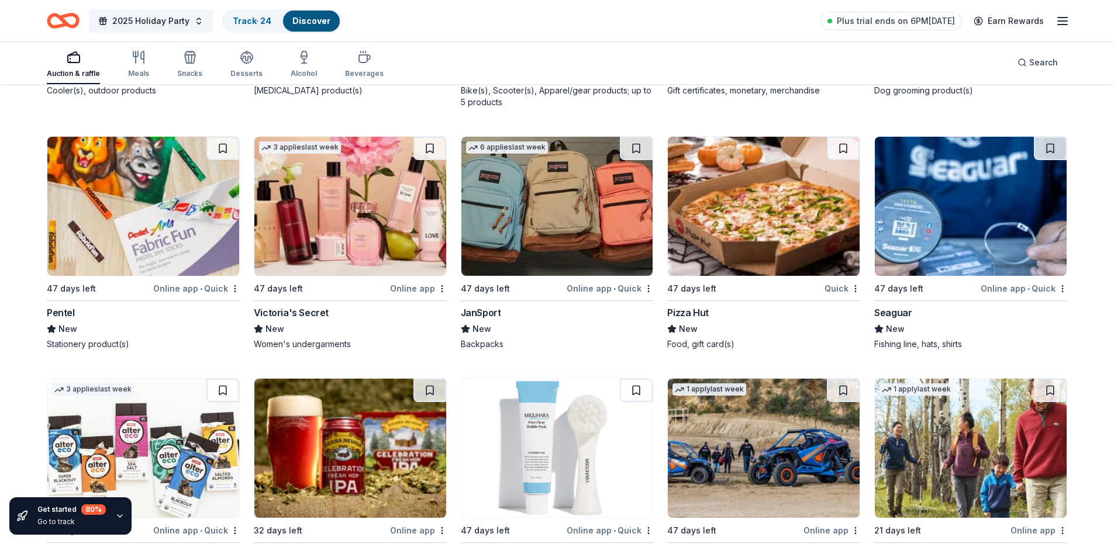
click at [709, 216] on img at bounding box center [764, 206] width 192 height 139
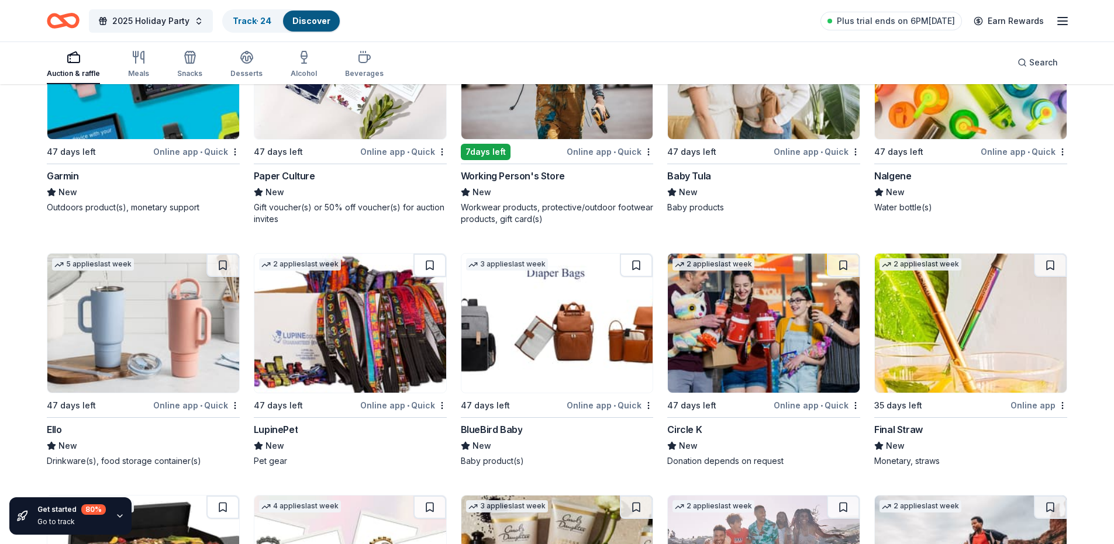
scroll to position [10095, 0]
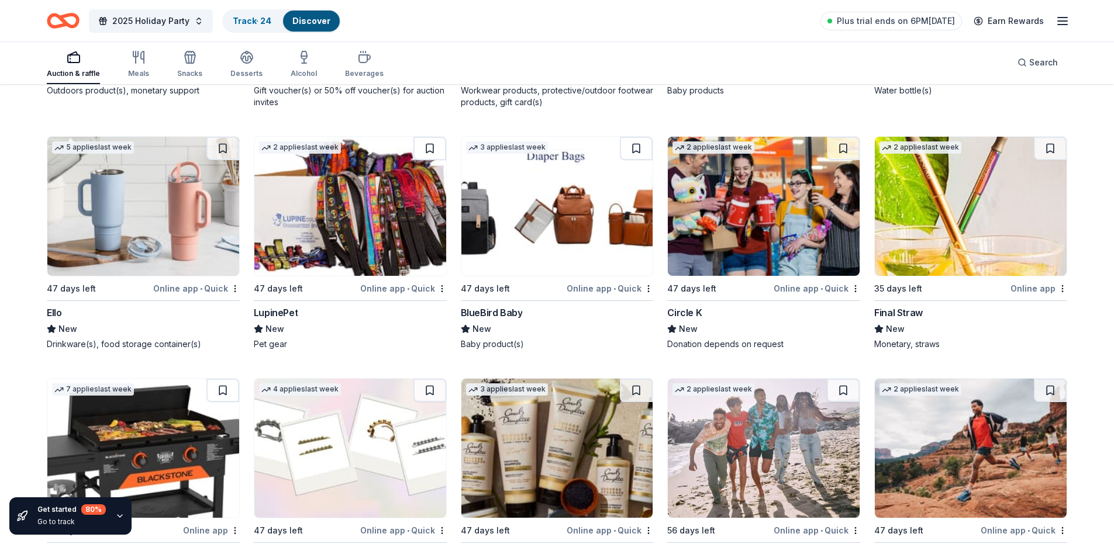
click at [737, 220] on img at bounding box center [764, 206] width 192 height 139
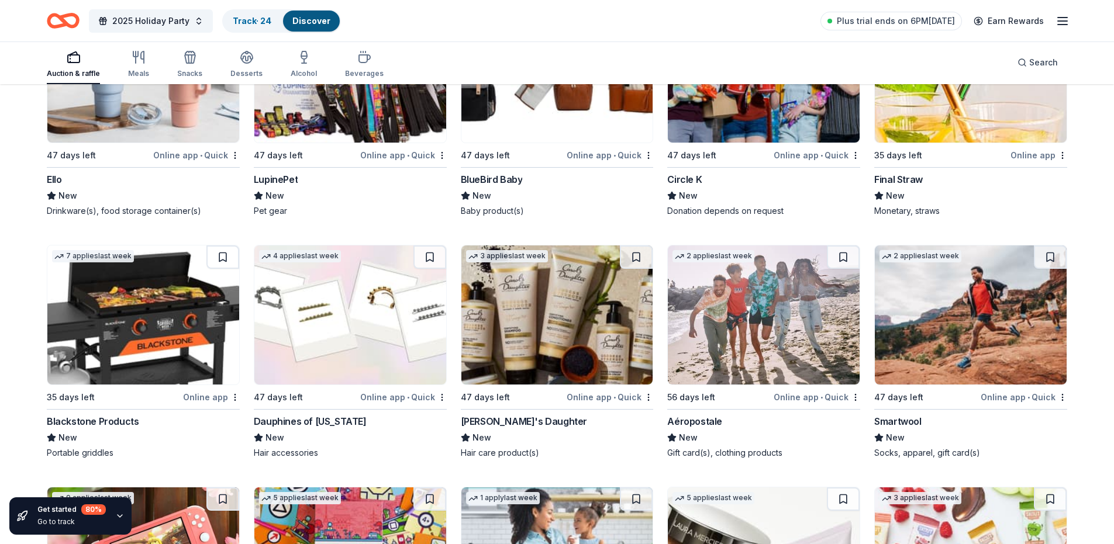
scroll to position [10286, 0]
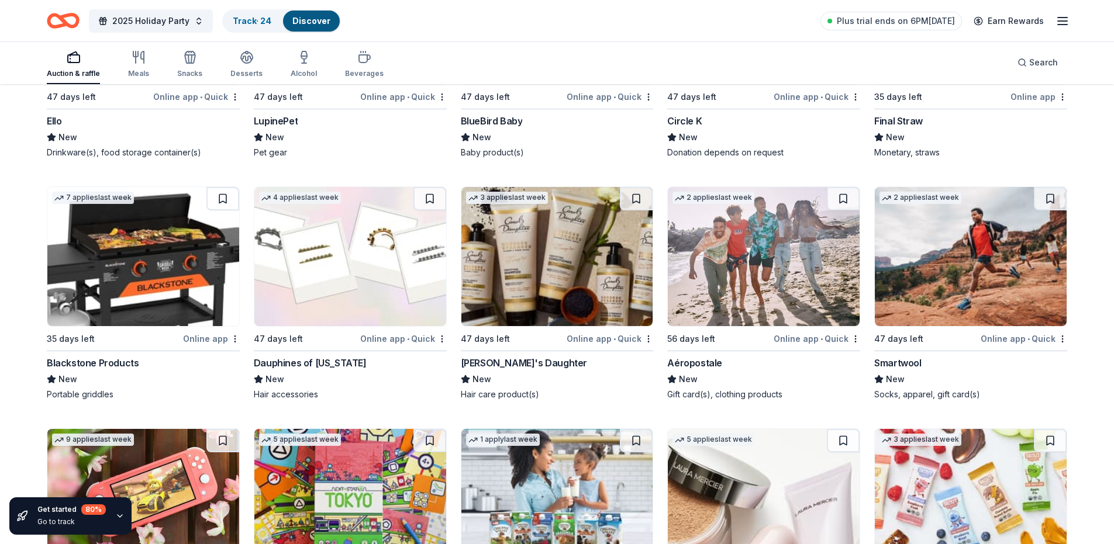
click at [184, 281] on img at bounding box center [143, 256] width 192 height 139
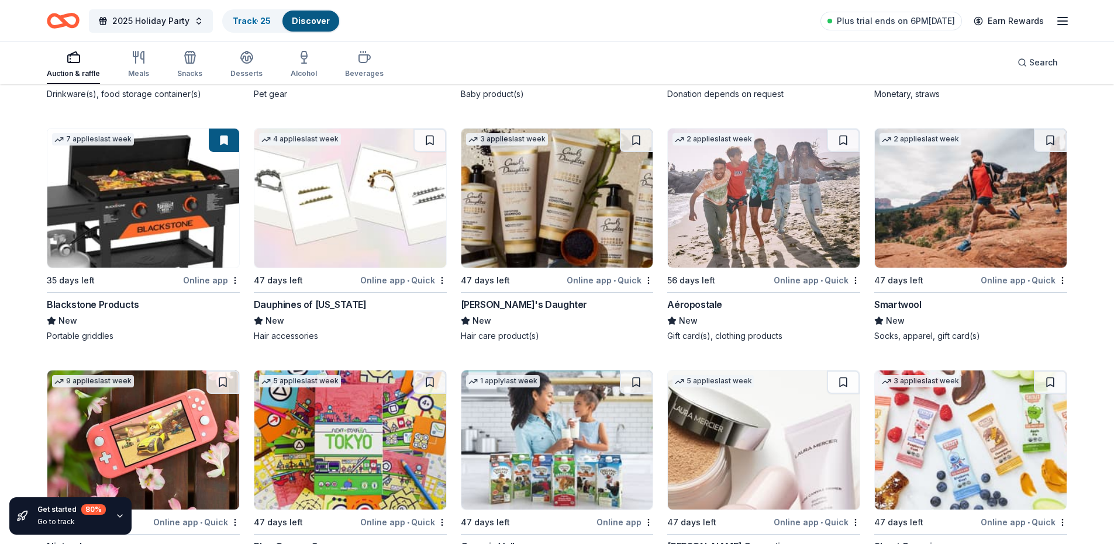
scroll to position [10579, 0]
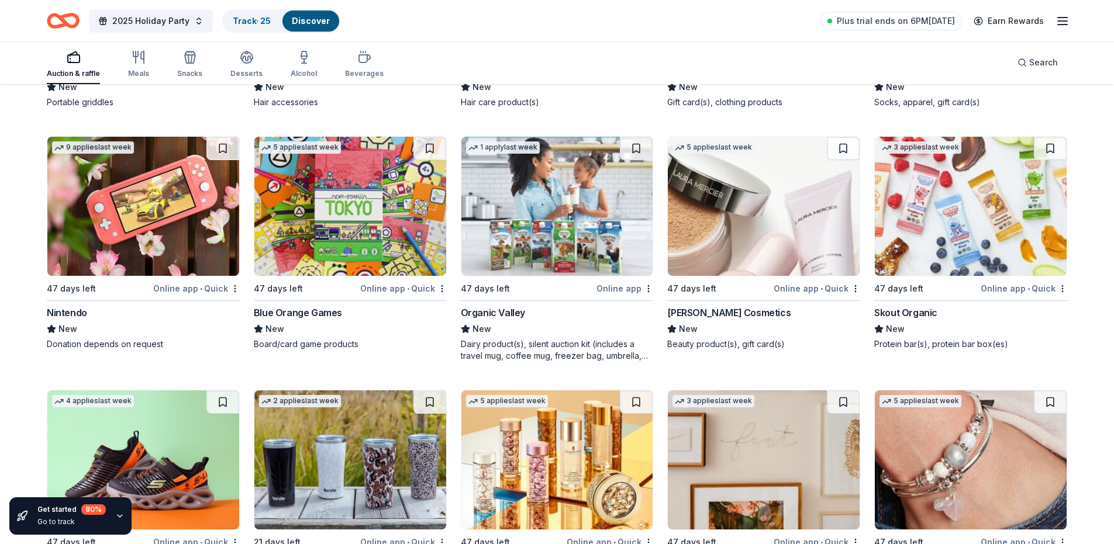
click at [145, 212] on img at bounding box center [143, 206] width 192 height 139
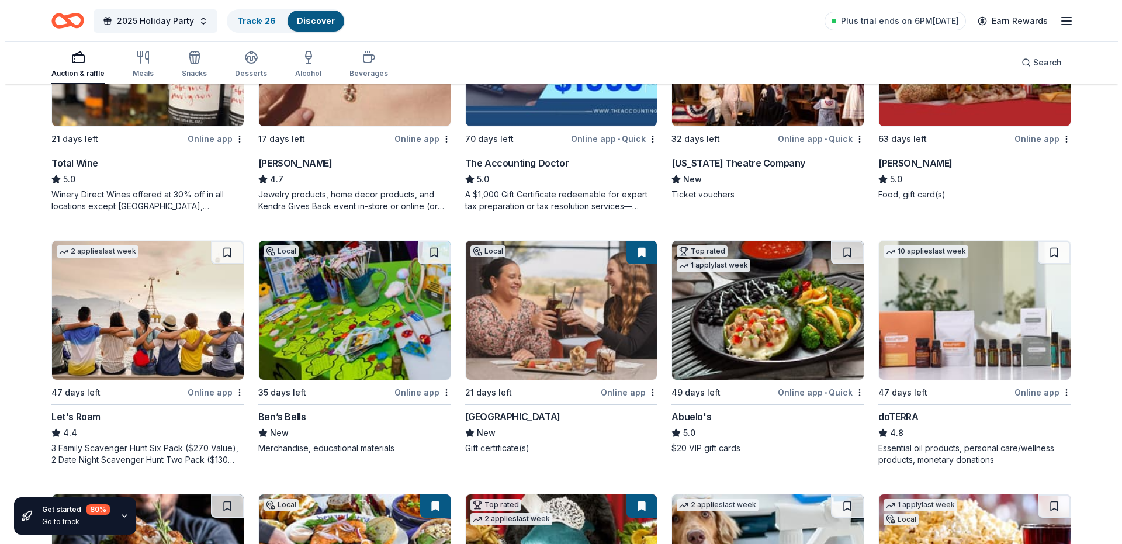
scroll to position [0, 0]
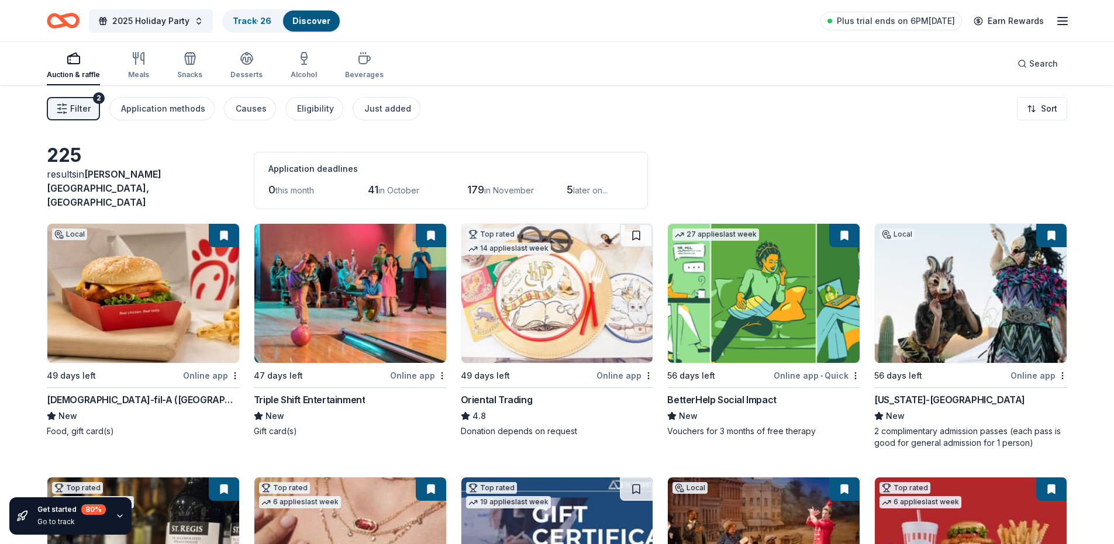
click at [89, 108] on span "Filter" at bounding box center [80, 109] width 20 height 14
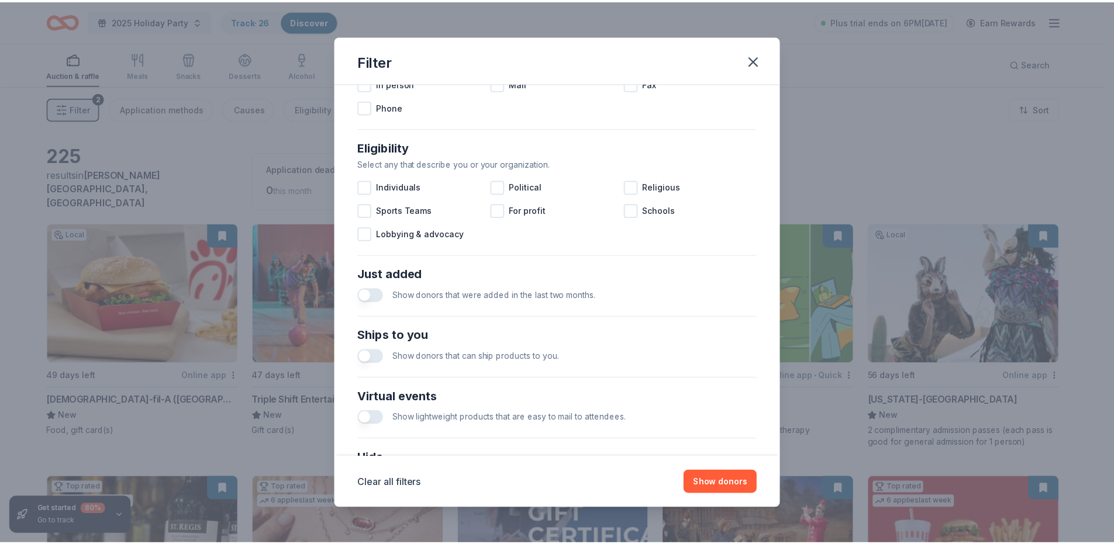
scroll to position [396, 0]
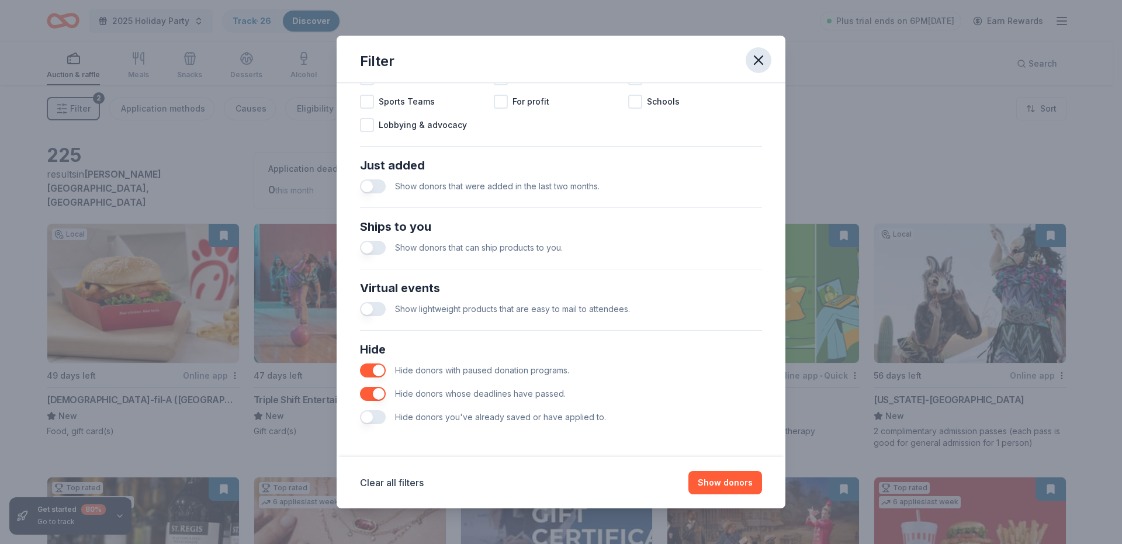
click at [759, 60] on icon "button" at bounding box center [759, 60] width 8 height 8
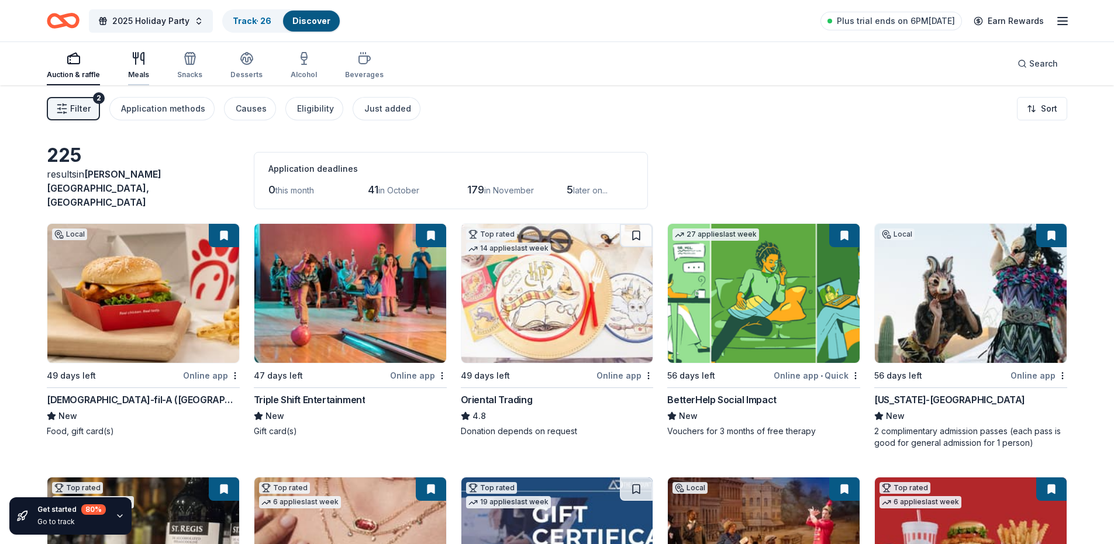
click at [141, 71] on div "Meals" at bounding box center [138, 74] width 21 height 9
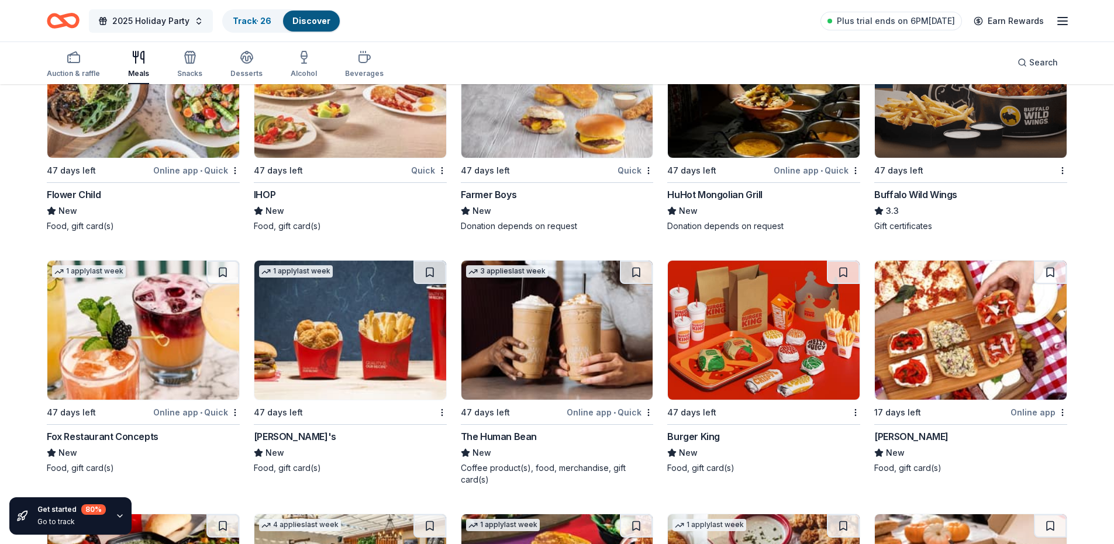
scroll to position [1698, 0]
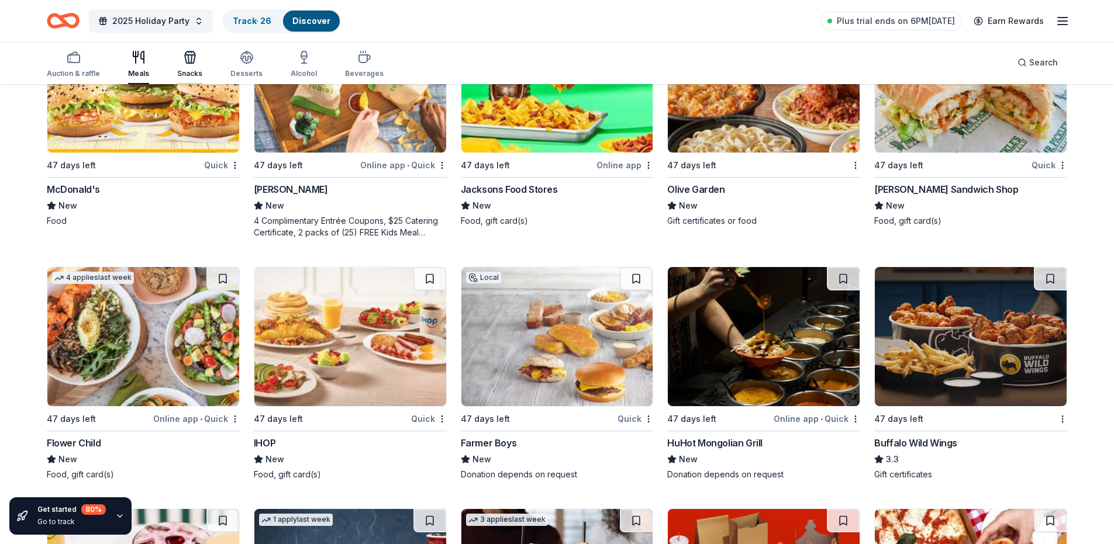
click at [183, 56] on icon "button" at bounding box center [190, 57] width 14 height 14
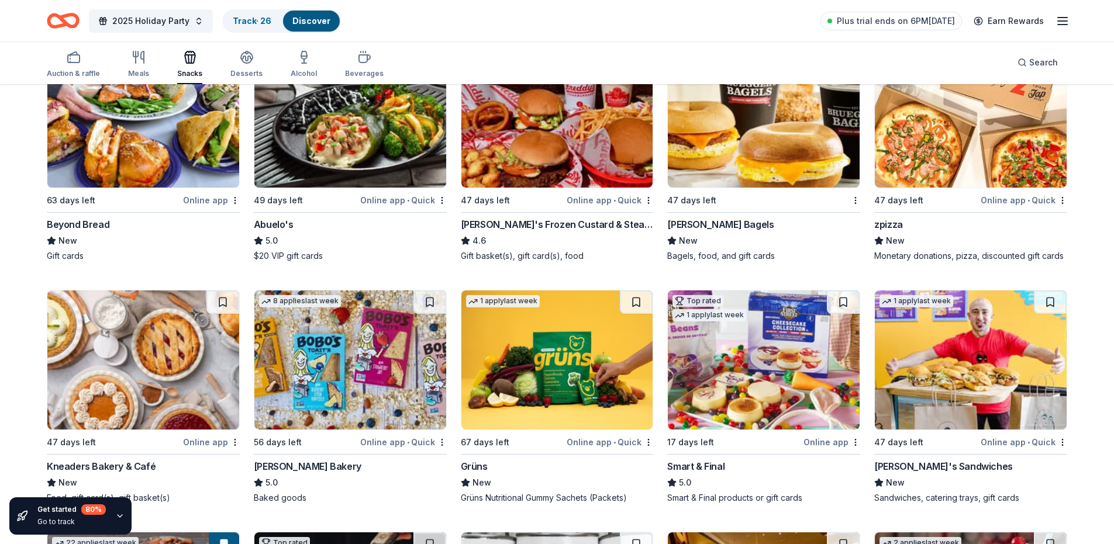
scroll to position [58, 0]
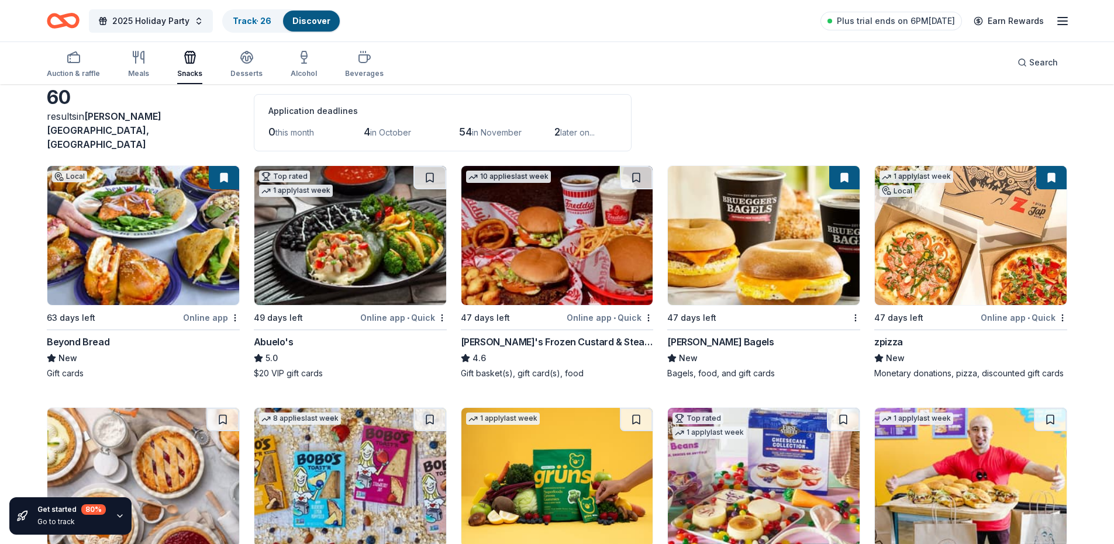
click at [924, 241] on img at bounding box center [970, 235] width 192 height 139
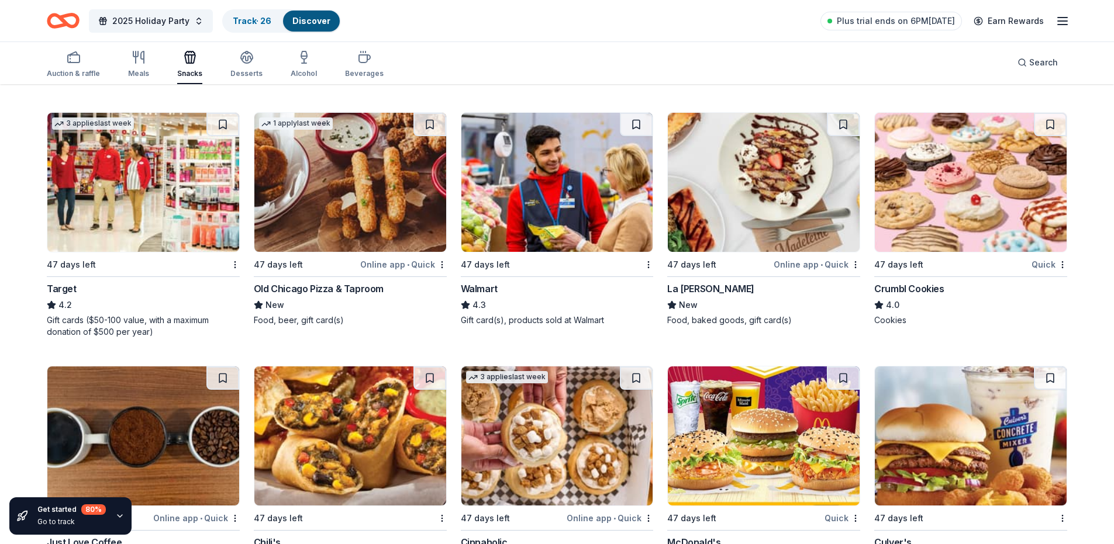
scroll to position [1403, 0]
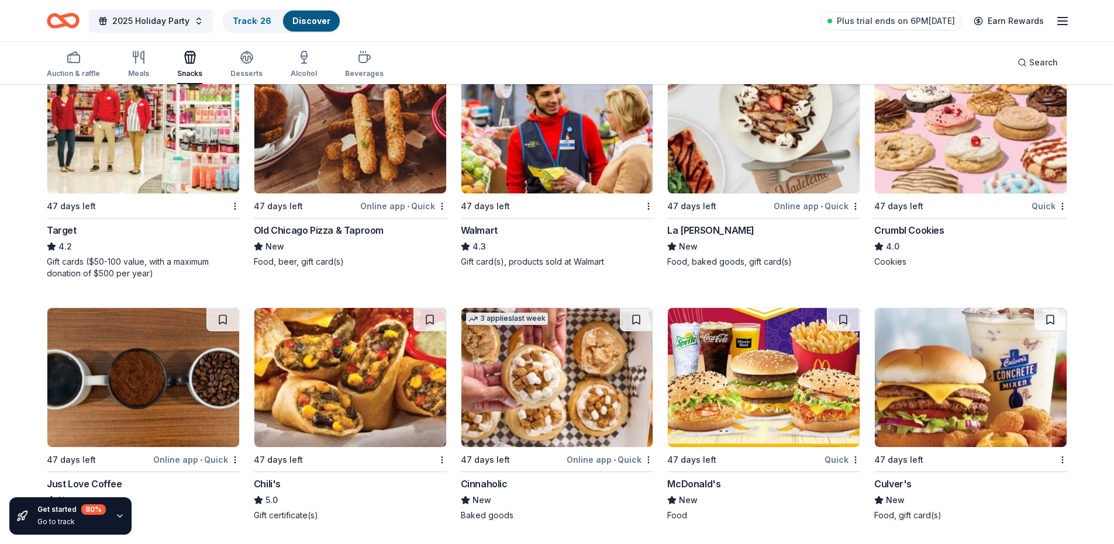
click at [960, 158] on img at bounding box center [970, 123] width 192 height 139
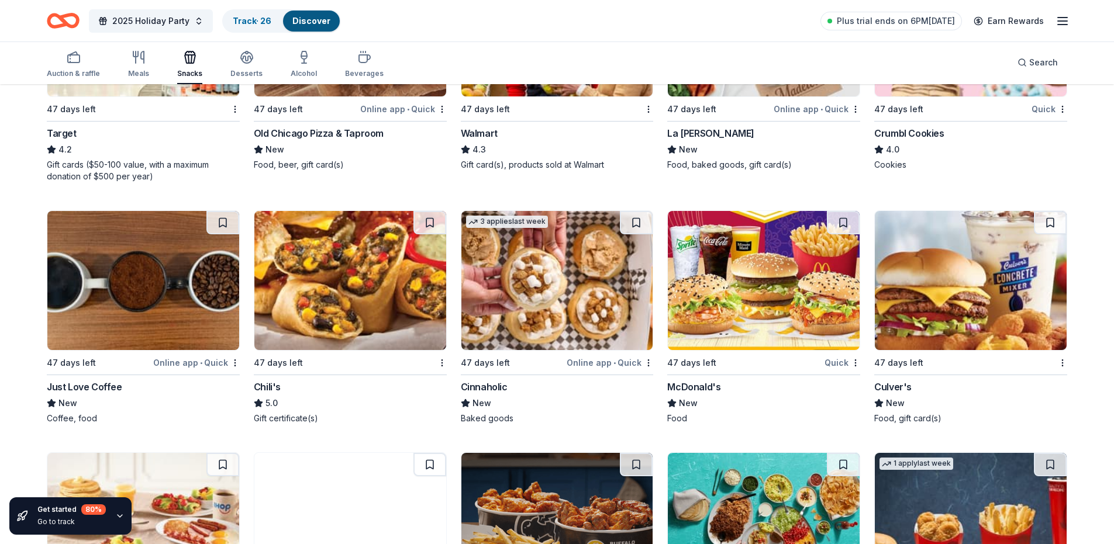
scroll to position [1520, 0]
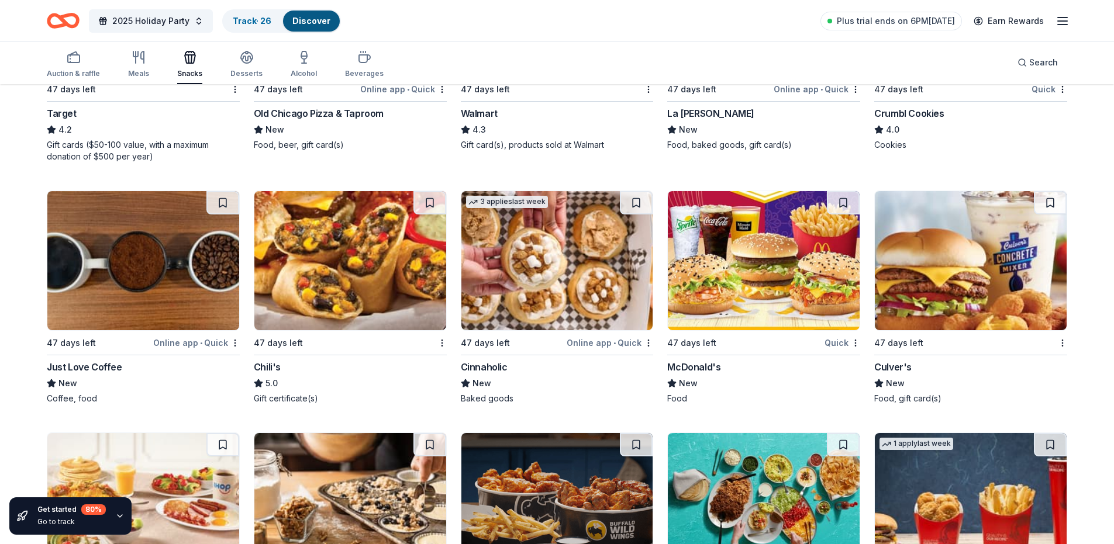
click at [352, 254] on img at bounding box center [350, 260] width 192 height 139
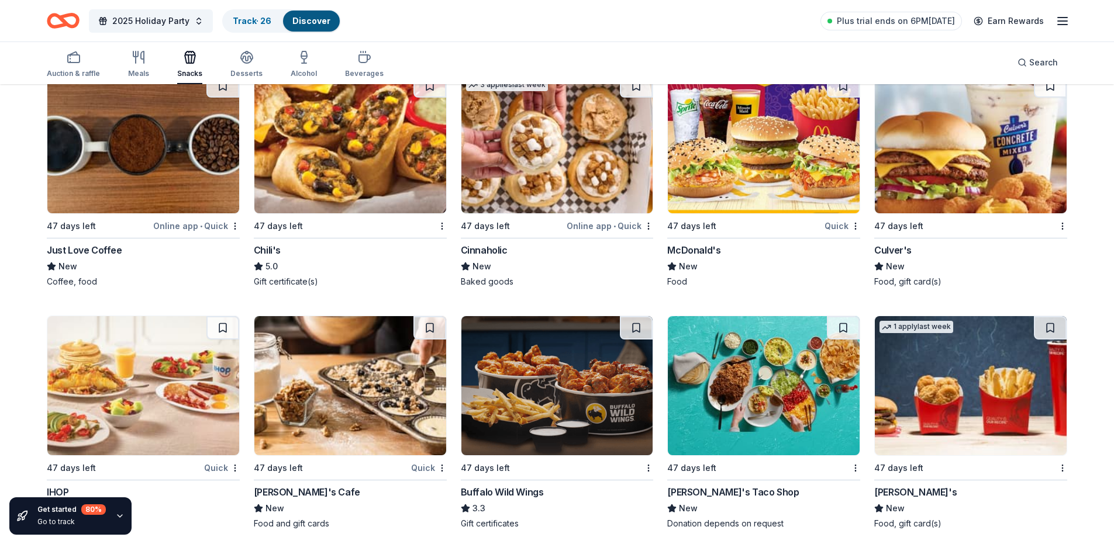
scroll to position [2036, 0]
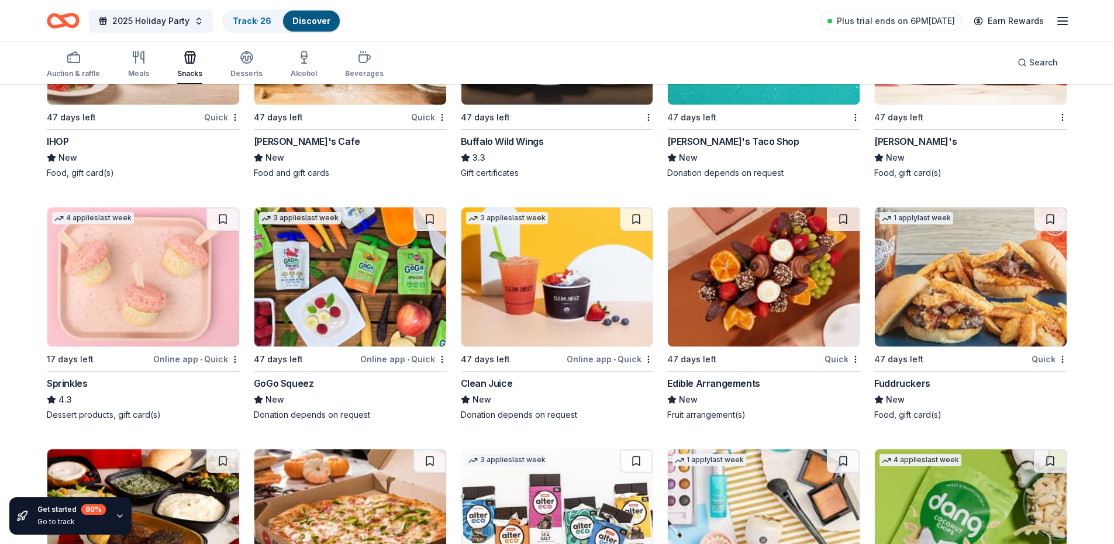
scroll to position [2046, 0]
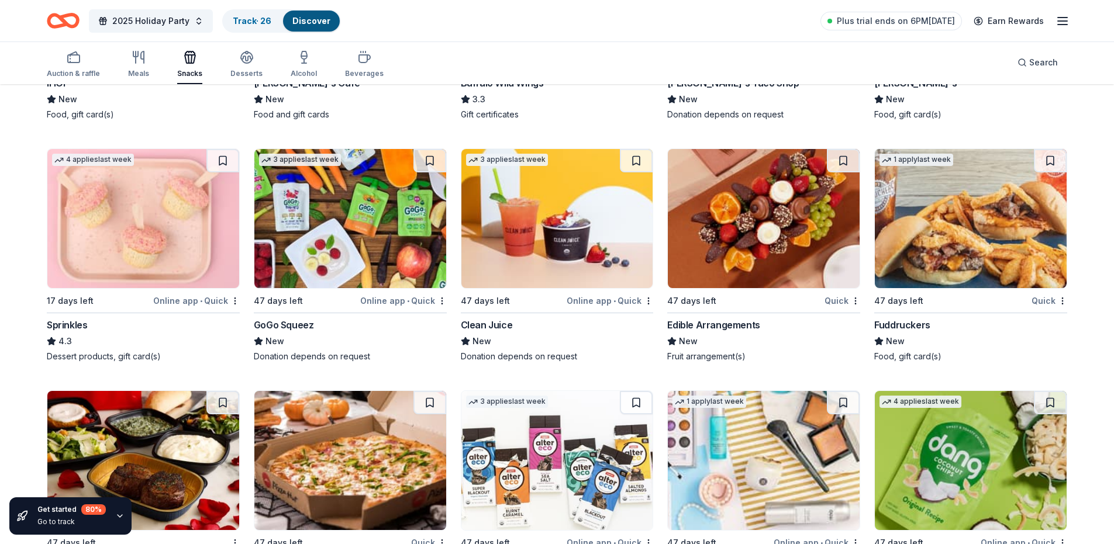
click at [162, 229] on img at bounding box center [143, 218] width 192 height 139
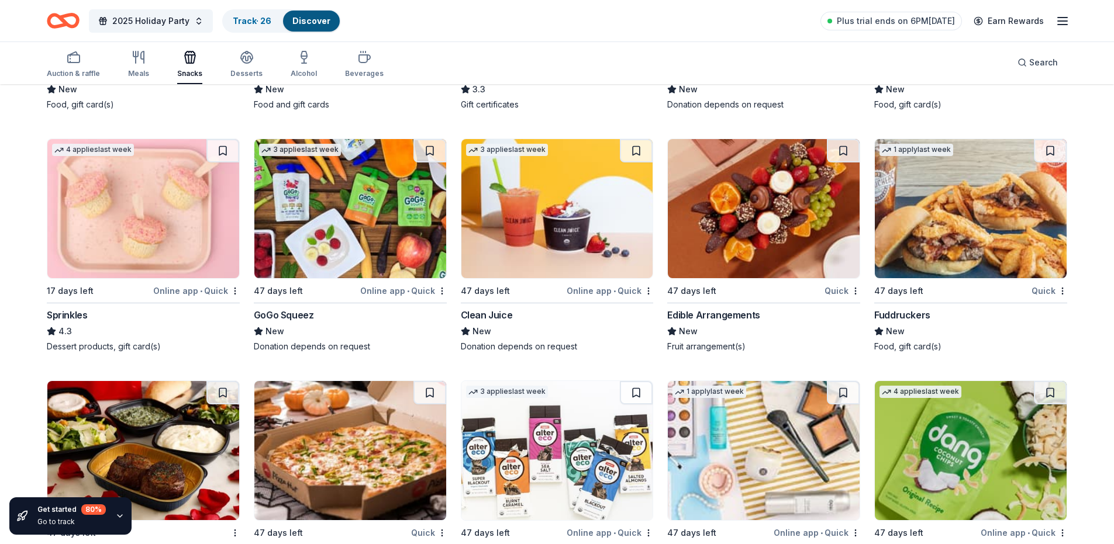
scroll to position [2640, 0]
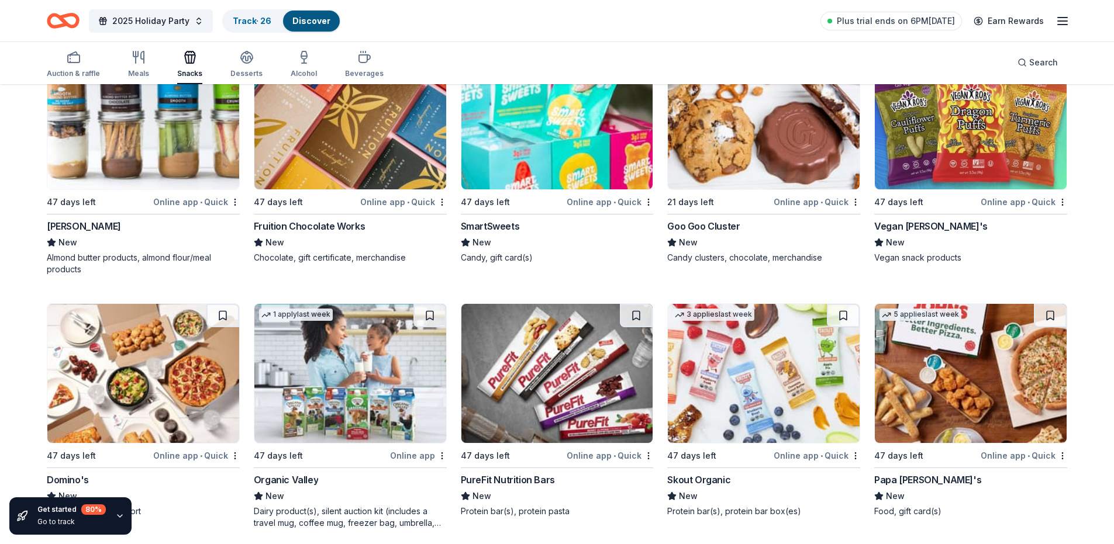
click at [200, 352] on img at bounding box center [143, 373] width 192 height 139
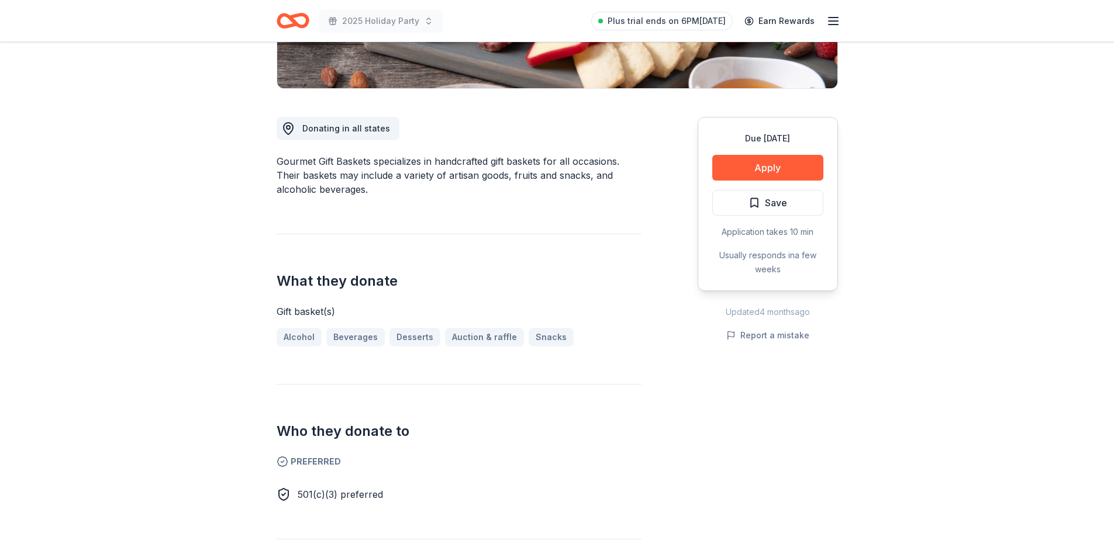
scroll to position [234, 0]
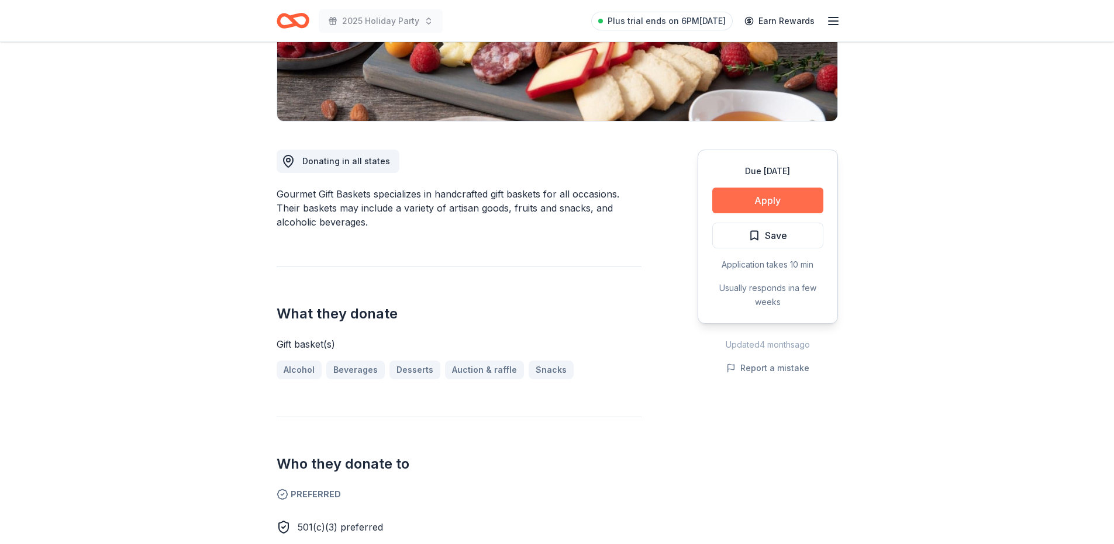
click at [758, 195] on button "Apply" at bounding box center [767, 201] width 111 height 26
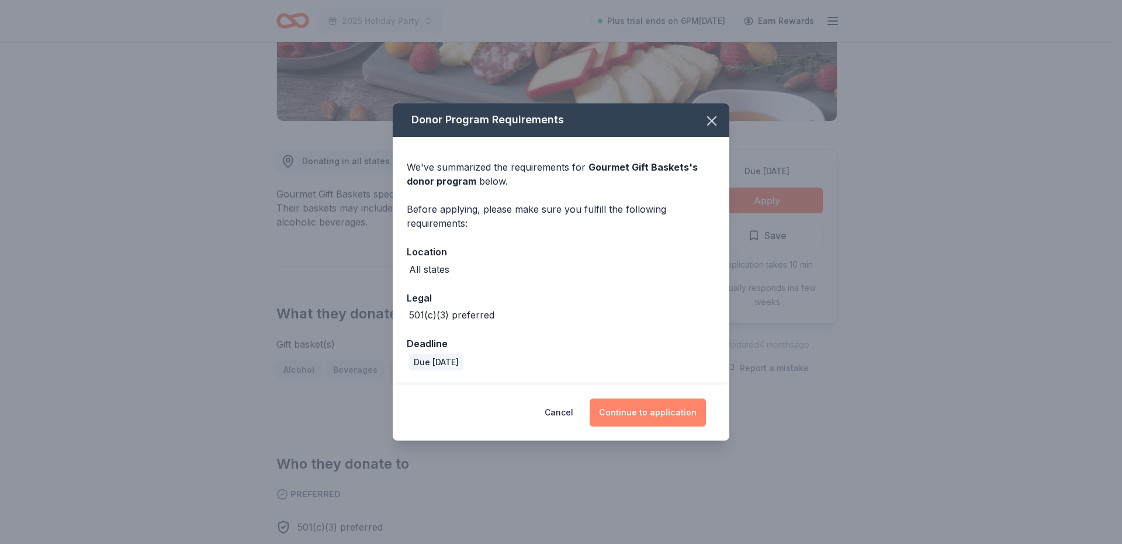
click at [618, 417] on button "Continue to application" at bounding box center [648, 413] width 116 height 28
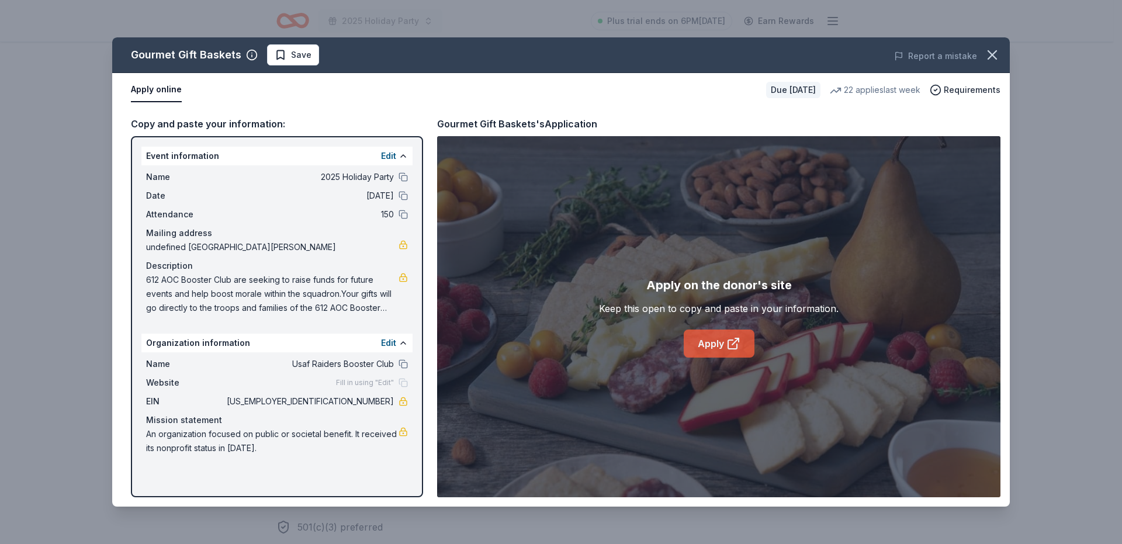
click at [727, 338] on icon at bounding box center [734, 344] width 14 height 14
click at [990, 55] on icon "button" at bounding box center [992, 55] width 16 height 16
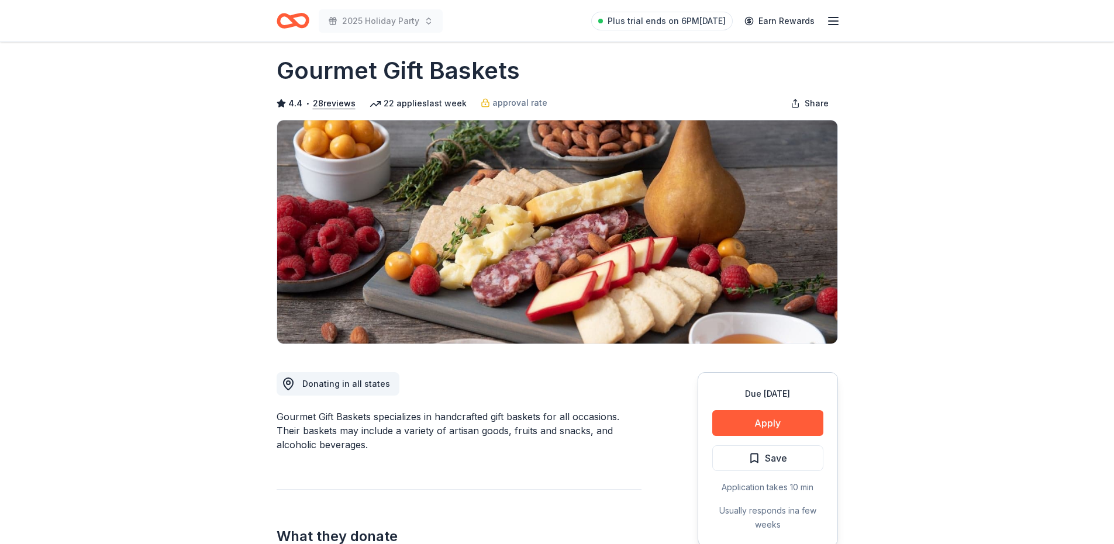
scroll to position [0, 0]
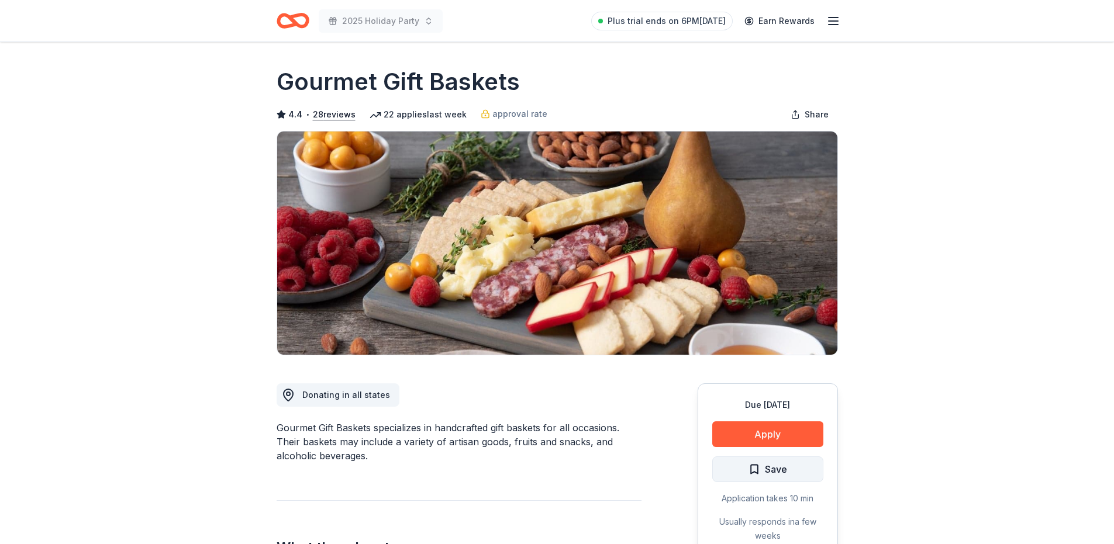
click at [772, 471] on span "Save" at bounding box center [776, 469] width 22 height 15
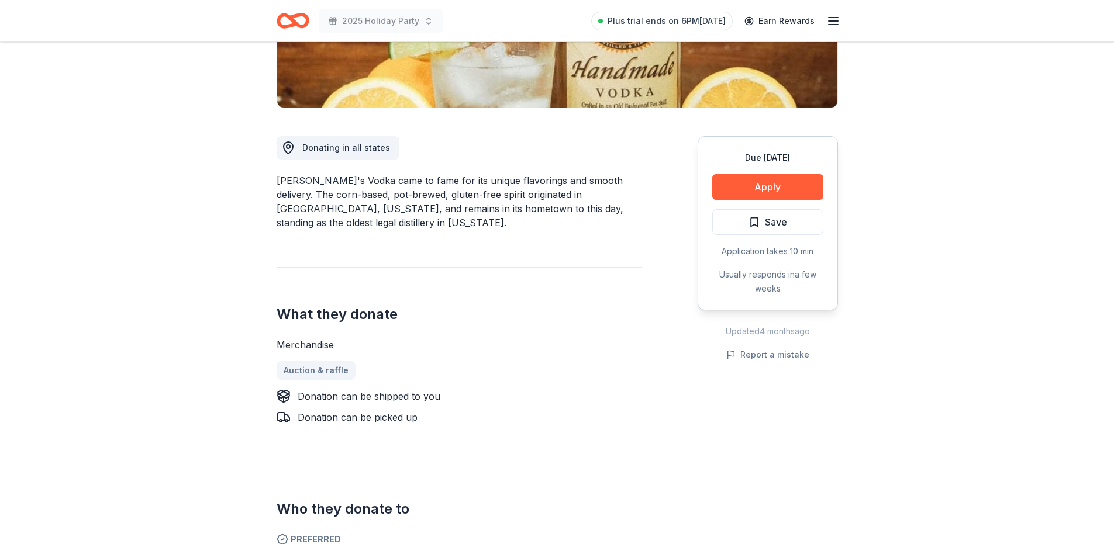
scroll to position [409, 0]
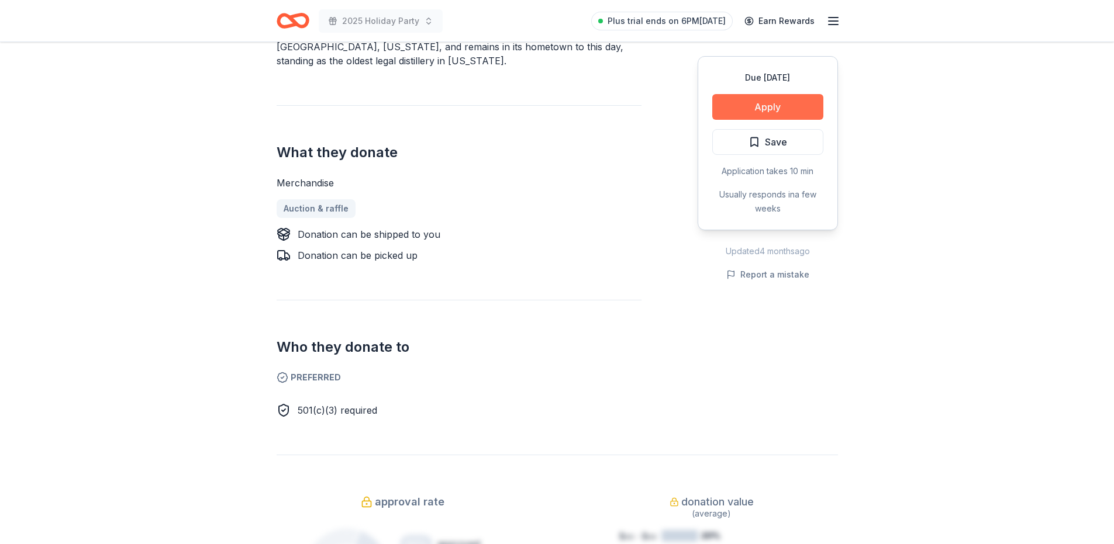
click at [746, 103] on button "Apply" at bounding box center [767, 107] width 111 height 26
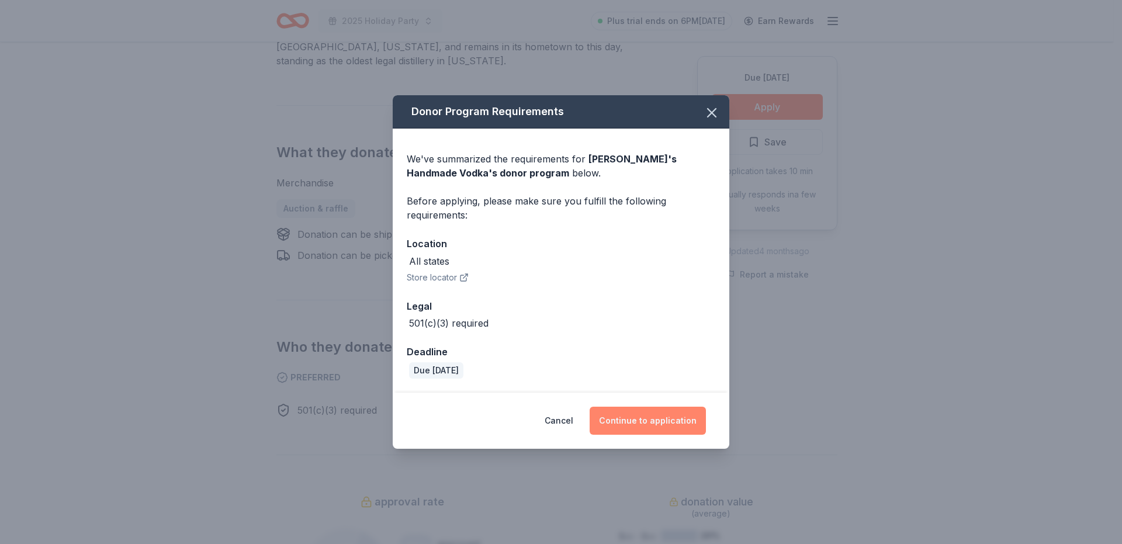
click at [649, 426] on button "Continue to application" at bounding box center [648, 421] width 116 height 28
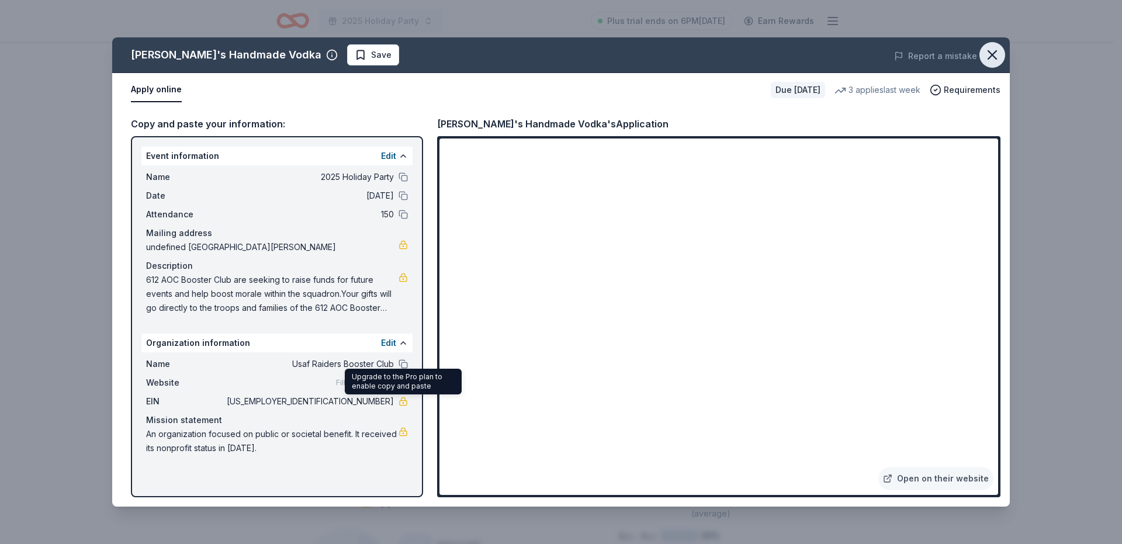
click at [990, 54] on icon "button" at bounding box center [992, 55] width 16 height 16
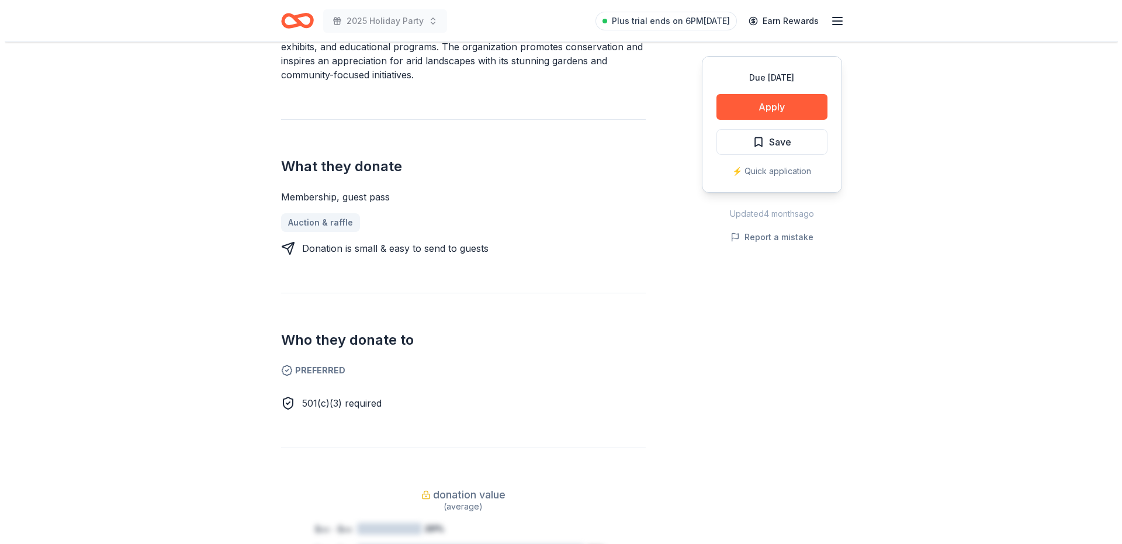
scroll to position [234, 0]
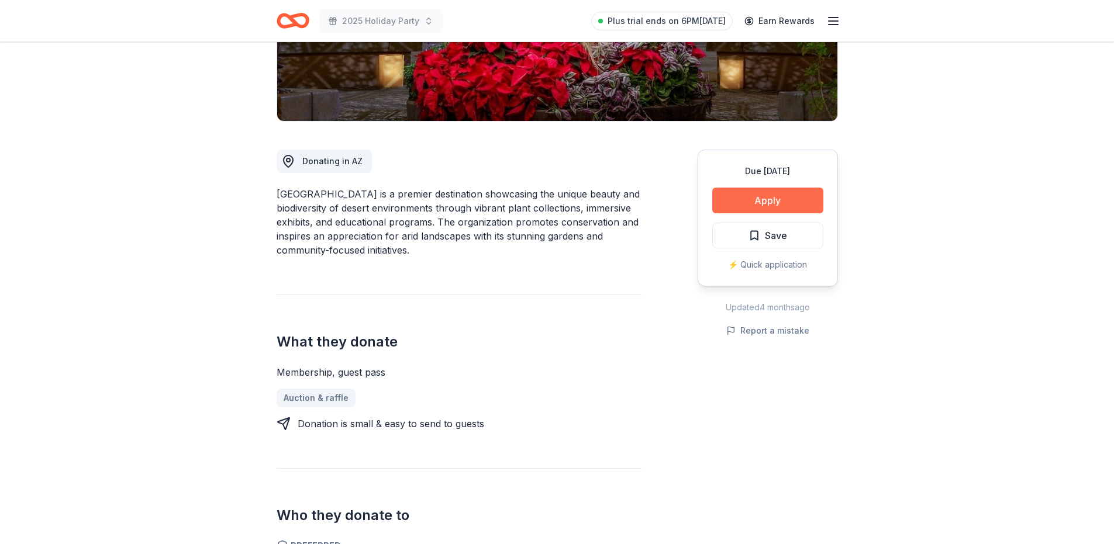
click at [785, 200] on button "Apply" at bounding box center [767, 201] width 111 height 26
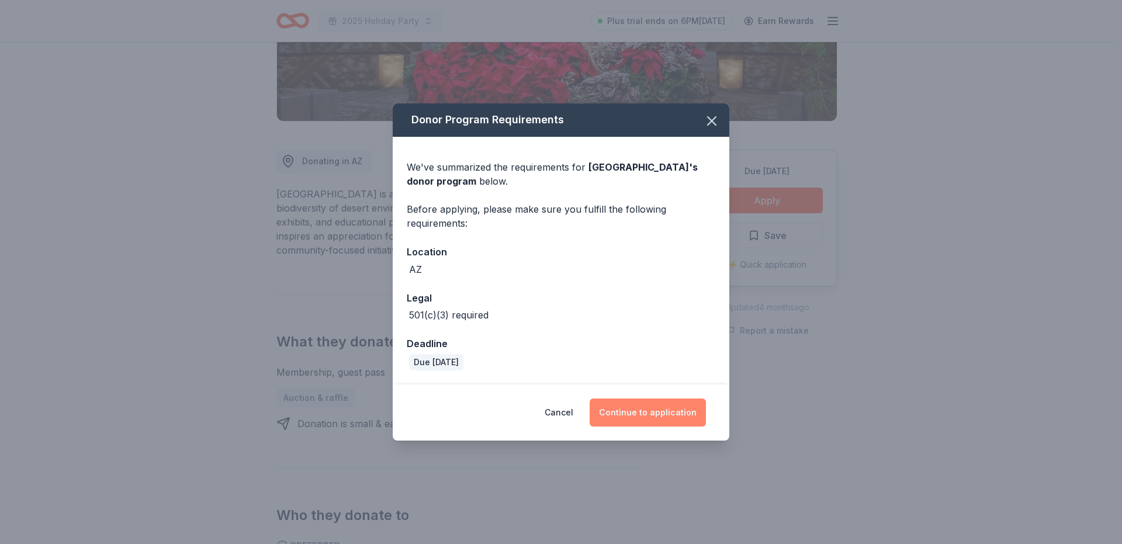
click at [648, 416] on button "Continue to application" at bounding box center [648, 413] width 116 height 28
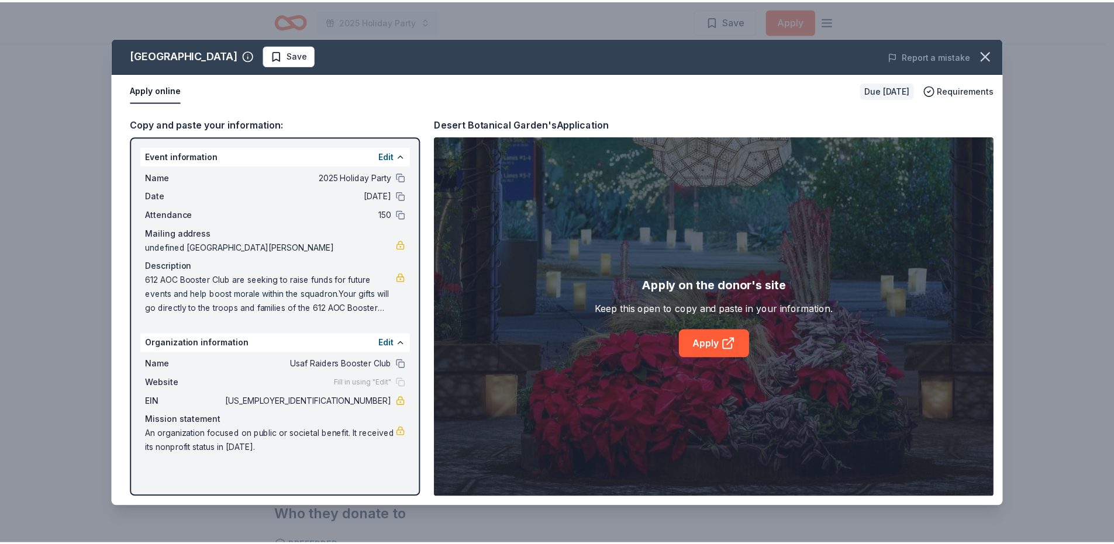
scroll to position [1187, 0]
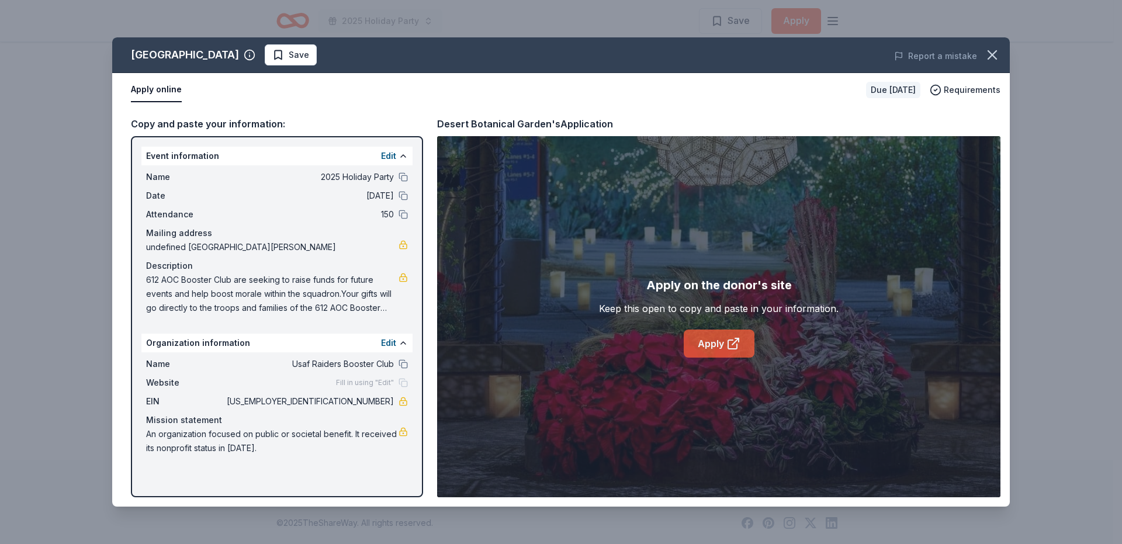
click at [721, 337] on link "Apply" at bounding box center [719, 344] width 71 height 28
click at [991, 59] on icon "button" at bounding box center [992, 55] width 16 height 16
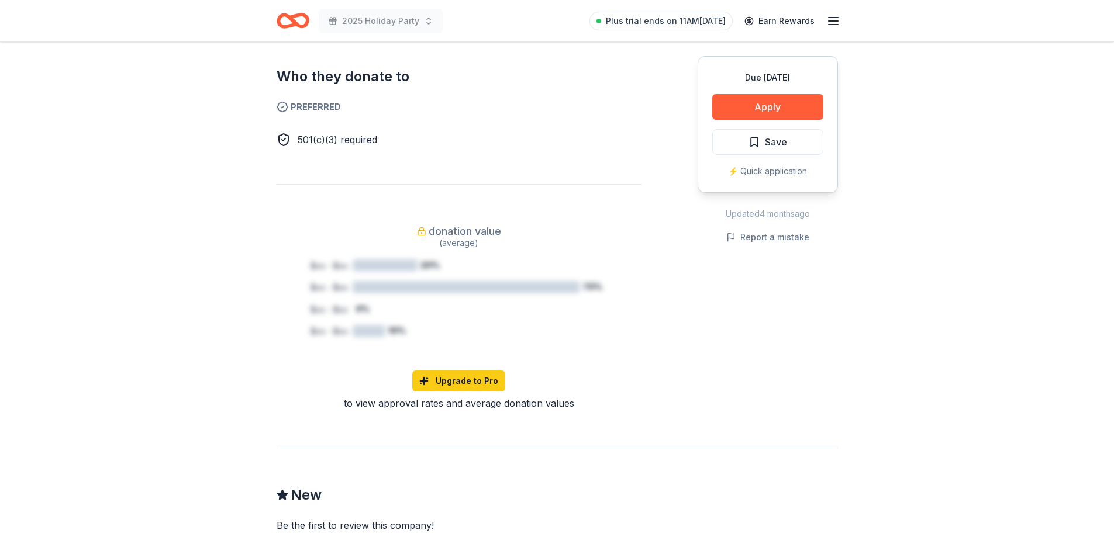
scroll to position [497, 0]
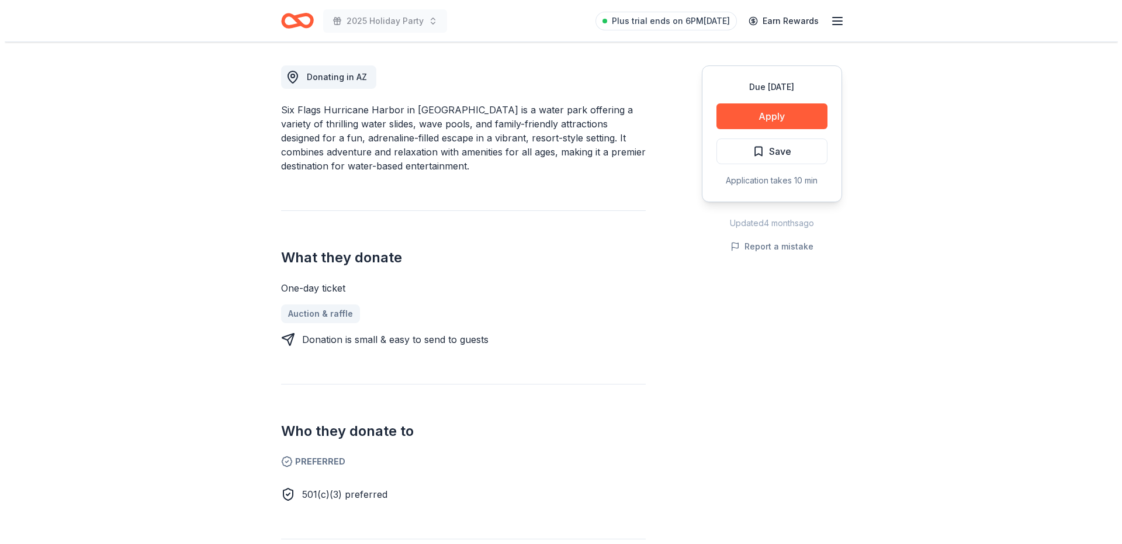
scroll to position [234, 0]
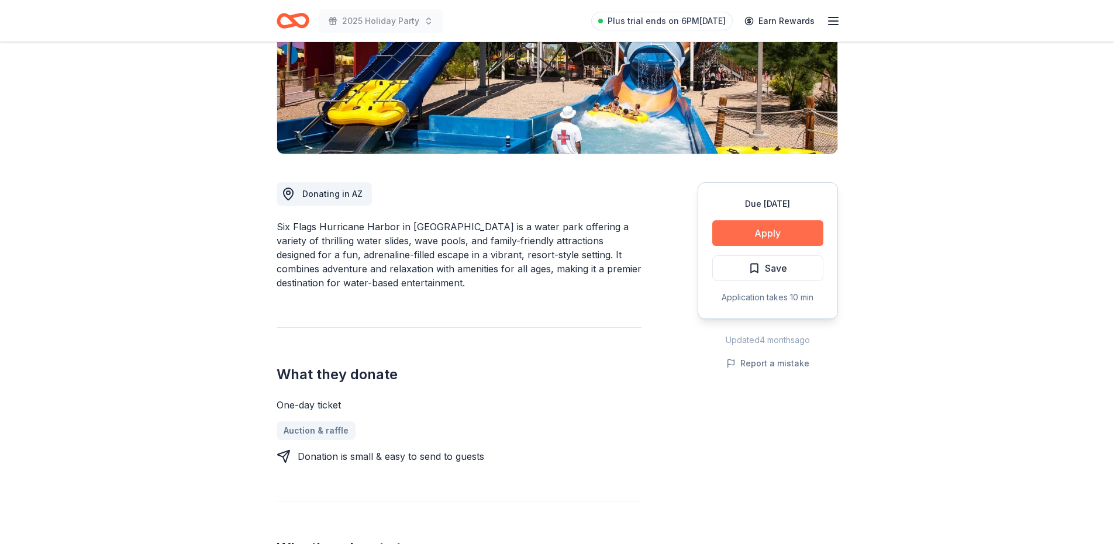
click at [793, 220] on button "Apply" at bounding box center [767, 233] width 111 height 26
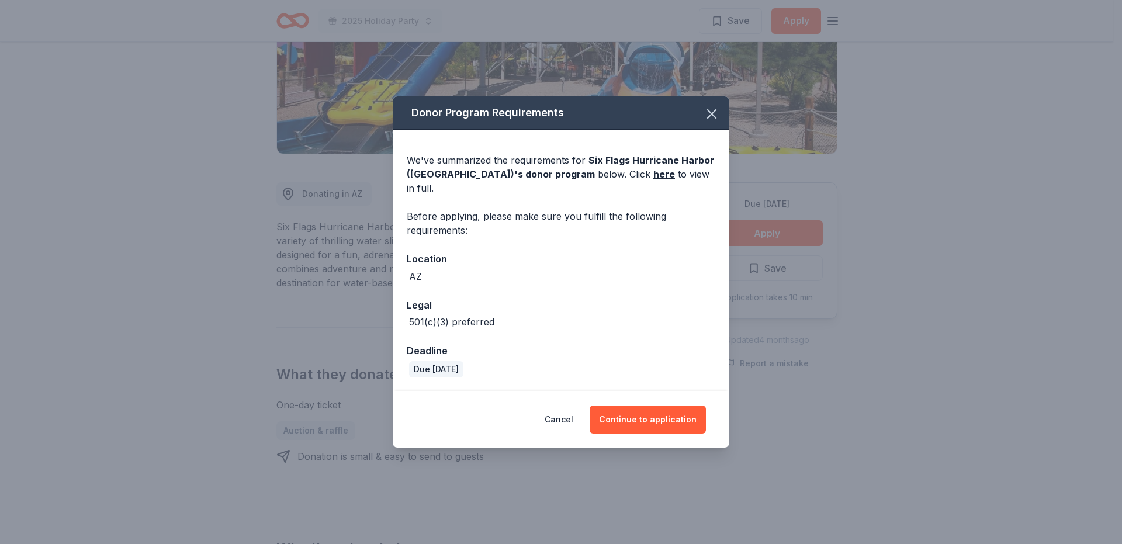
scroll to position [1052, 0]
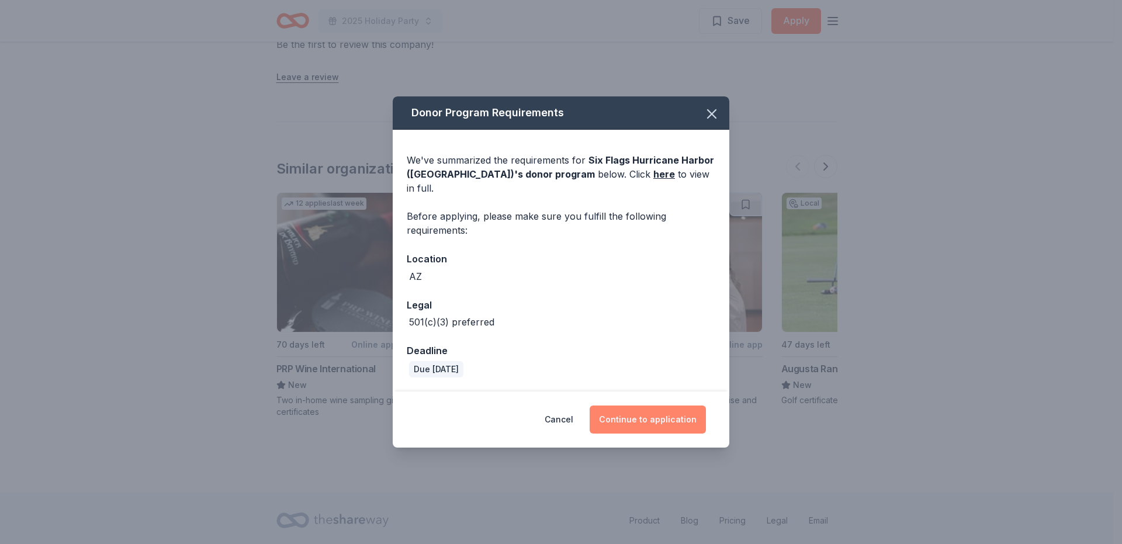
click at [655, 413] on button "Continue to application" at bounding box center [648, 420] width 116 height 28
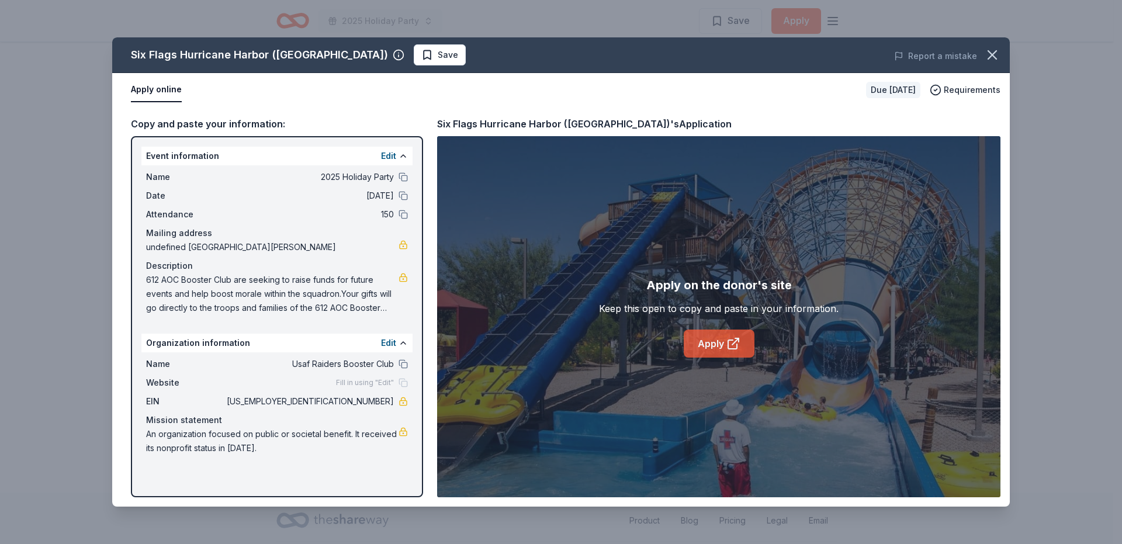
click at [716, 343] on link "Apply" at bounding box center [719, 344] width 71 height 28
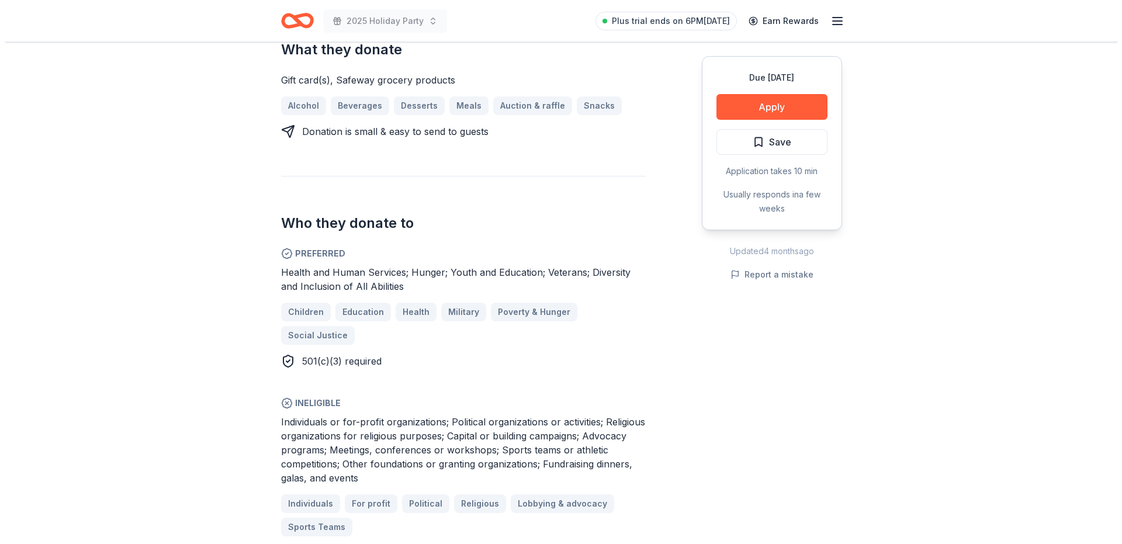
scroll to position [468, 0]
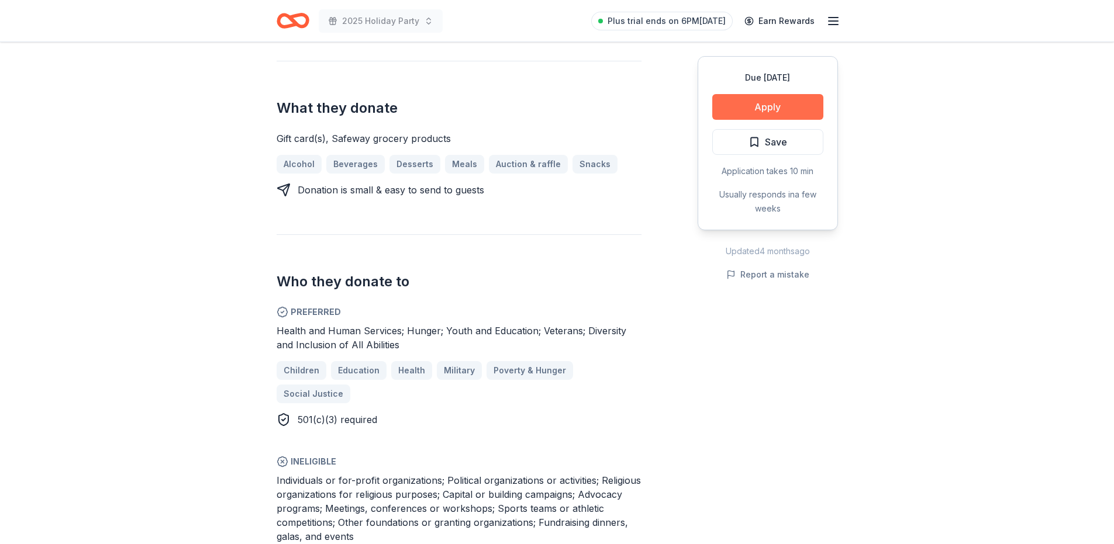
click at [752, 107] on button "Apply" at bounding box center [767, 107] width 111 height 26
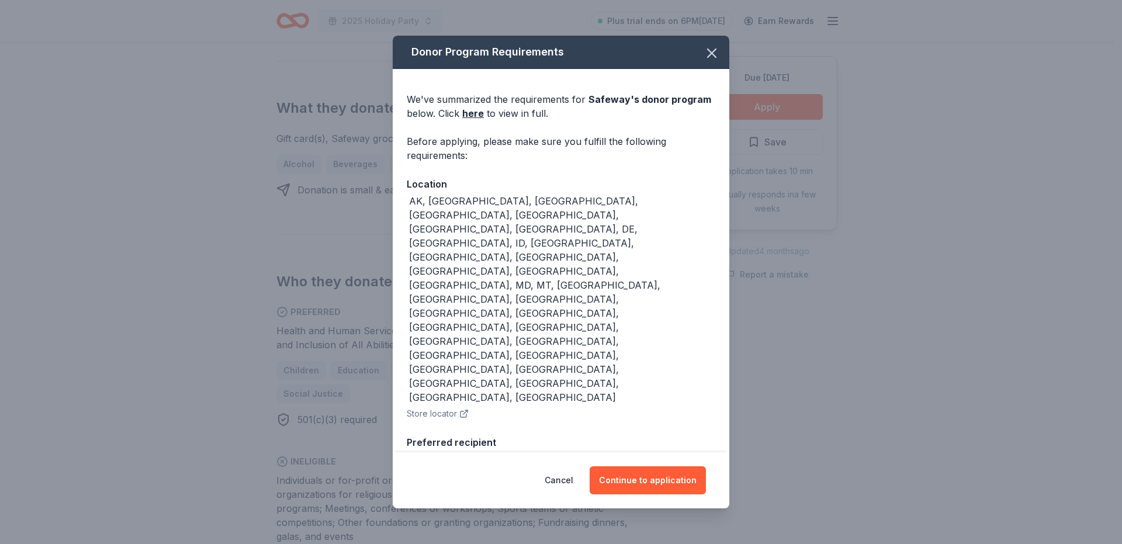
scroll to position [84, 0]
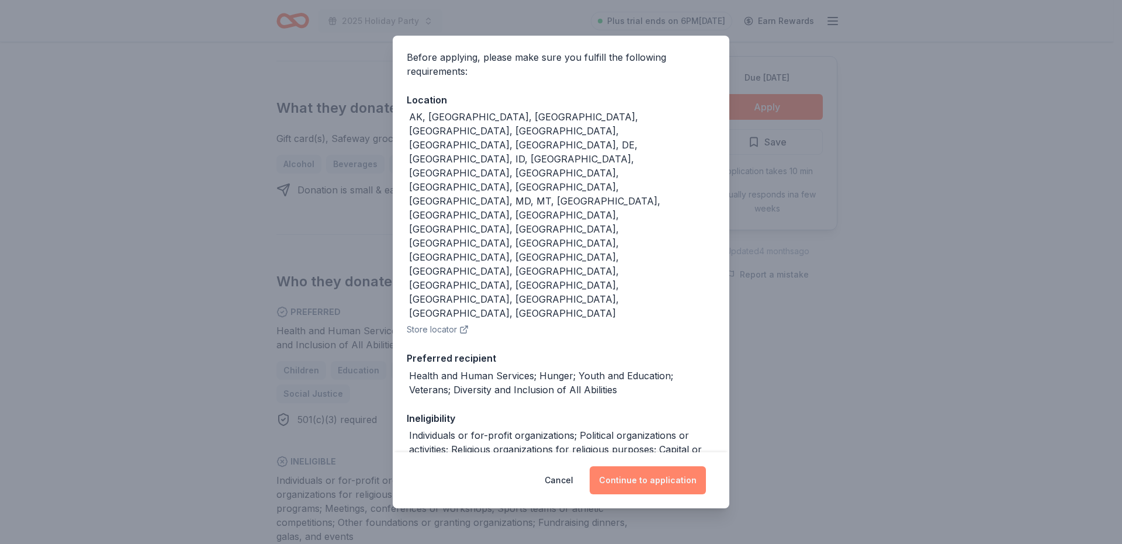
click at [657, 478] on button "Continue to application" at bounding box center [648, 480] width 116 height 28
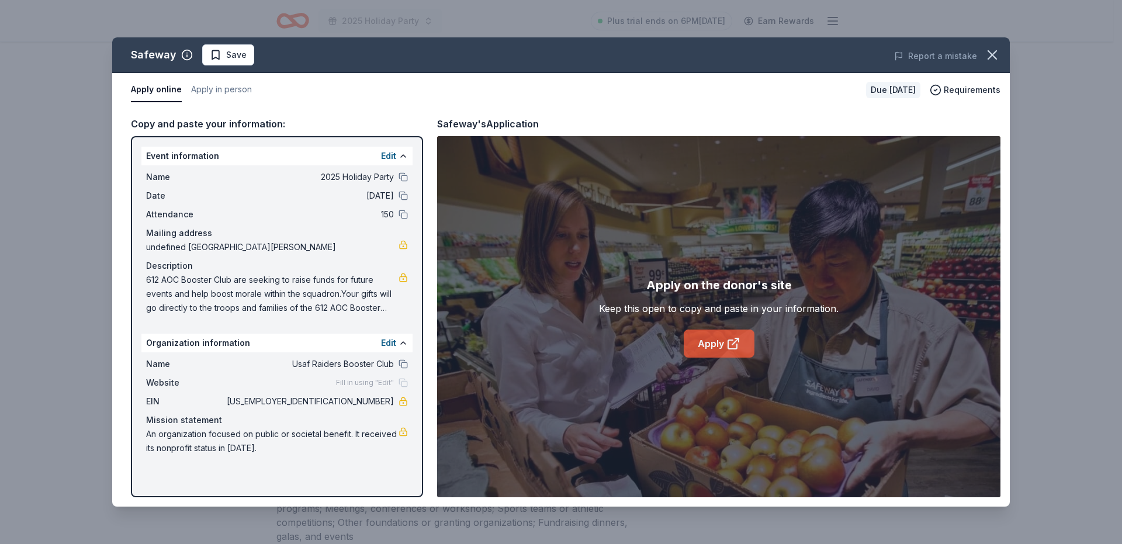
click at [728, 350] on icon at bounding box center [734, 344] width 14 height 14
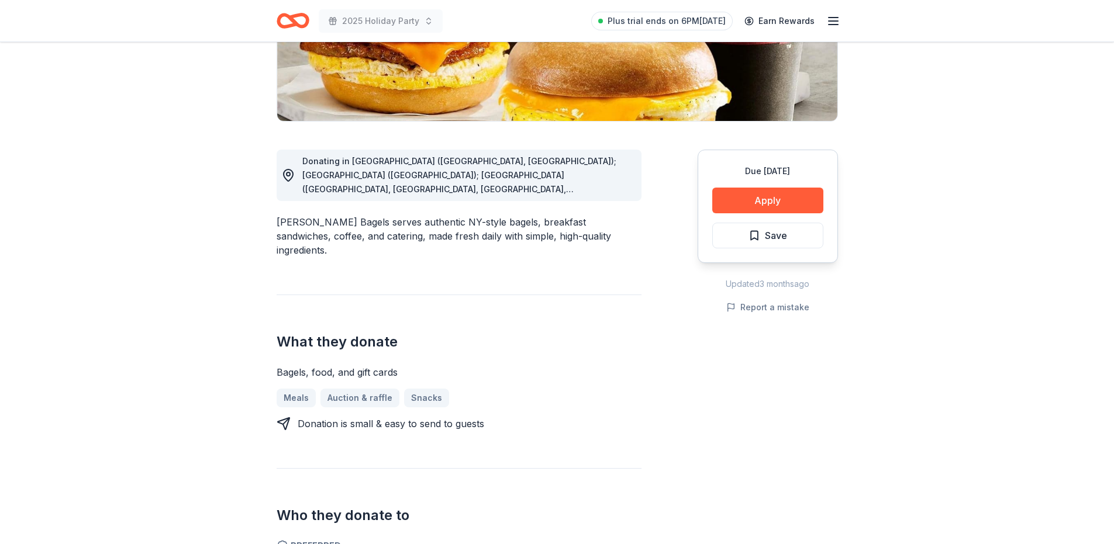
scroll to position [409, 0]
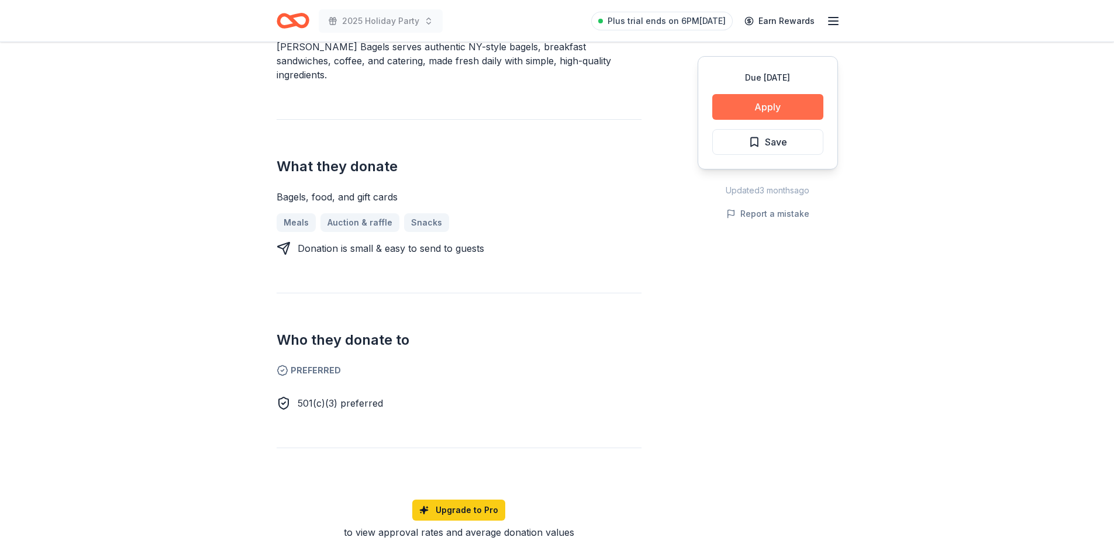
click at [762, 106] on button "Apply" at bounding box center [767, 107] width 111 height 26
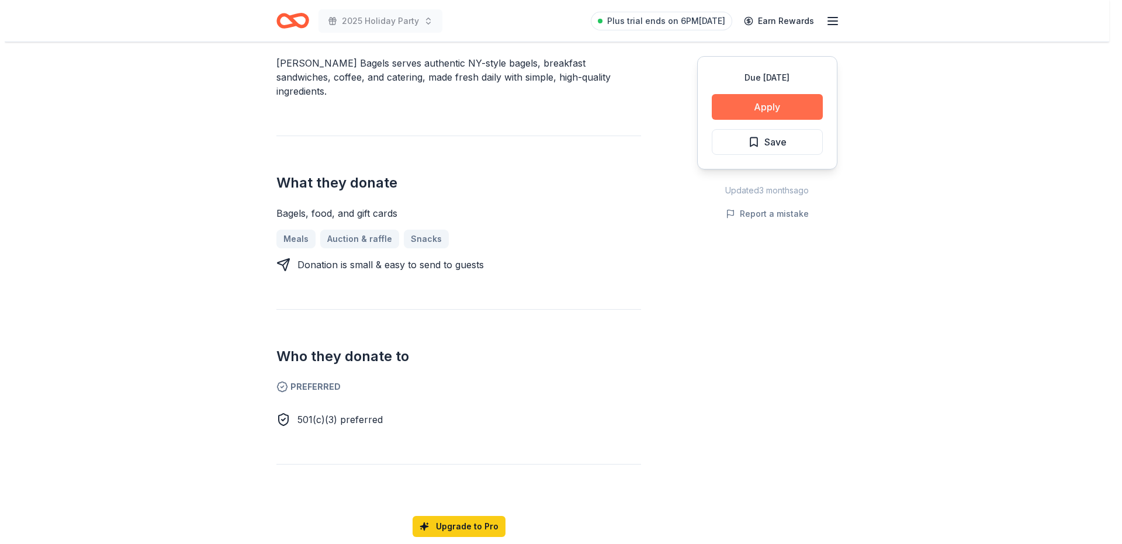
scroll to position [417, 0]
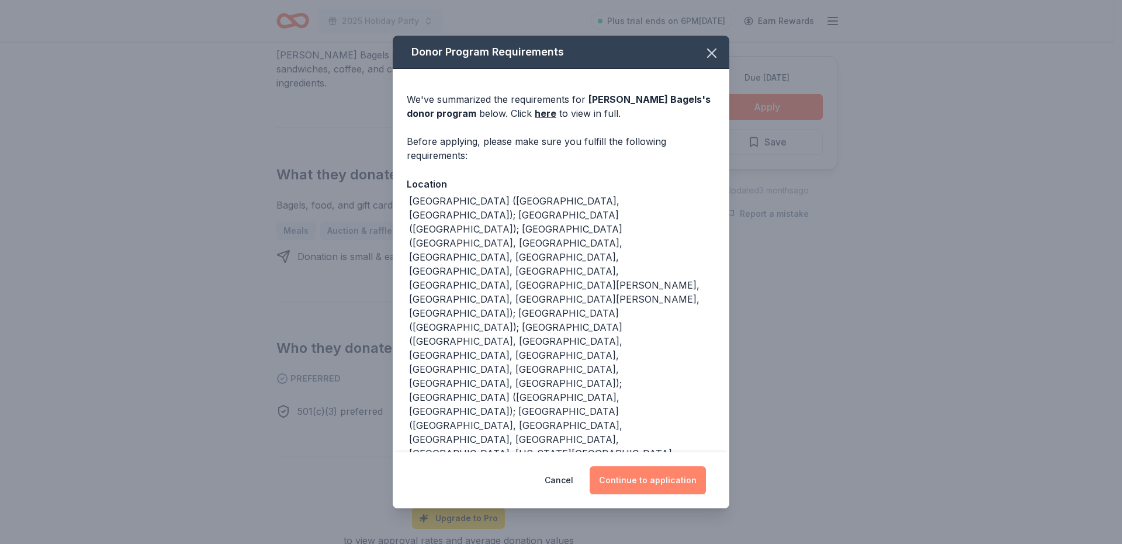
click at [658, 486] on button "Continue to application" at bounding box center [648, 480] width 116 height 28
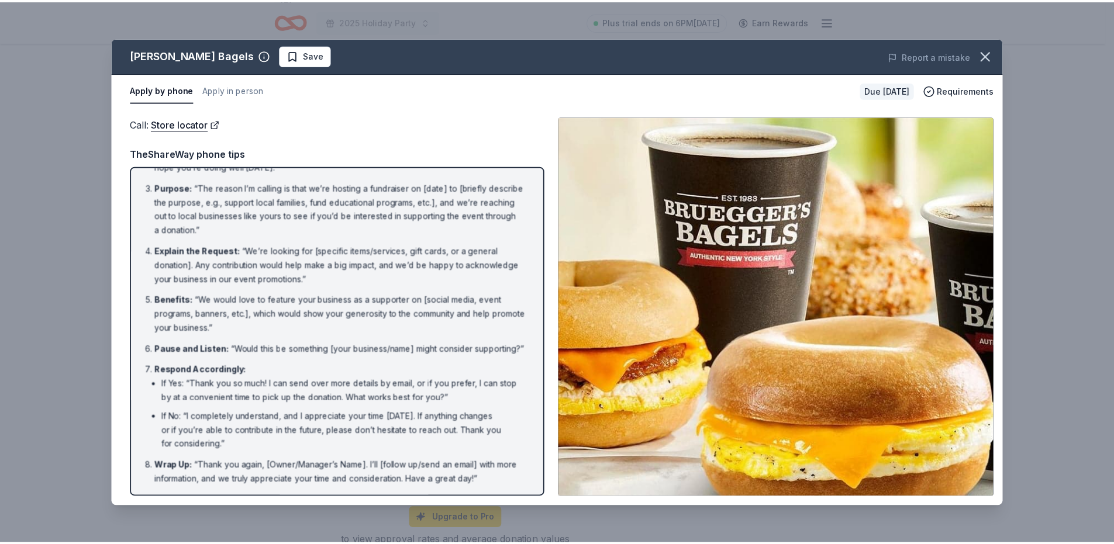
scroll to position [0, 0]
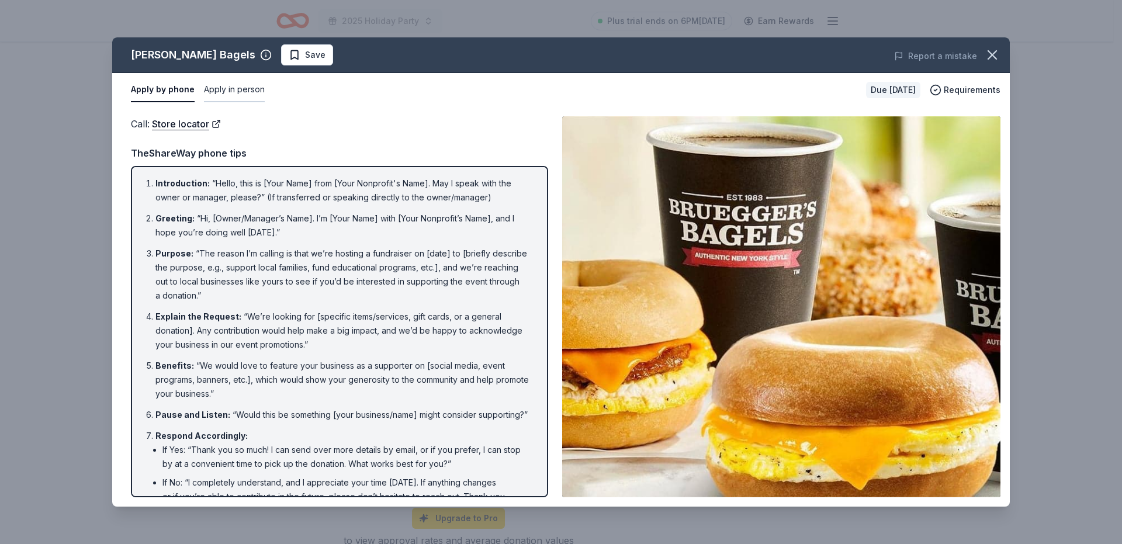
click at [230, 91] on button "Apply in person" at bounding box center [234, 90] width 61 height 25
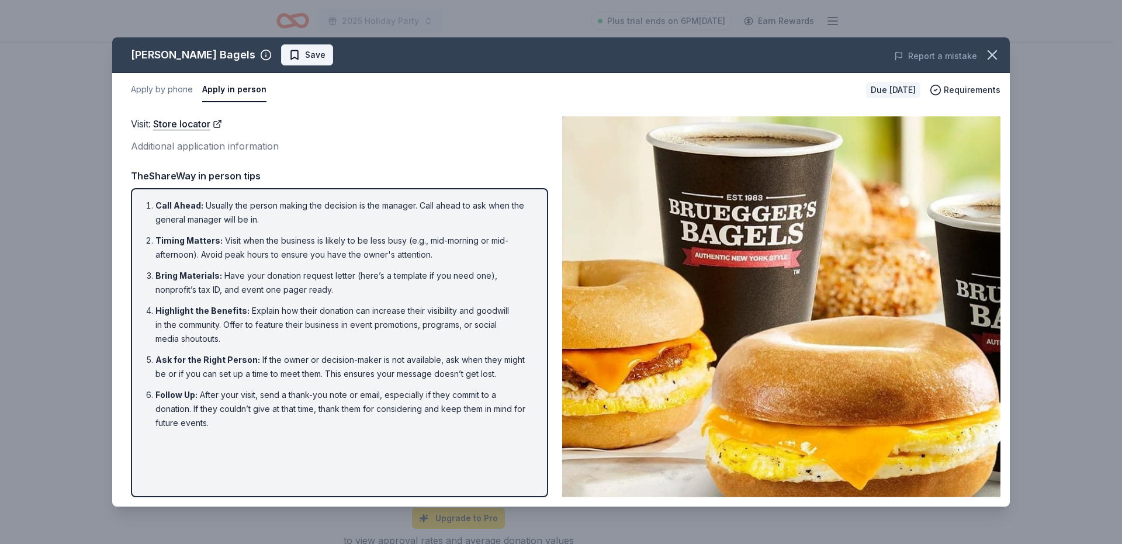
drag, startPoint x: 288, startPoint y: 57, endPoint x: 284, endPoint y: 63, distance: 8.0
click at [284, 63] on button "Save" at bounding box center [307, 54] width 52 height 21
click at [990, 57] on icon "button" at bounding box center [992, 55] width 8 height 8
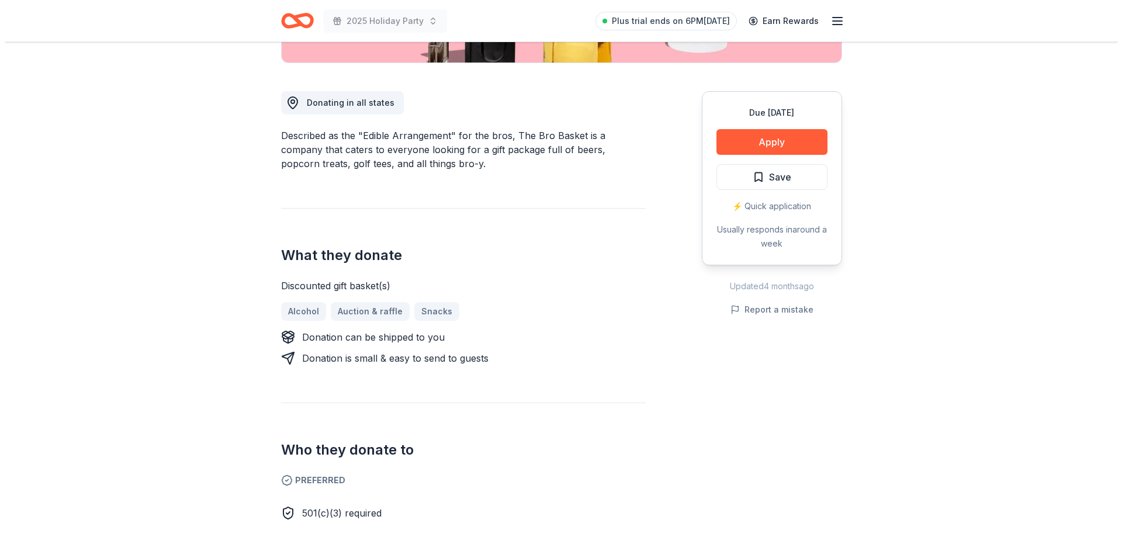
scroll to position [468, 0]
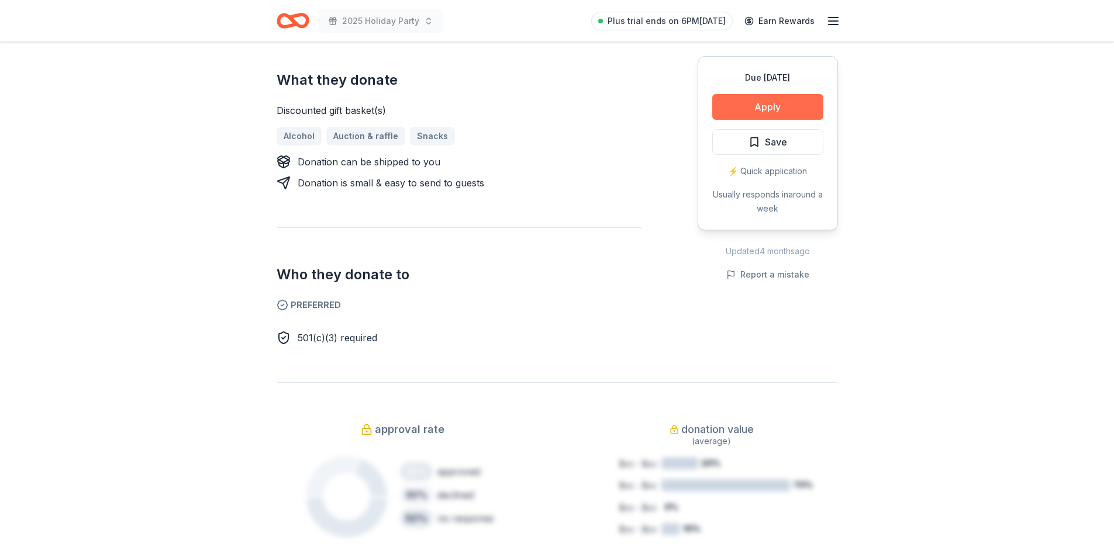
click at [785, 105] on button "Apply" at bounding box center [767, 107] width 111 height 26
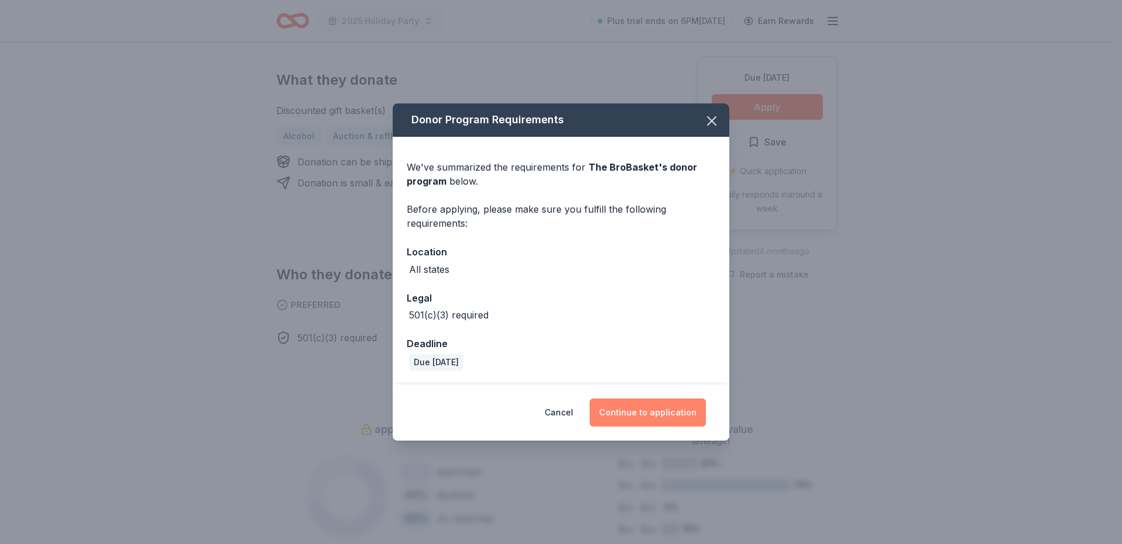
click at [644, 409] on button "Continue to application" at bounding box center [648, 413] width 116 height 28
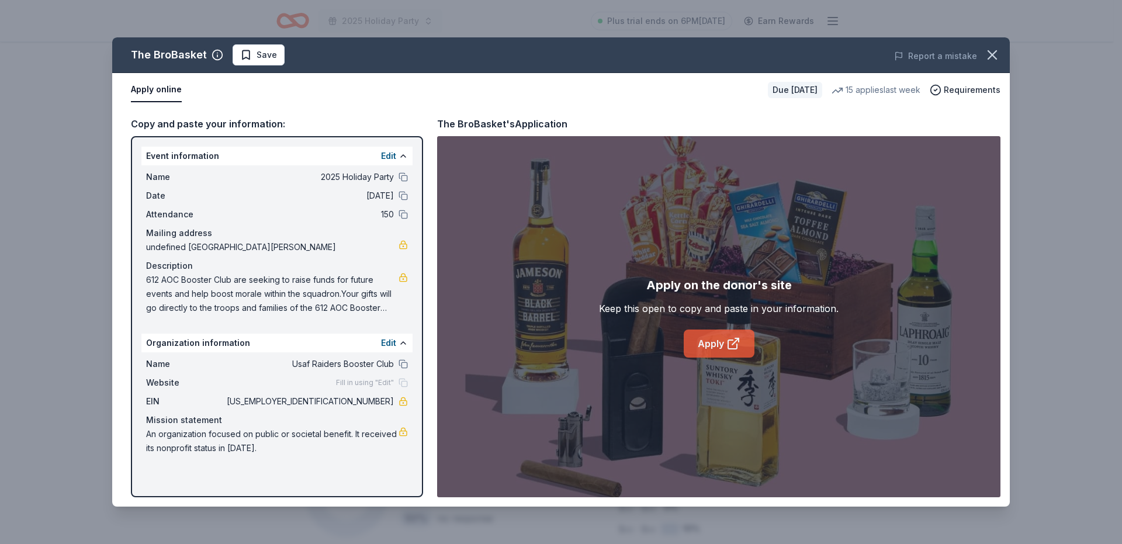
click at [714, 339] on link "Apply" at bounding box center [719, 344] width 71 height 28
click at [250, 56] on span "Save" at bounding box center [258, 55] width 37 height 14
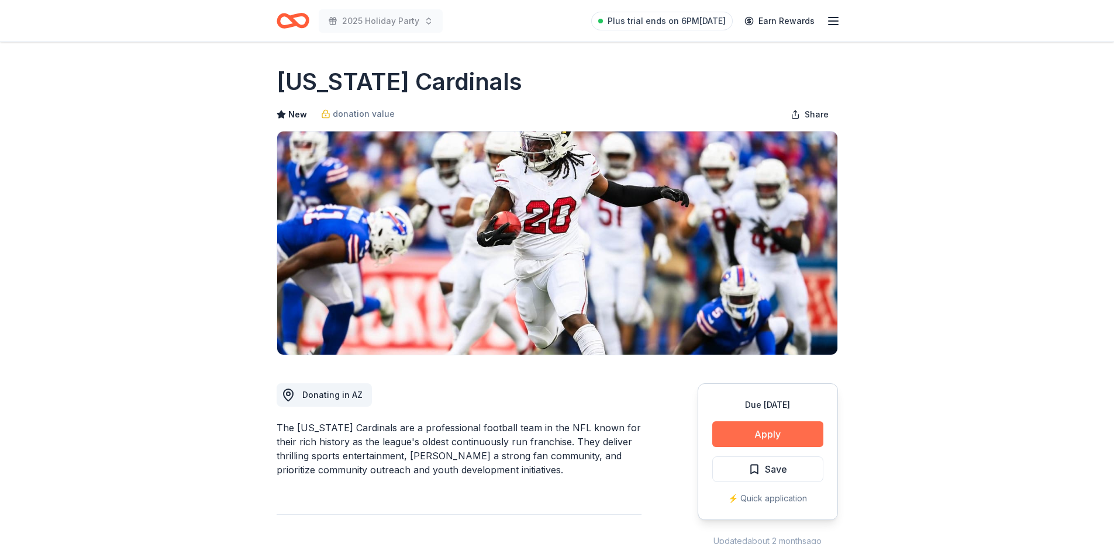
click at [773, 431] on button "Apply" at bounding box center [767, 434] width 111 height 26
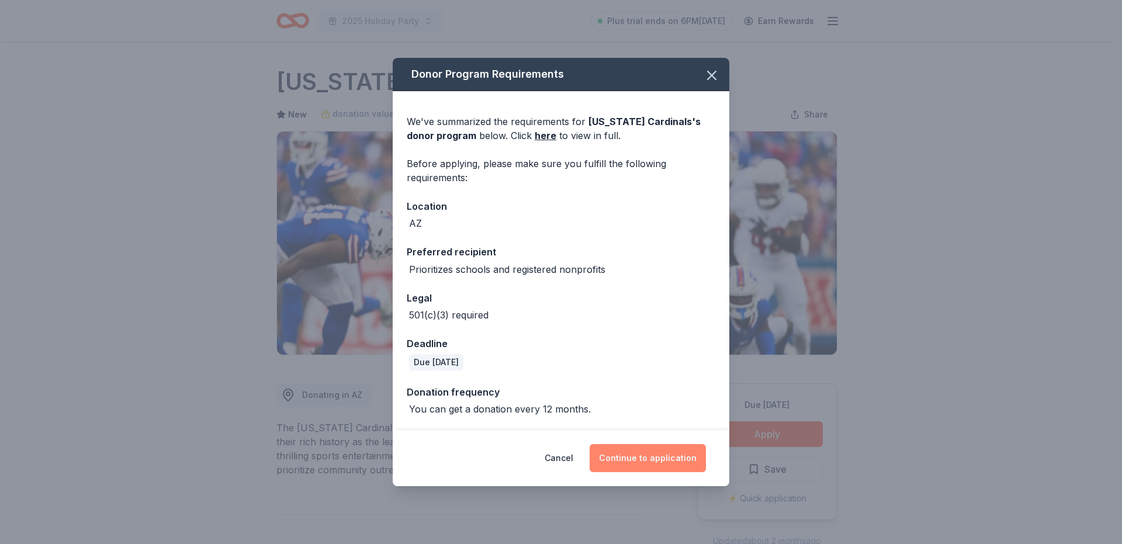
click at [639, 462] on button "Continue to application" at bounding box center [648, 458] width 116 height 28
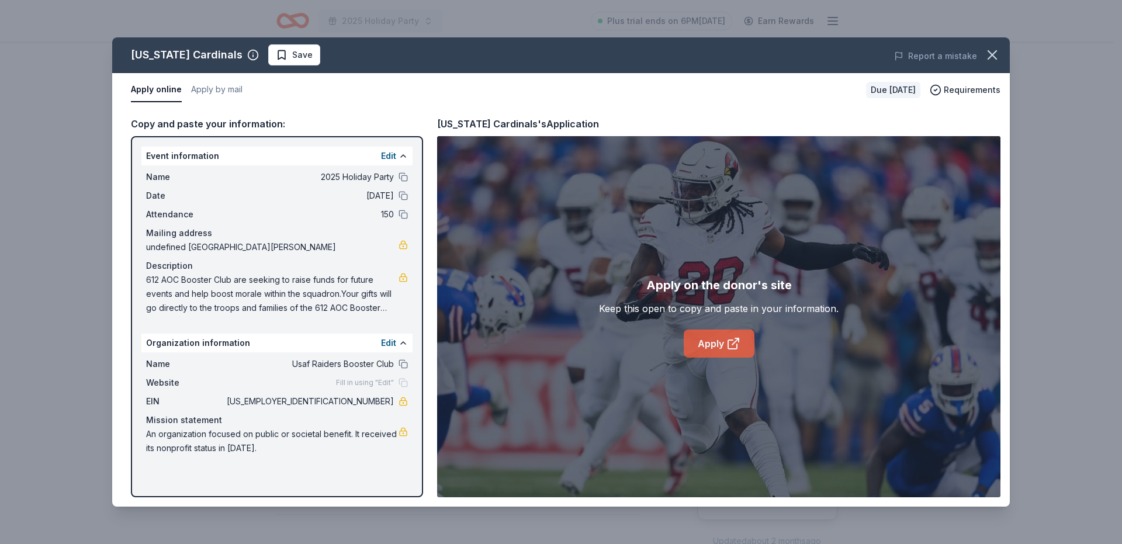
click at [707, 340] on link "Apply" at bounding box center [719, 344] width 71 height 28
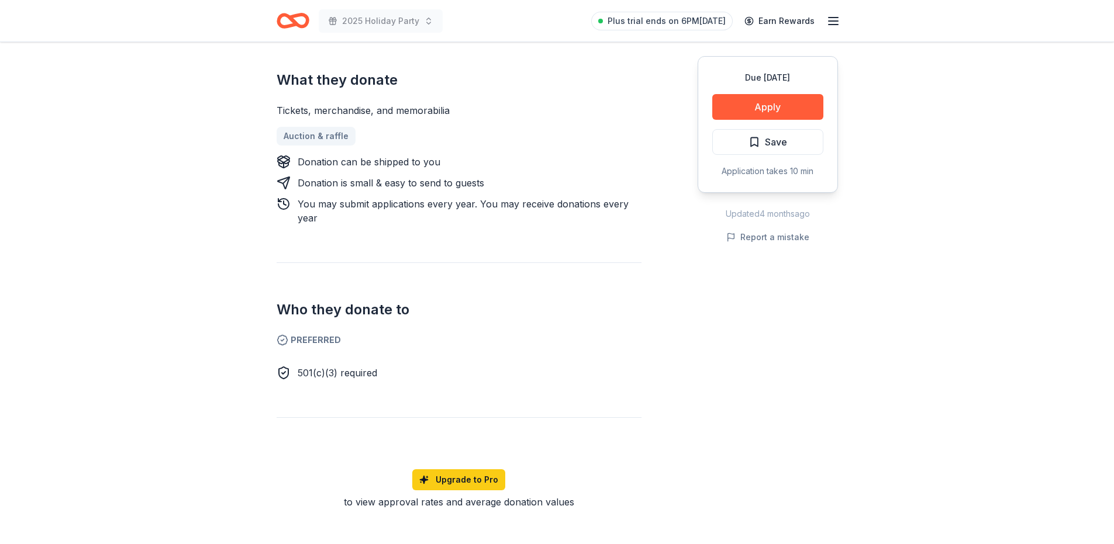
scroll to position [351, 0]
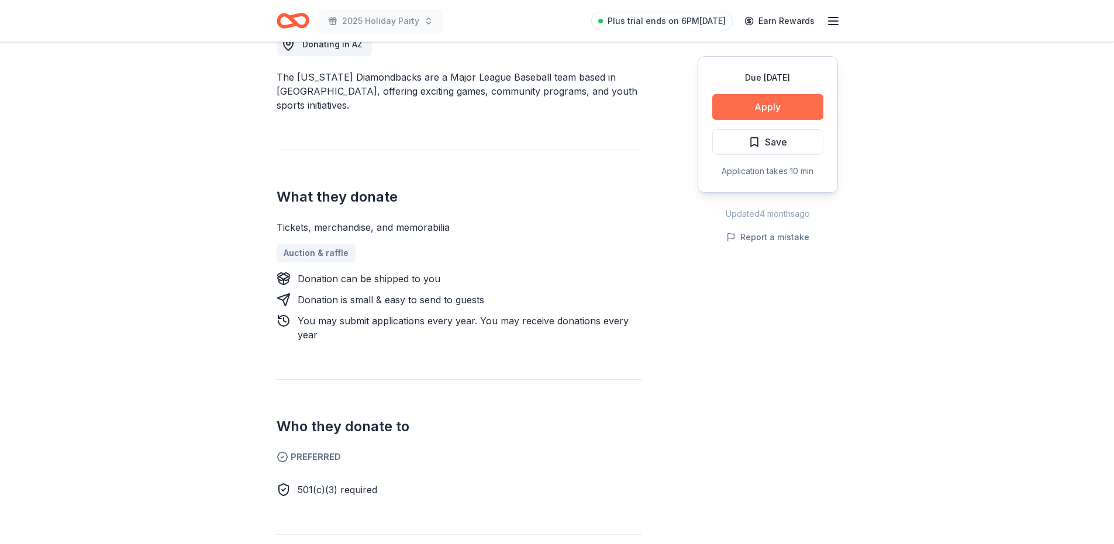
click at [788, 102] on button "Apply" at bounding box center [767, 107] width 111 height 26
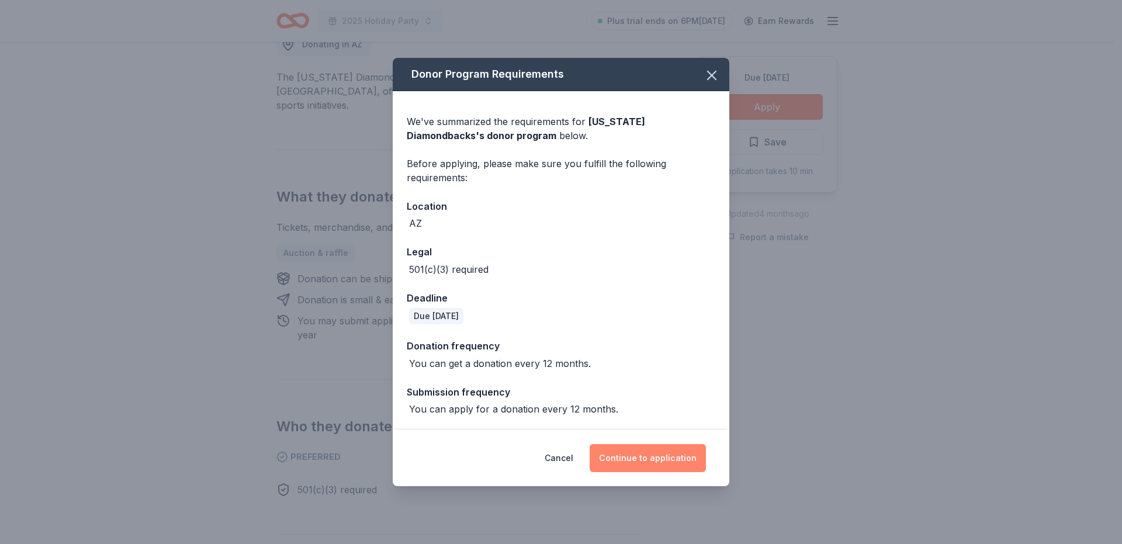
click at [648, 464] on button "Continue to application" at bounding box center [648, 458] width 116 height 28
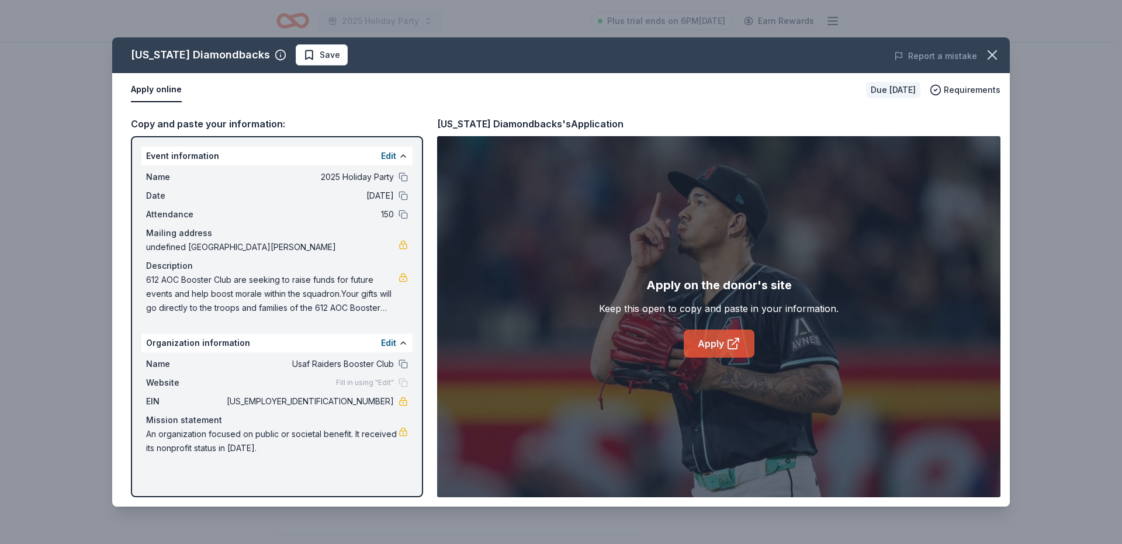
click at [725, 343] on link "Apply" at bounding box center [719, 344] width 71 height 28
click at [320, 55] on span "Save" at bounding box center [330, 55] width 20 height 14
click at [993, 56] on icon "button" at bounding box center [992, 55] width 8 height 8
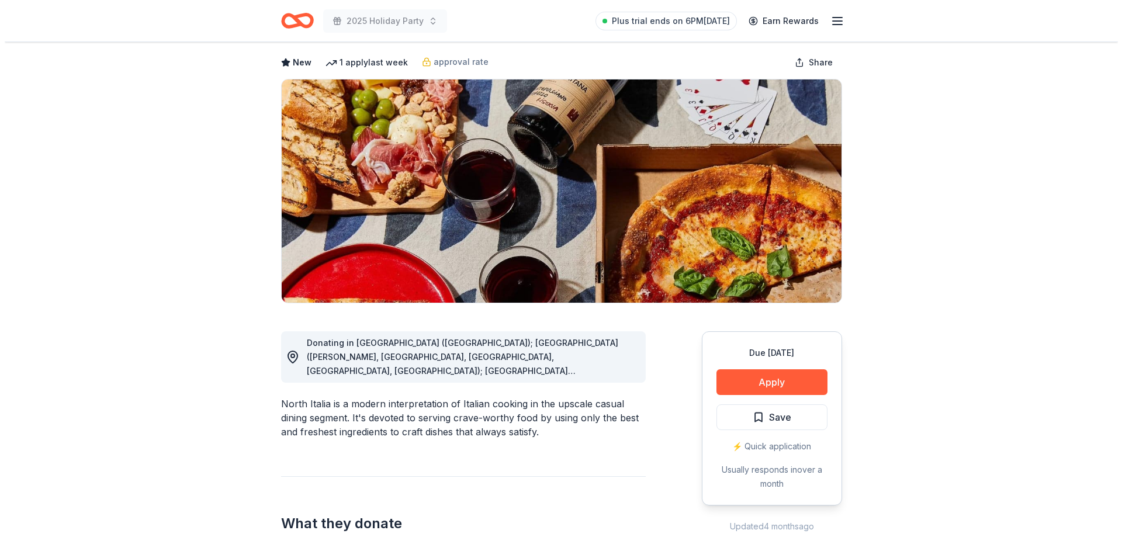
scroll to position [175, 0]
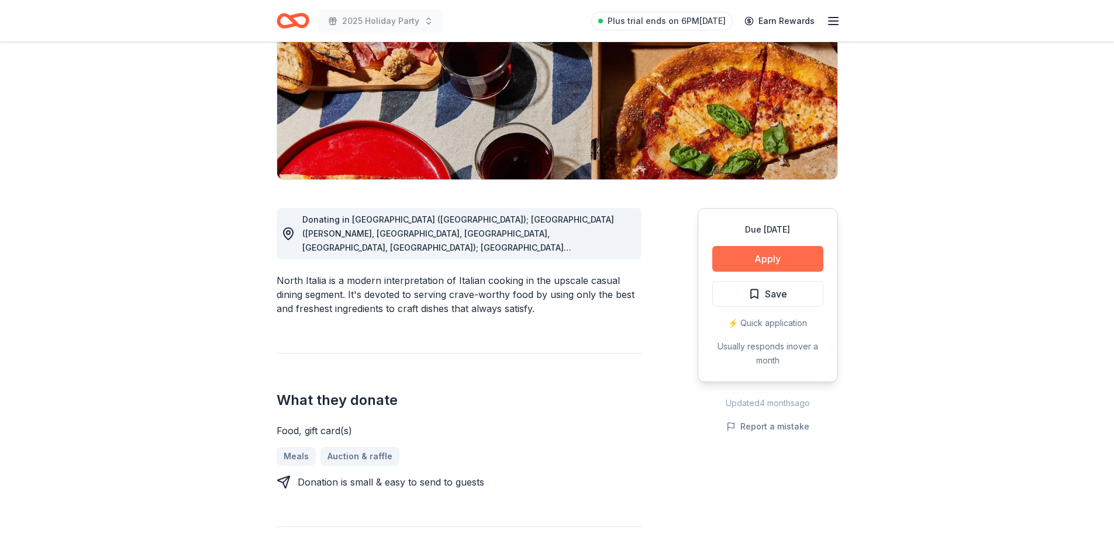
click at [751, 249] on button "Apply" at bounding box center [767, 259] width 111 height 26
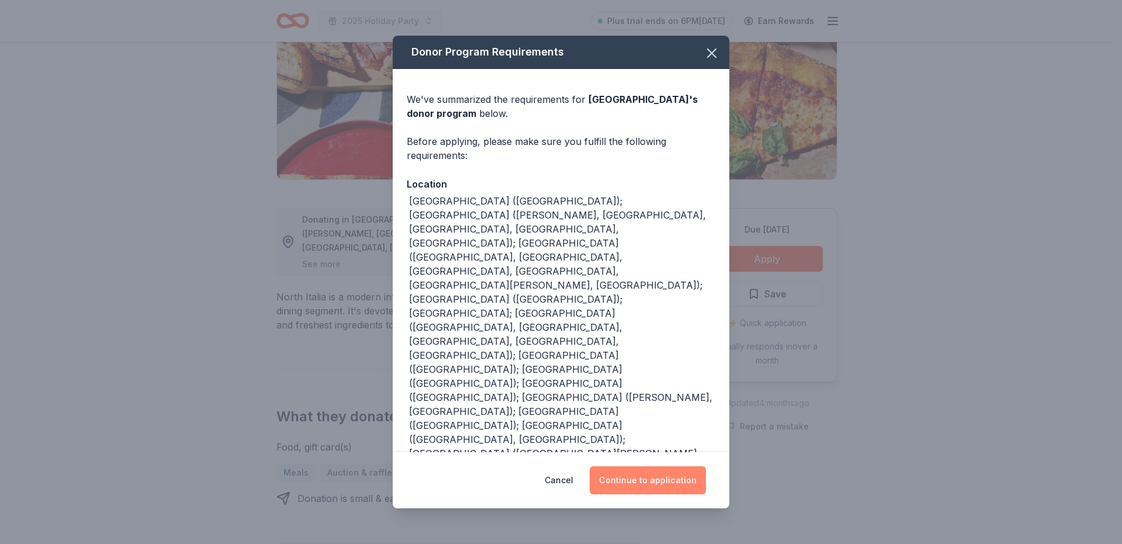
click at [626, 466] on button "Continue to application" at bounding box center [648, 480] width 116 height 28
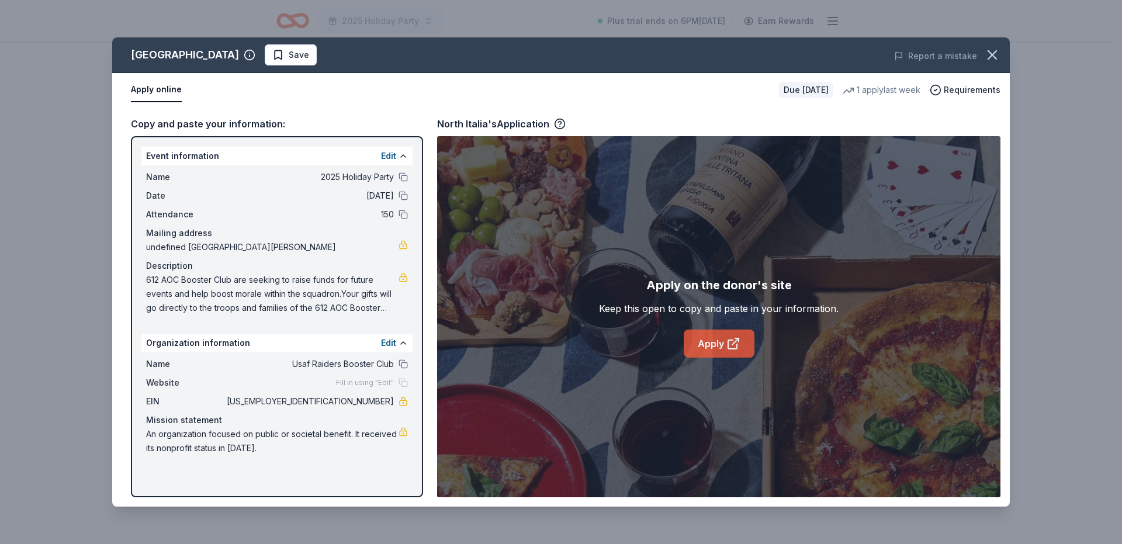
click at [711, 344] on link "Apply" at bounding box center [719, 344] width 71 height 28
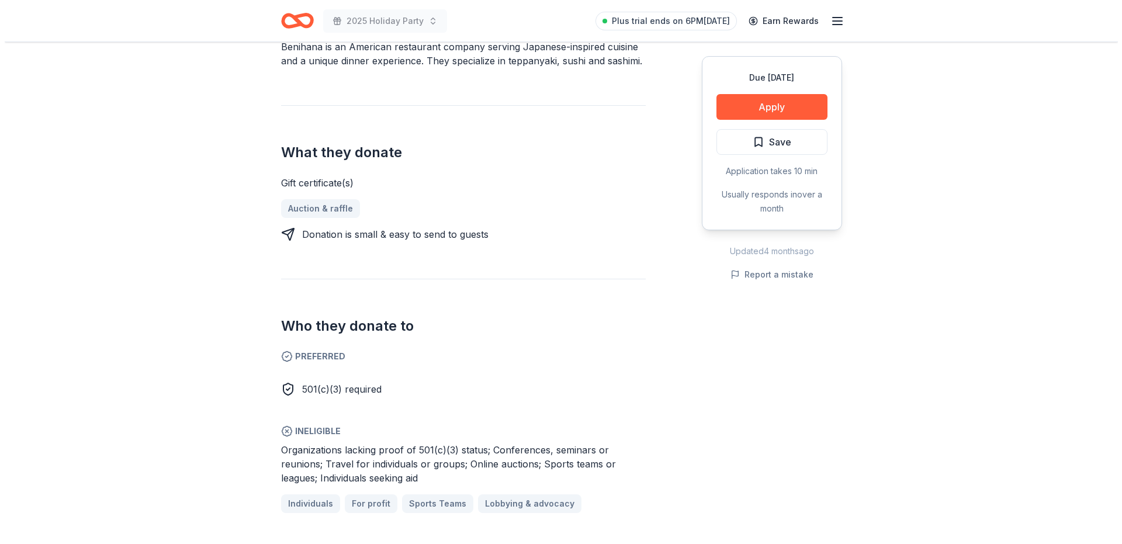
scroll to position [175, 0]
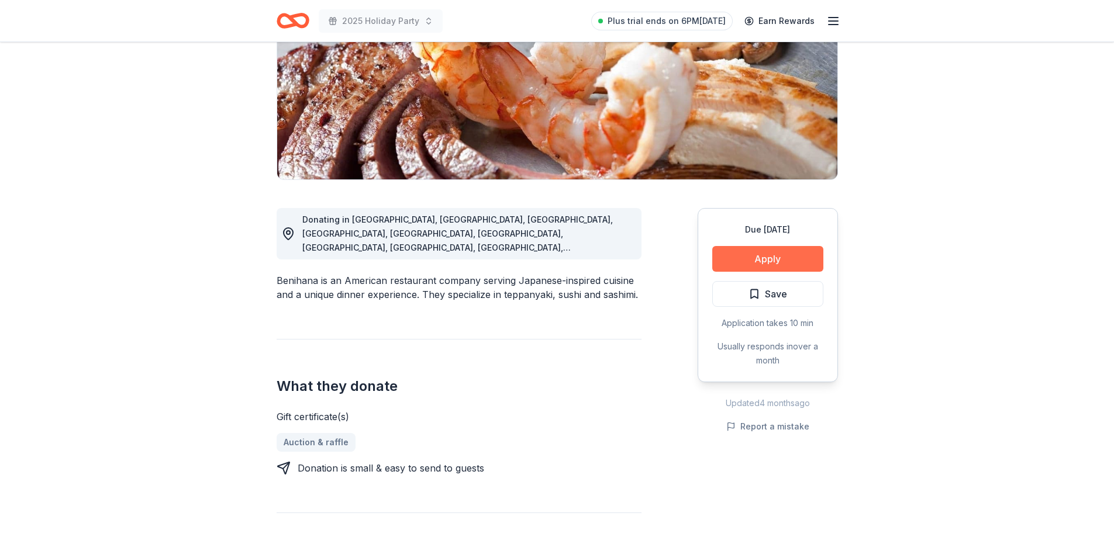
click at [791, 264] on button "Apply" at bounding box center [767, 259] width 111 height 26
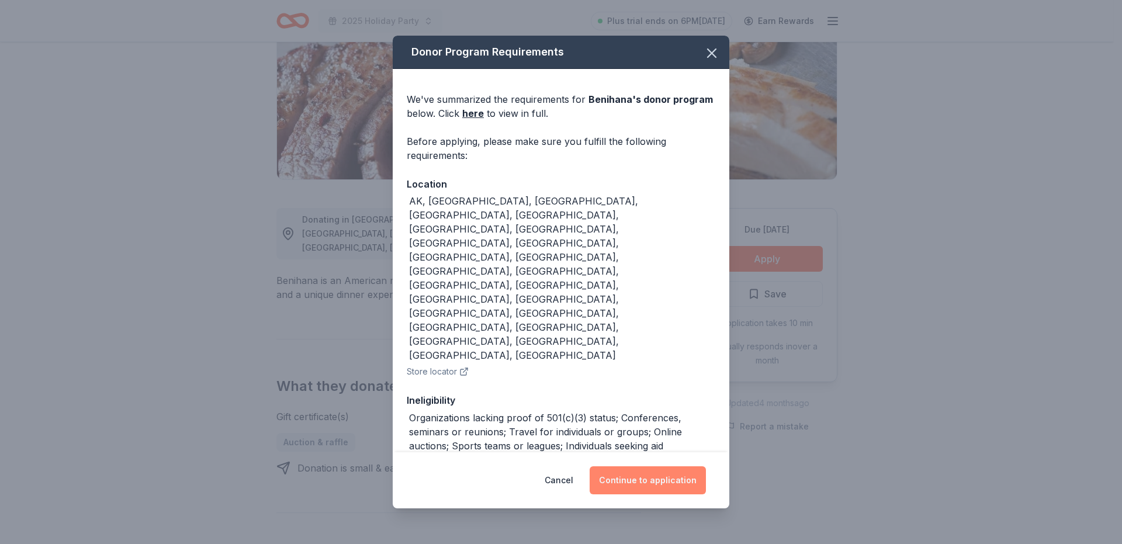
click at [648, 466] on button "Continue to application" at bounding box center [648, 480] width 116 height 28
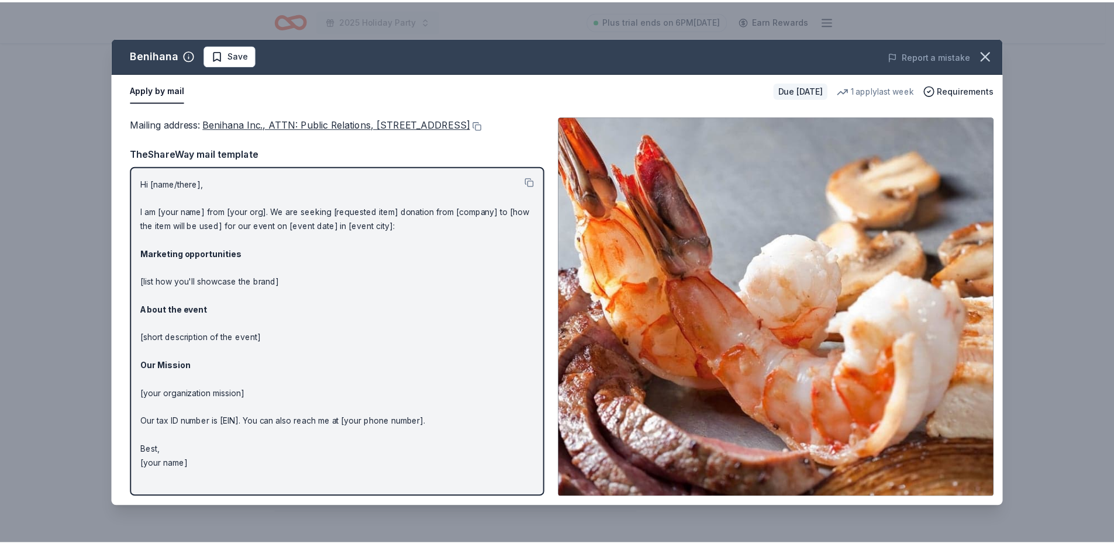
scroll to position [1547, 0]
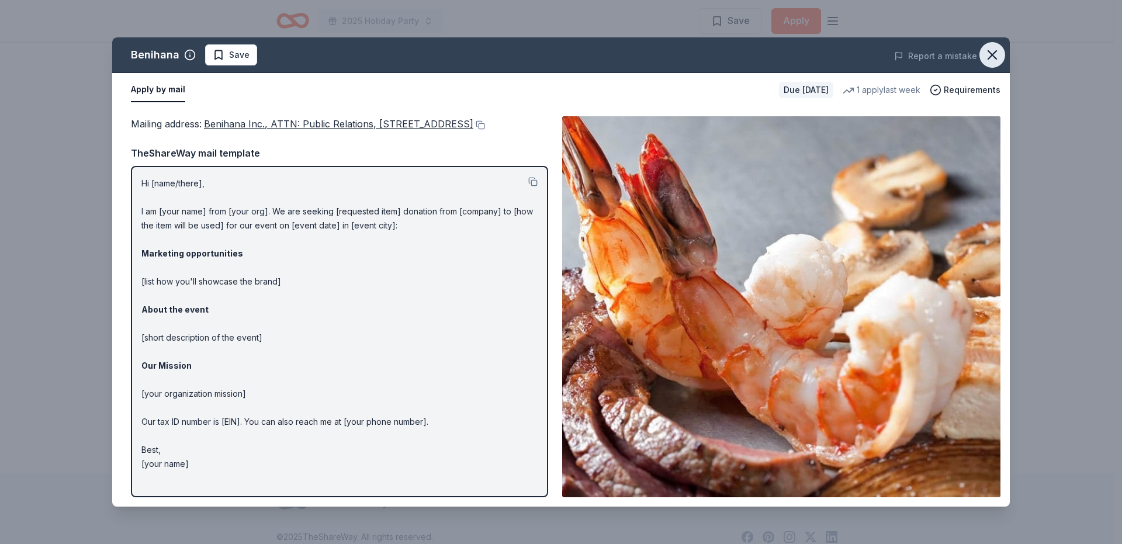
click at [993, 54] on icon "button" at bounding box center [992, 55] width 8 height 8
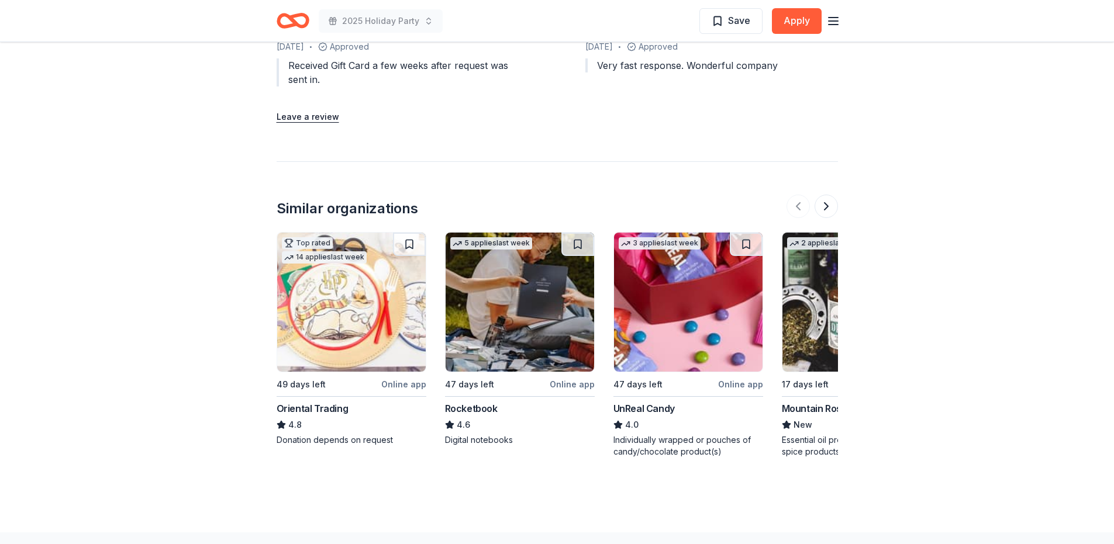
scroll to position [1313, 0]
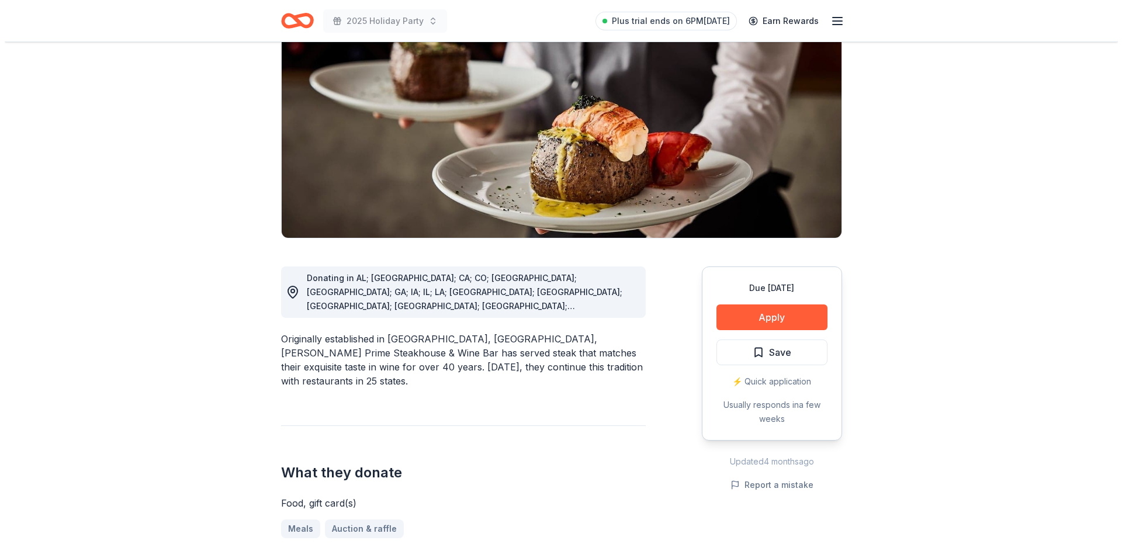
scroll to position [175, 0]
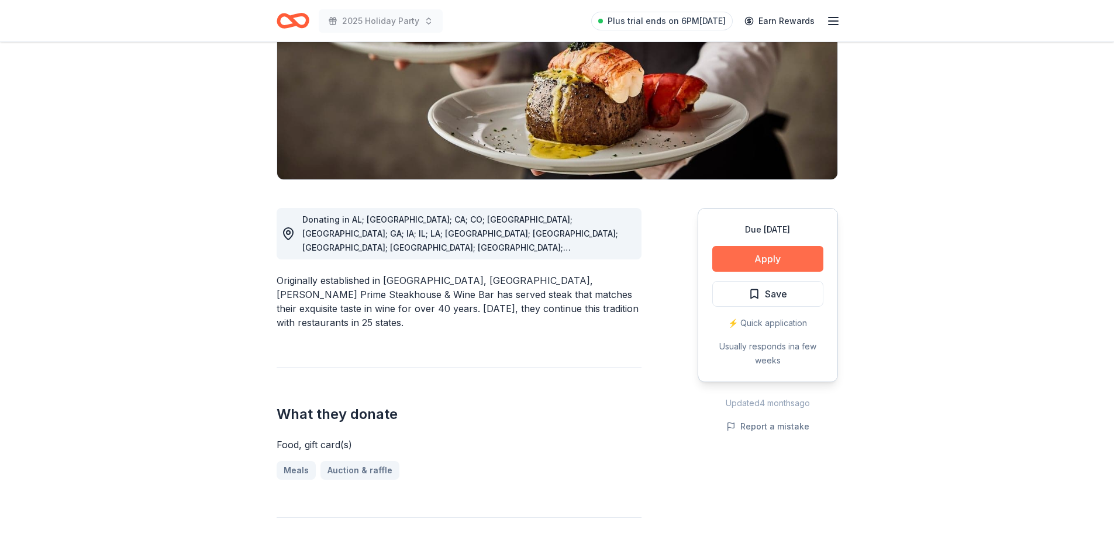
click at [743, 256] on button "Apply" at bounding box center [767, 259] width 111 height 26
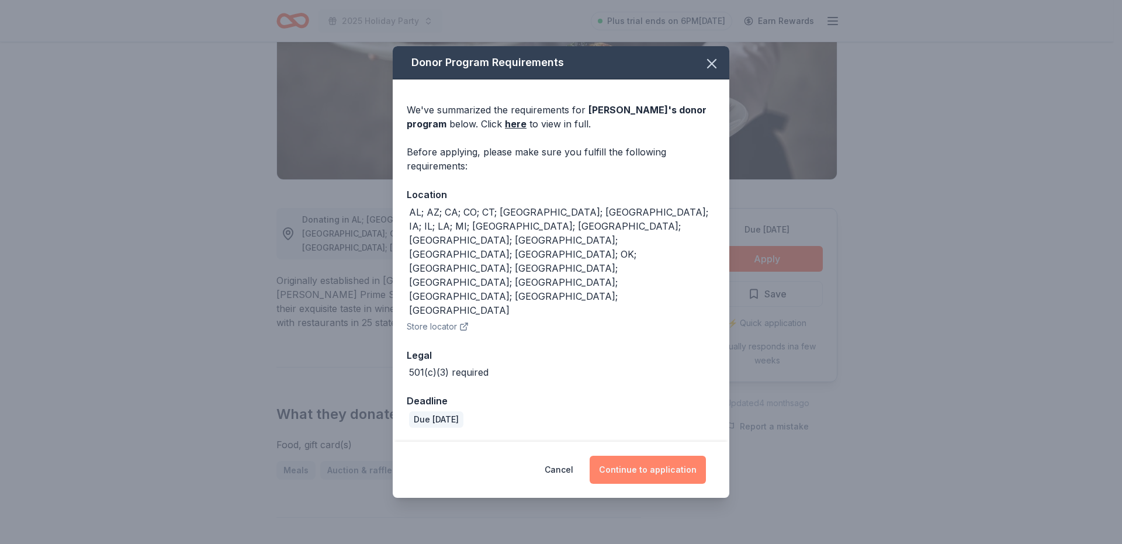
click at [656, 456] on button "Continue to application" at bounding box center [648, 470] width 116 height 28
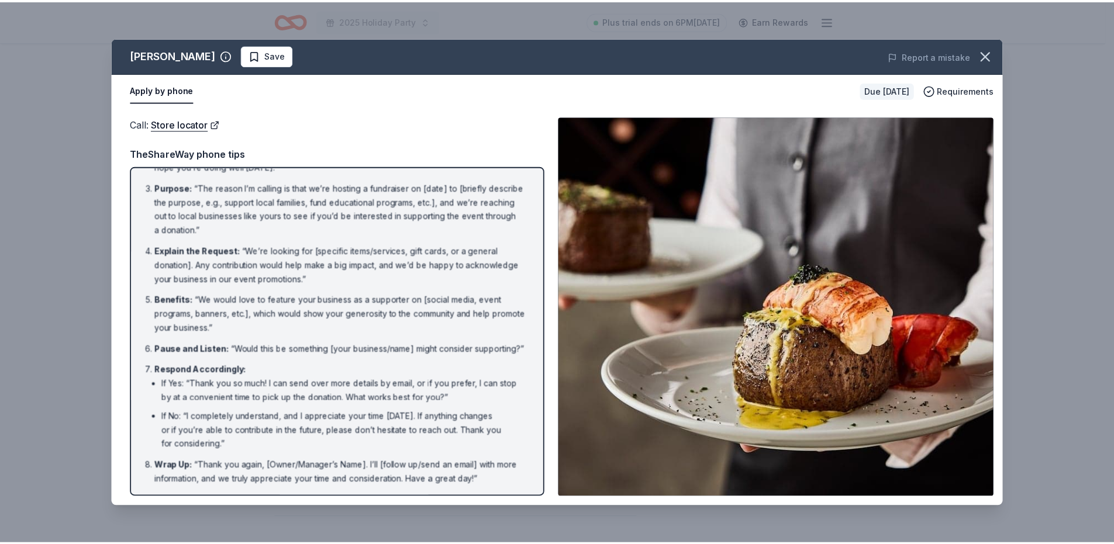
scroll to position [0, 0]
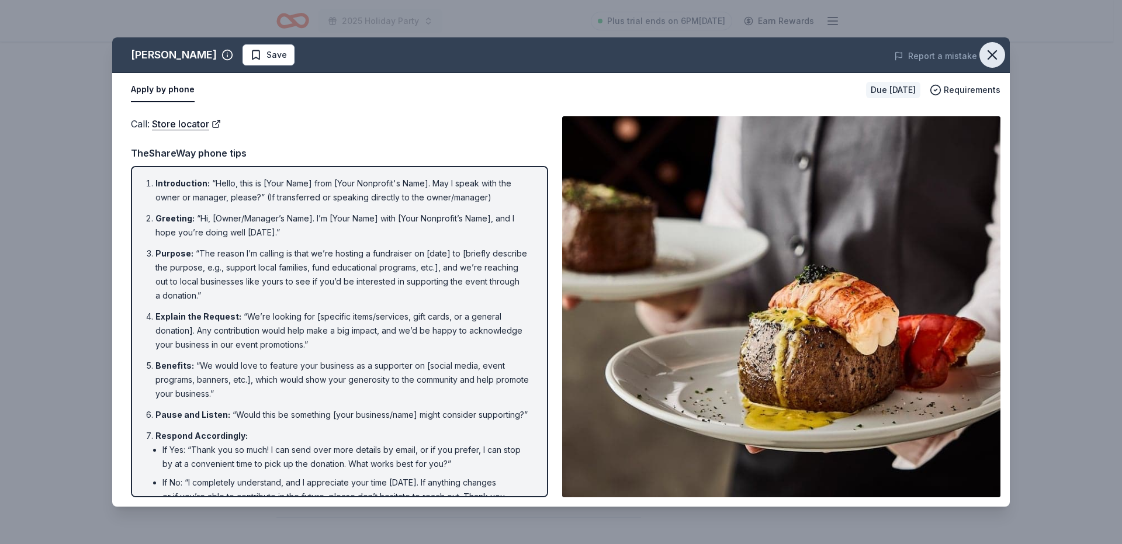
click at [994, 55] on icon "button" at bounding box center [992, 55] width 16 height 16
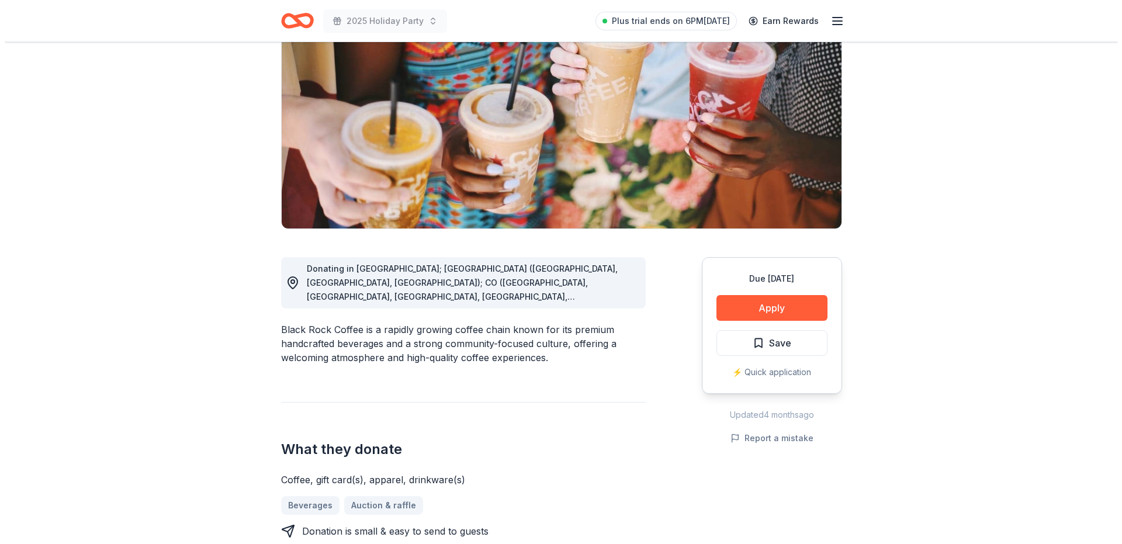
scroll to position [175, 0]
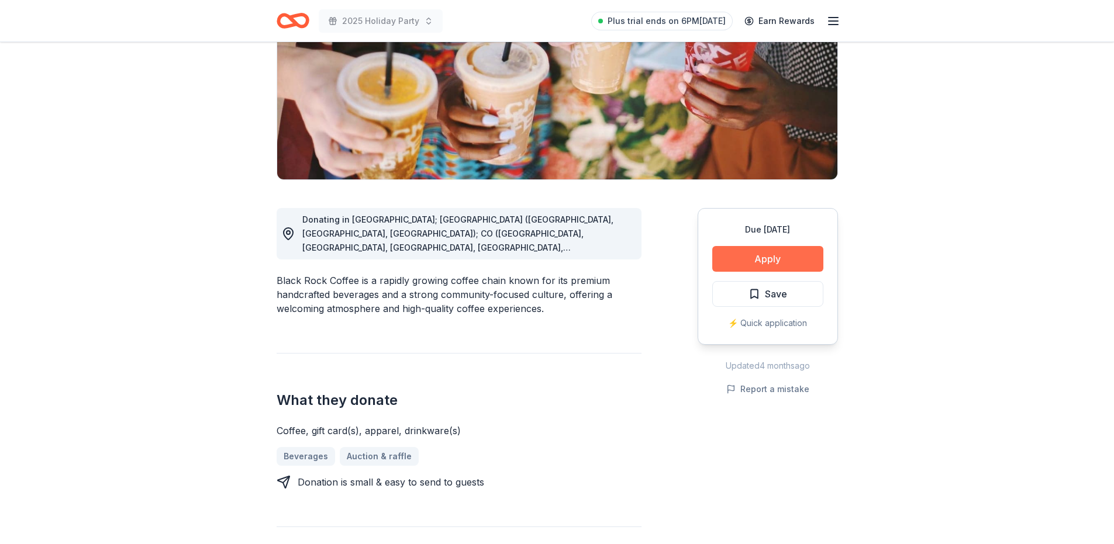
click at [759, 261] on button "Apply" at bounding box center [767, 259] width 111 height 26
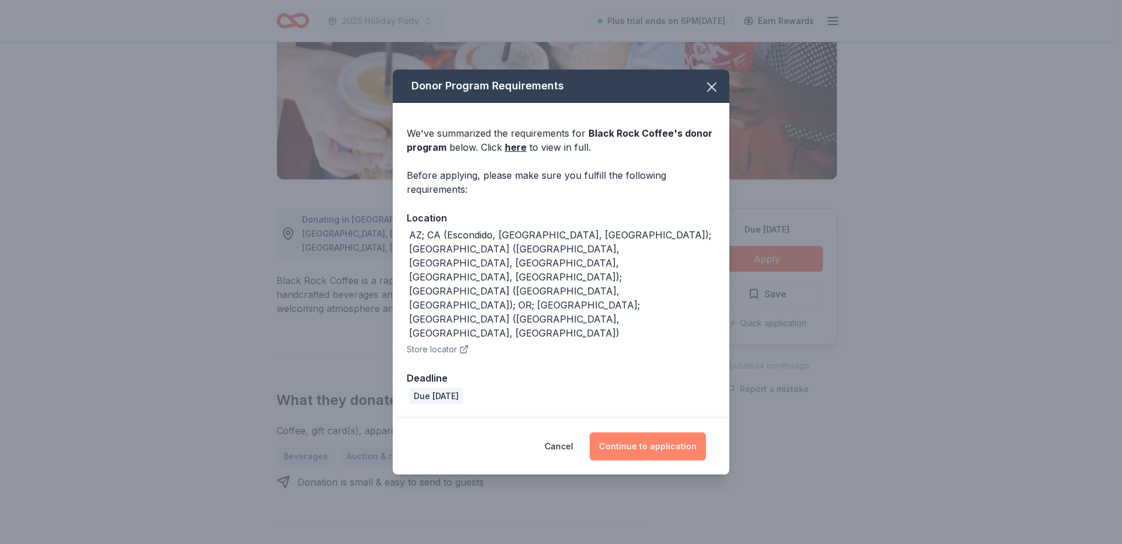
click at [634, 433] on button "Continue to application" at bounding box center [648, 447] width 116 height 28
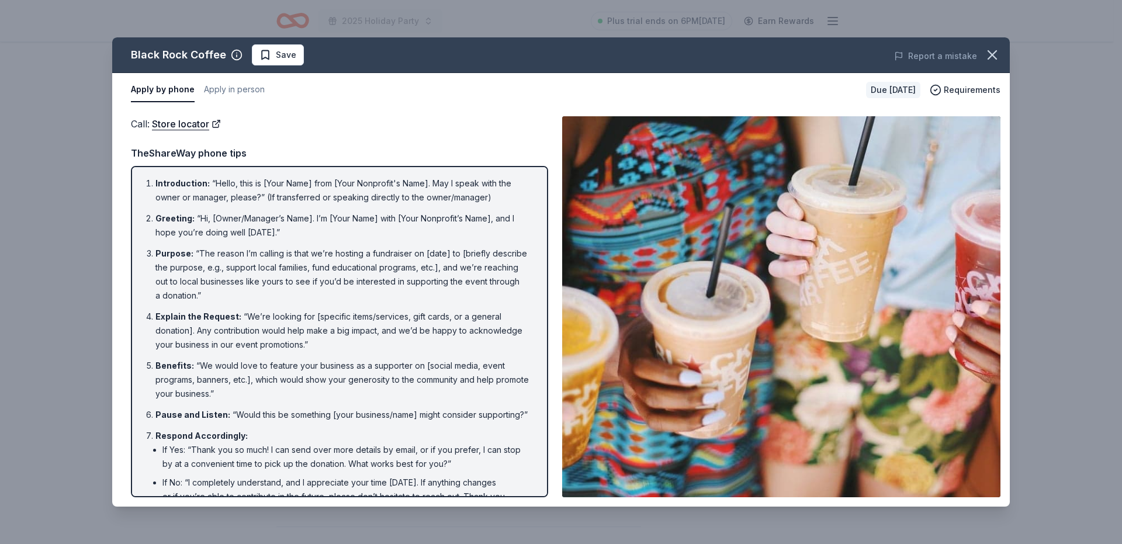
scroll to position [80, 0]
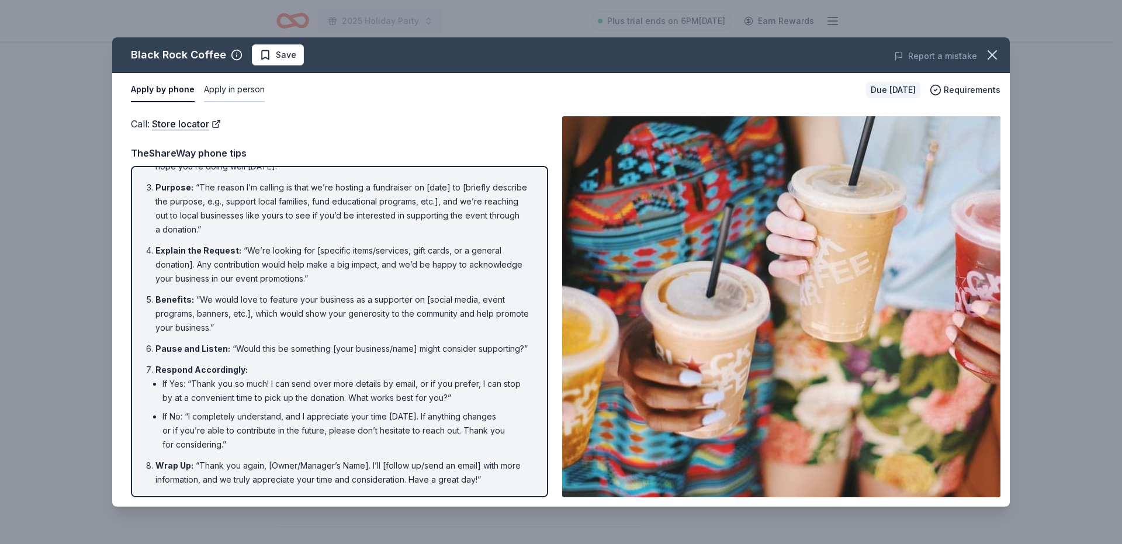
click at [260, 89] on button "Apply in person" at bounding box center [234, 90] width 61 height 25
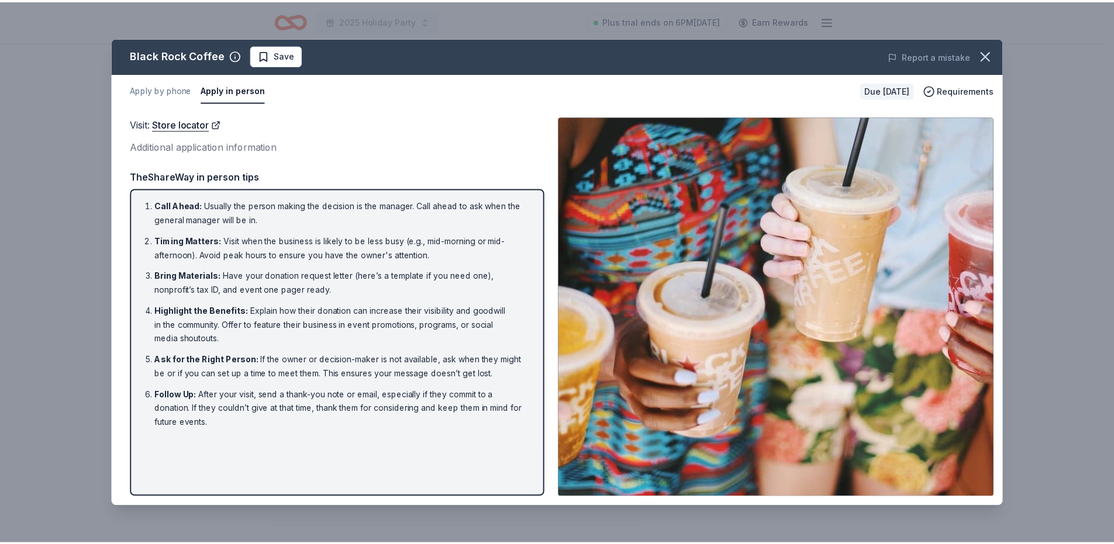
scroll to position [0, 0]
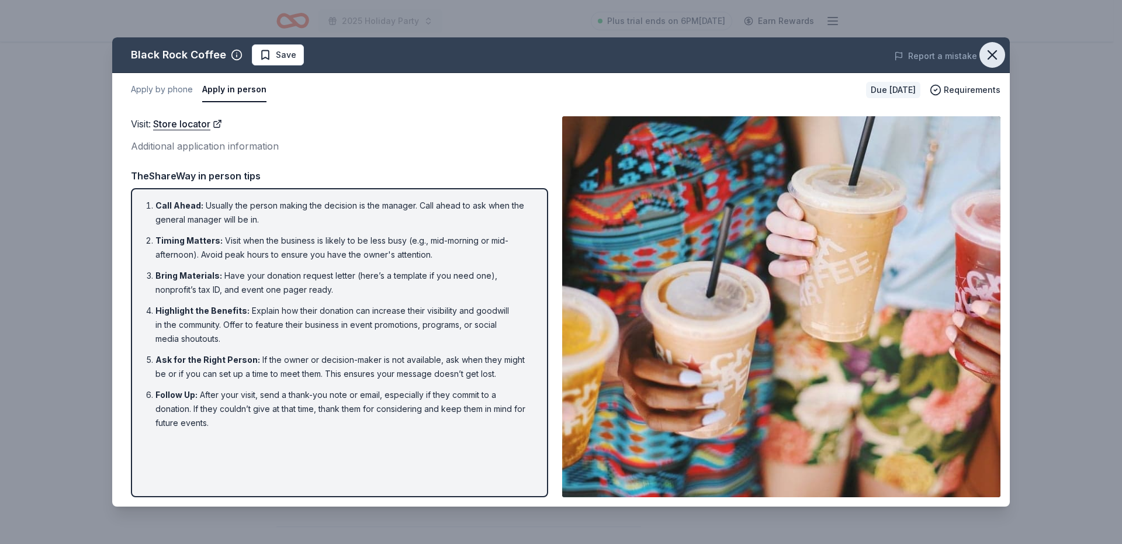
click at [994, 54] on icon "button" at bounding box center [992, 55] width 16 height 16
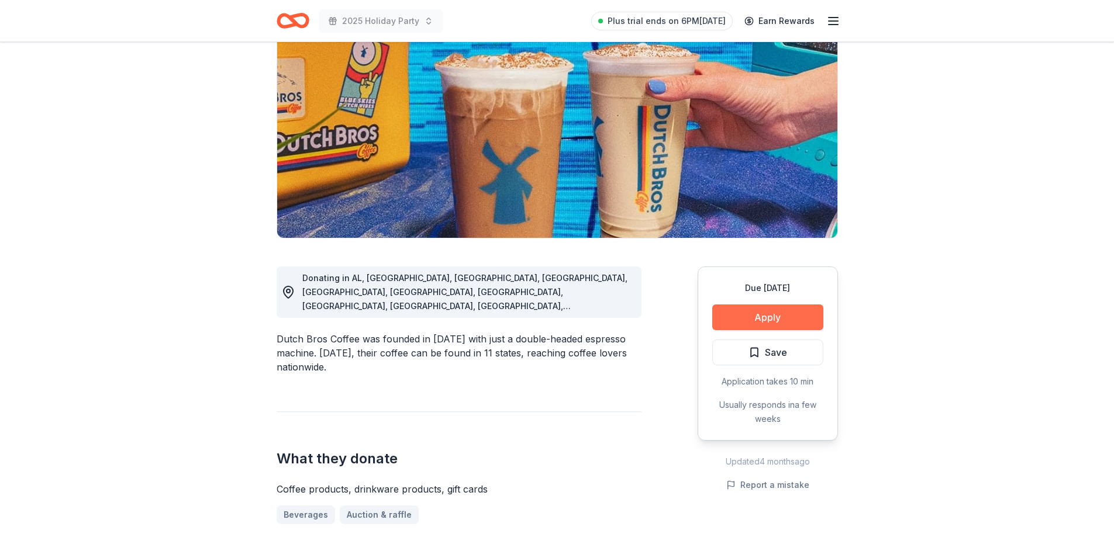
scroll to position [175, 0]
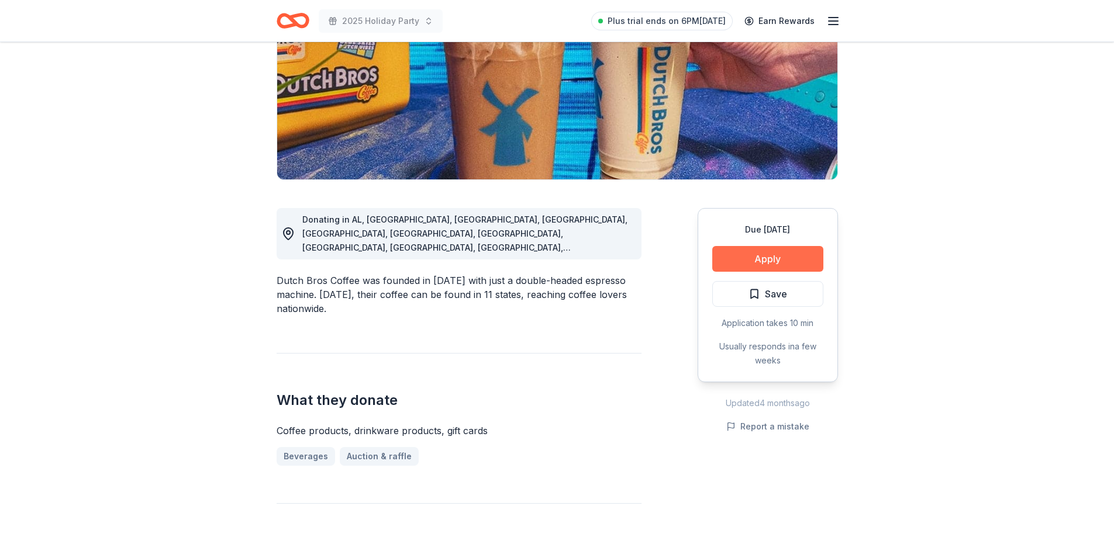
click at [753, 263] on button "Apply" at bounding box center [767, 259] width 111 height 26
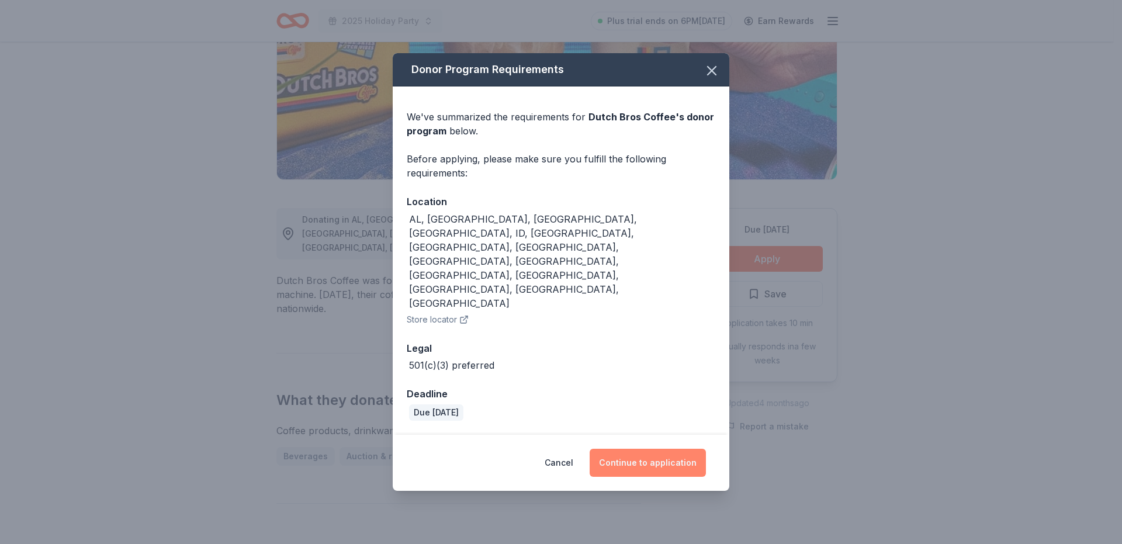
click at [658, 449] on button "Continue to application" at bounding box center [648, 463] width 116 height 28
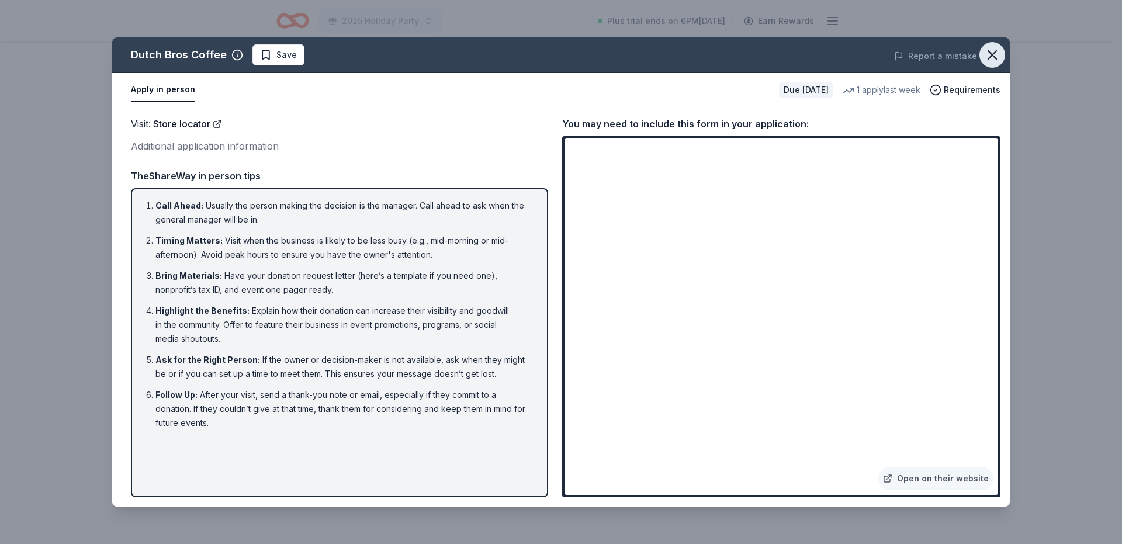
click at [995, 51] on icon "button" at bounding box center [992, 55] width 16 height 16
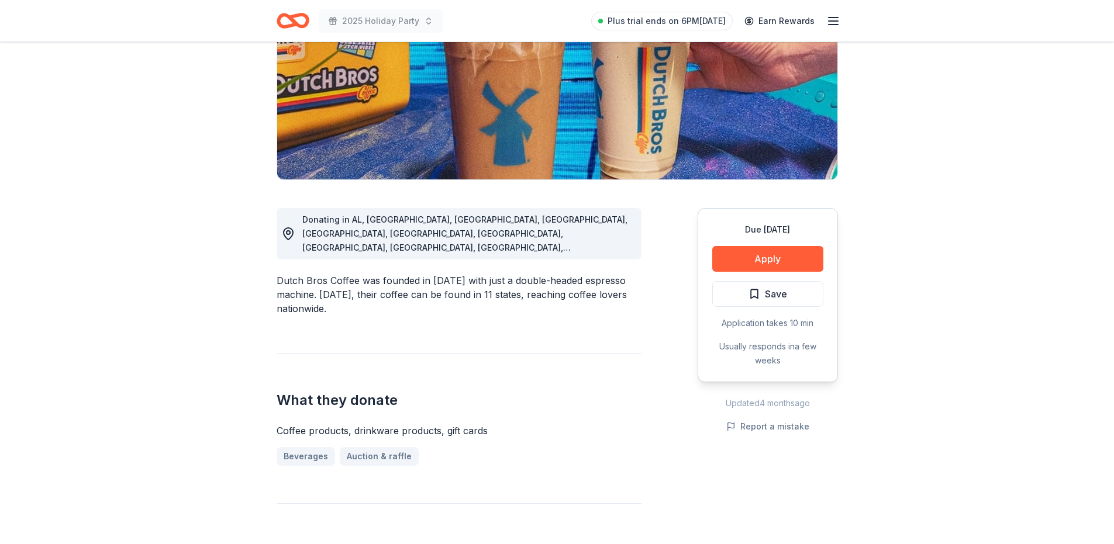
scroll to position [117, 0]
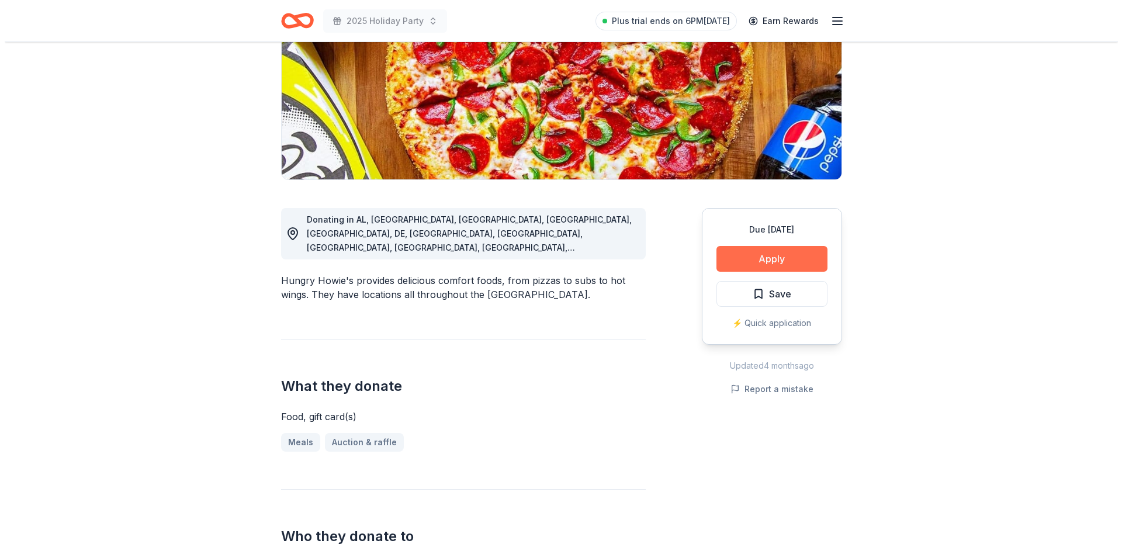
scroll to position [175, 0]
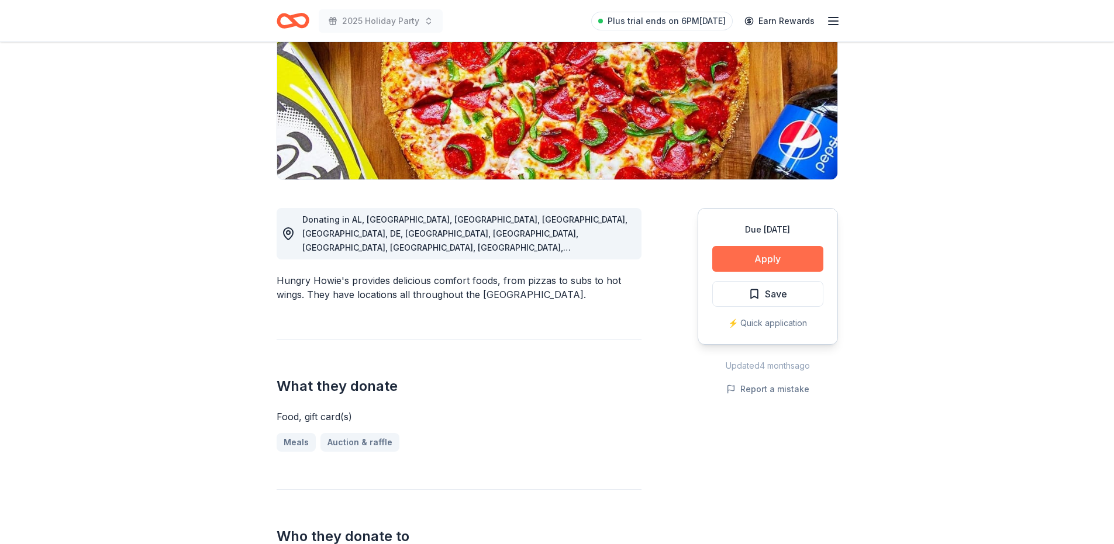
click at [775, 260] on button "Apply" at bounding box center [767, 259] width 111 height 26
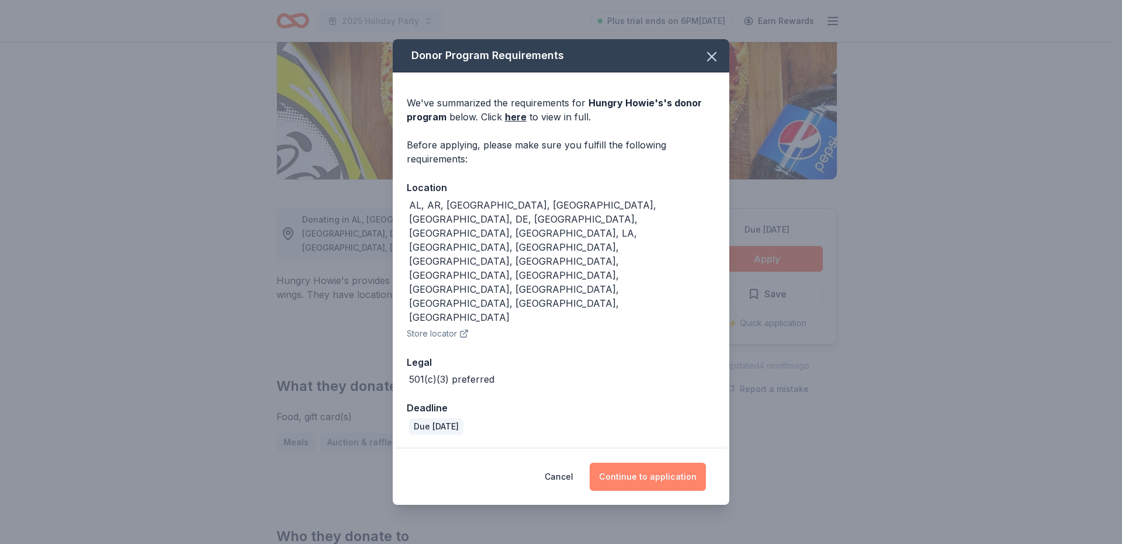
click at [663, 463] on button "Continue to application" at bounding box center [648, 477] width 116 height 28
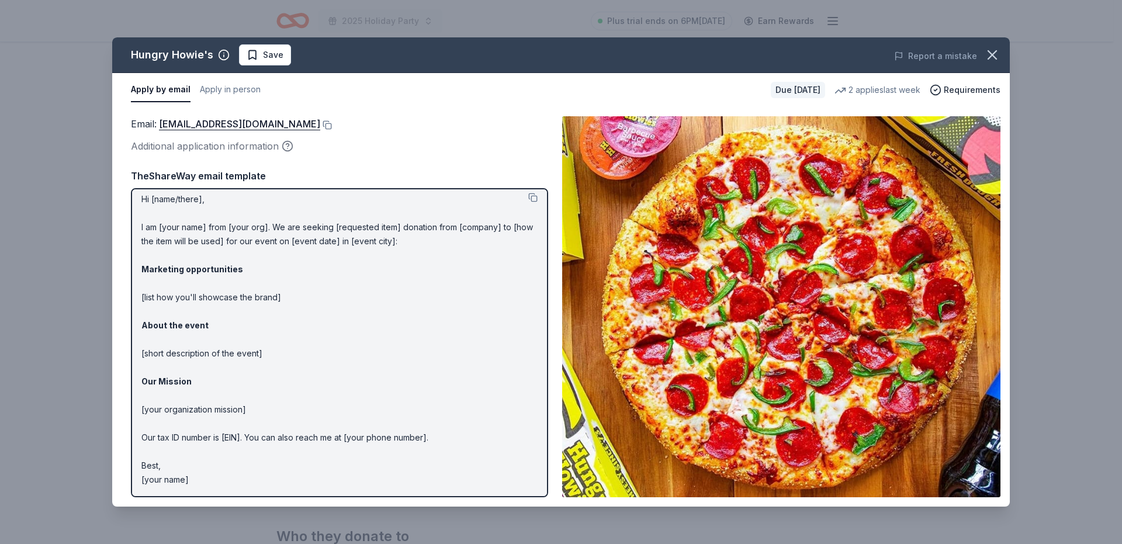
scroll to position [0, 0]
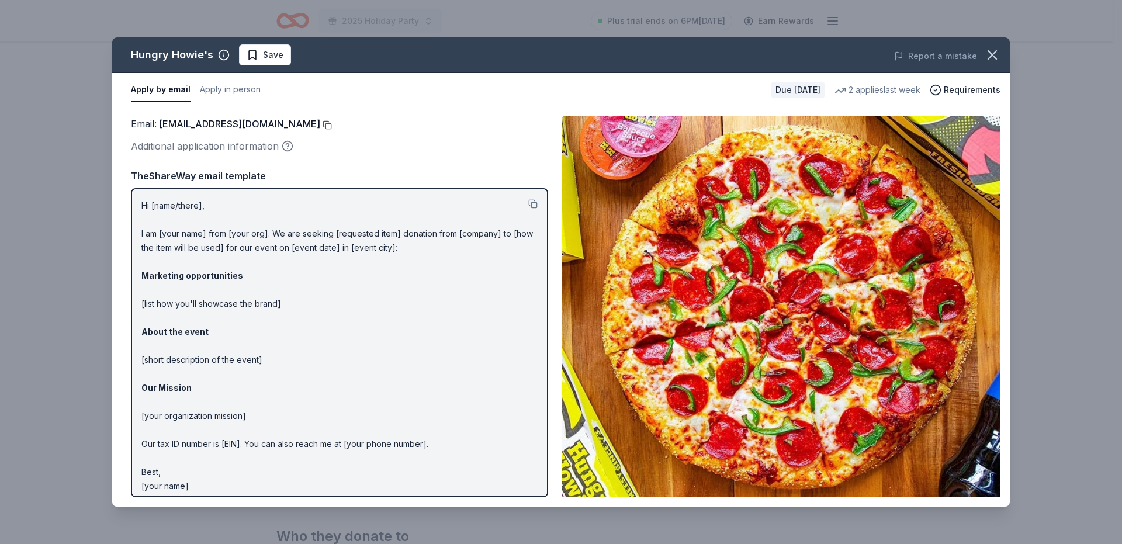
click at [320, 125] on button at bounding box center [326, 124] width 12 height 9
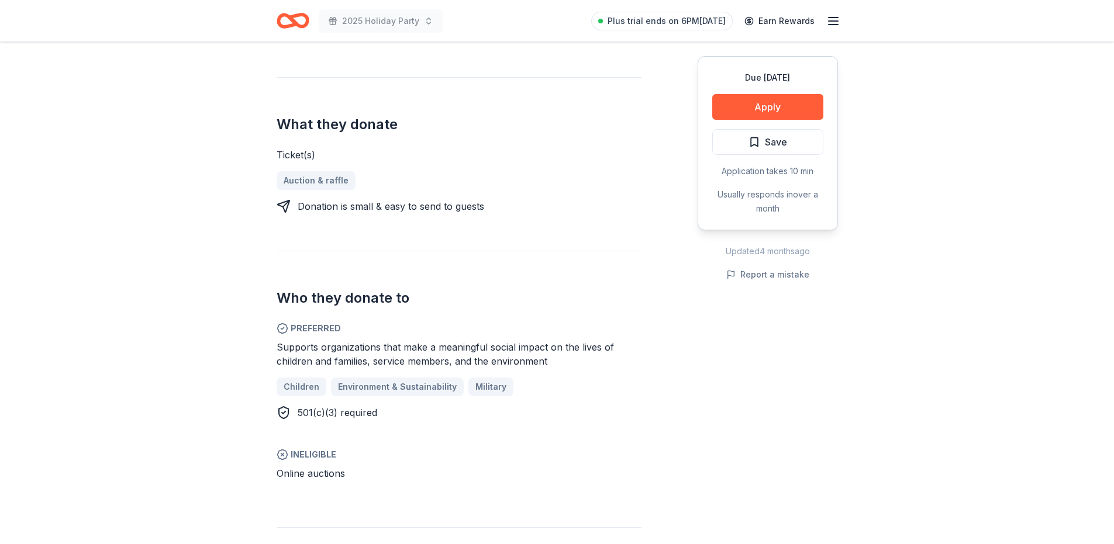
scroll to position [234, 0]
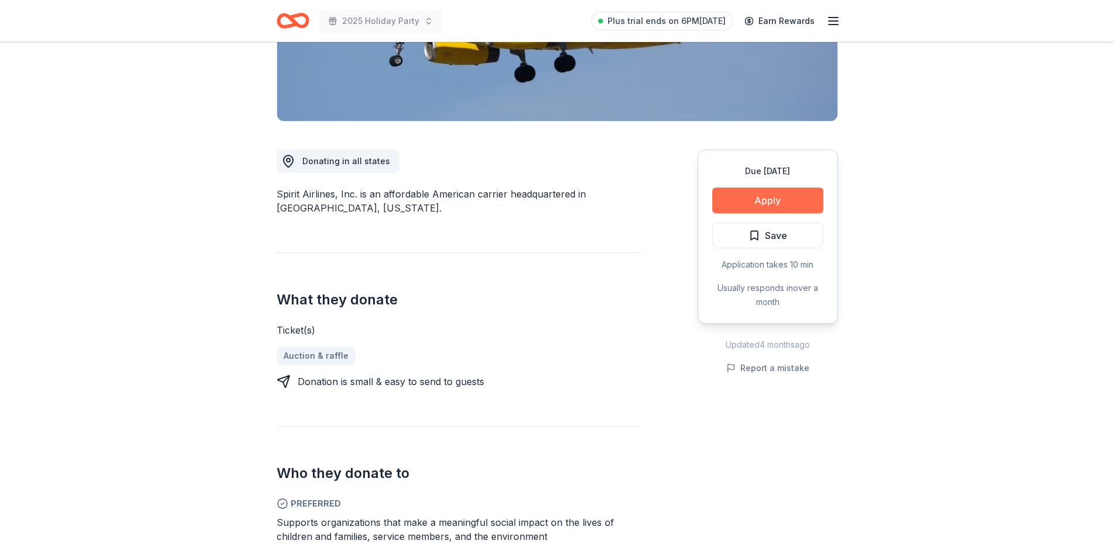
click at [758, 205] on button "Apply" at bounding box center [767, 201] width 111 height 26
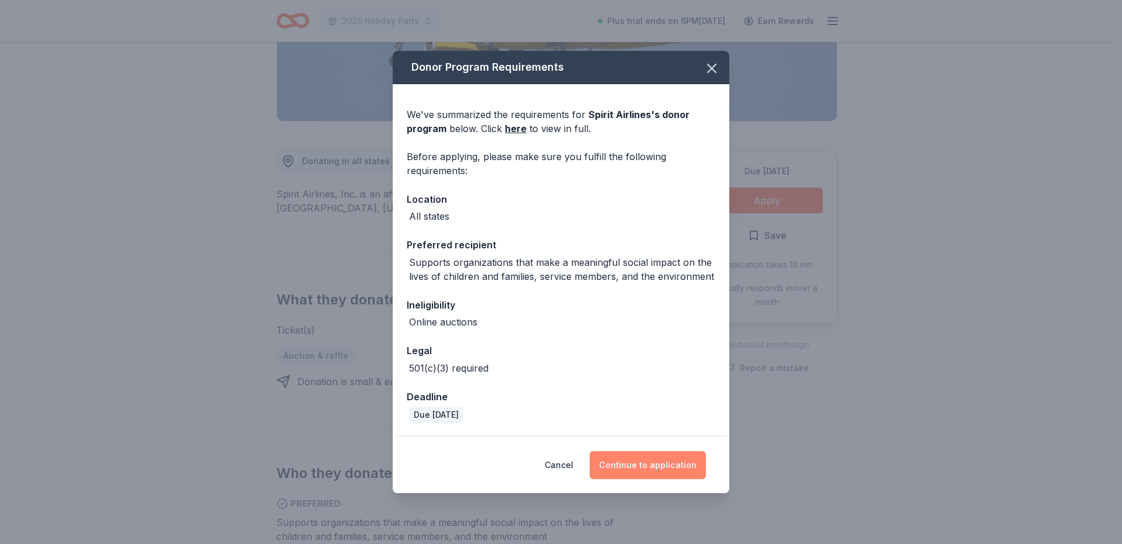
click at [617, 468] on button "Continue to application" at bounding box center [648, 465] width 116 height 28
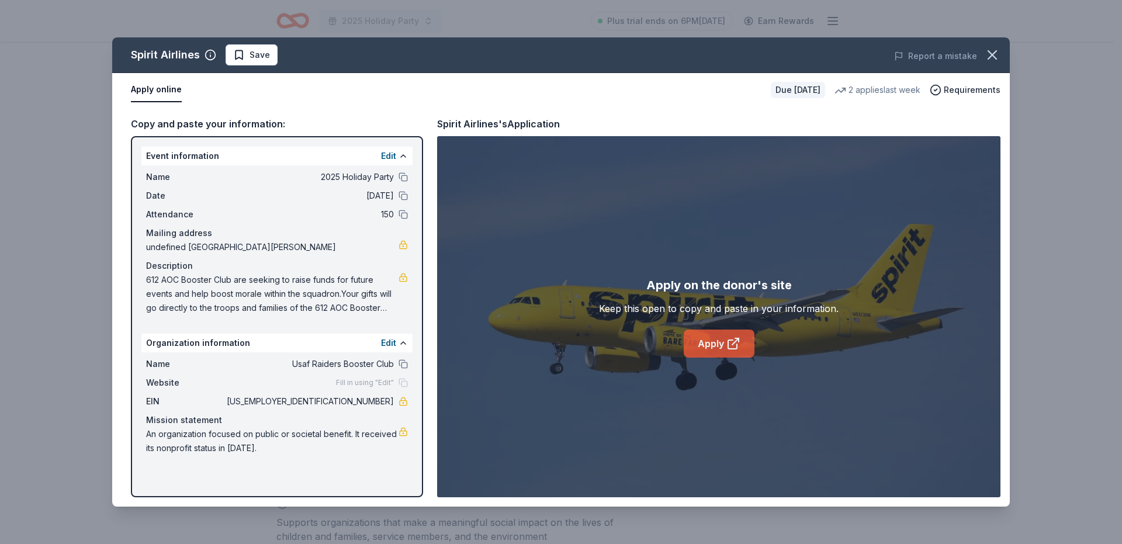
click at [715, 340] on link "Apply" at bounding box center [719, 344] width 71 height 28
click at [255, 60] on span "Save" at bounding box center [260, 55] width 20 height 14
click at [994, 54] on icon "button" at bounding box center [992, 55] width 8 height 8
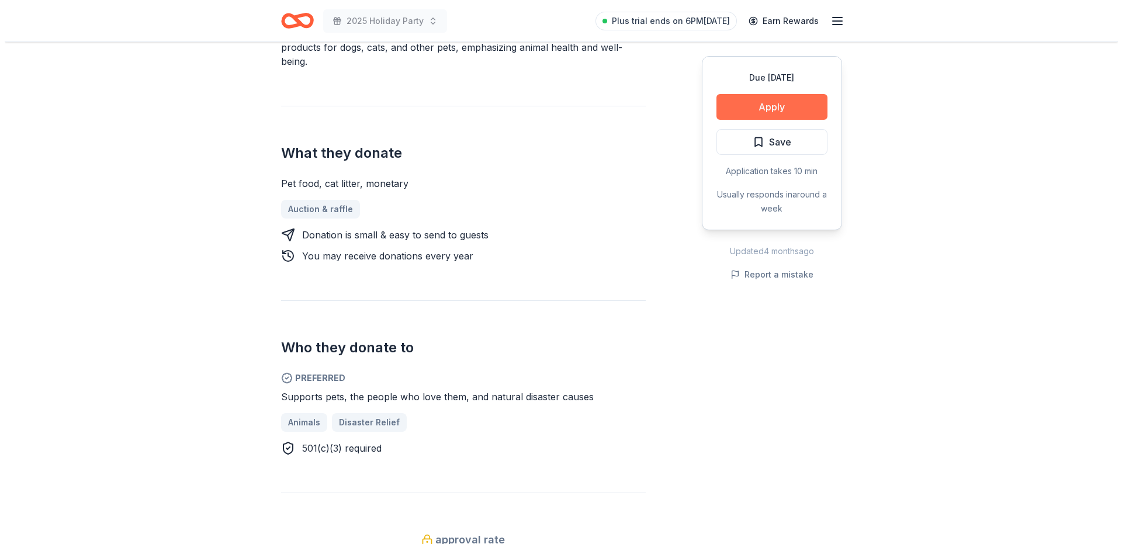
scroll to position [234, 0]
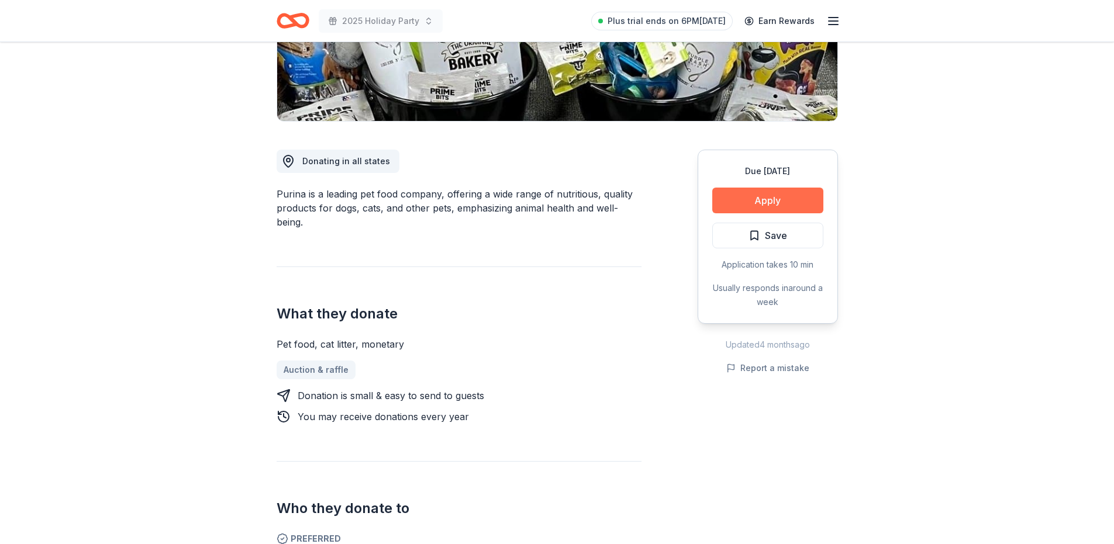
click at [780, 203] on button "Apply" at bounding box center [767, 201] width 111 height 26
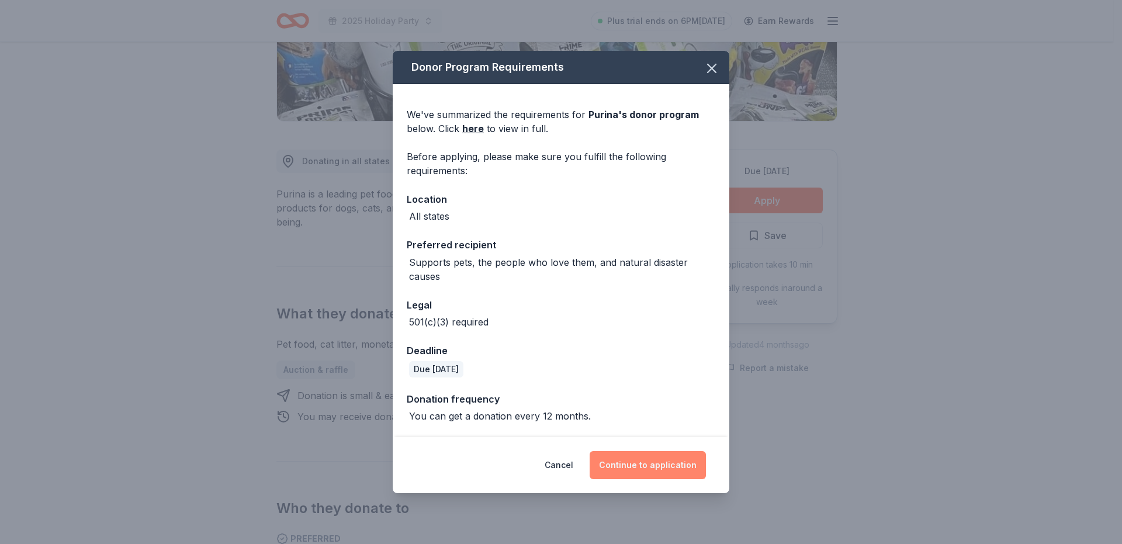
click at [652, 474] on button "Continue to application" at bounding box center [648, 465] width 116 height 28
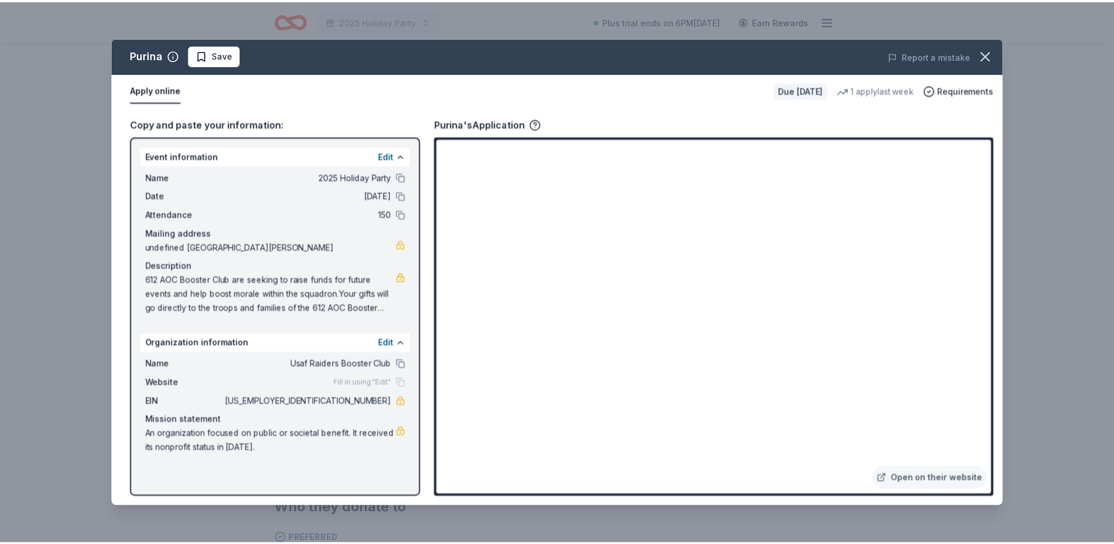
scroll to position [1217, 0]
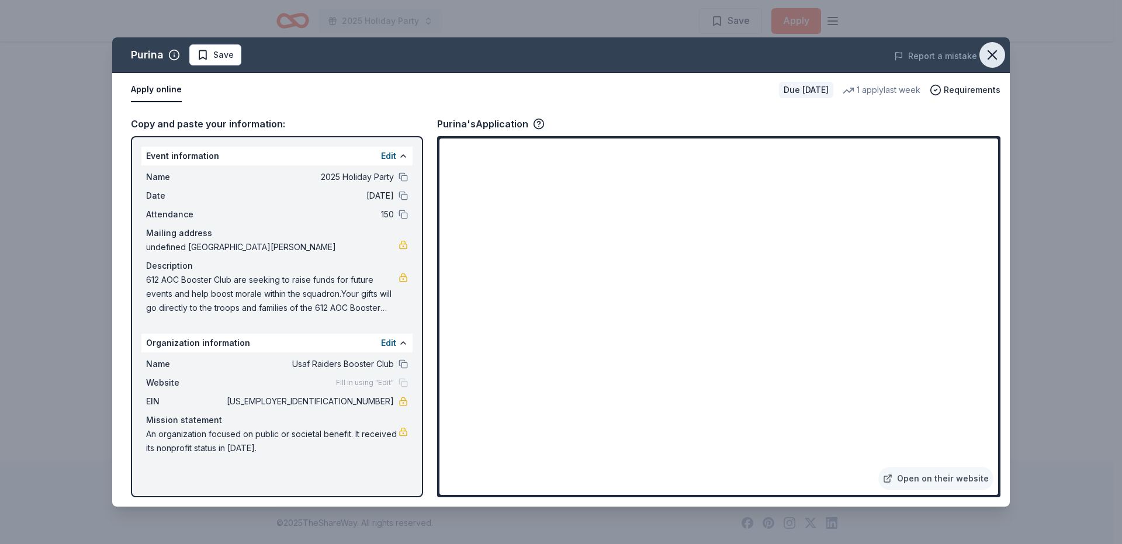
click at [988, 58] on icon "button" at bounding box center [992, 55] width 16 height 16
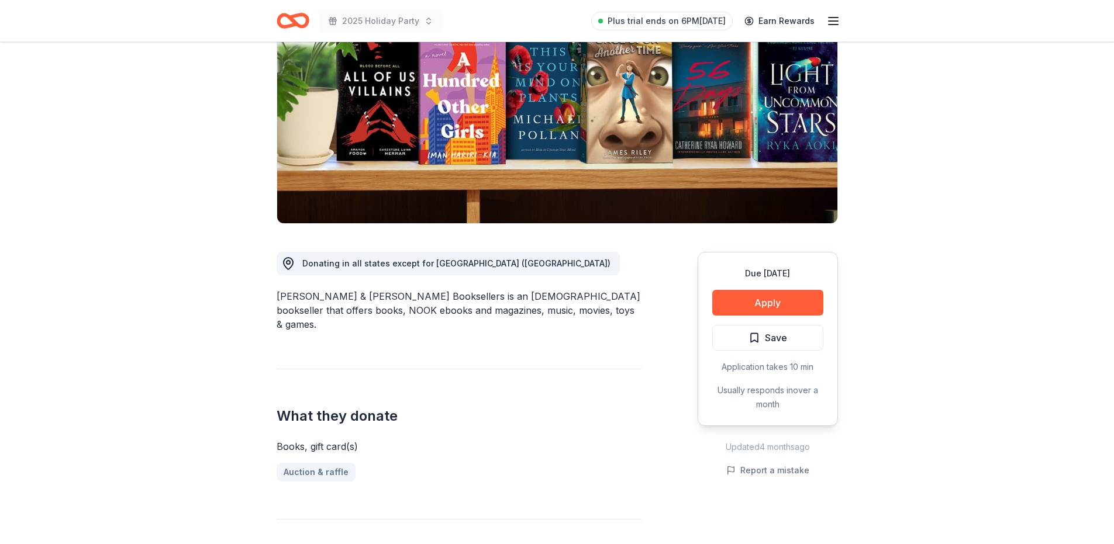
scroll to position [132, 0]
click at [753, 302] on button "Apply" at bounding box center [767, 303] width 111 height 26
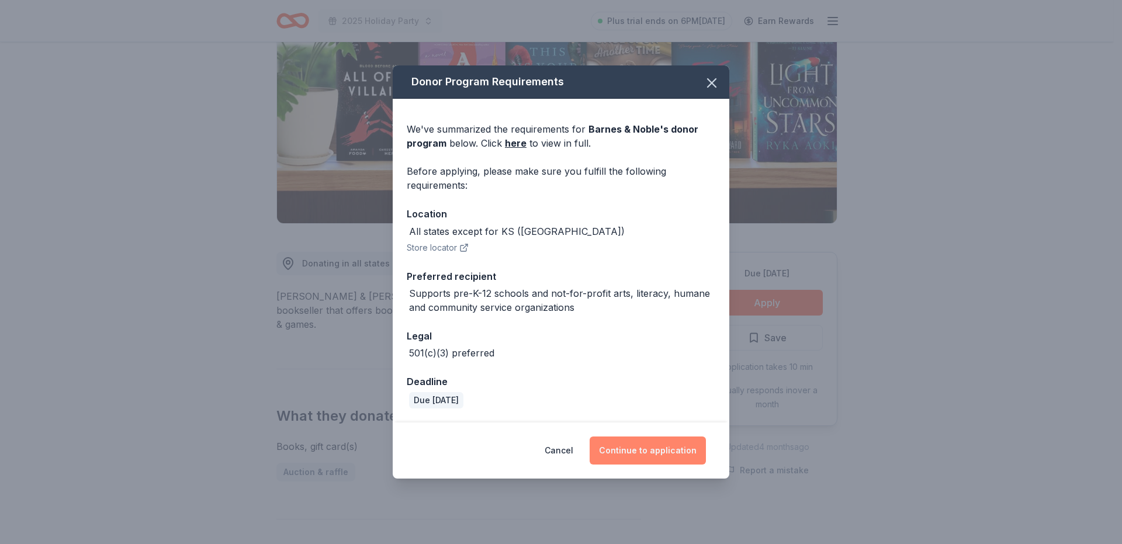
click at [641, 452] on button "Continue to application" at bounding box center [648, 451] width 116 height 28
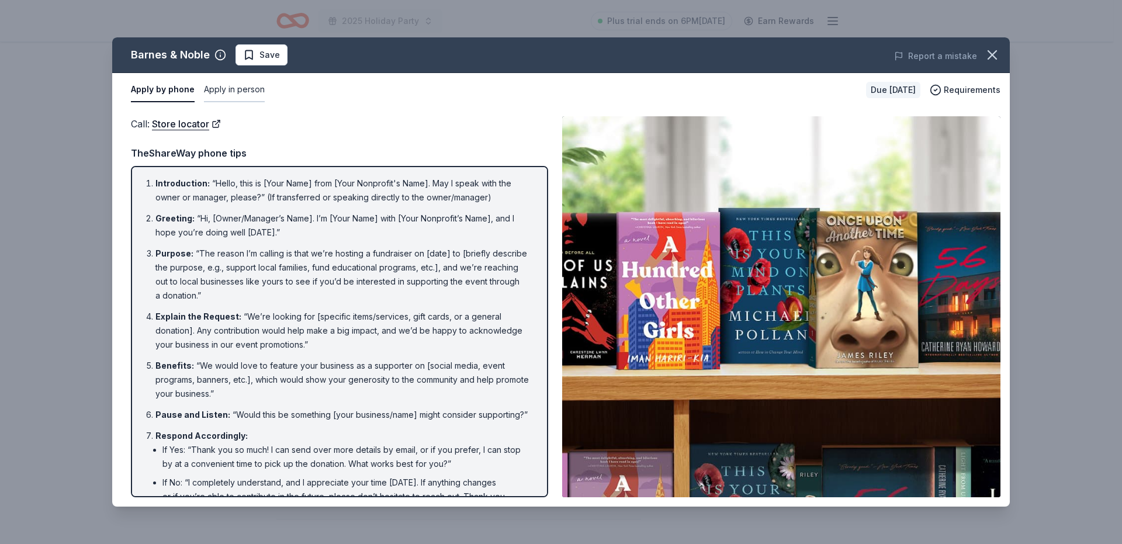
click at [258, 92] on button "Apply in person" at bounding box center [234, 90] width 61 height 25
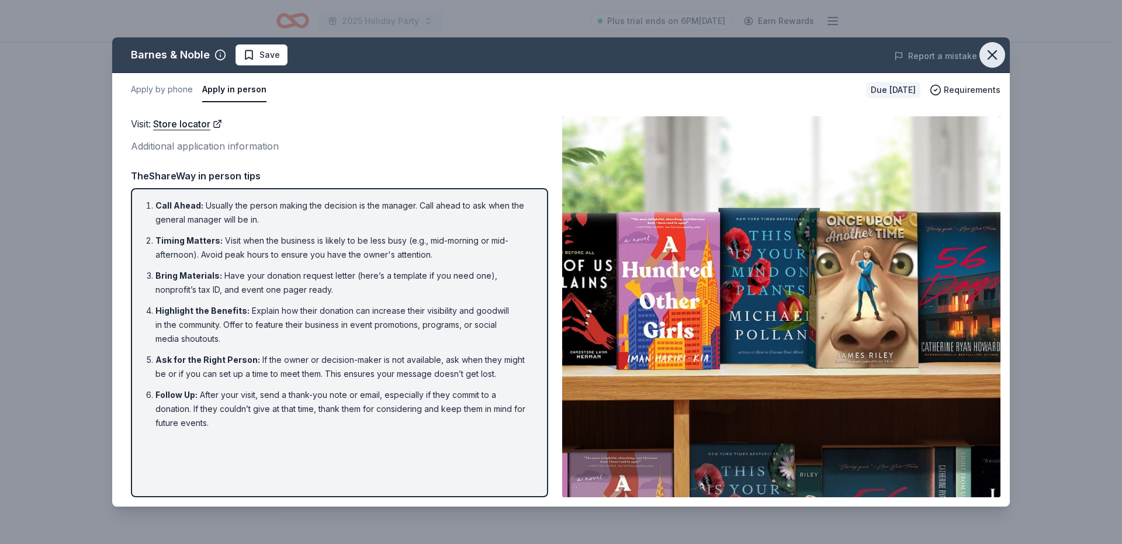
click at [987, 58] on icon "button" at bounding box center [992, 55] width 16 height 16
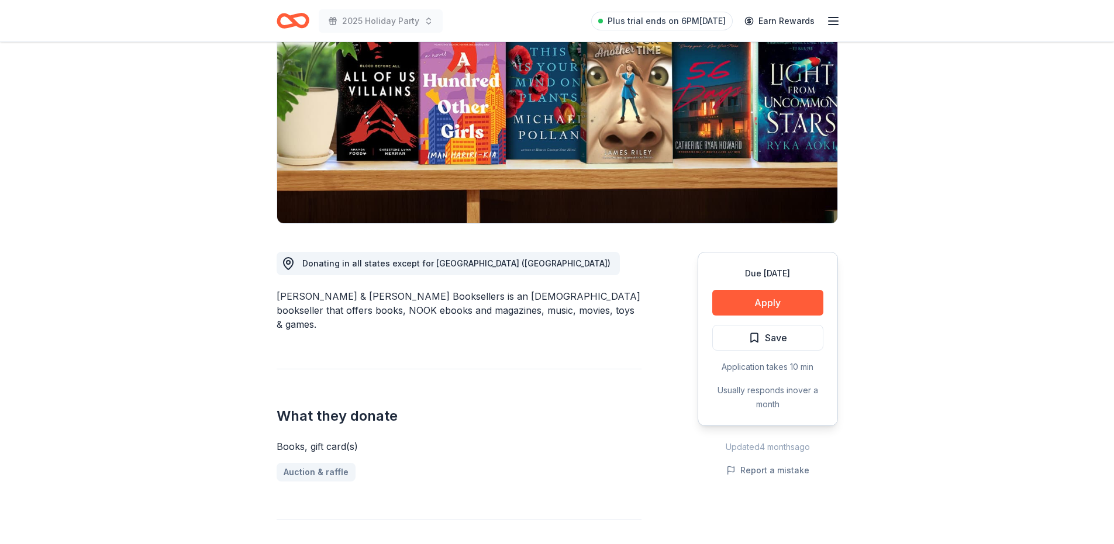
click at [746, 352] on div "Due in 47 days Apply Save Application takes 10 min Usually responds in over a m…" at bounding box center [767, 339] width 140 height 174
click at [746, 339] on button "Save" at bounding box center [767, 338] width 111 height 26
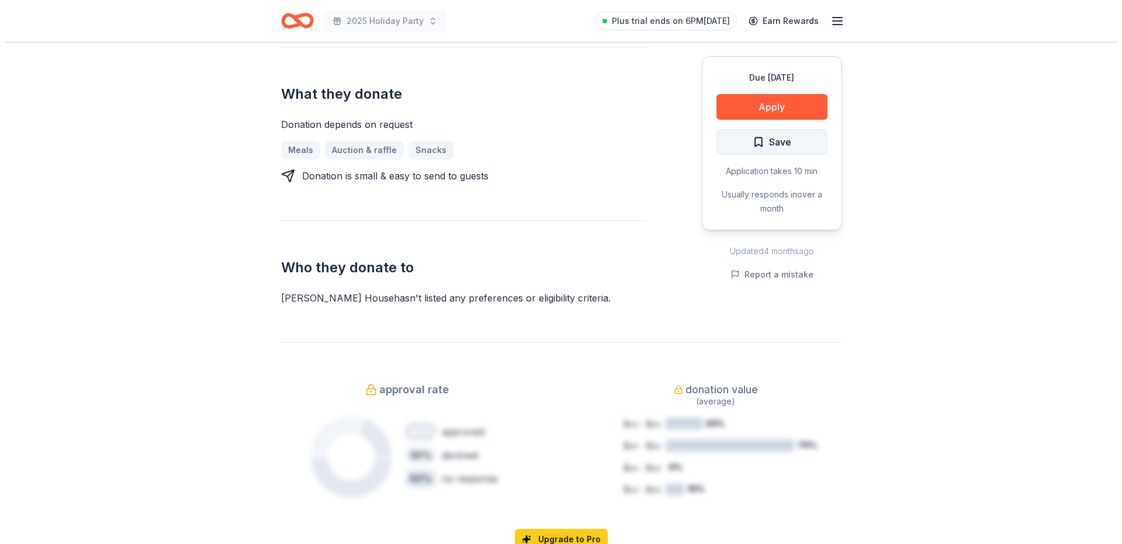
scroll to position [409, 0]
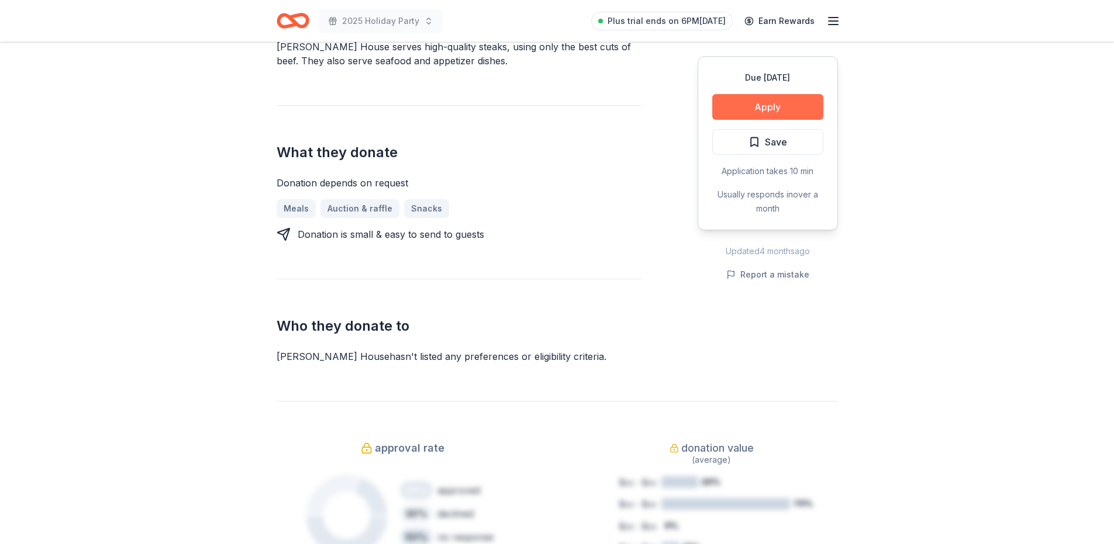
click at [752, 102] on button "Apply" at bounding box center [767, 107] width 111 height 26
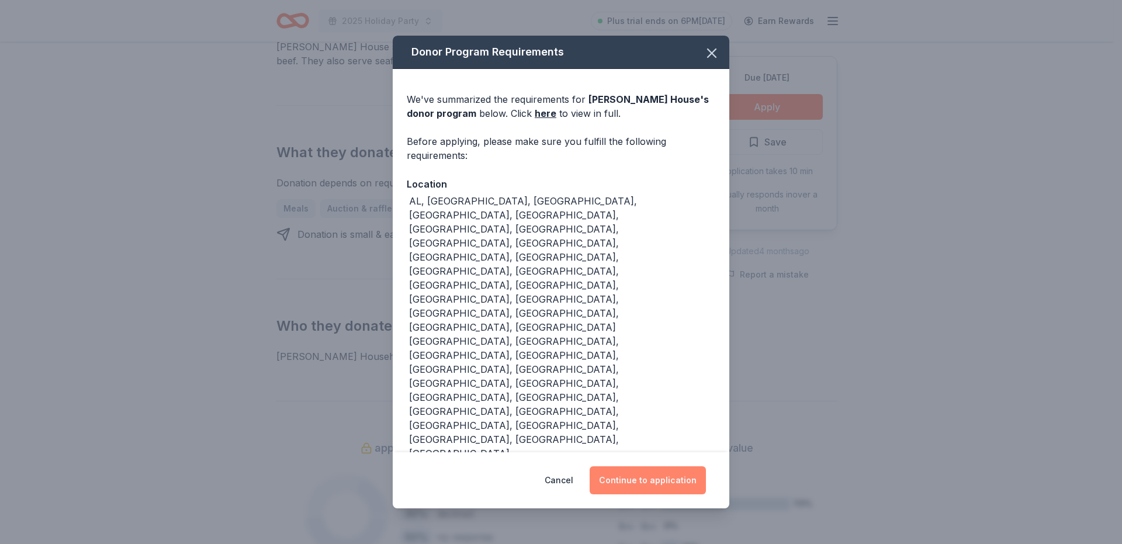
click at [623, 466] on button "Continue to application" at bounding box center [648, 480] width 116 height 28
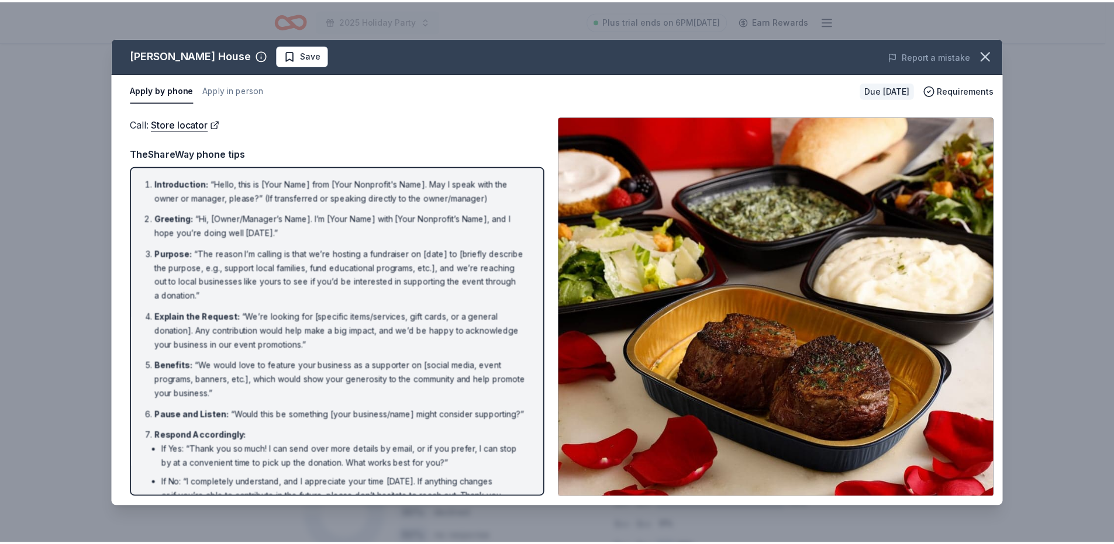
scroll to position [1126, 0]
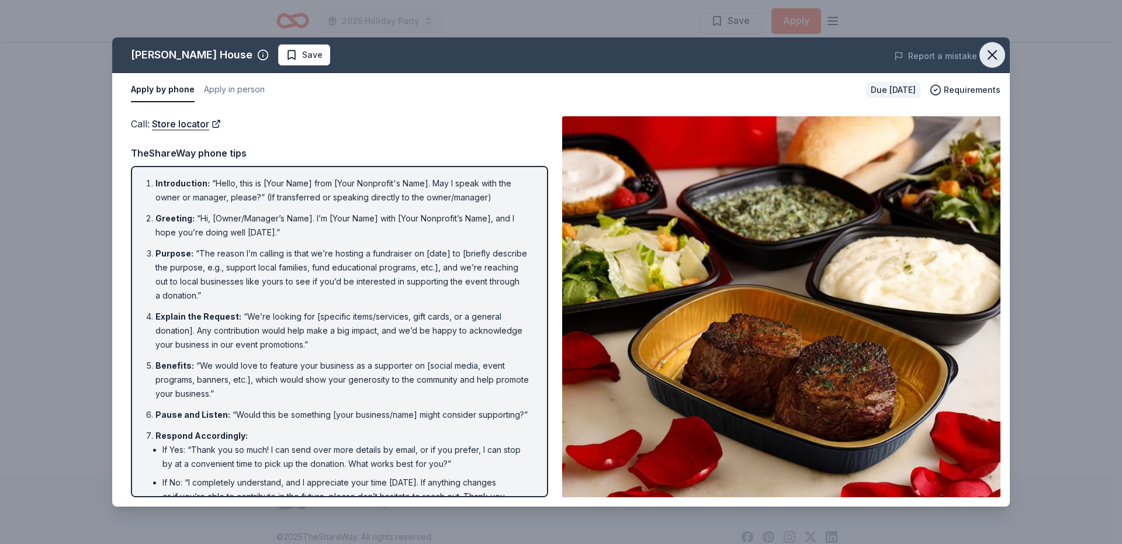
click at [993, 51] on icon "button" at bounding box center [992, 55] width 16 height 16
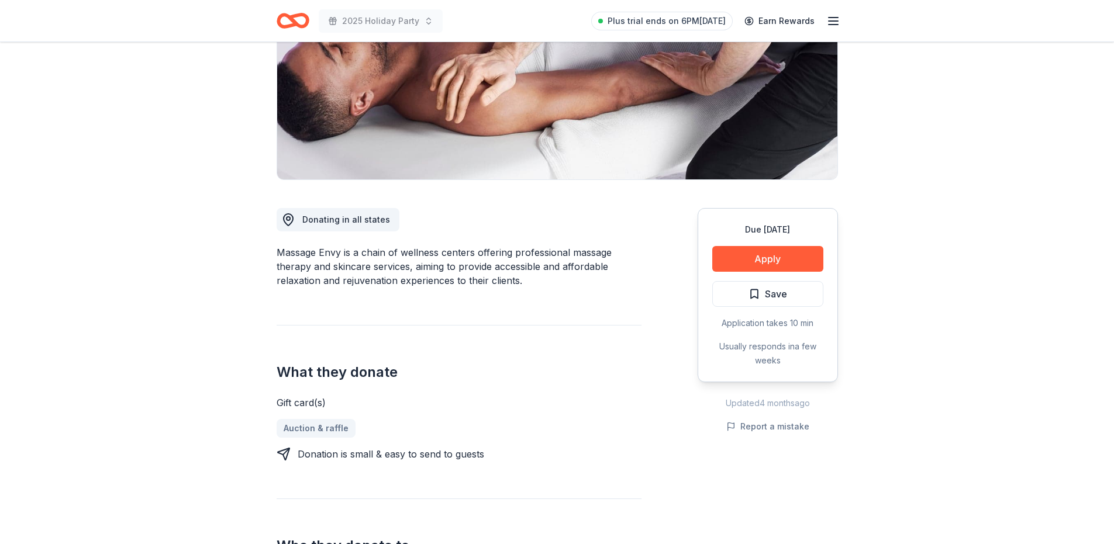
scroll to position [292, 0]
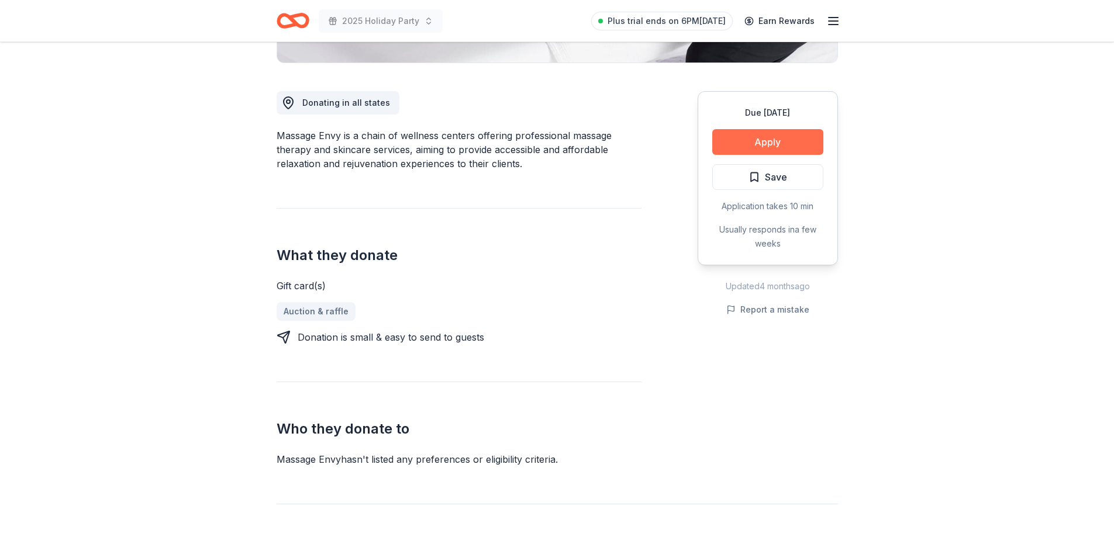
click at [780, 144] on button "Apply" at bounding box center [767, 142] width 111 height 26
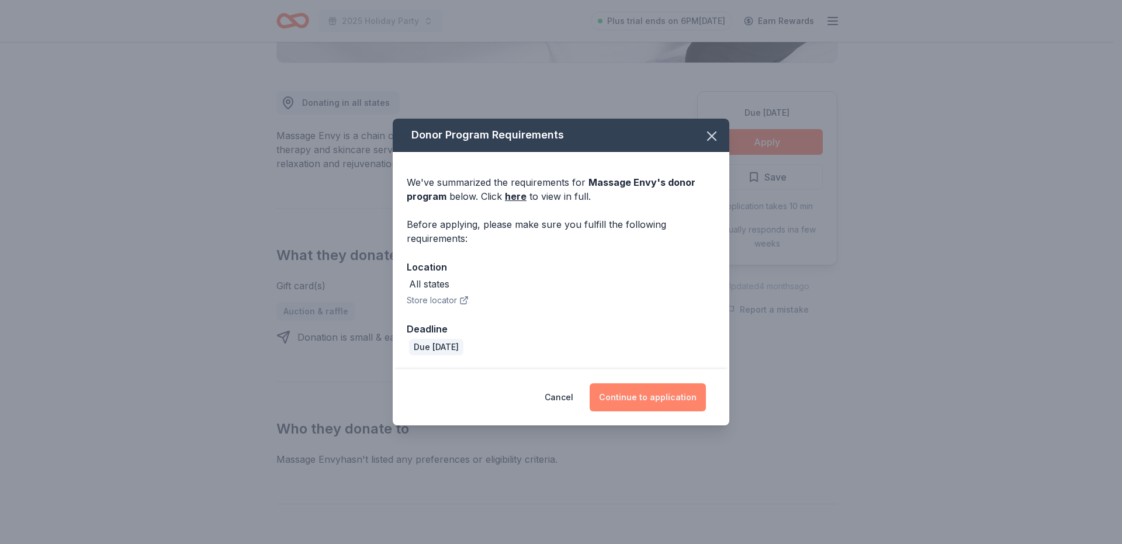
click at [651, 395] on button "Continue to application" at bounding box center [648, 397] width 116 height 28
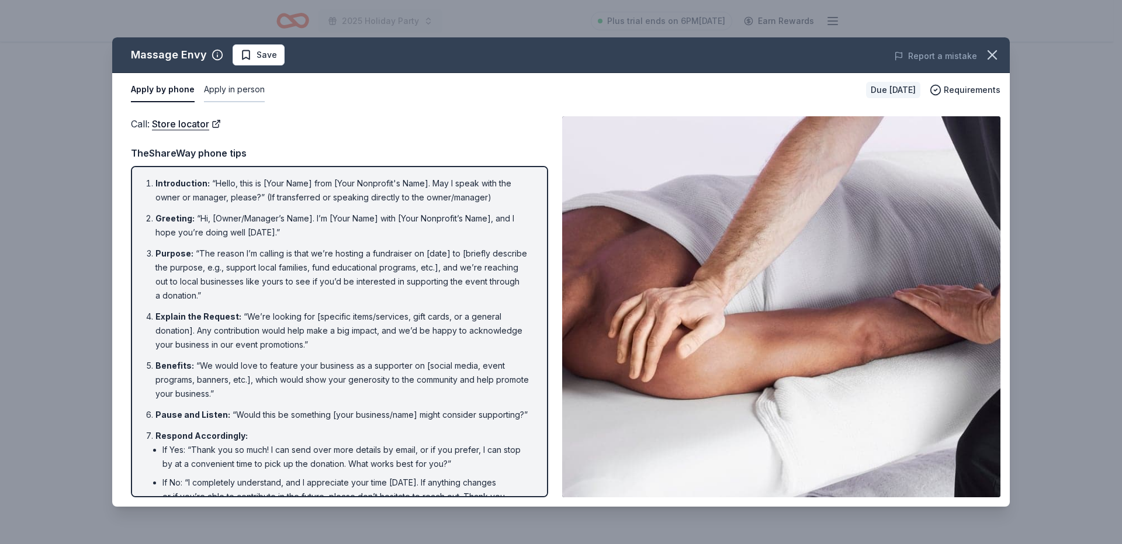
click at [248, 94] on button "Apply in person" at bounding box center [234, 90] width 61 height 25
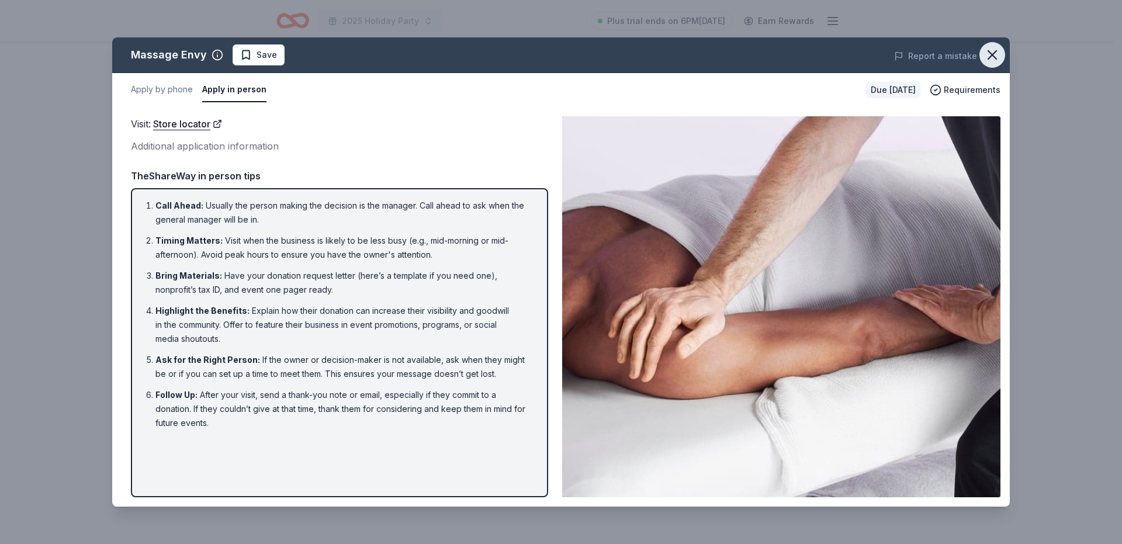
click at [991, 56] on icon "button" at bounding box center [992, 55] width 16 height 16
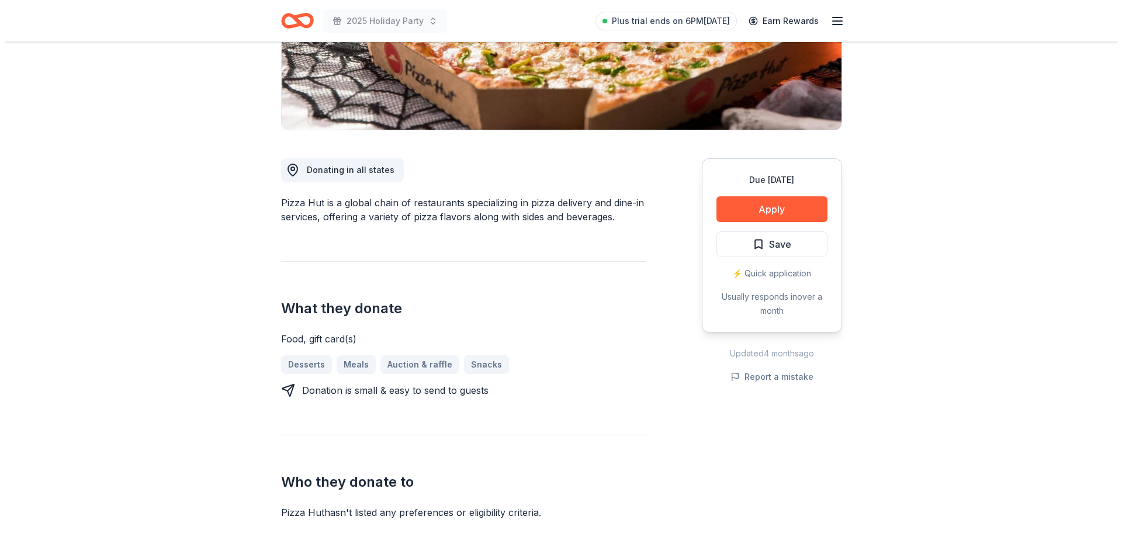
scroll to position [234, 0]
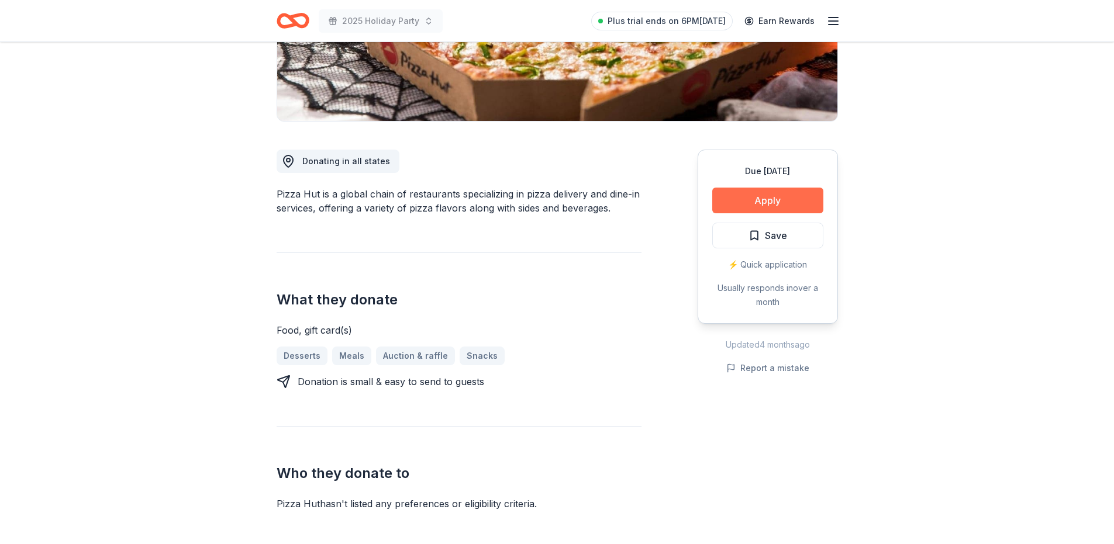
click at [772, 200] on button "Apply" at bounding box center [767, 201] width 111 height 26
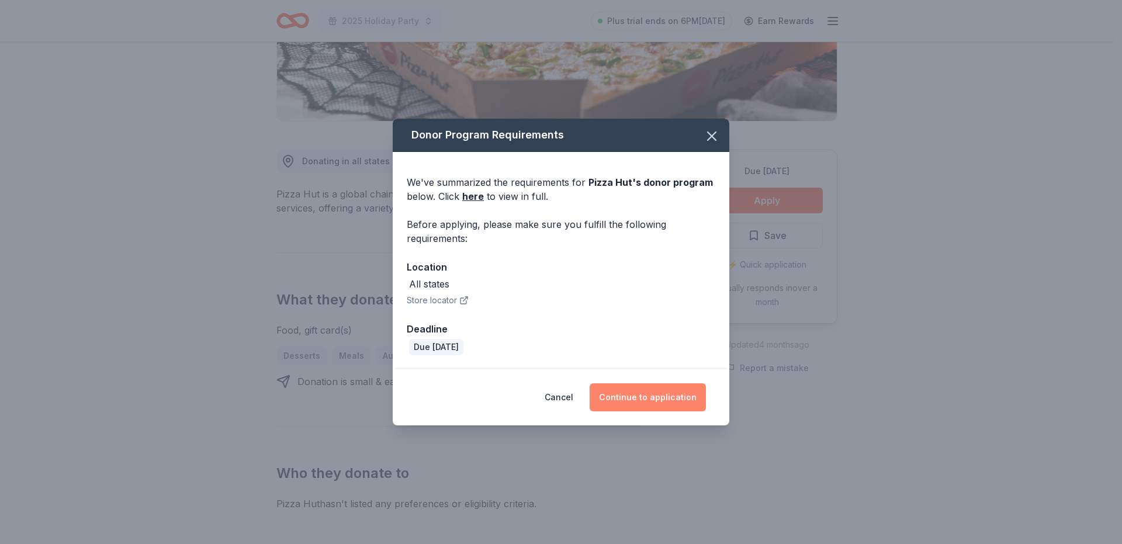
click at [642, 395] on button "Continue to application" at bounding box center [648, 397] width 116 height 28
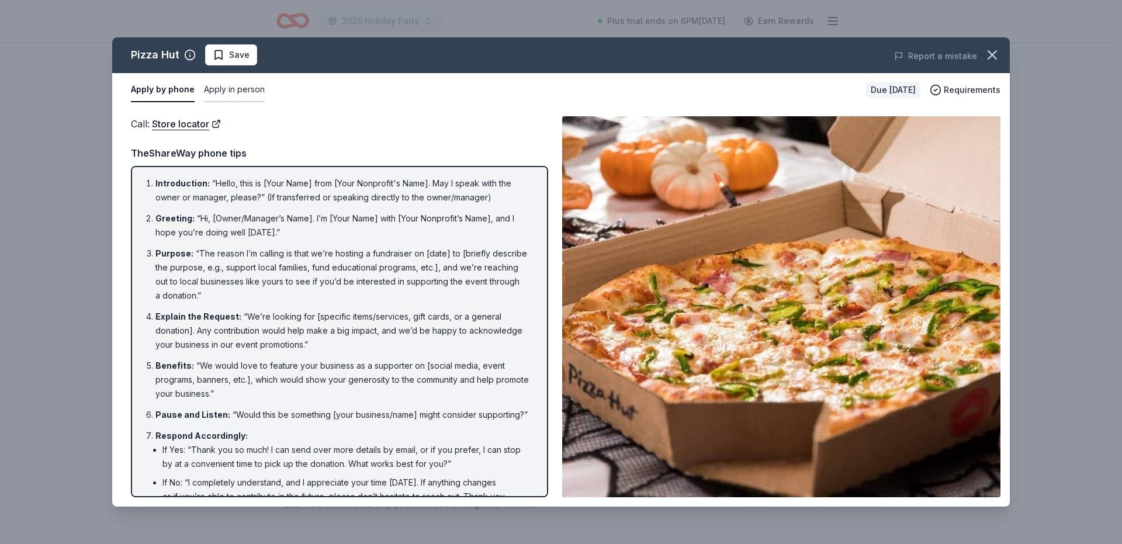
click at [241, 94] on button "Apply in person" at bounding box center [234, 90] width 61 height 25
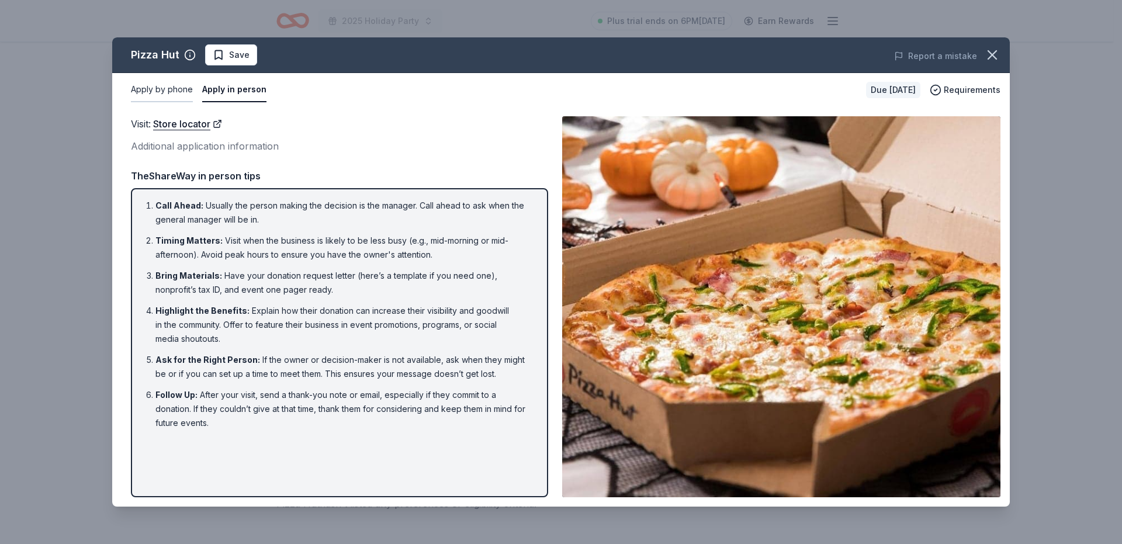
click at [168, 92] on button "Apply by phone" at bounding box center [162, 90] width 62 height 25
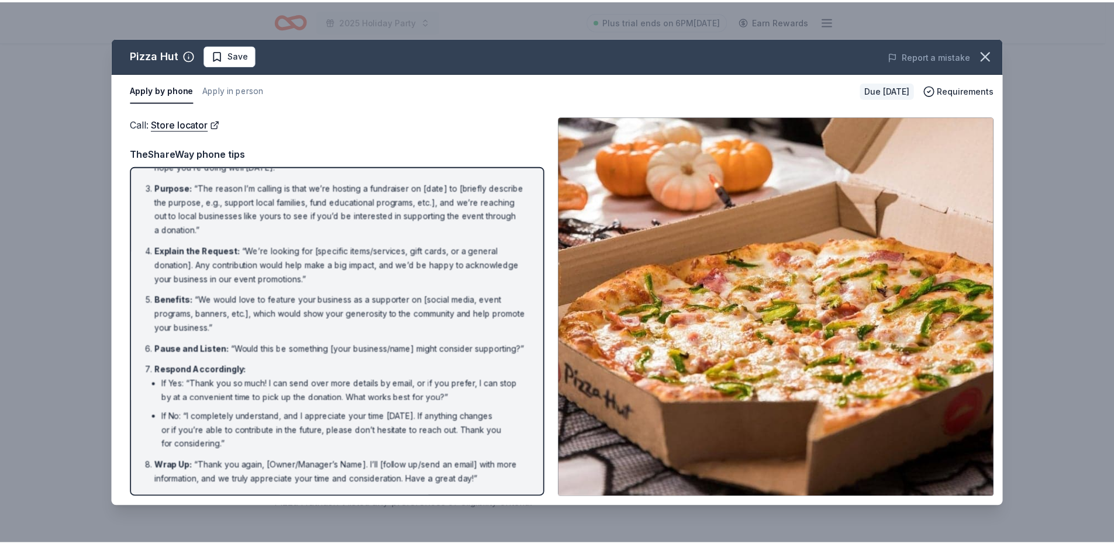
scroll to position [0, 0]
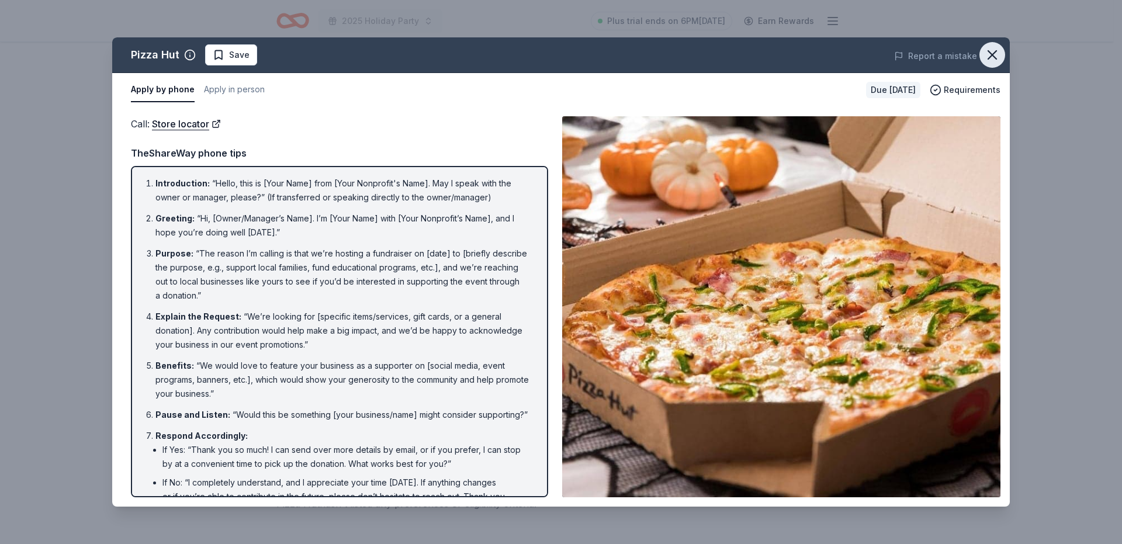
click at [1004, 60] on button "button" at bounding box center [993, 55] width 26 height 26
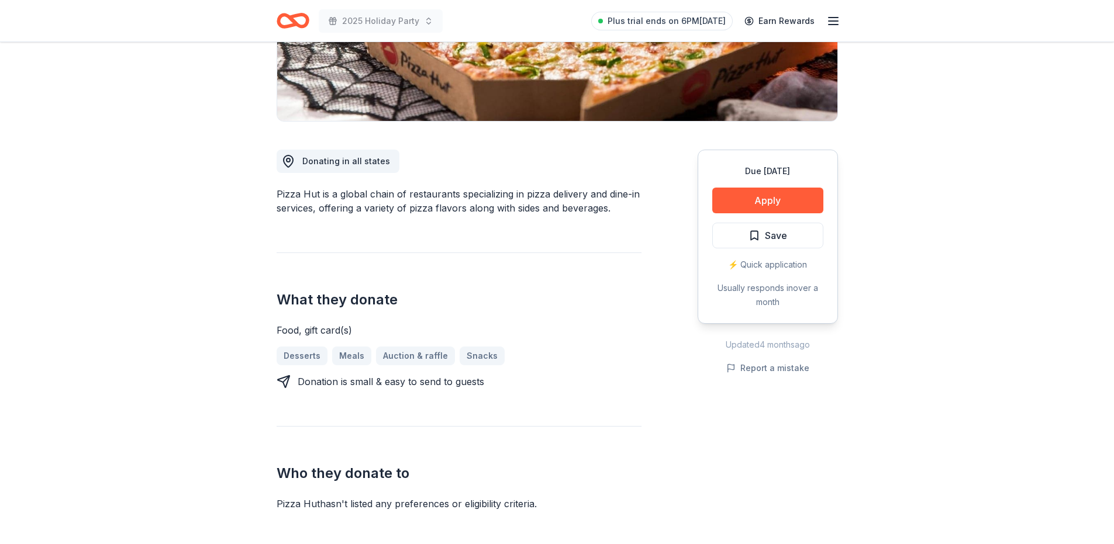
scroll to position [409, 0]
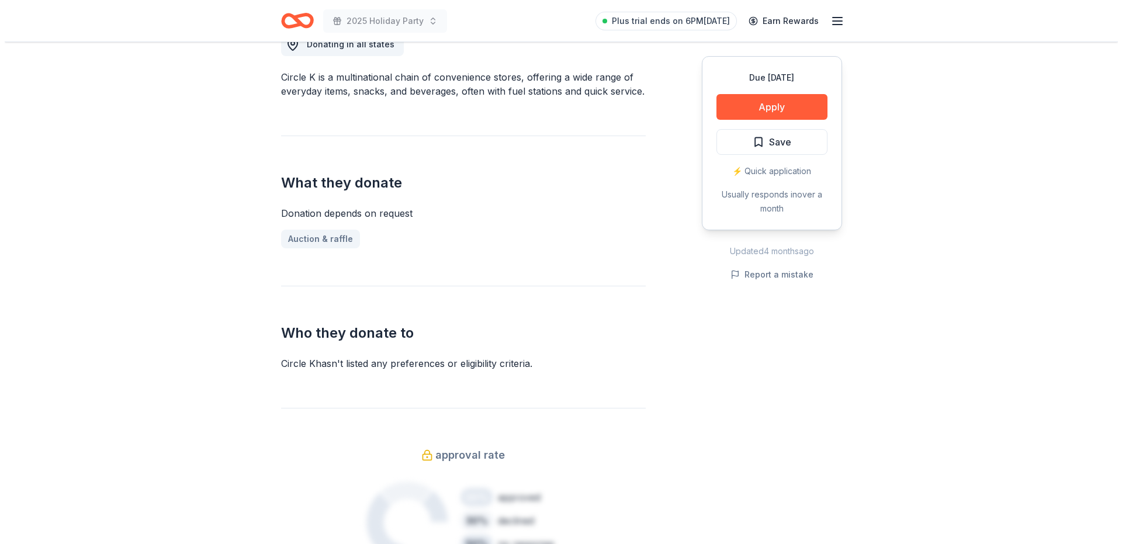
scroll to position [234, 0]
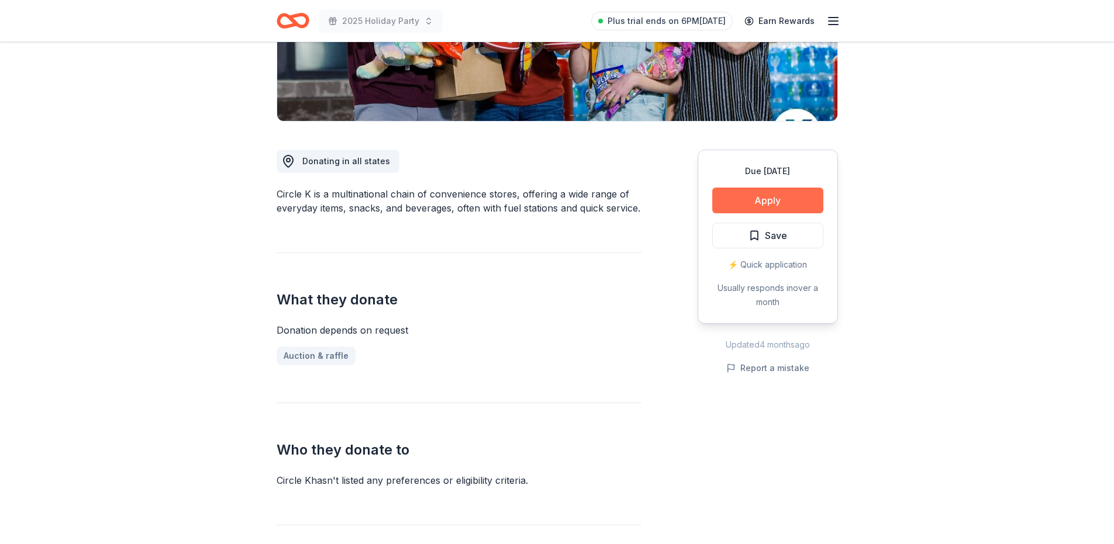
click at [777, 200] on button "Apply" at bounding box center [767, 201] width 111 height 26
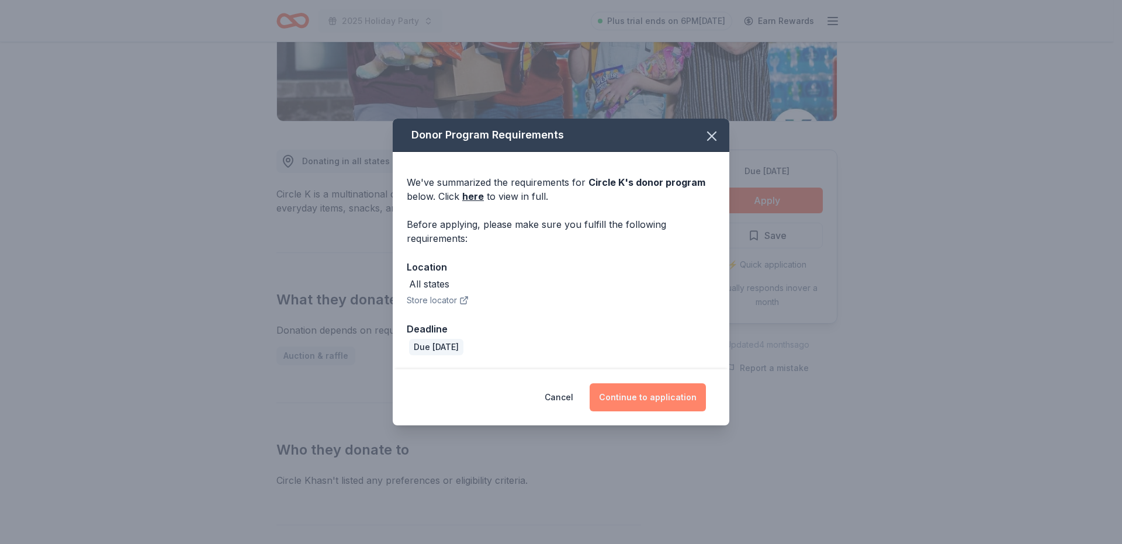
click at [643, 393] on button "Continue to application" at bounding box center [648, 397] width 116 height 28
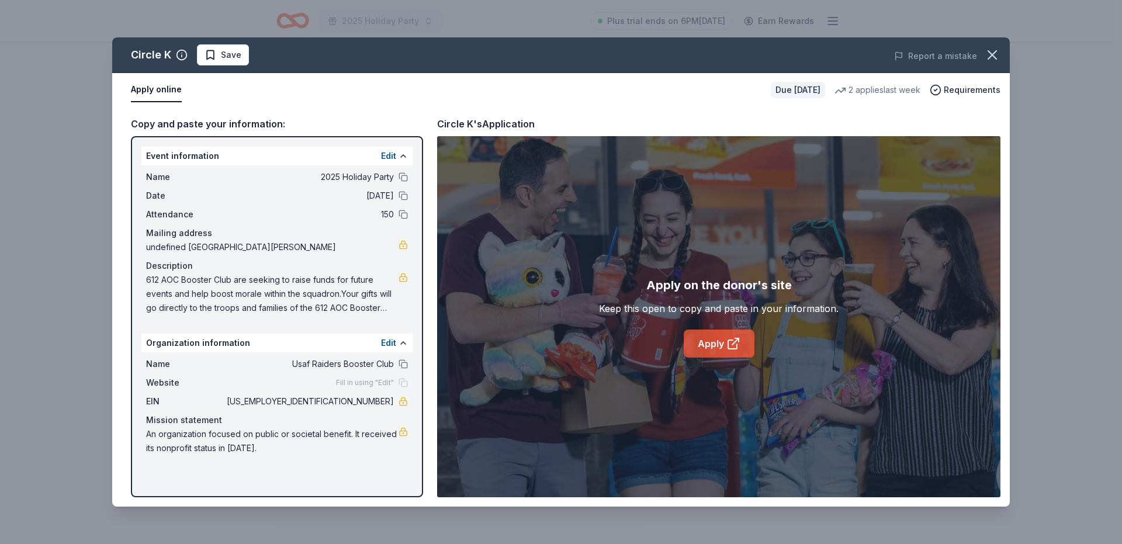
click at [724, 337] on link "Apply" at bounding box center [719, 344] width 71 height 28
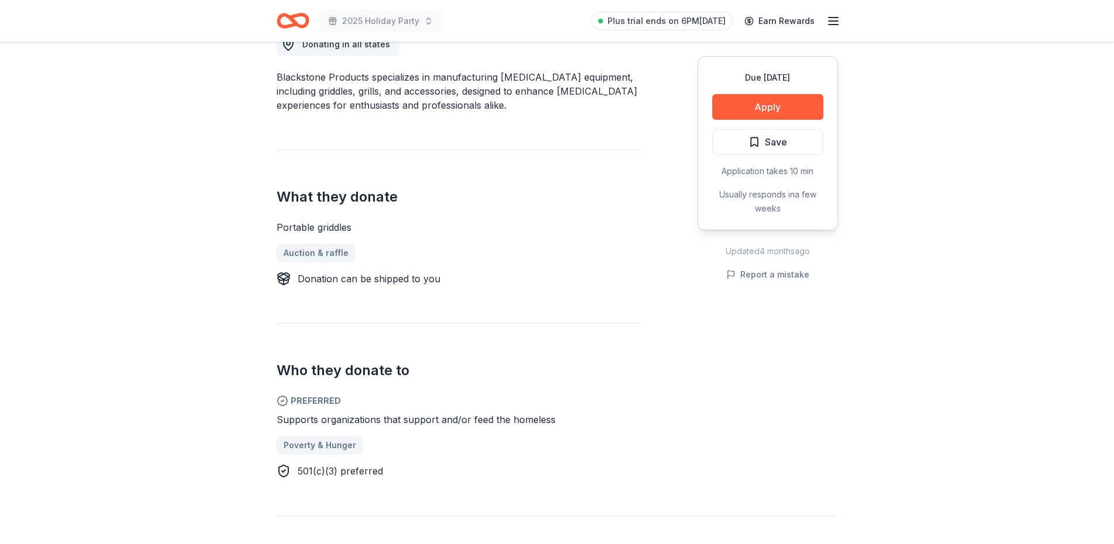
scroll to position [234, 0]
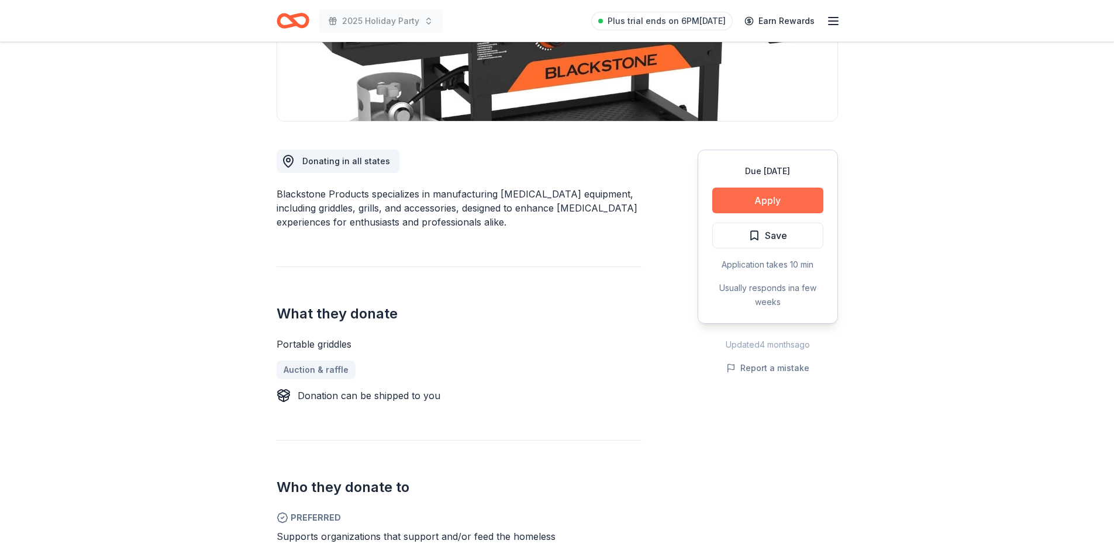
click at [770, 209] on button "Apply" at bounding box center [767, 201] width 111 height 26
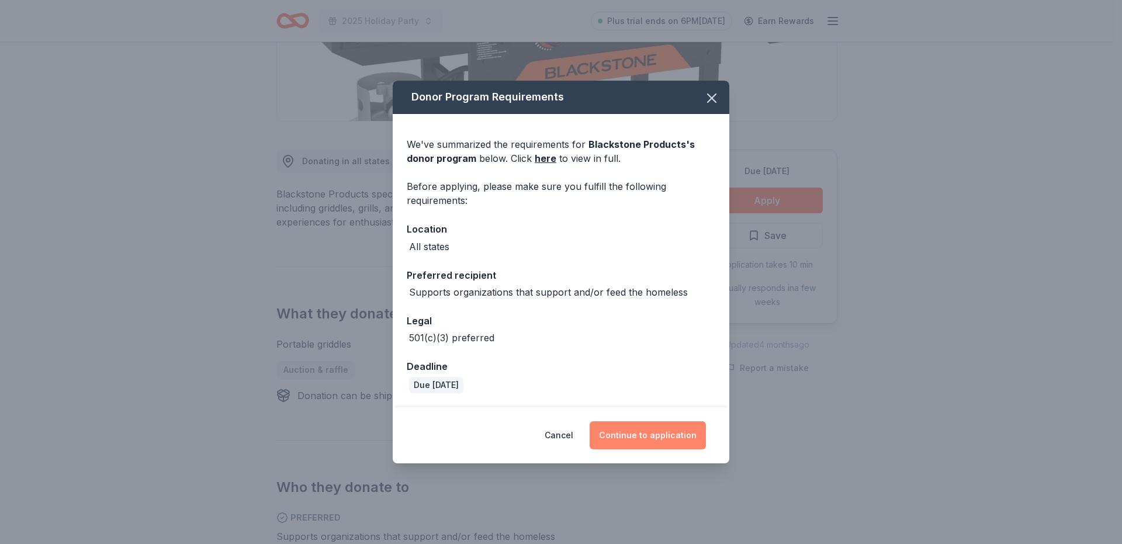
click at [649, 433] on button "Continue to application" at bounding box center [648, 435] width 116 height 28
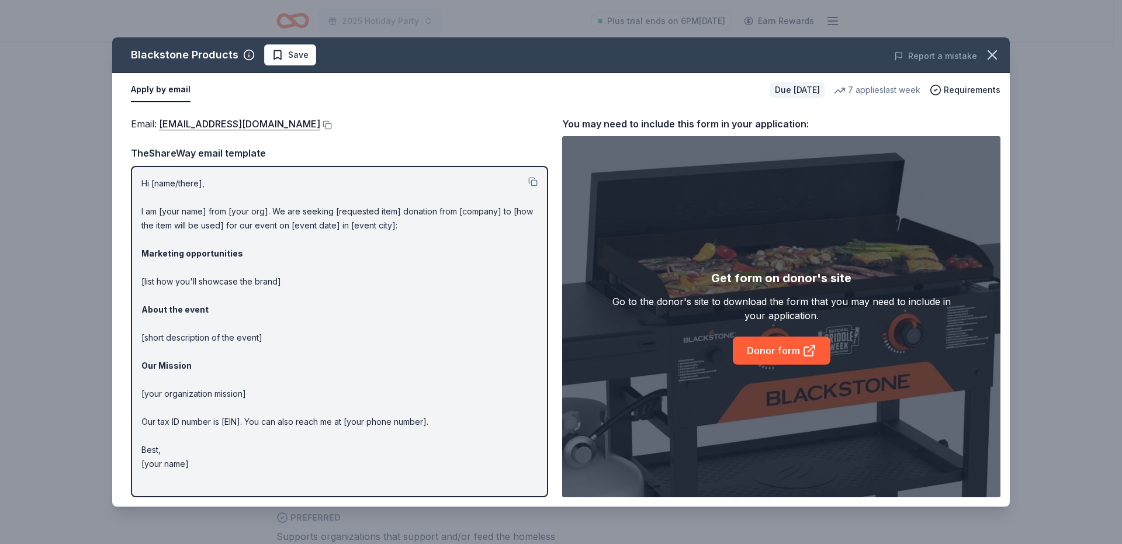
click at [330, 130] on div "Email : donations@blackstoneproducts.com" at bounding box center [339, 123] width 417 height 15
click at [332, 125] on button at bounding box center [326, 124] width 12 height 9
click at [284, 58] on span "Save" at bounding box center [290, 55] width 37 height 14
click at [773, 357] on link "Donor form" at bounding box center [782, 351] width 98 height 28
click at [836, 266] on div "Get form on donor's site Go to the donor's site to download the form that you m…" at bounding box center [781, 316] width 438 height 361
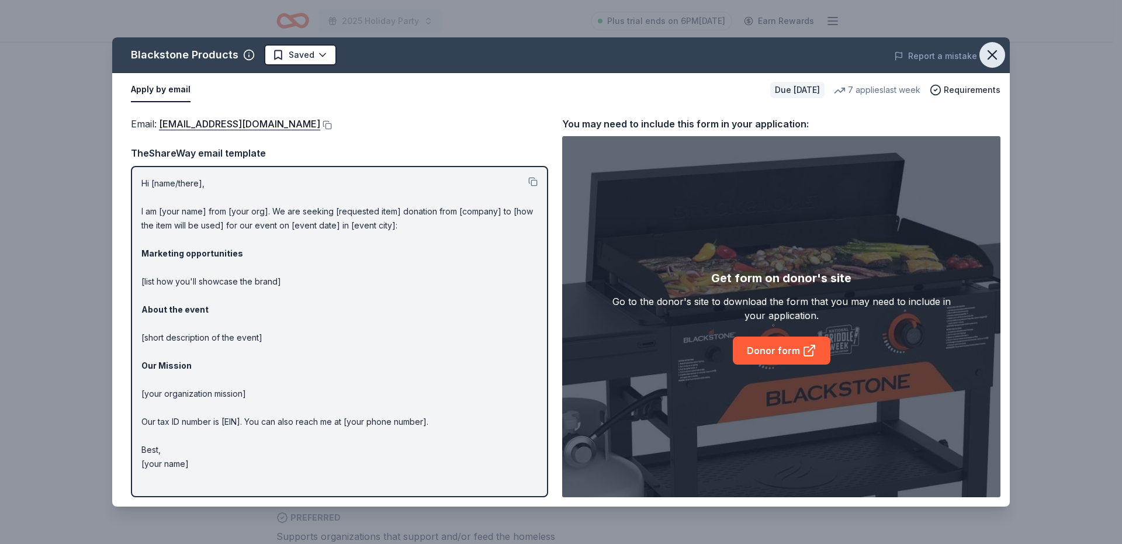
click at [987, 53] on icon "button" at bounding box center [992, 55] width 16 height 16
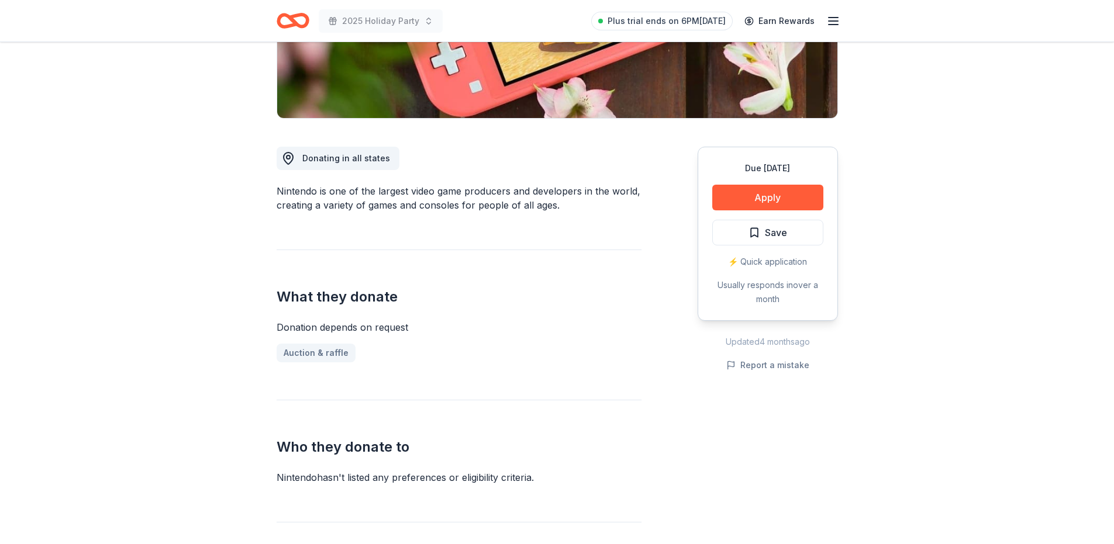
scroll to position [292, 0]
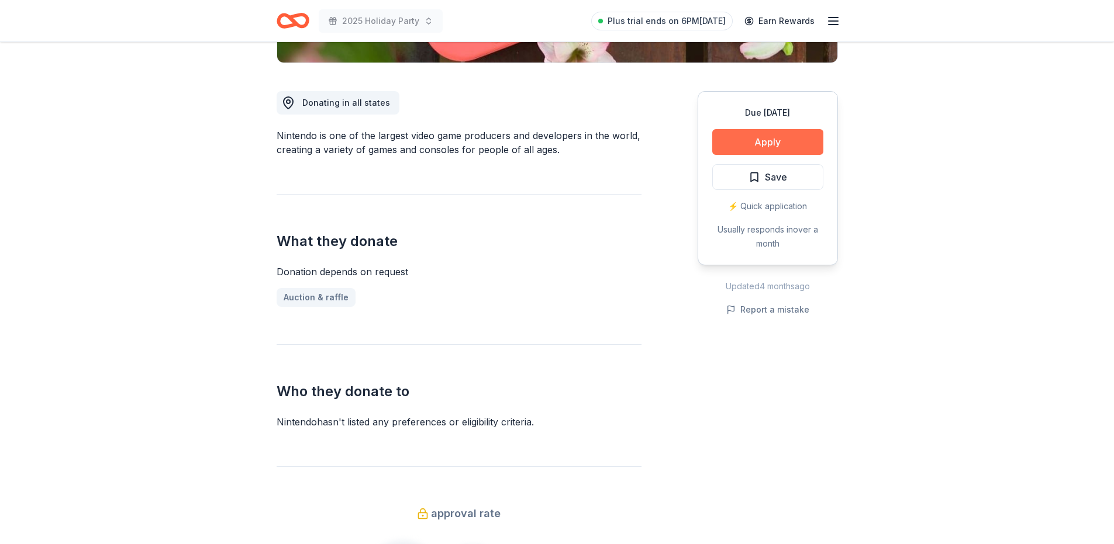
click at [780, 141] on button "Apply" at bounding box center [767, 142] width 111 height 26
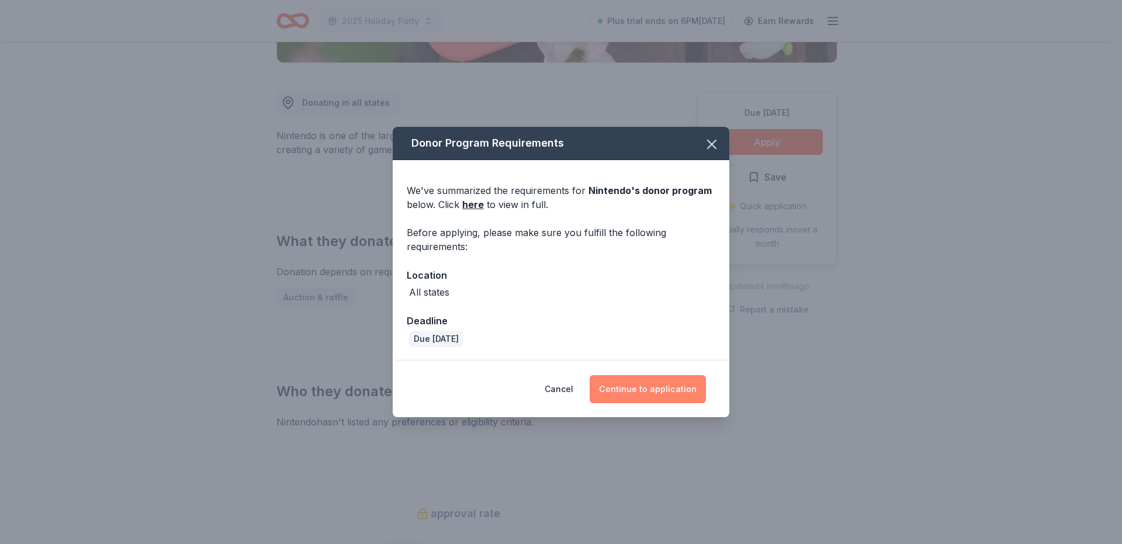
click at [677, 382] on button "Continue to application" at bounding box center [648, 389] width 116 height 28
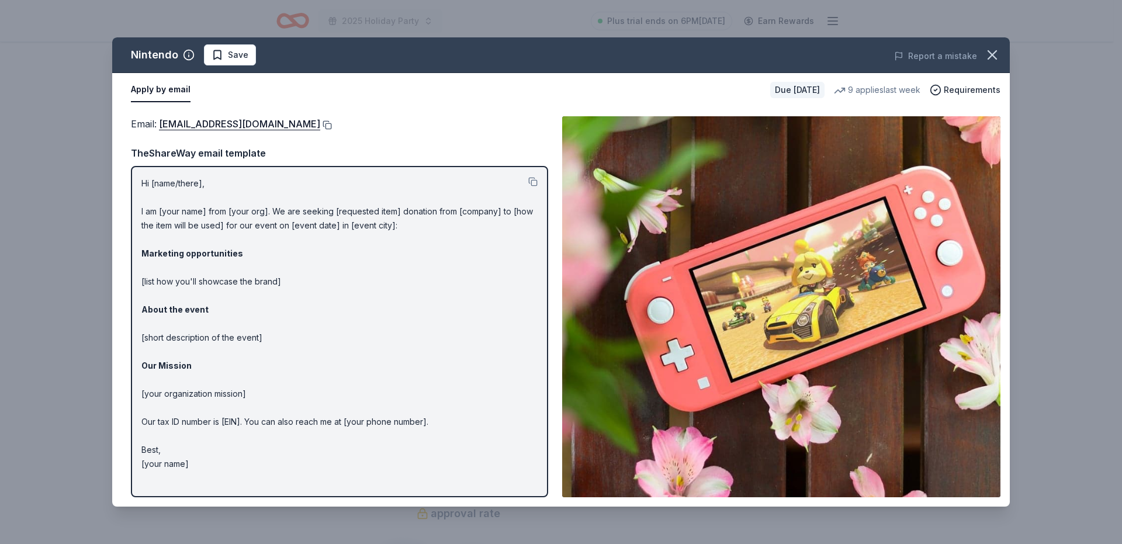
click at [332, 125] on button at bounding box center [326, 124] width 12 height 9
click at [998, 56] on icon "button" at bounding box center [992, 55] width 16 height 16
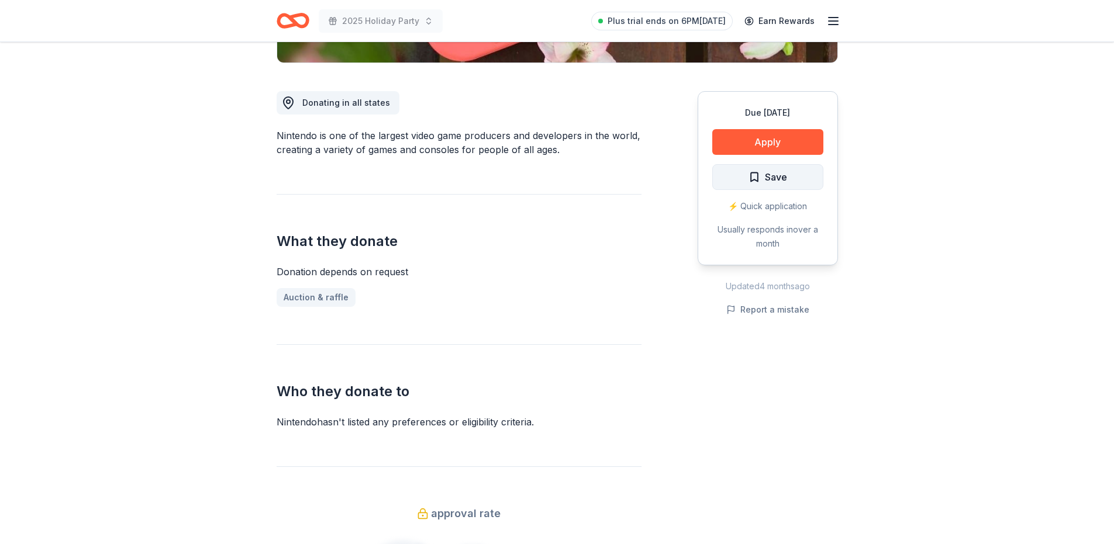
drag, startPoint x: 749, startPoint y: 183, endPoint x: 751, endPoint y: 177, distance: 6.0
click at [751, 177] on span "Save" at bounding box center [767, 177] width 39 height 15
click at [769, 140] on button "Apply" at bounding box center [767, 142] width 111 height 26
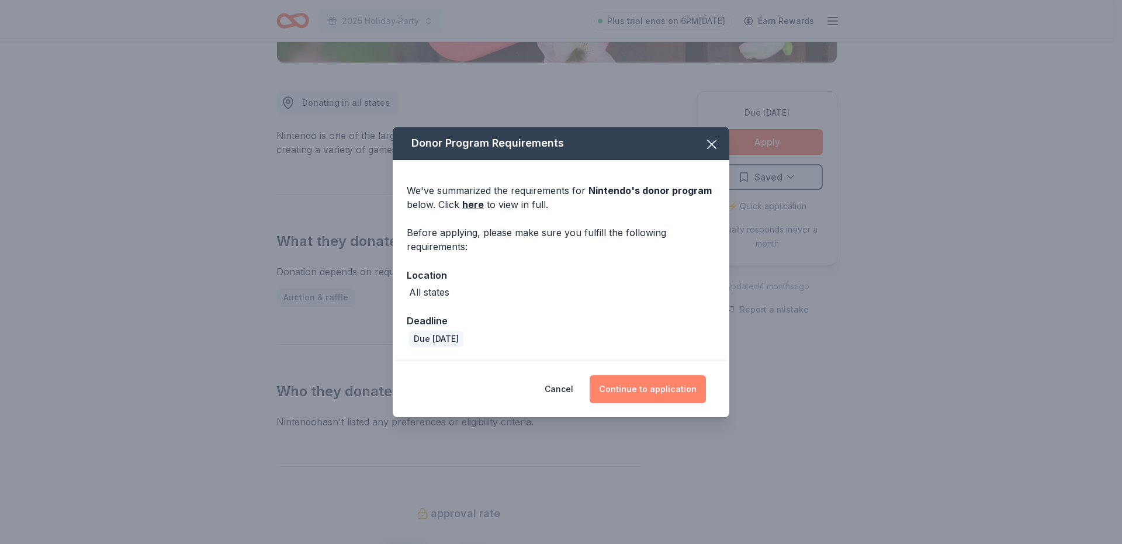
click at [648, 395] on button "Continue to application" at bounding box center [648, 389] width 116 height 28
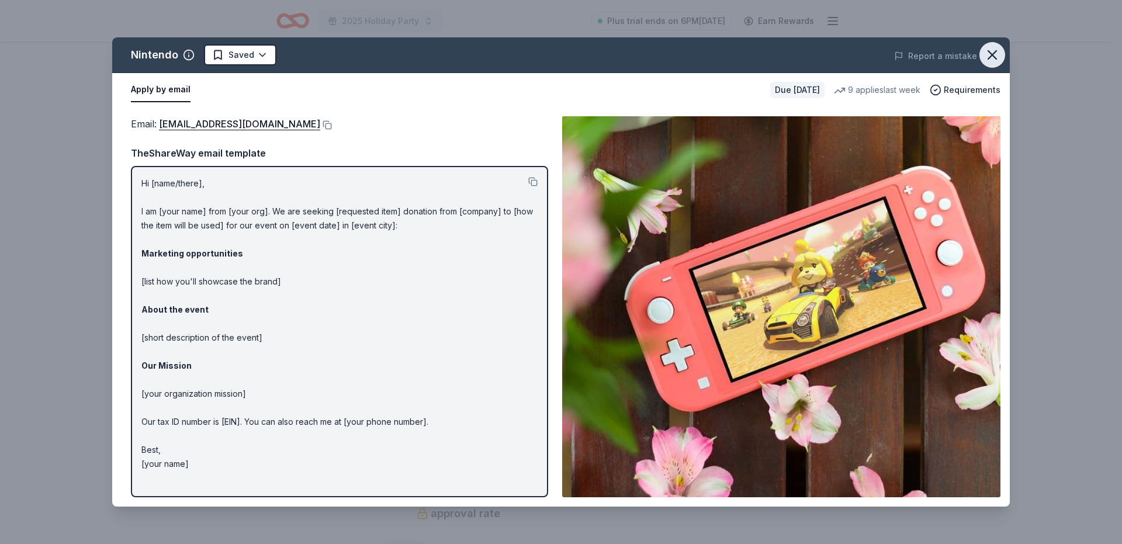
click at [999, 47] on icon "button" at bounding box center [992, 55] width 16 height 16
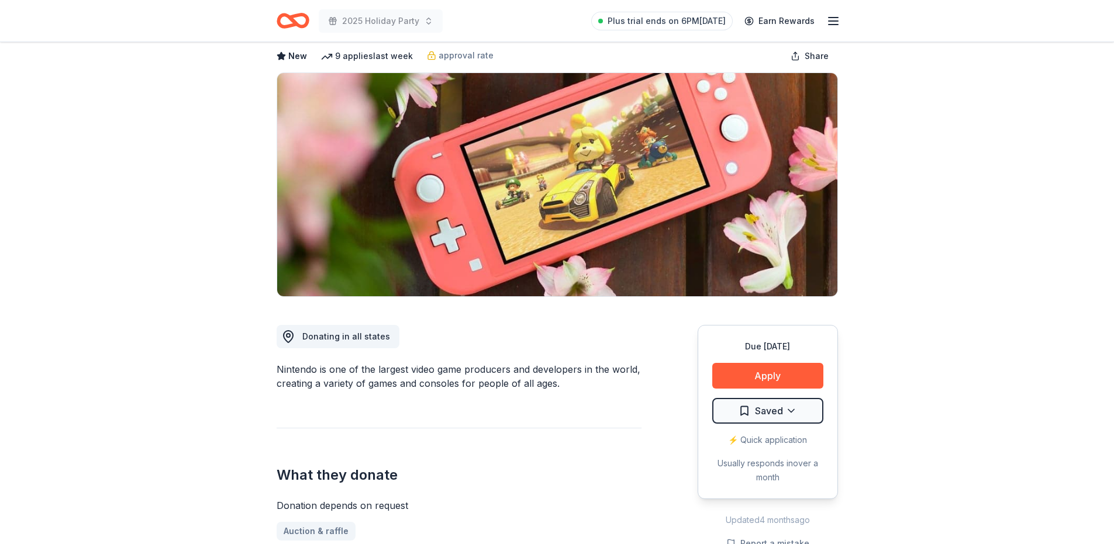
scroll to position [0, 0]
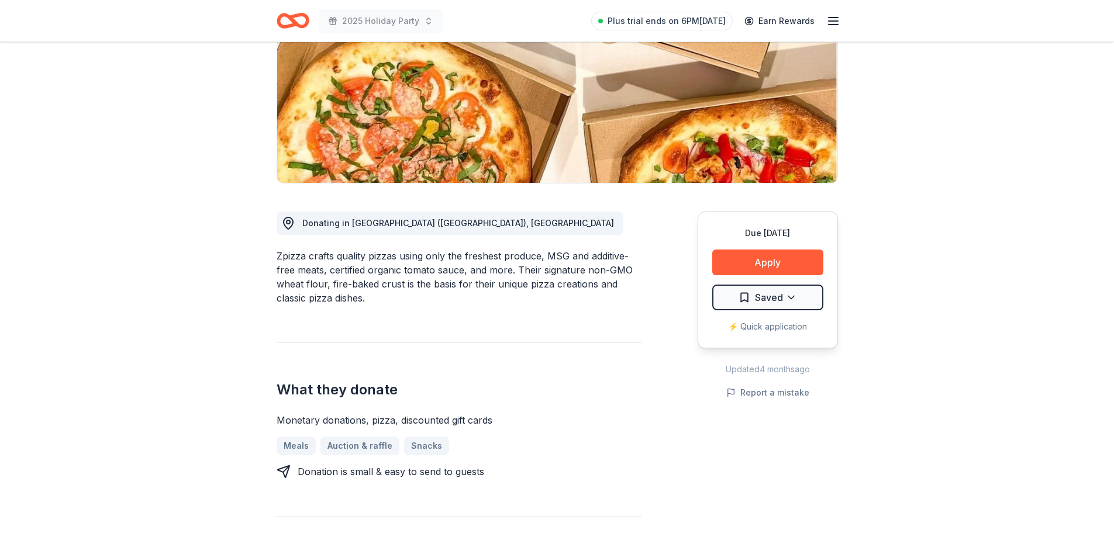
scroll to position [117, 0]
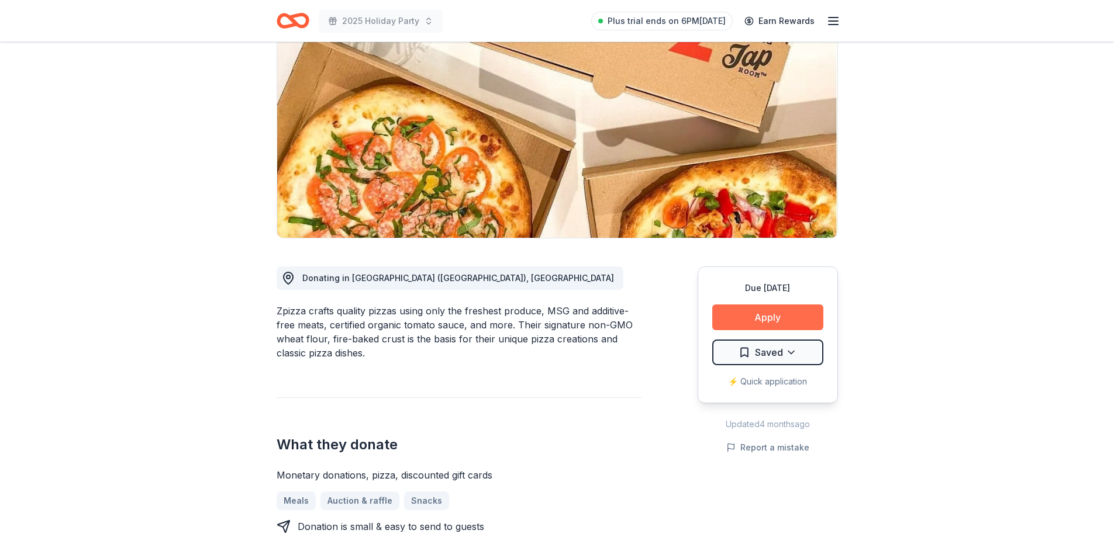
click at [766, 316] on button "Apply" at bounding box center [767, 318] width 111 height 26
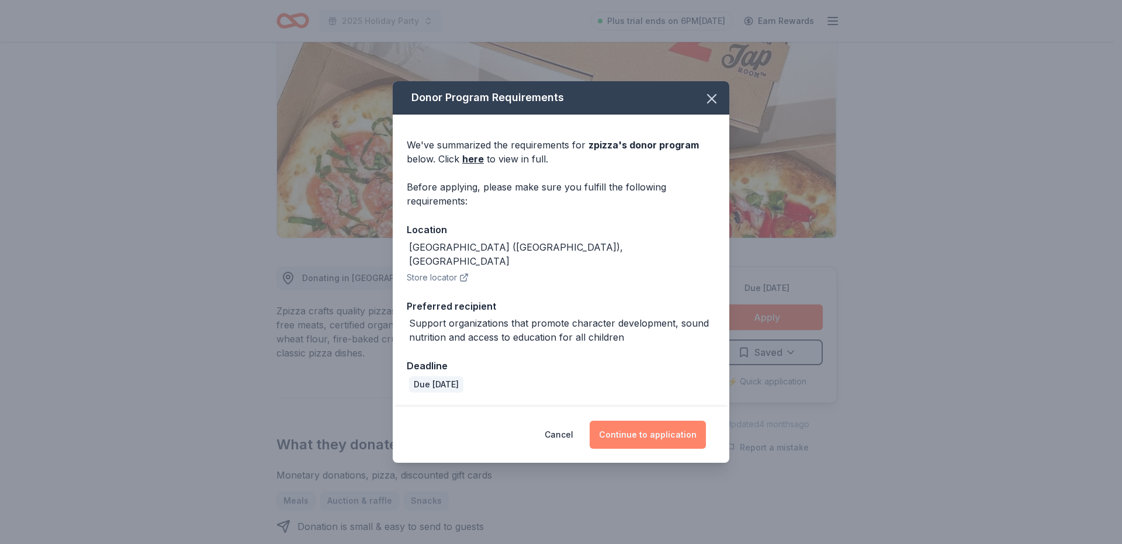
click at [640, 425] on button "Continue to application" at bounding box center [648, 435] width 116 height 28
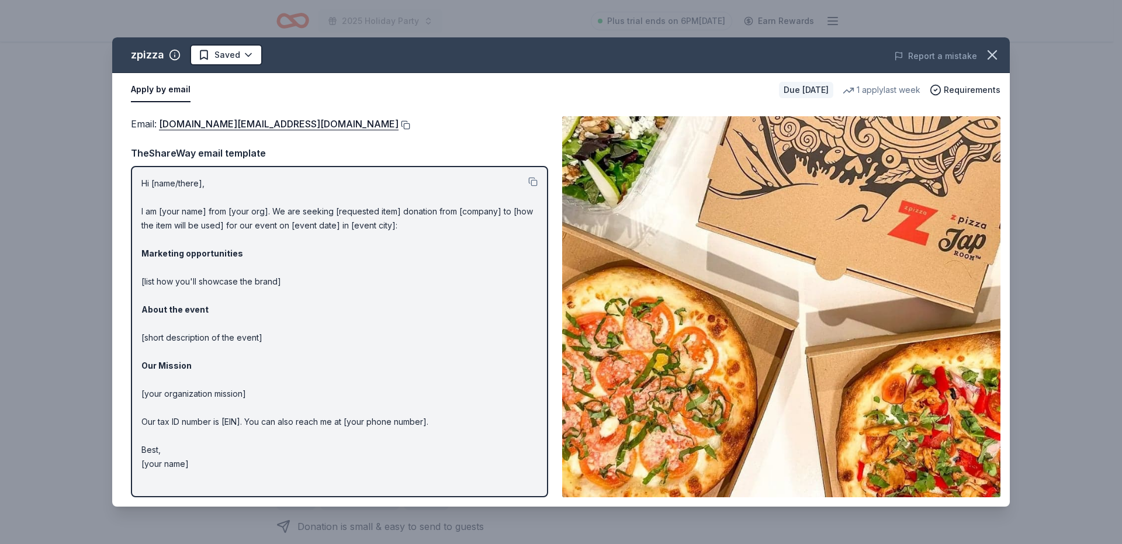
click at [399, 126] on button at bounding box center [405, 124] width 12 height 9
click at [993, 52] on icon "button" at bounding box center [992, 55] width 16 height 16
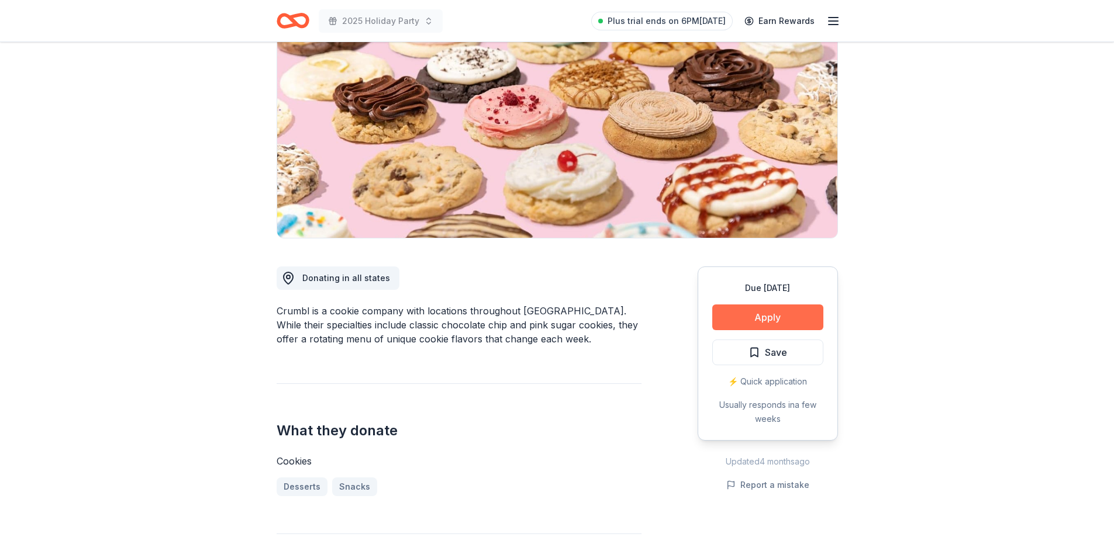
scroll to position [117, 0]
click at [747, 312] on button "Apply" at bounding box center [767, 318] width 111 height 26
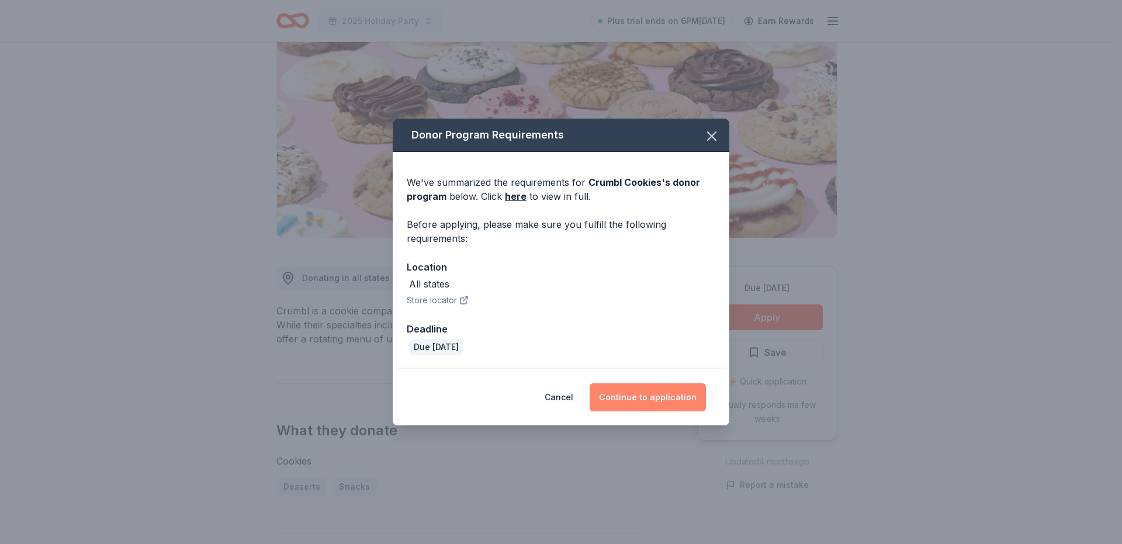
click at [646, 390] on button "Continue to application" at bounding box center [648, 397] width 116 height 28
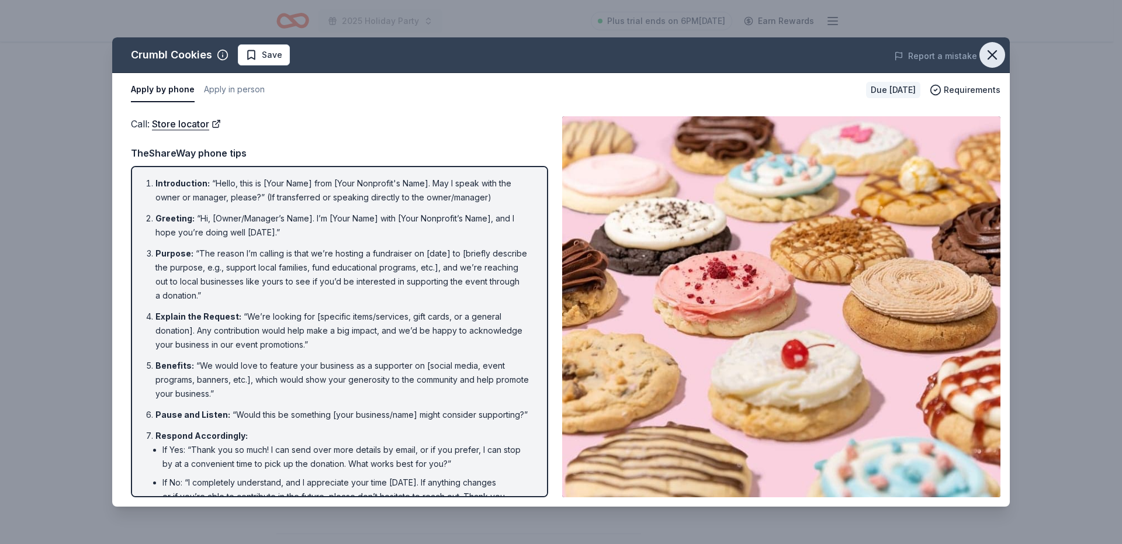
click at [998, 55] on icon "button" at bounding box center [992, 55] width 16 height 16
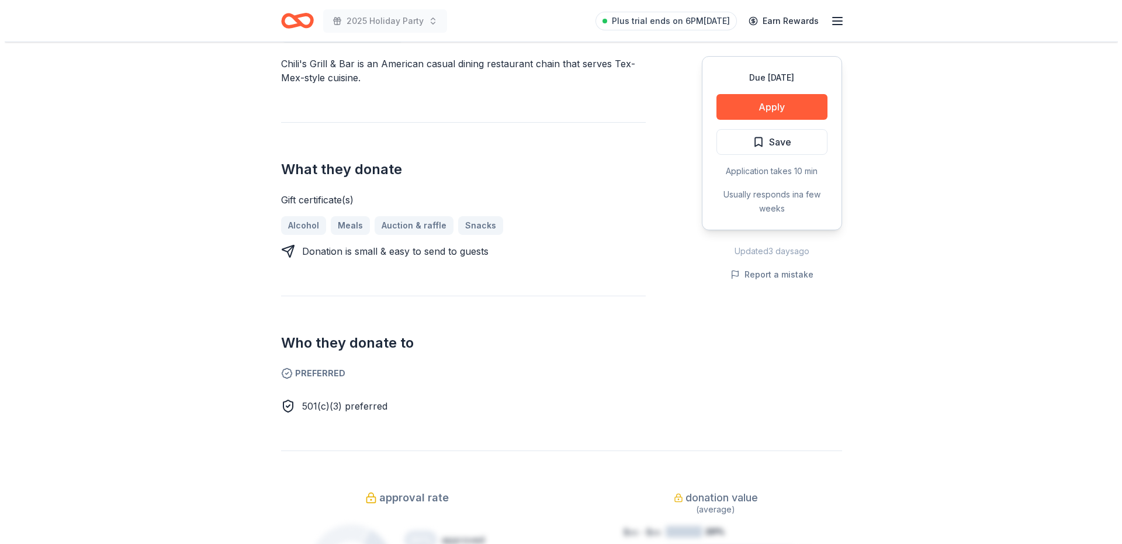
scroll to position [292, 0]
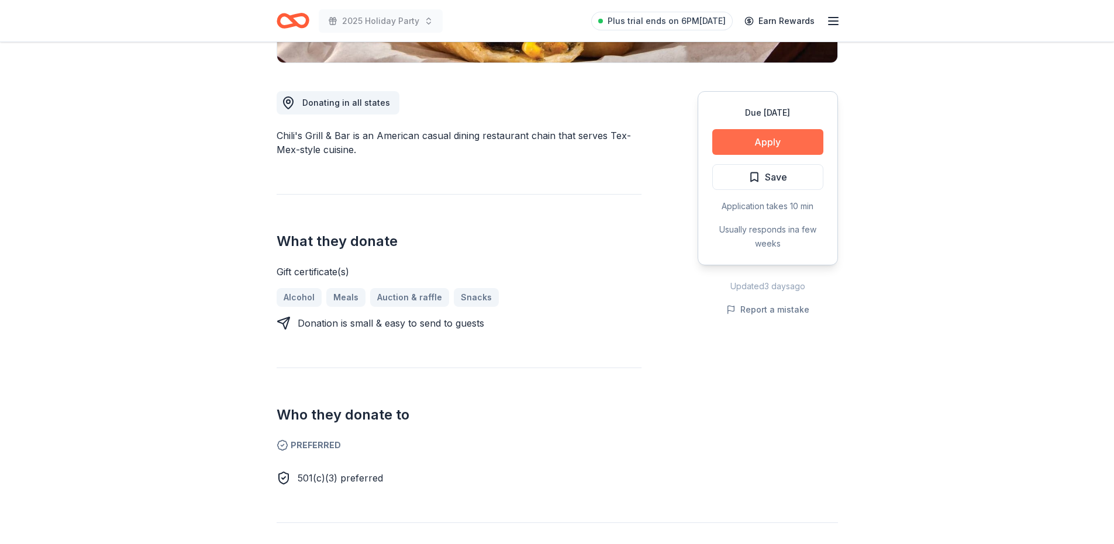
click at [783, 145] on button "Apply" at bounding box center [767, 142] width 111 height 26
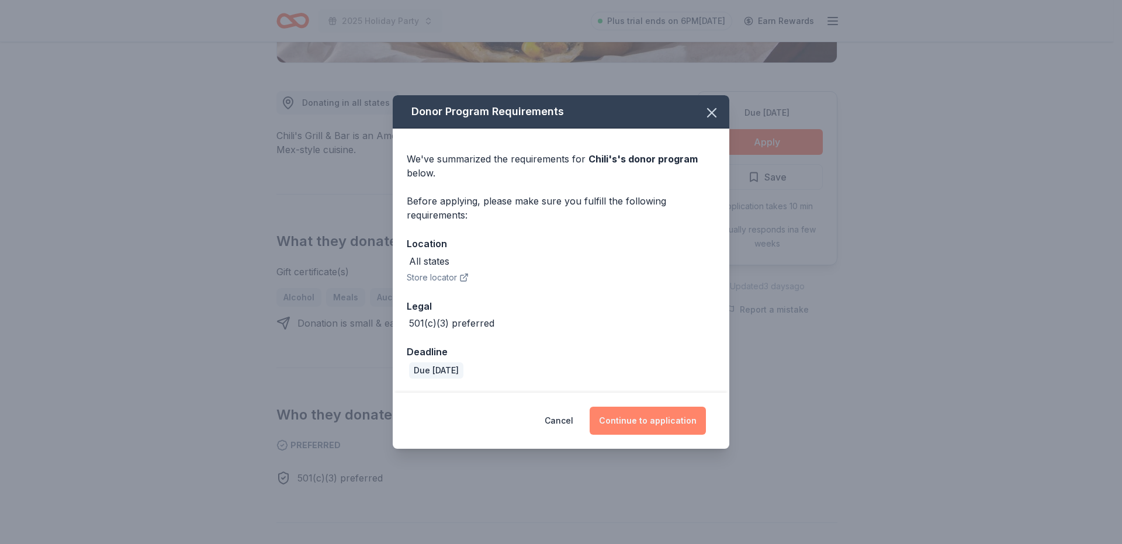
click at [658, 413] on button "Continue to application" at bounding box center [648, 421] width 116 height 28
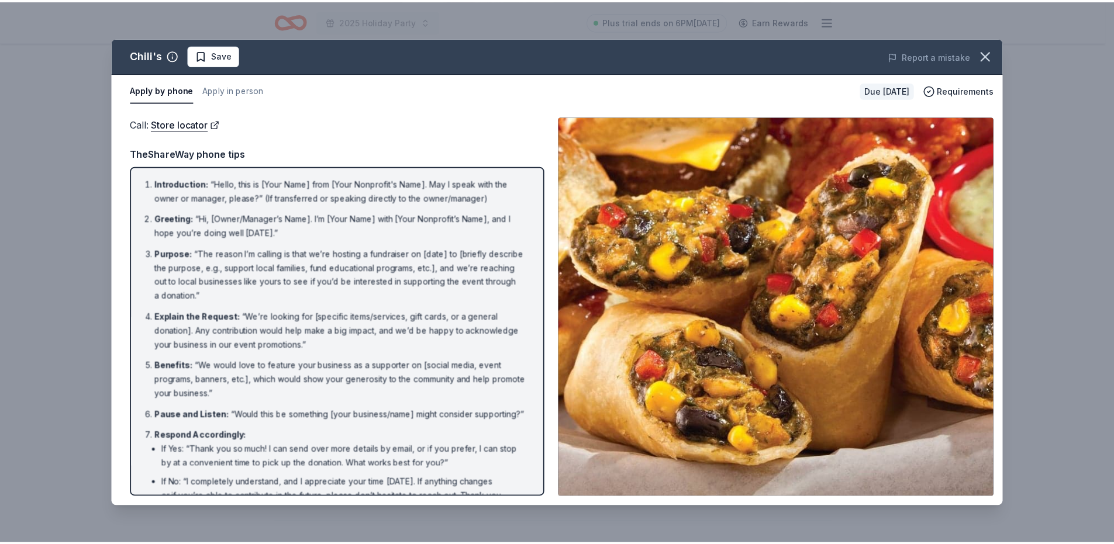
scroll to position [80, 0]
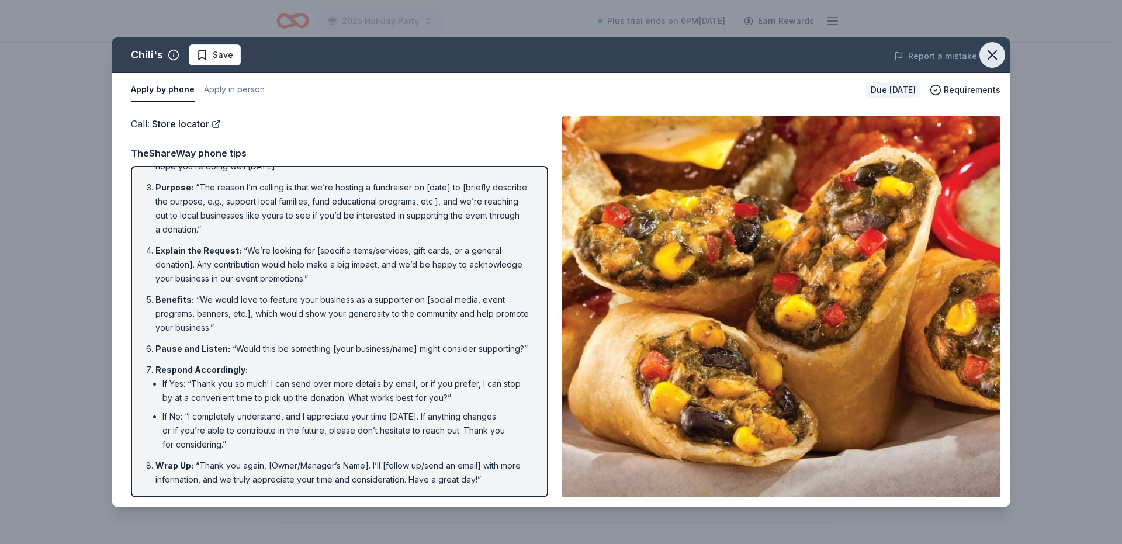
click at [999, 58] on icon "button" at bounding box center [992, 55] width 16 height 16
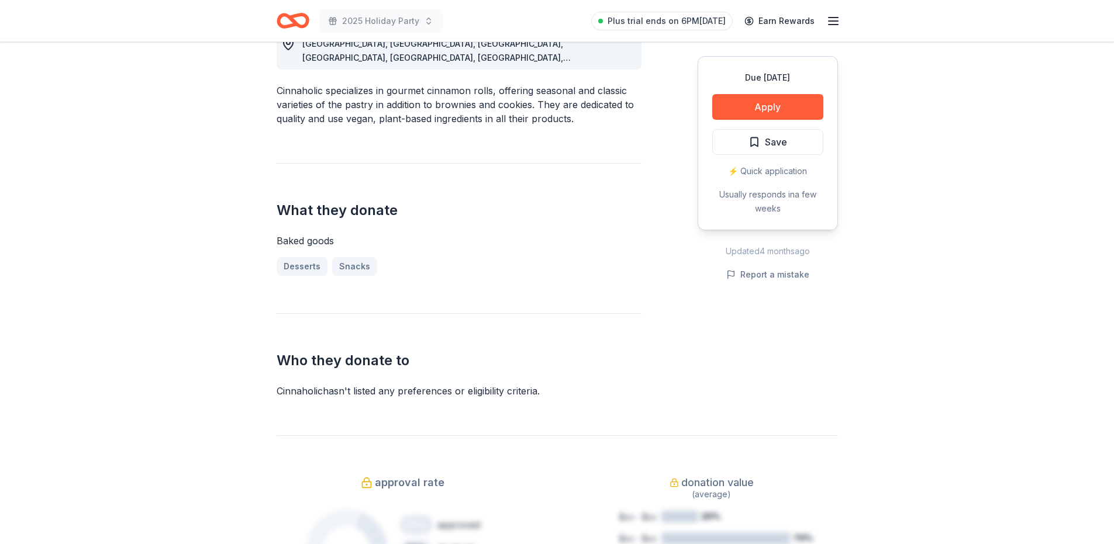
scroll to position [175, 0]
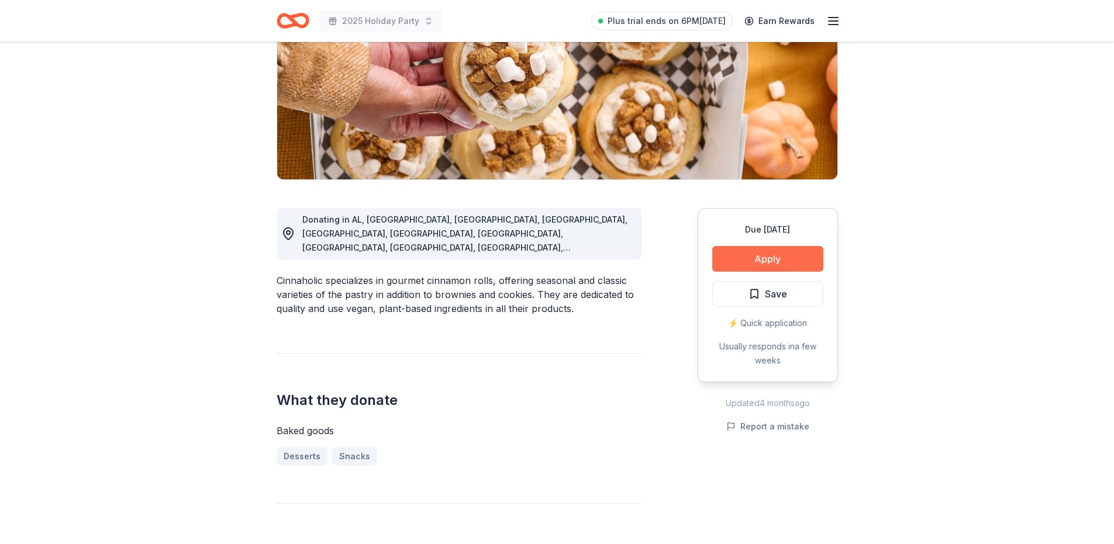
click at [773, 258] on button "Apply" at bounding box center [767, 259] width 111 height 26
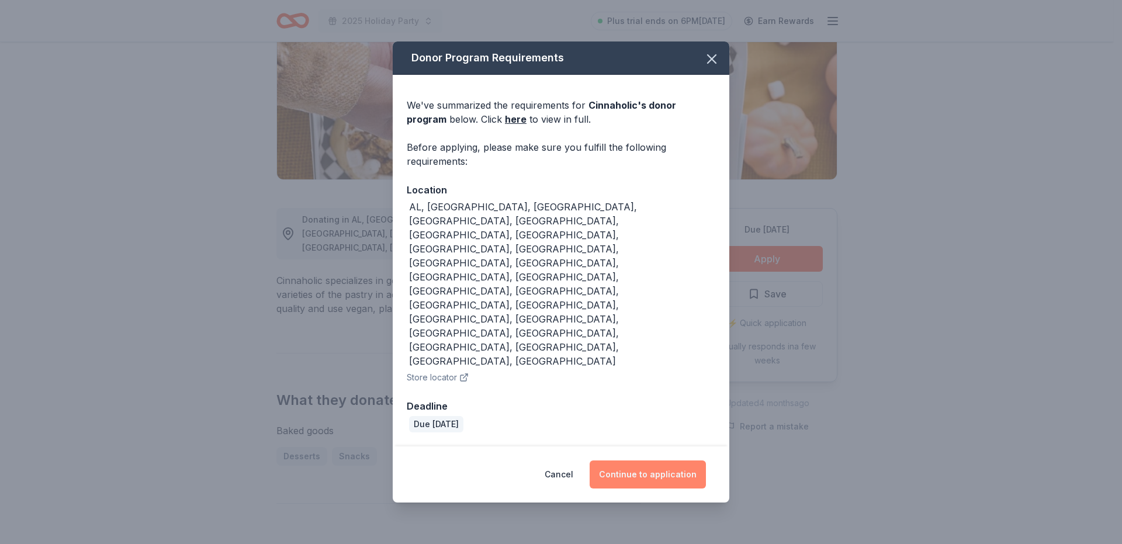
click at [658, 461] on button "Continue to application" at bounding box center [648, 475] width 116 height 28
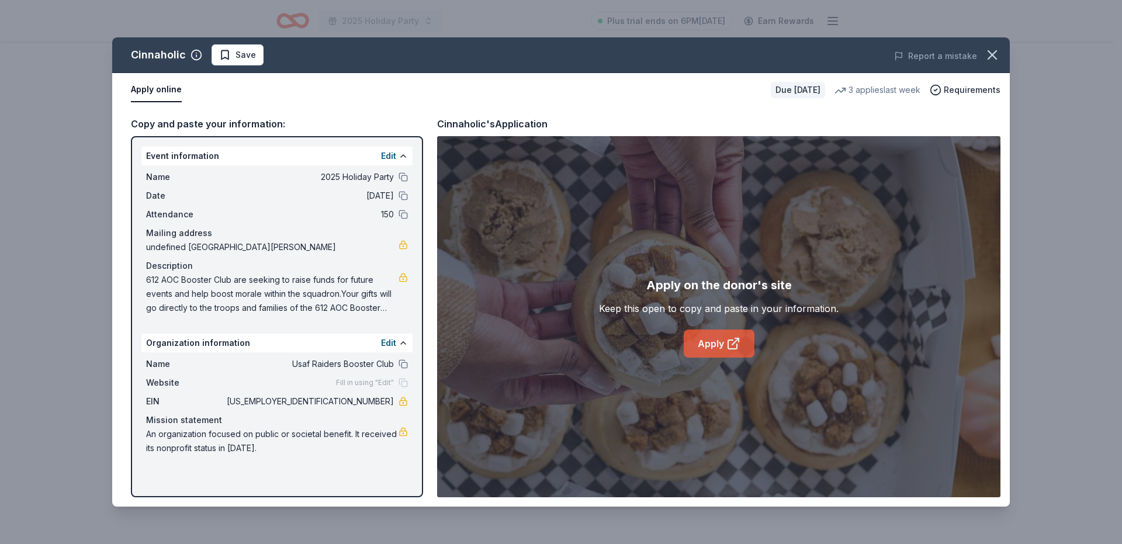
click at [718, 344] on link "Apply" at bounding box center [719, 344] width 71 height 28
click at [987, 58] on icon "button" at bounding box center [992, 55] width 16 height 16
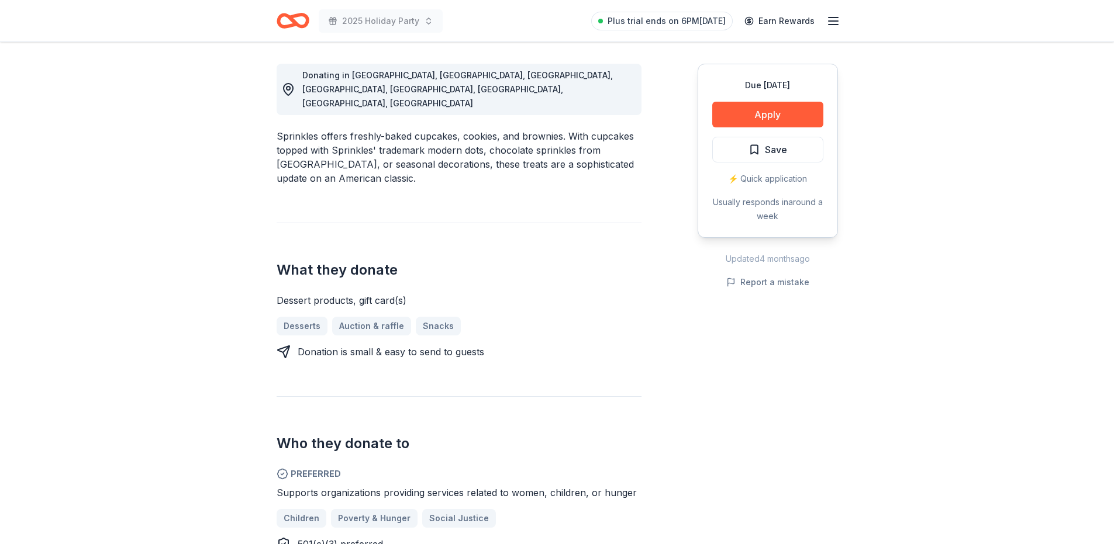
scroll to position [234, 0]
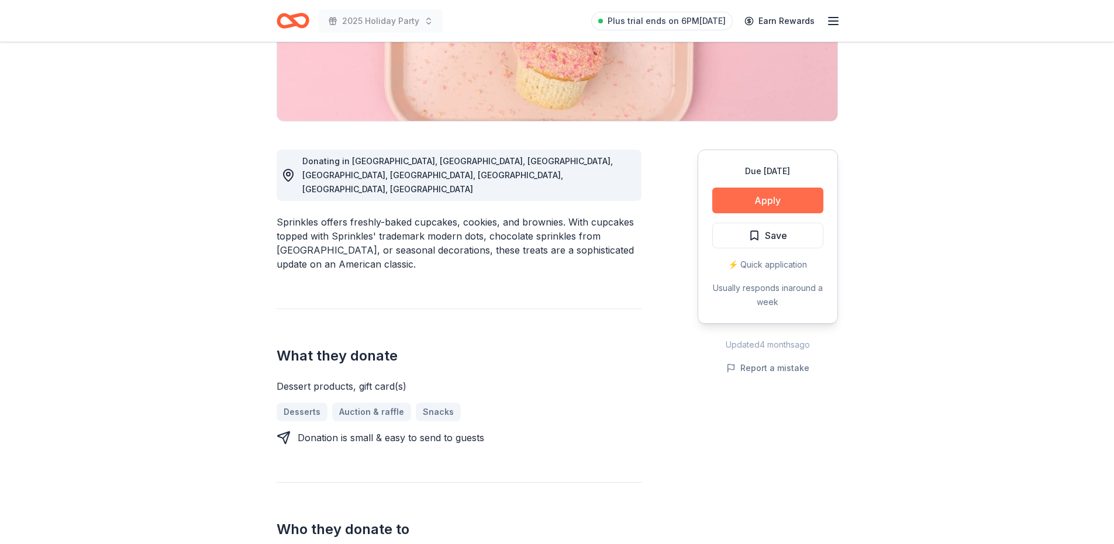
click at [771, 202] on button "Apply" at bounding box center [767, 201] width 111 height 26
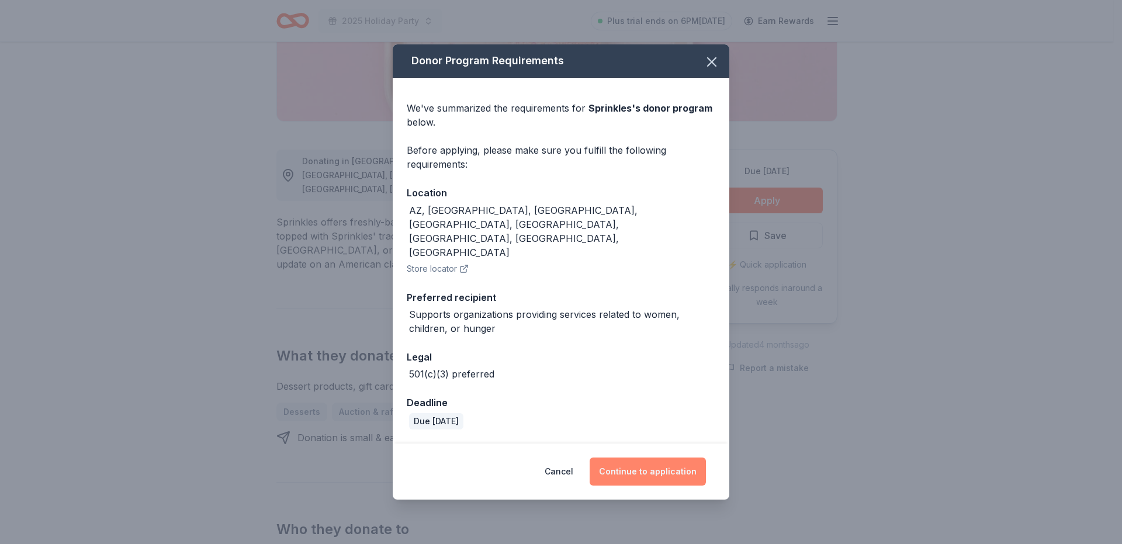
click at [659, 458] on button "Continue to application" at bounding box center [648, 472] width 116 height 28
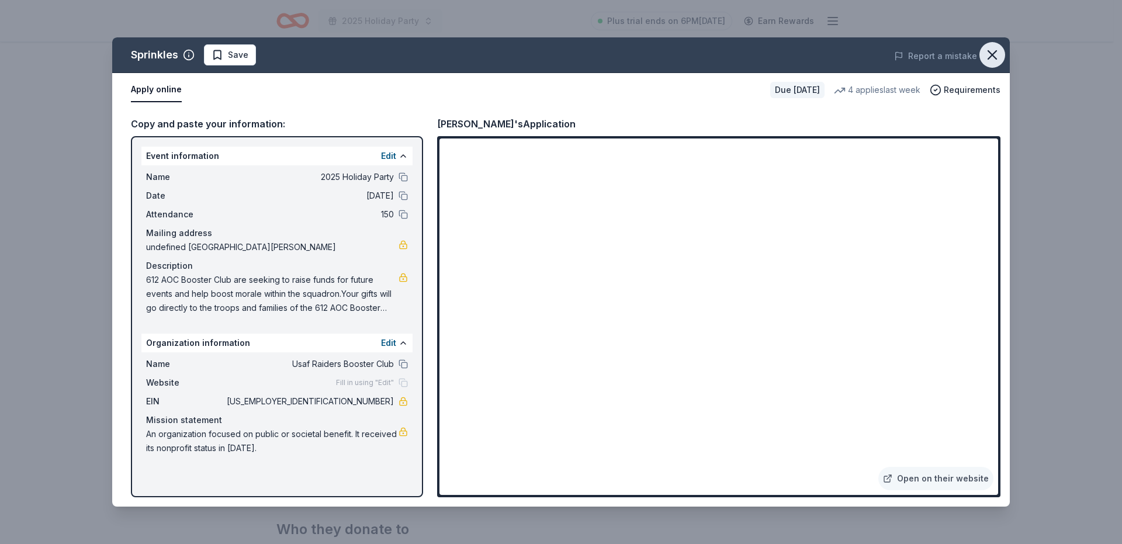
click at [997, 55] on icon "button" at bounding box center [992, 55] width 16 height 16
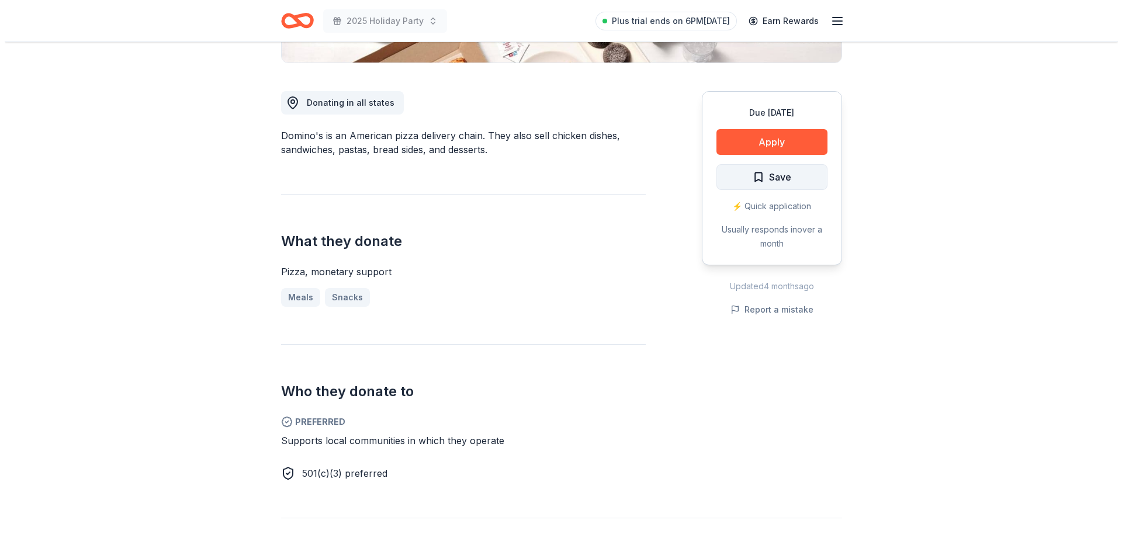
scroll to position [234, 0]
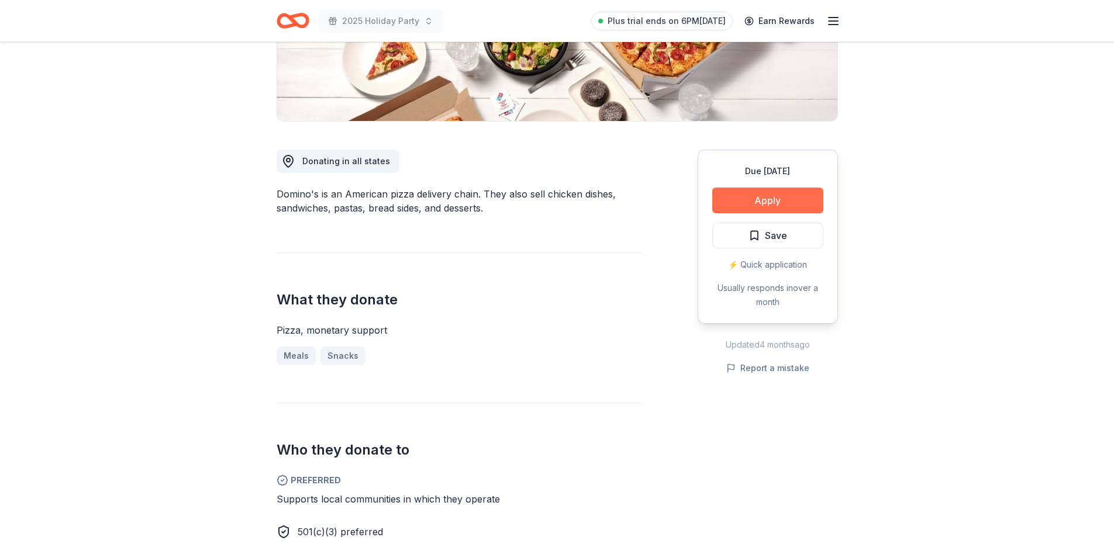
click at [787, 200] on button "Apply" at bounding box center [767, 201] width 111 height 26
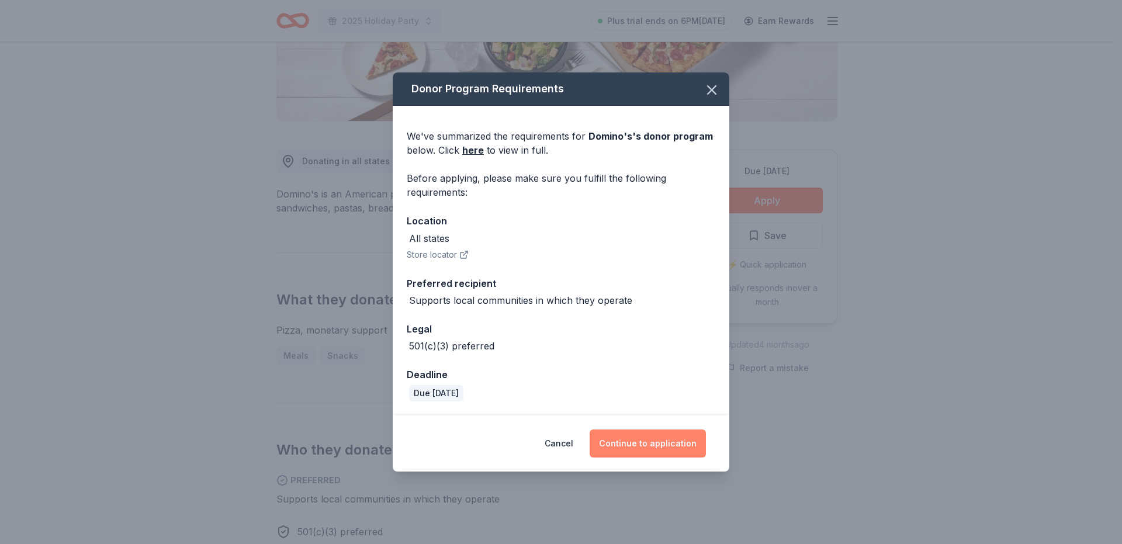
click at [649, 440] on button "Continue to application" at bounding box center [648, 444] width 116 height 28
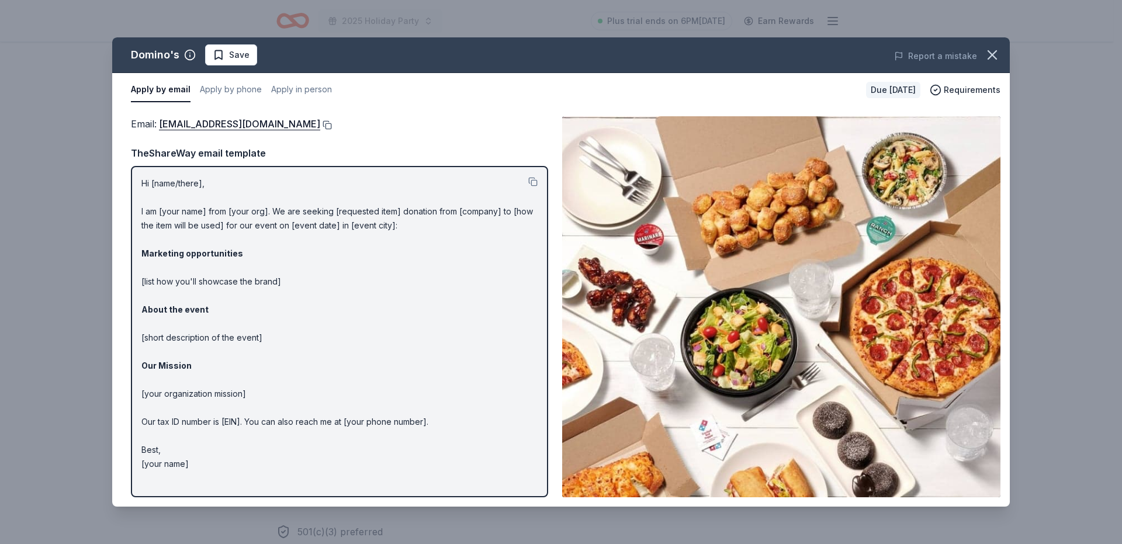
click at [320, 123] on button at bounding box center [326, 124] width 12 height 9
